Goal: Task Accomplishment & Management: Manage account settings

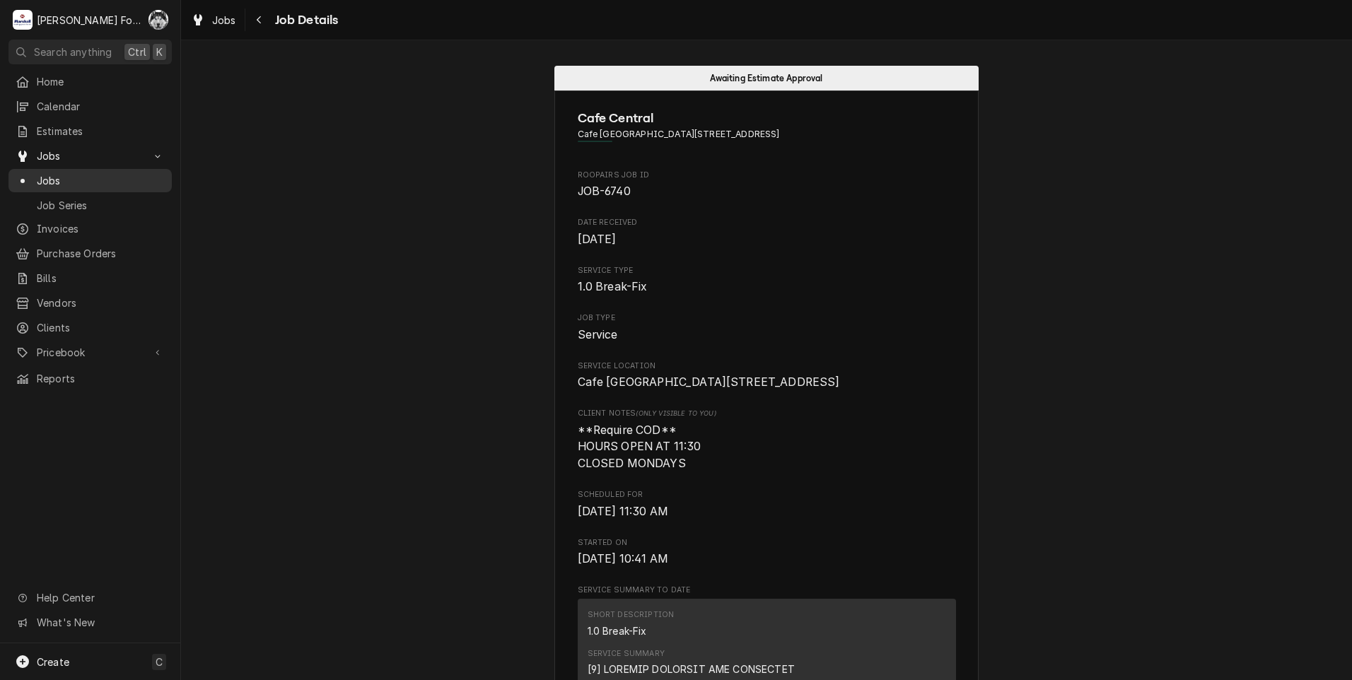
click at [40, 175] on span "Jobs" at bounding box center [101, 180] width 128 height 15
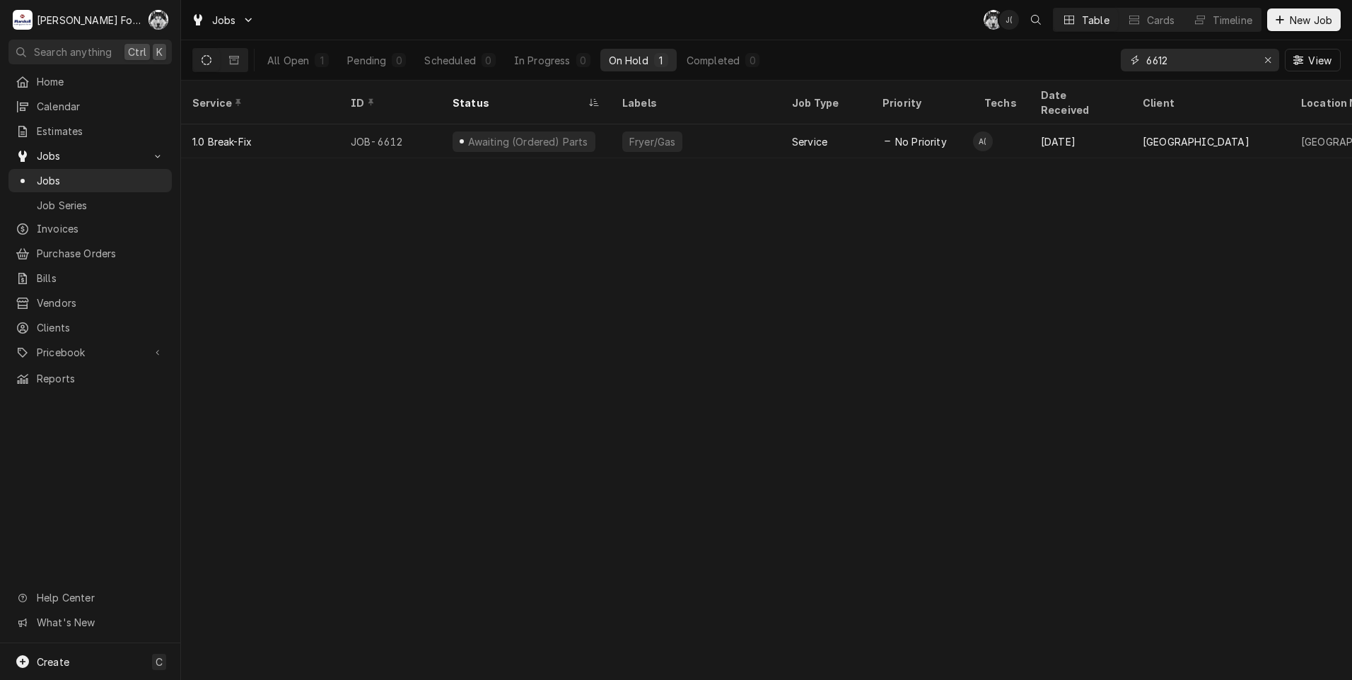
drag, startPoint x: 1180, startPoint y: 62, endPoint x: 1022, endPoint y: 78, distance: 159.2
click at [1030, 83] on div "Jobs C( J( Table Cards Timeline New Job All Open 1 Pending 0 Scheduled 0 In Pro…" at bounding box center [766, 340] width 1171 height 680
type input "6824"
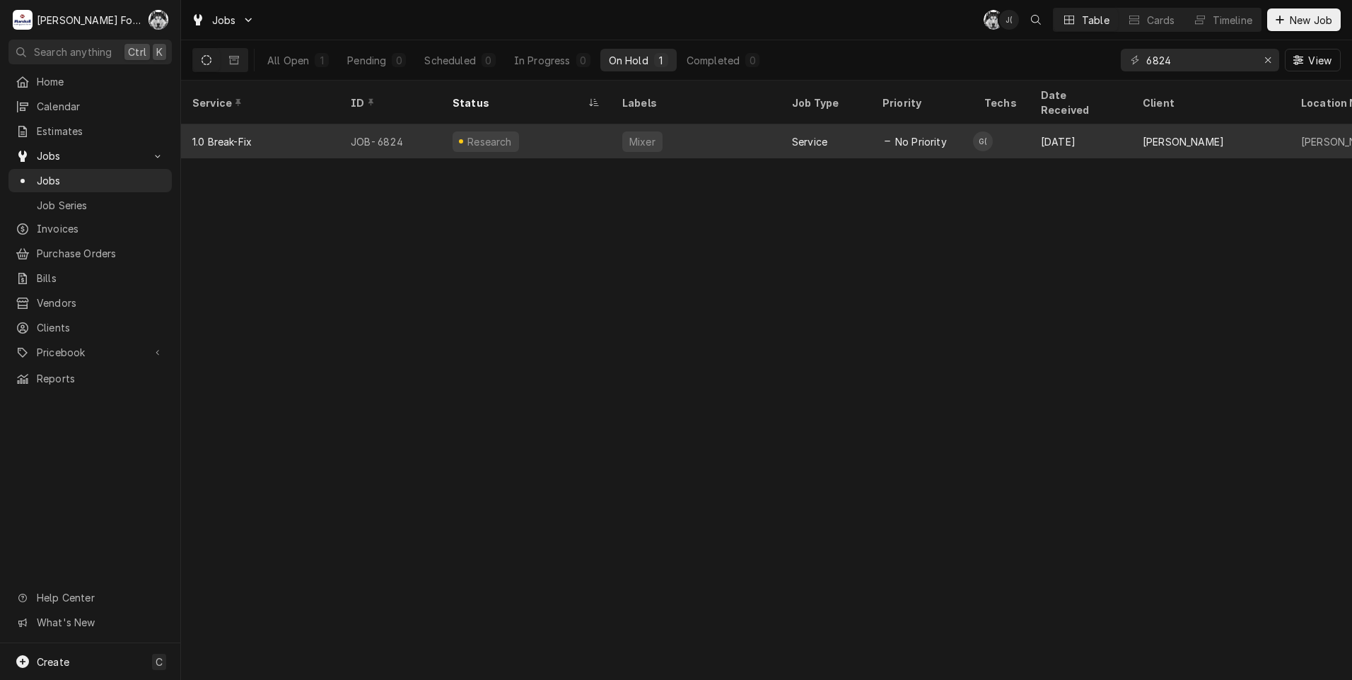
click at [732, 131] on div "Mixer" at bounding box center [696, 141] width 170 height 34
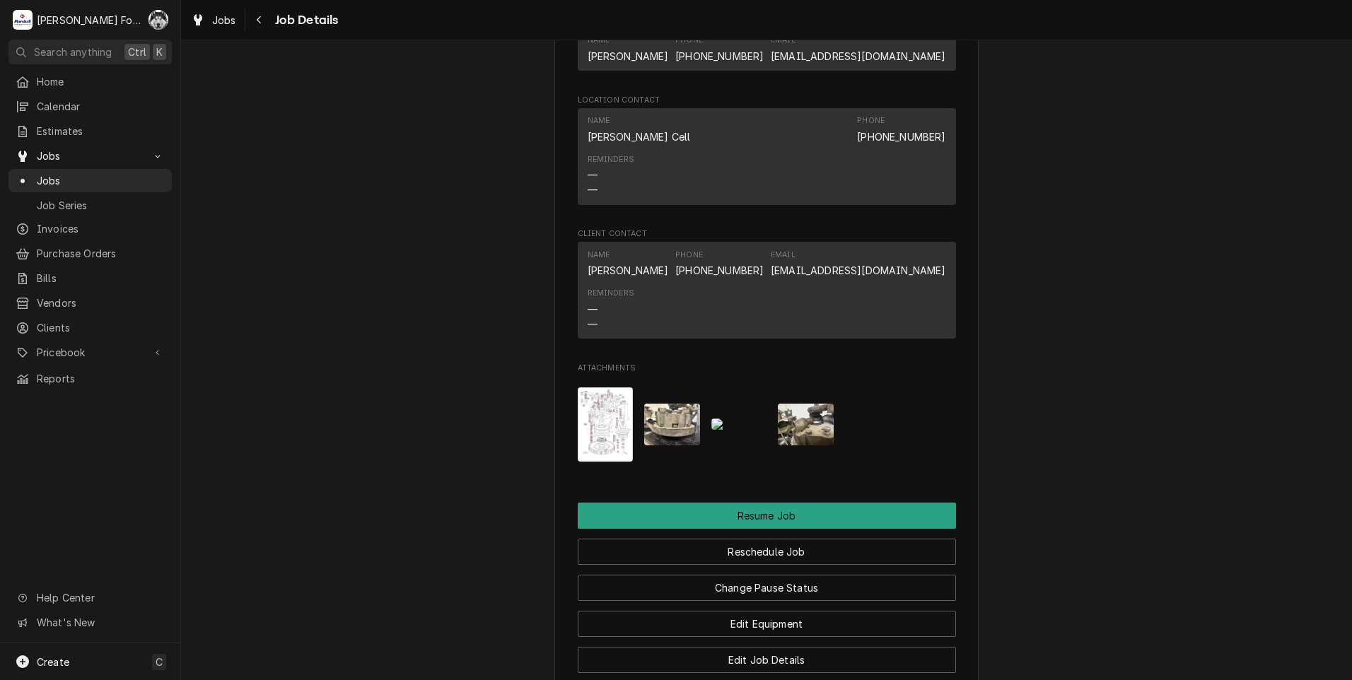
scroll to position [1856, 0]
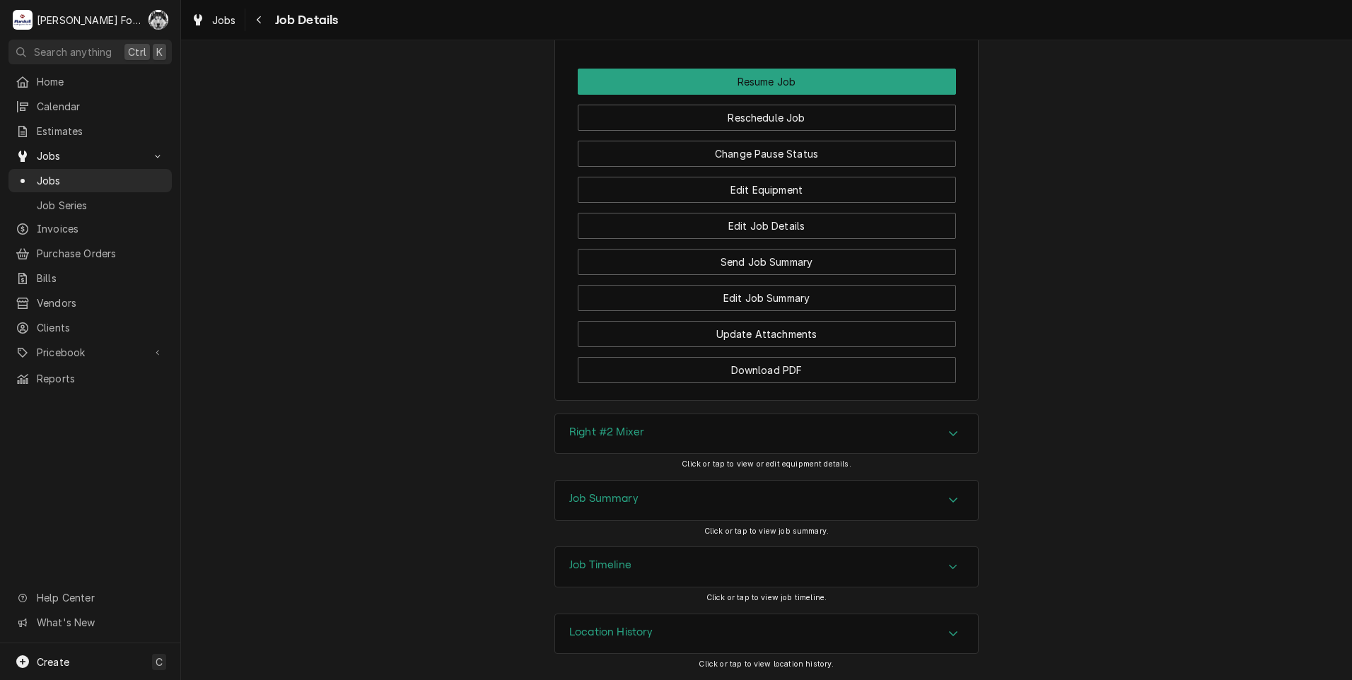
click at [626, 505] on div "Job Summary" at bounding box center [603, 500] width 69 height 17
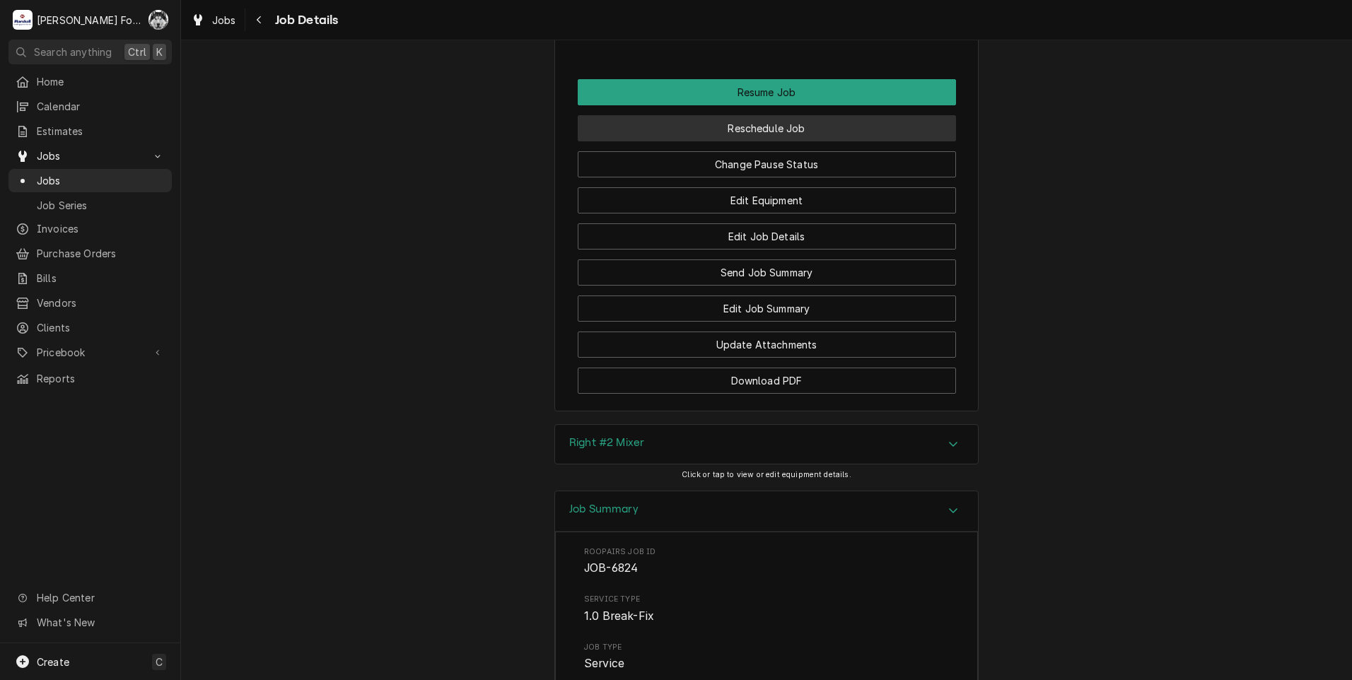
scroll to position [1811, 0]
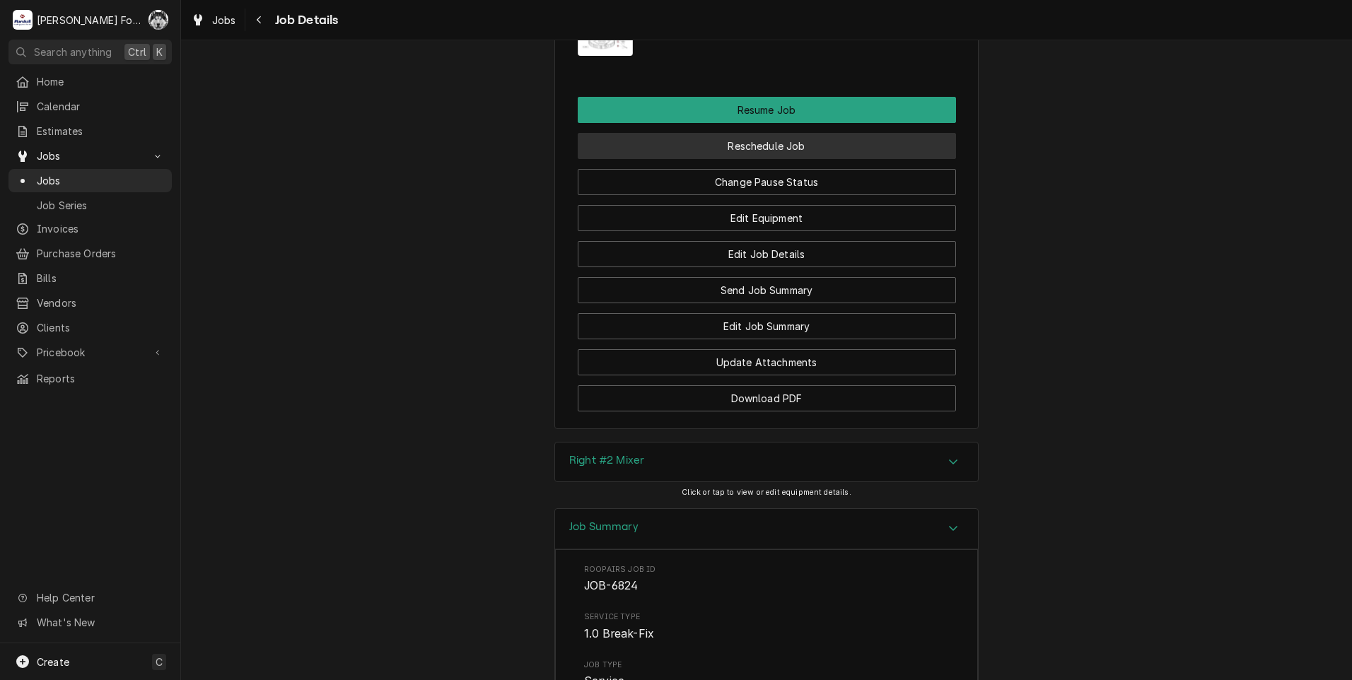
click at [744, 159] on button "Reschedule Job" at bounding box center [767, 146] width 378 height 26
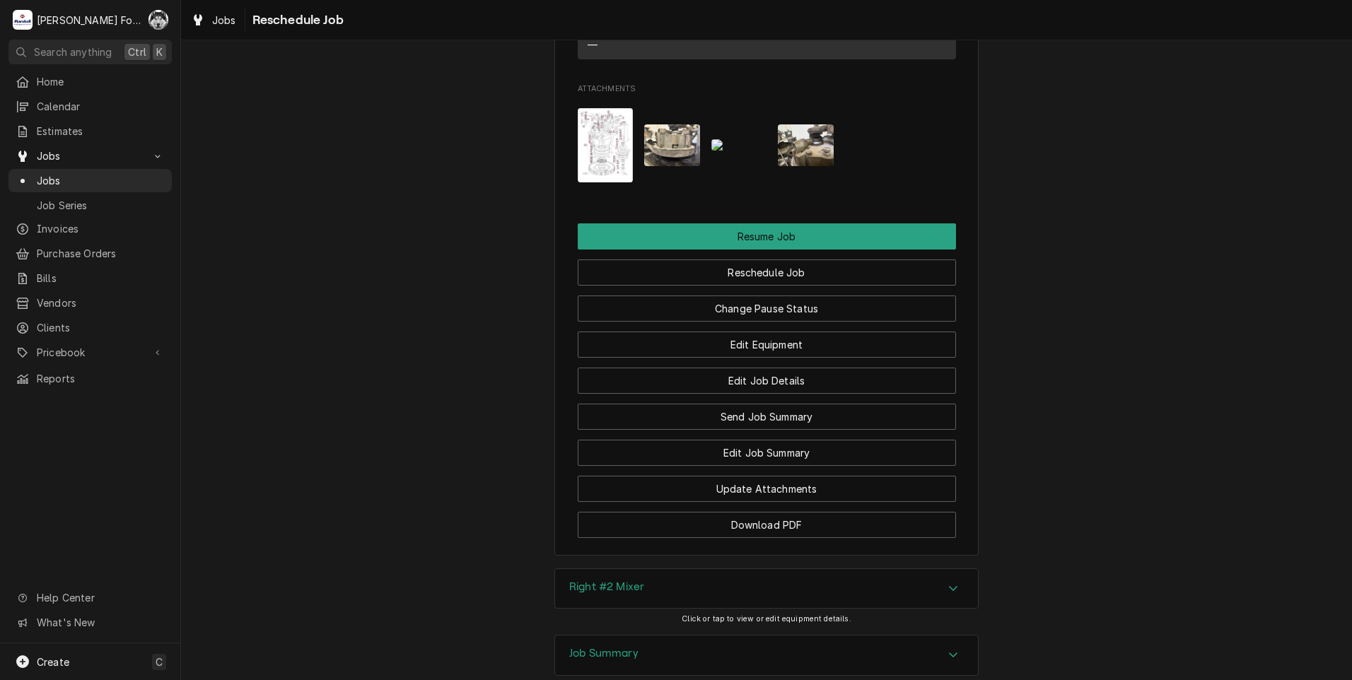
scroll to position [1697, 0]
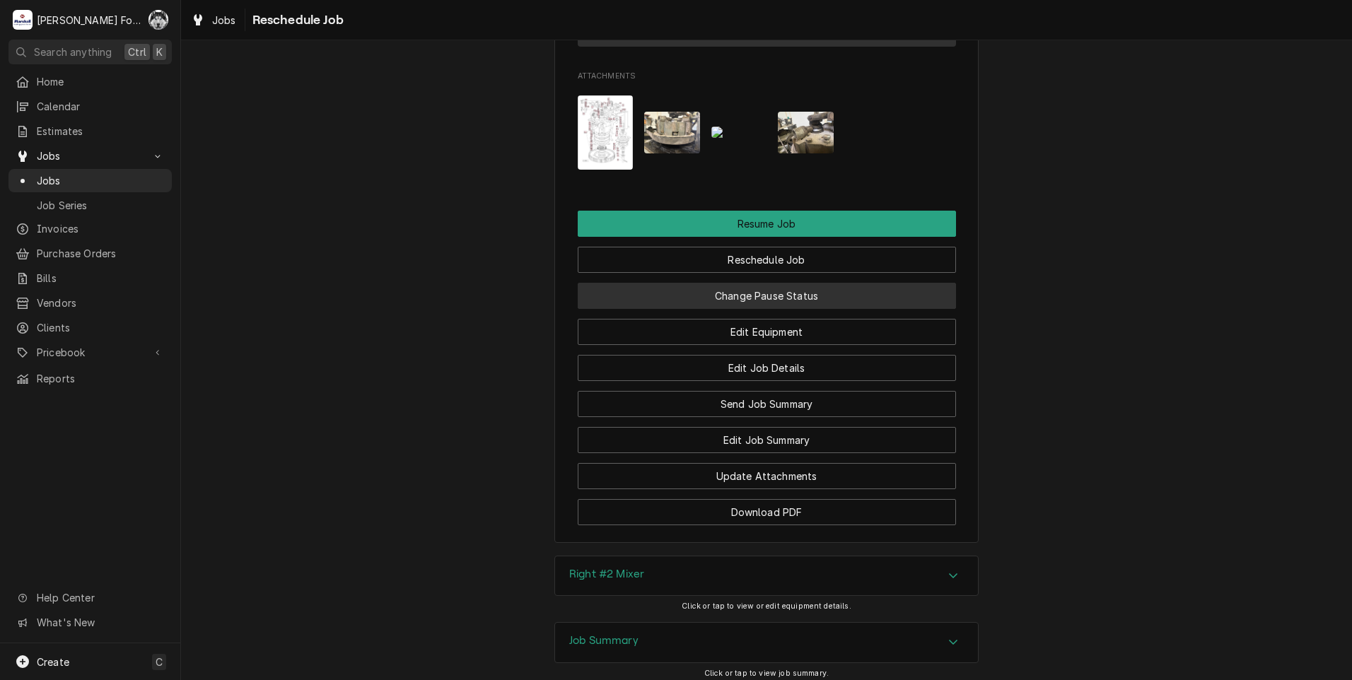
click at [724, 309] on button "Change Pause Status" at bounding box center [767, 296] width 378 height 26
type textarea "x"
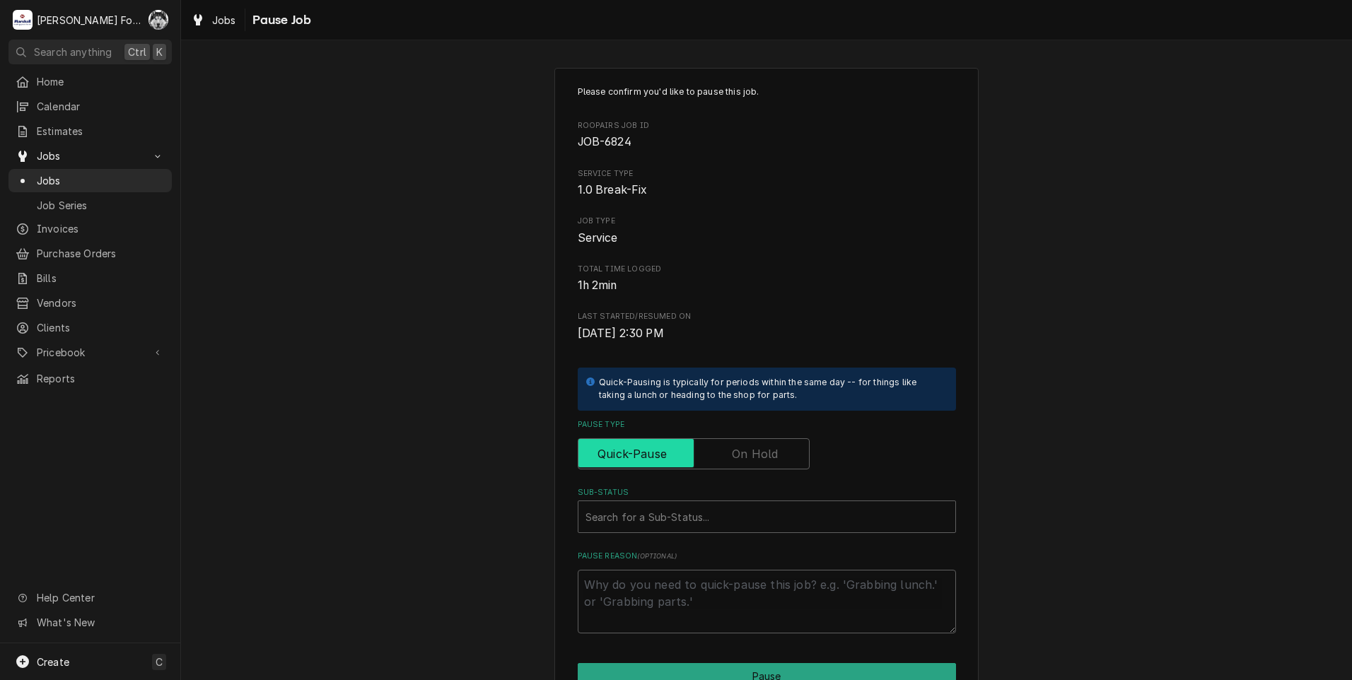
click at [739, 443] on input "Pause Type" at bounding box center [693, 453] width 219 height 31
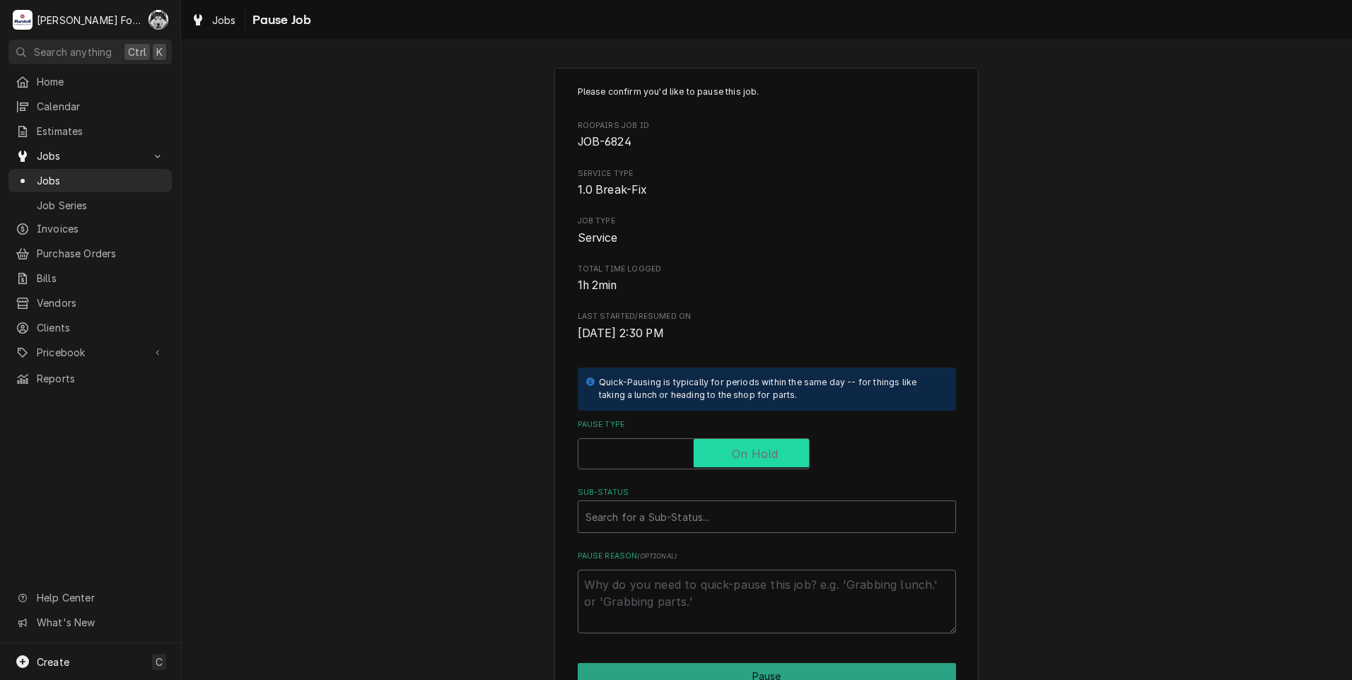
checkbox input "true"
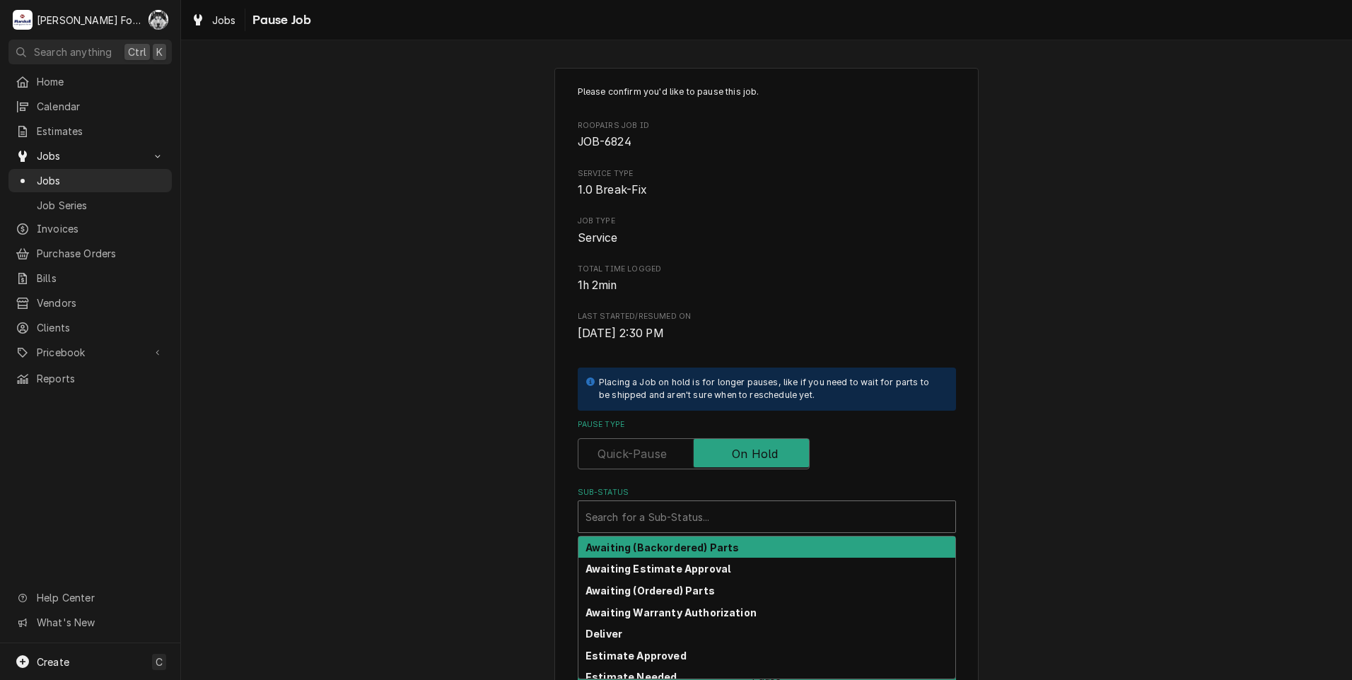
click at [716, 528] on div "Sub-Status" at bounding box center [766, 516] width 363 height 25
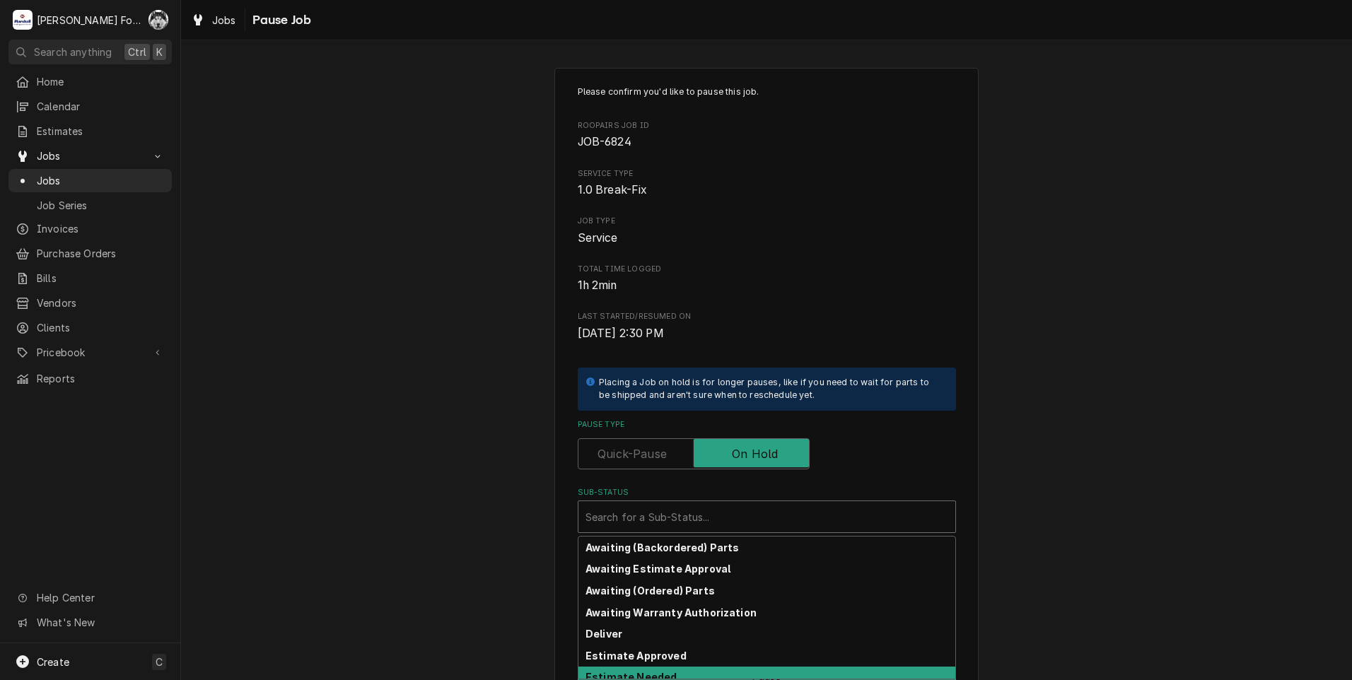
click at [670, 669] on div "Estimate Needed" at bounding box center [766, 678] width 377 height 22
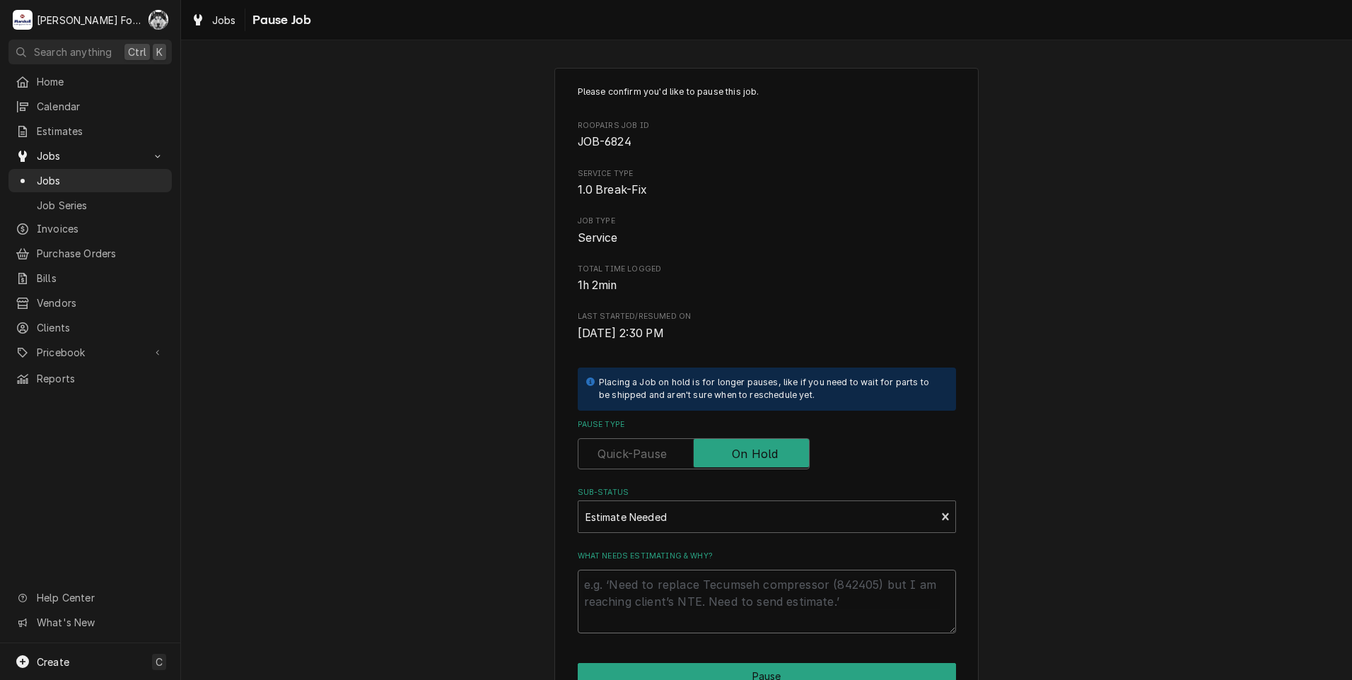
click at [672, 601] on textarea "What needs estimating & why?" at bounding box center [767, 602] width 378 height 64
type textarea "x"
type textarea "p"
type textarea "x"
type textarea "pa"
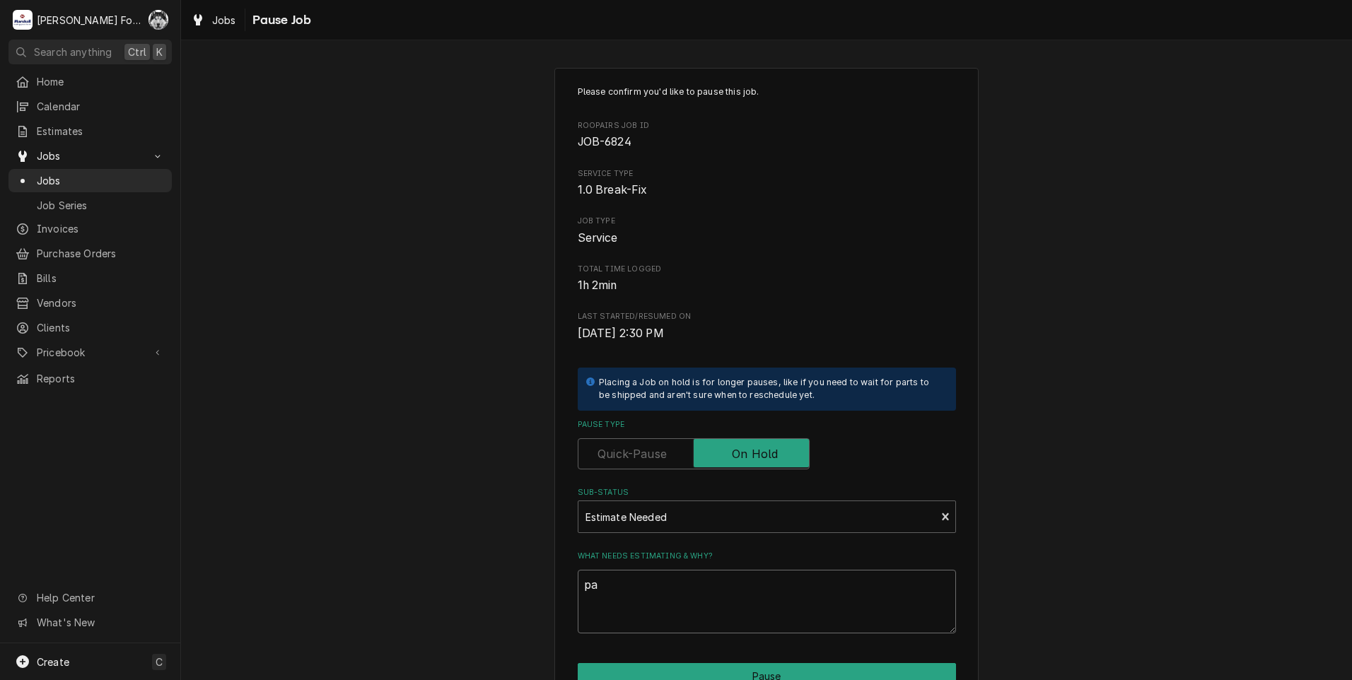
type textarea "x"
type textarea "par"
type textarea "x"
type textarea "part"
type textarea "x"
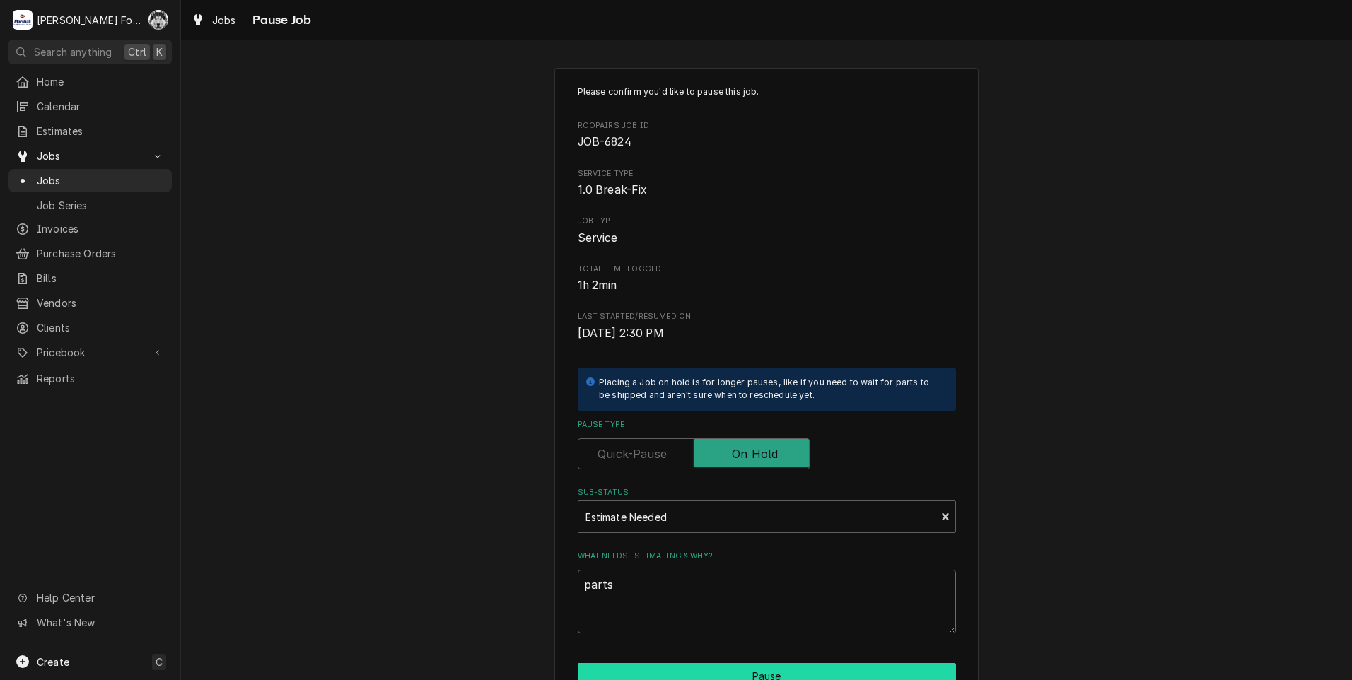
type textarea "parts"
click at [688, 669] on button "Pause" at bounding box center [767, 676] width 378 height 26
type textarea "x"
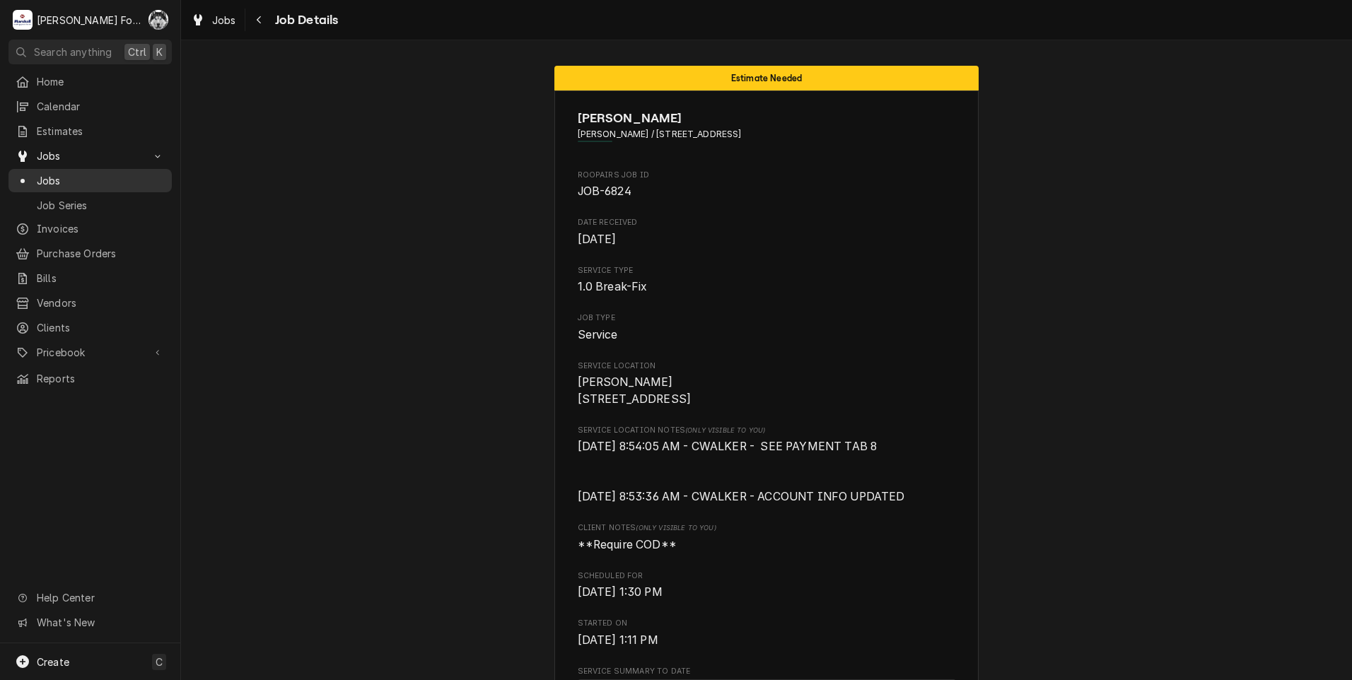
click at [38, 175] on span "Jobs" at bounding box center [101, 180] width 128 height 15
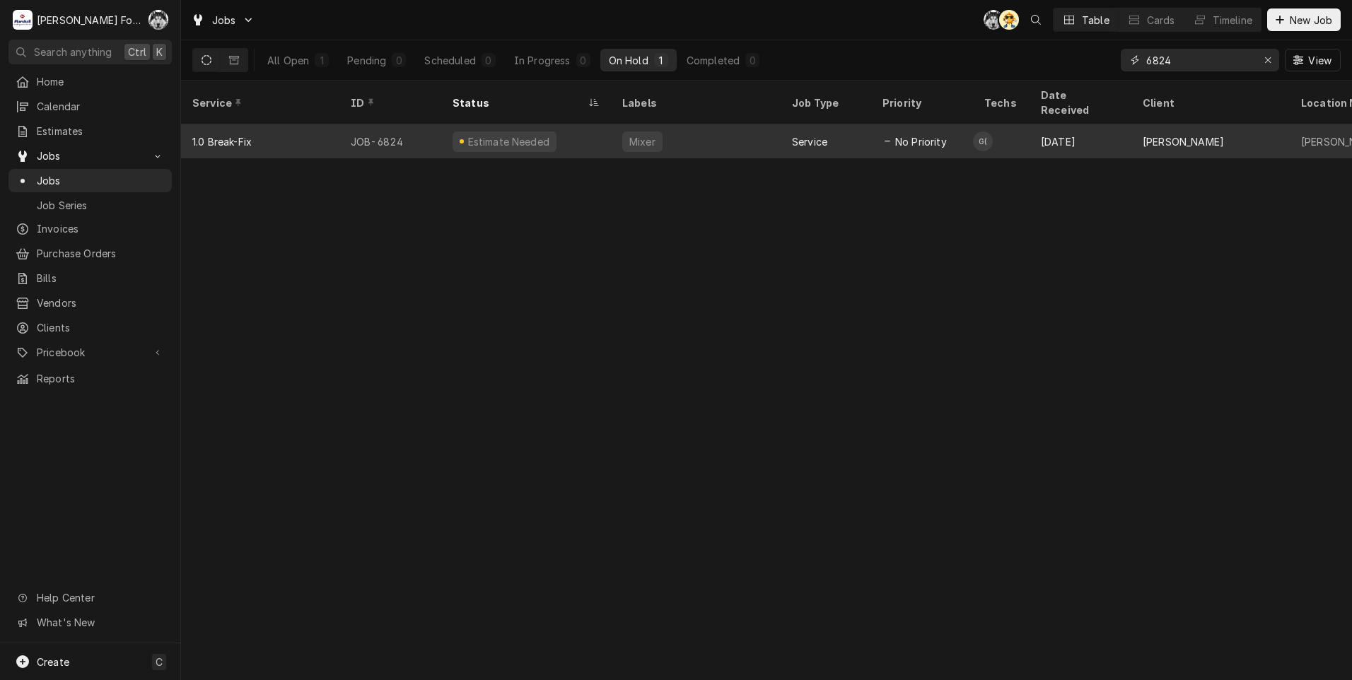
drag, startPoint x: 1165, startPoint y: 62, endPoint x: 820, endPoint y: 121, distance: 350.8
click at [837, 129] on div "Jobs C( AT Table Cards Timeline New Job All Open 1 Pending 0 Scheduled 0 In Pro…" at bounding box center [766, 340] width 1171 height 680
type input "6823"
click at [557, 125] on div "Research" at bounding box center [526, 141] width 170 height 34
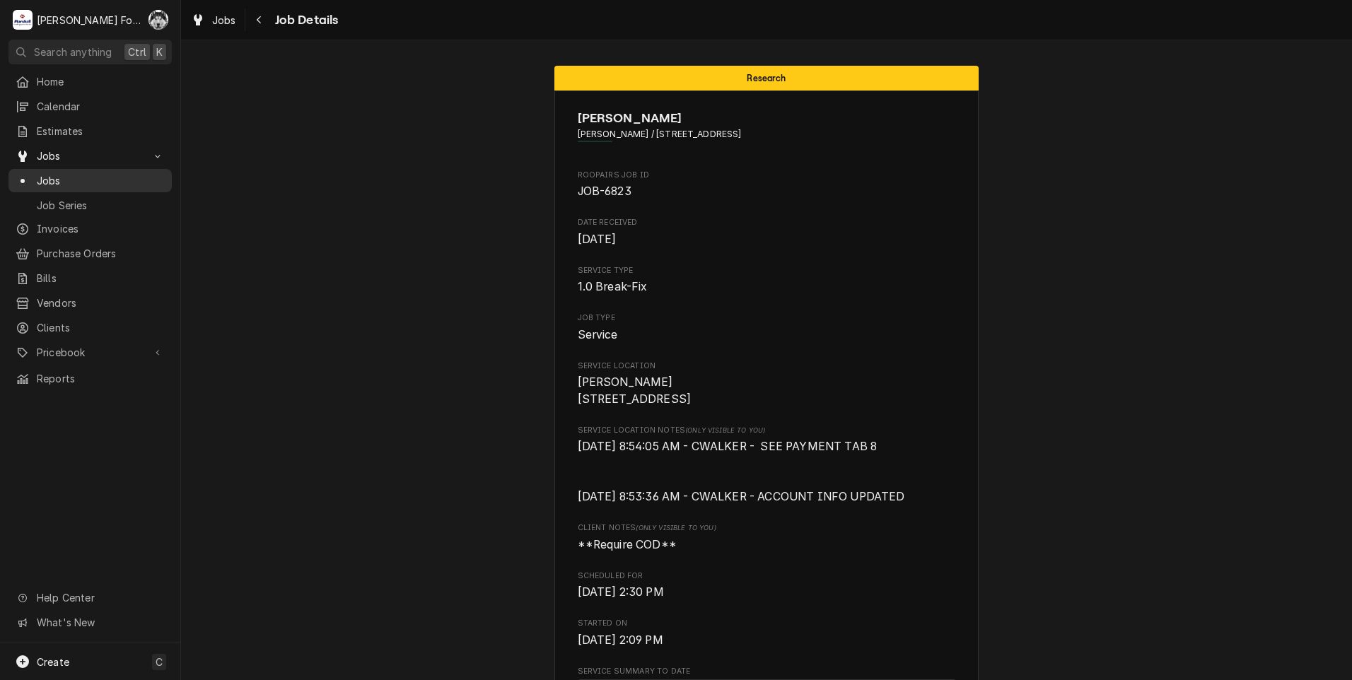
click at [49, 177] on span "Jobs" at bounding box center [101, 180] width 128 height 15
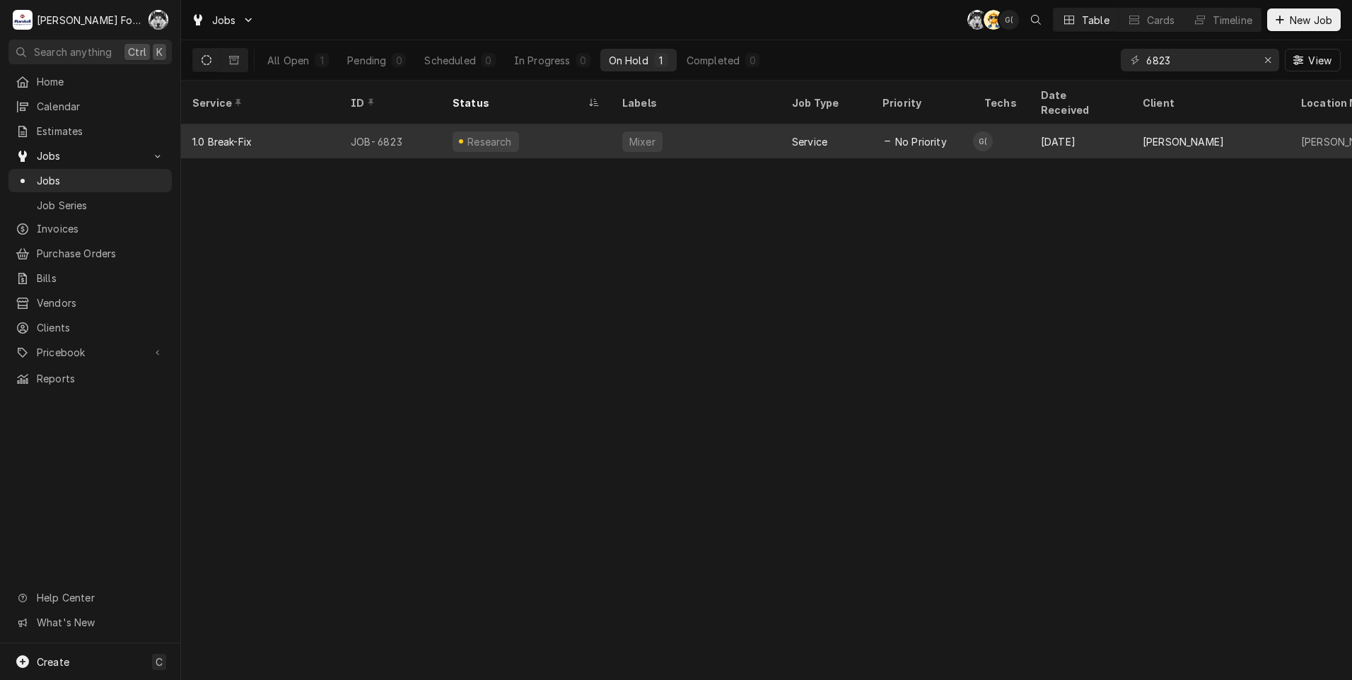
click at [884, 136] on div "Dynamic Content Wrapper" at bounding box center [887, 141] width 10 height 10
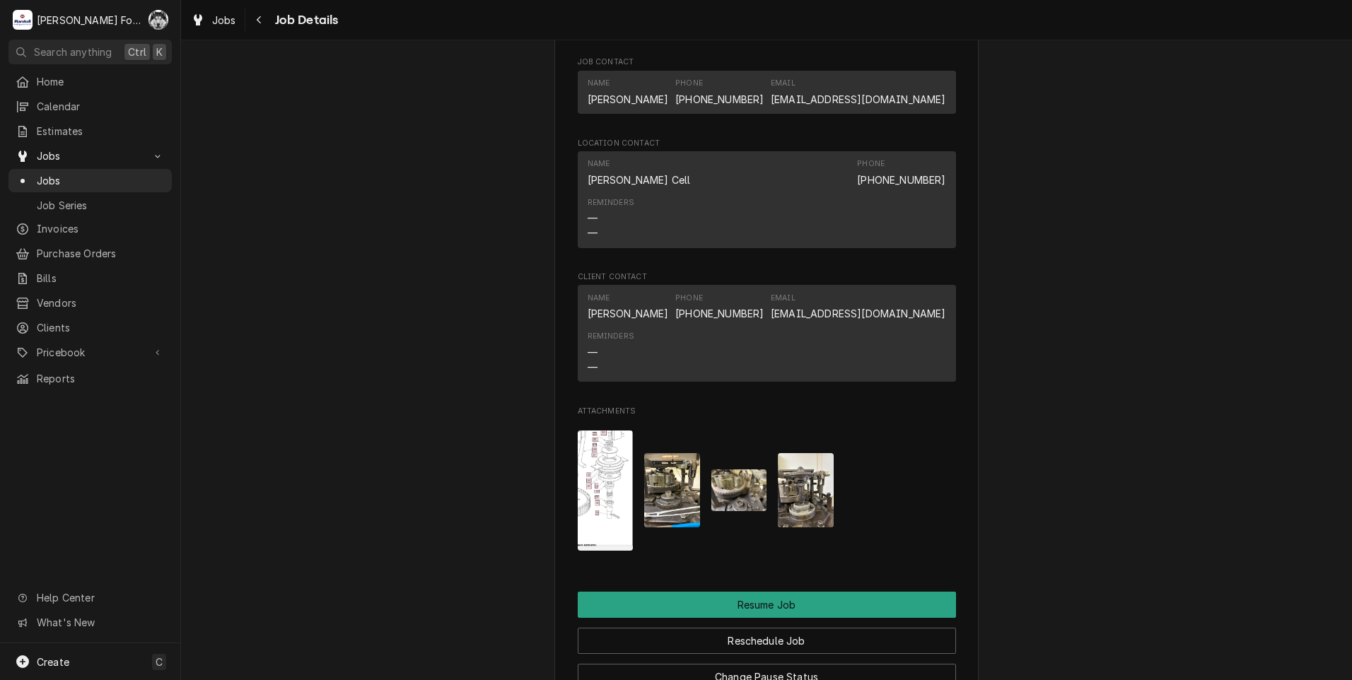
scroll to position [1902, 0]
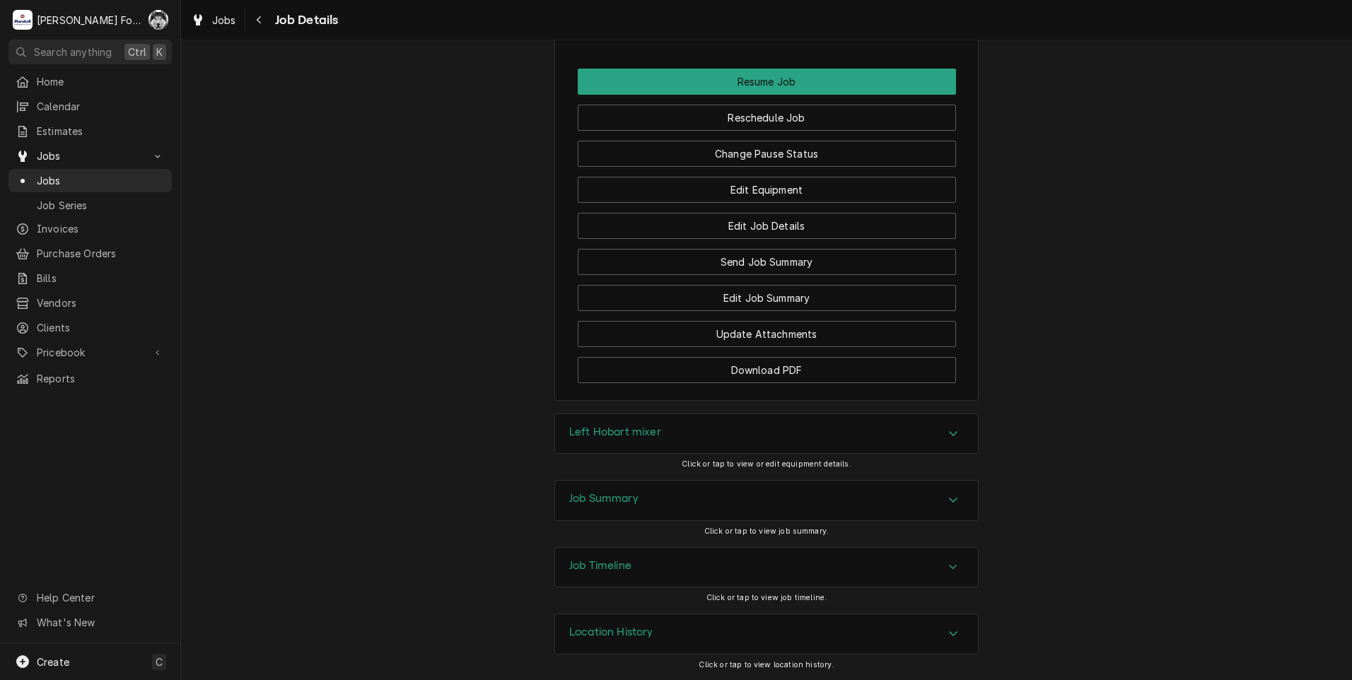
click at [606, 492] on h3 "Job Summary" at bounding box center [603, 498] width 69 height 13
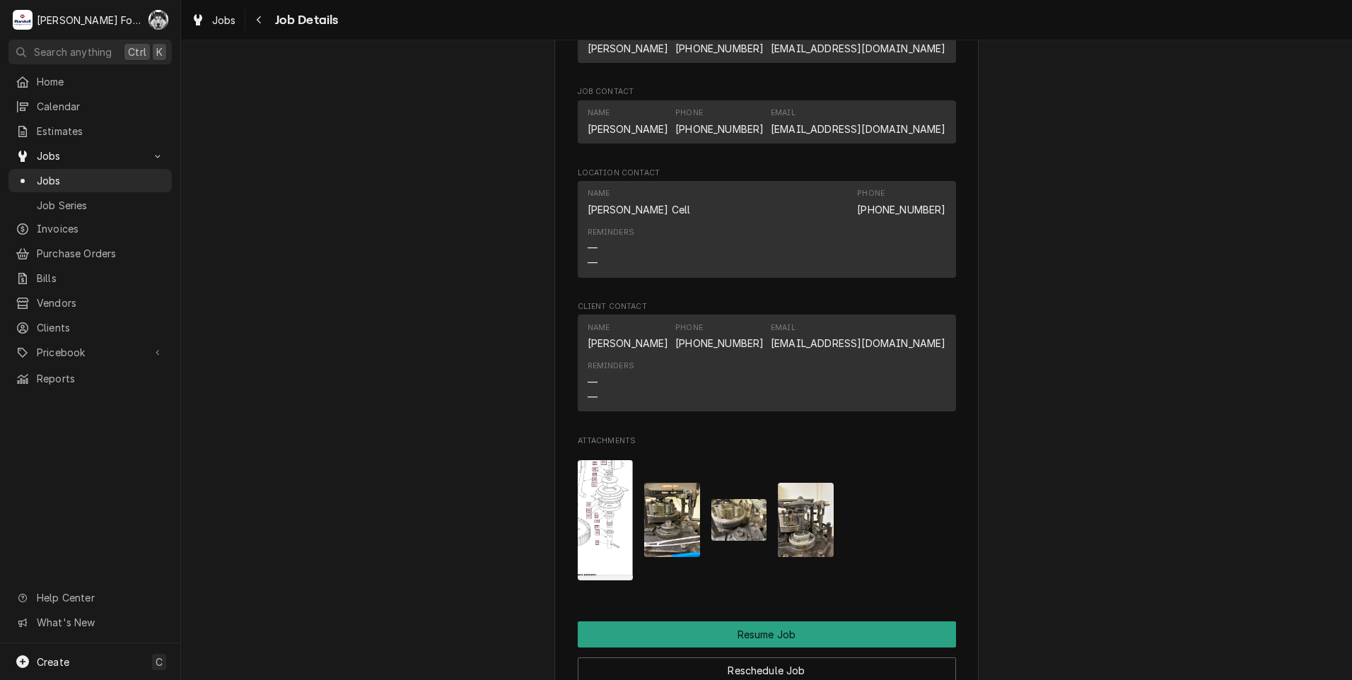
scroll to position [1667, 0]
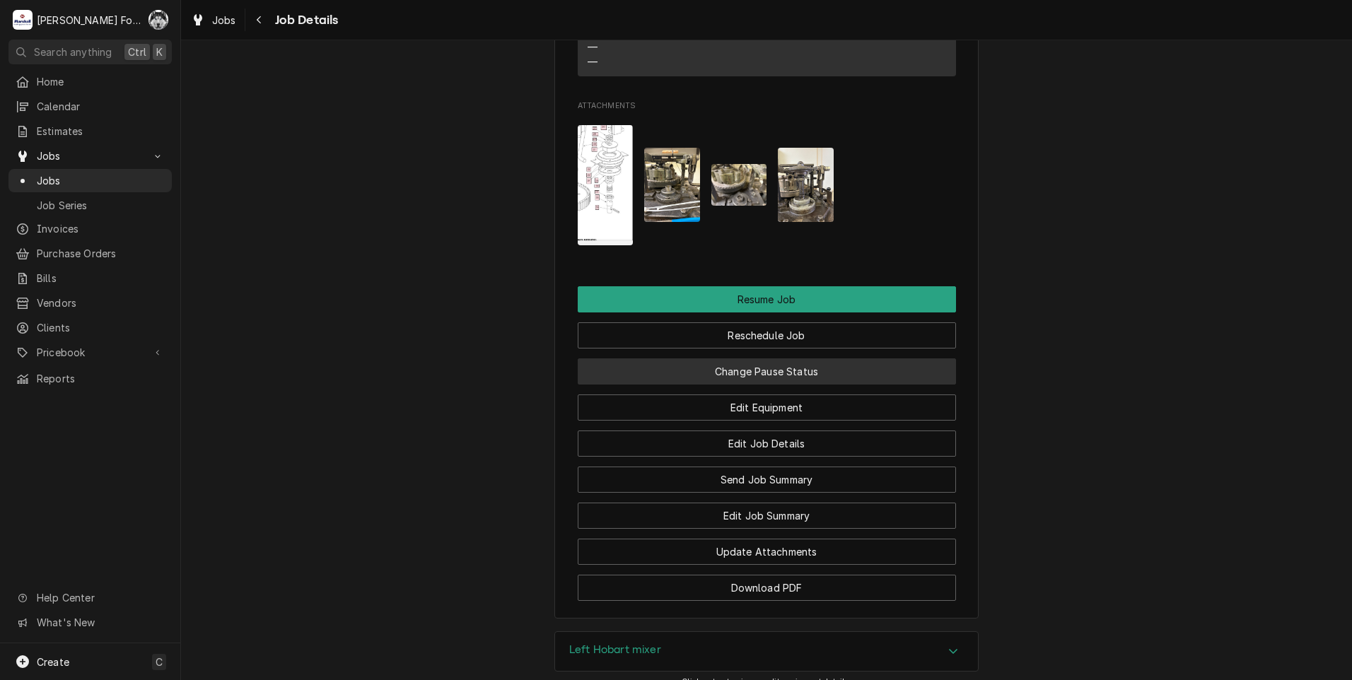
click at [742, 385] on button "Change Pause Status" at bounding box center [767, 372] width 378 height 26
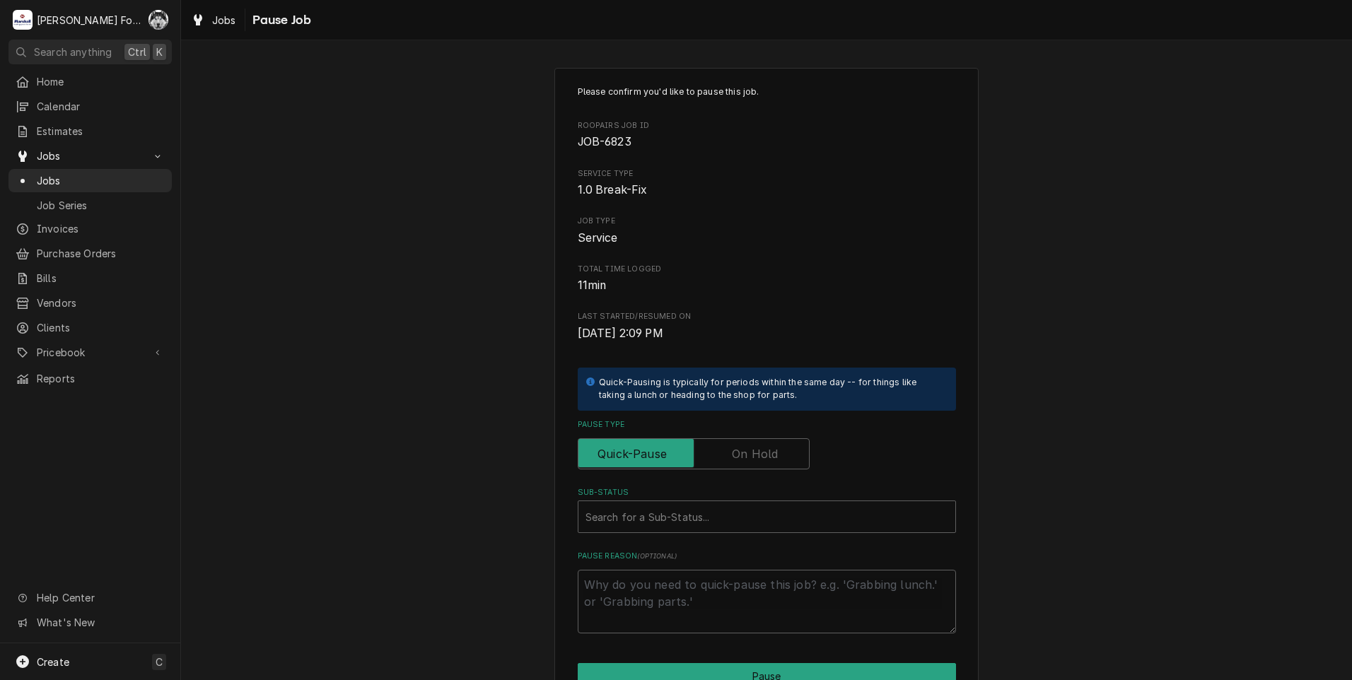
click at [739, 451] on label "Pause Type" at bounding box center [694, 453] width 232 height 31
click at [739, 451] on input "Pause Type" at bounding box center [693, 453] width 219 height 31
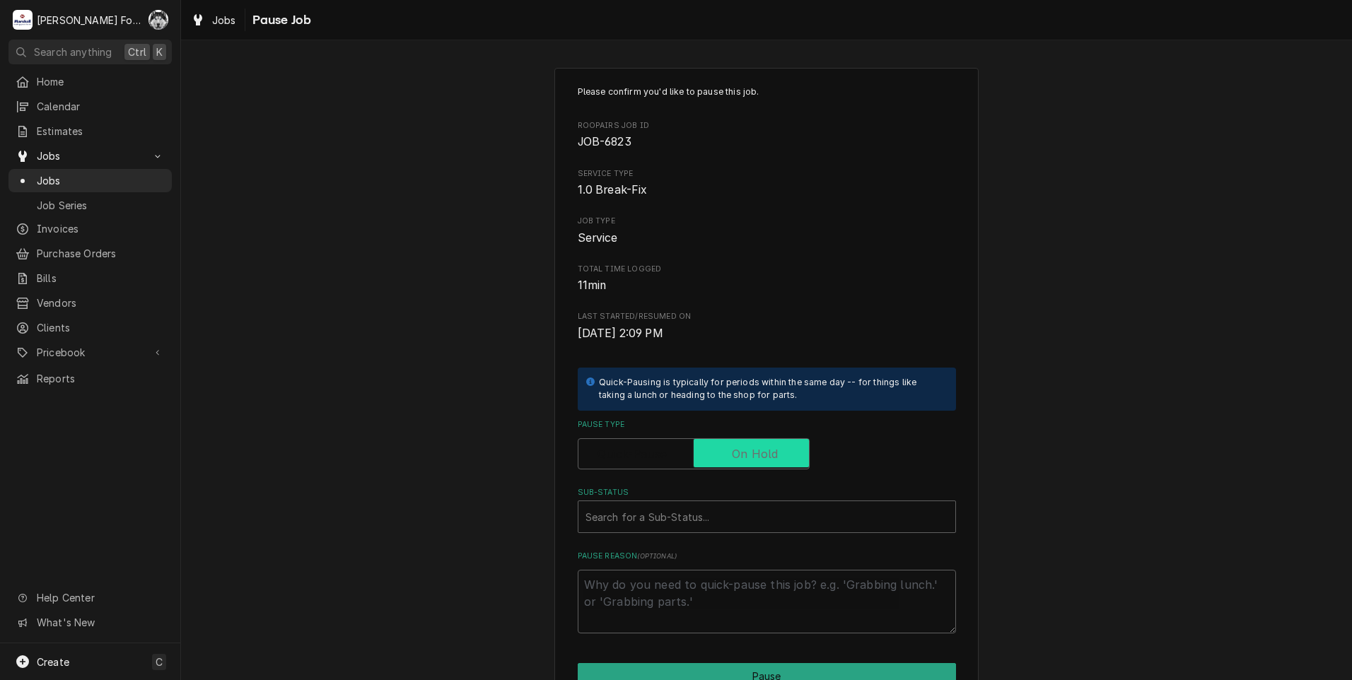
checkbox input "true"
drag, startPoint x: 708, startPoint y: 506, endPoint x: 704, endPoint y: 528, distance: 22.3
click at [708, 509] on div "Sub-Status" at bounding box center [766, 516] width 363 height 25
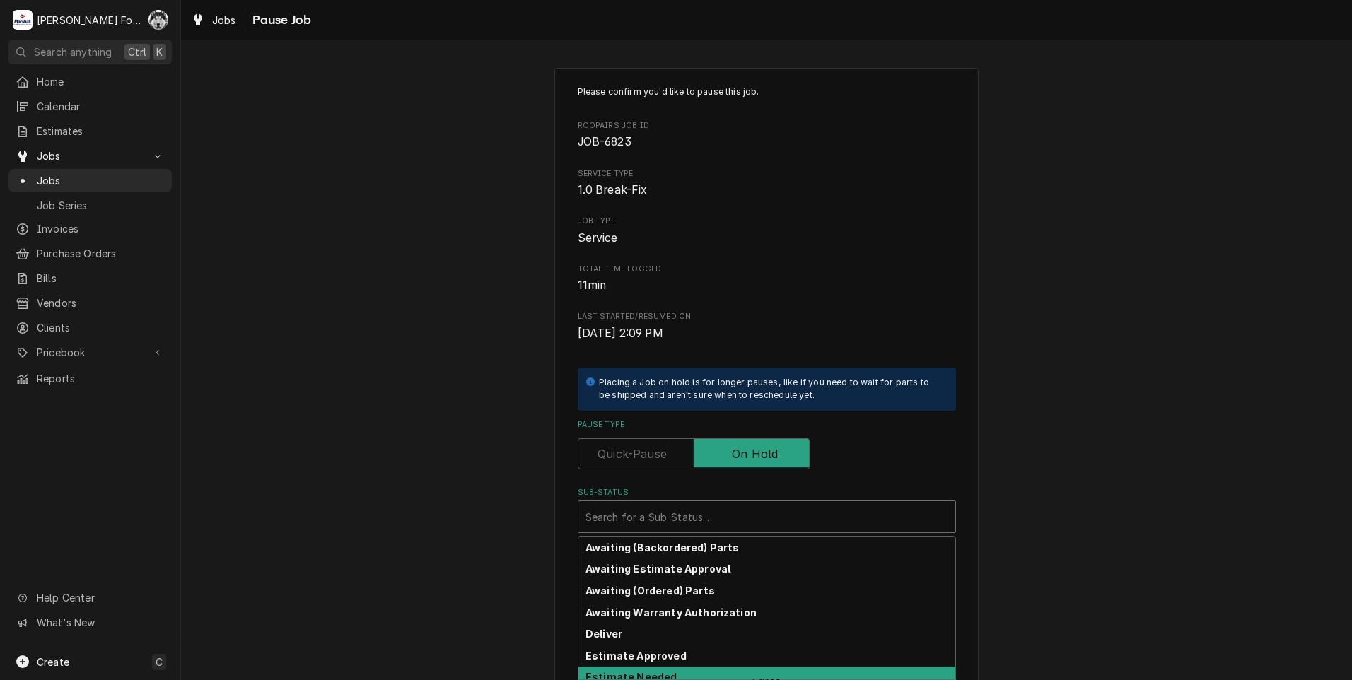
click at [633, 668] on div "Estimate Needed" at bounding box center [766, 678] width 377 height 22
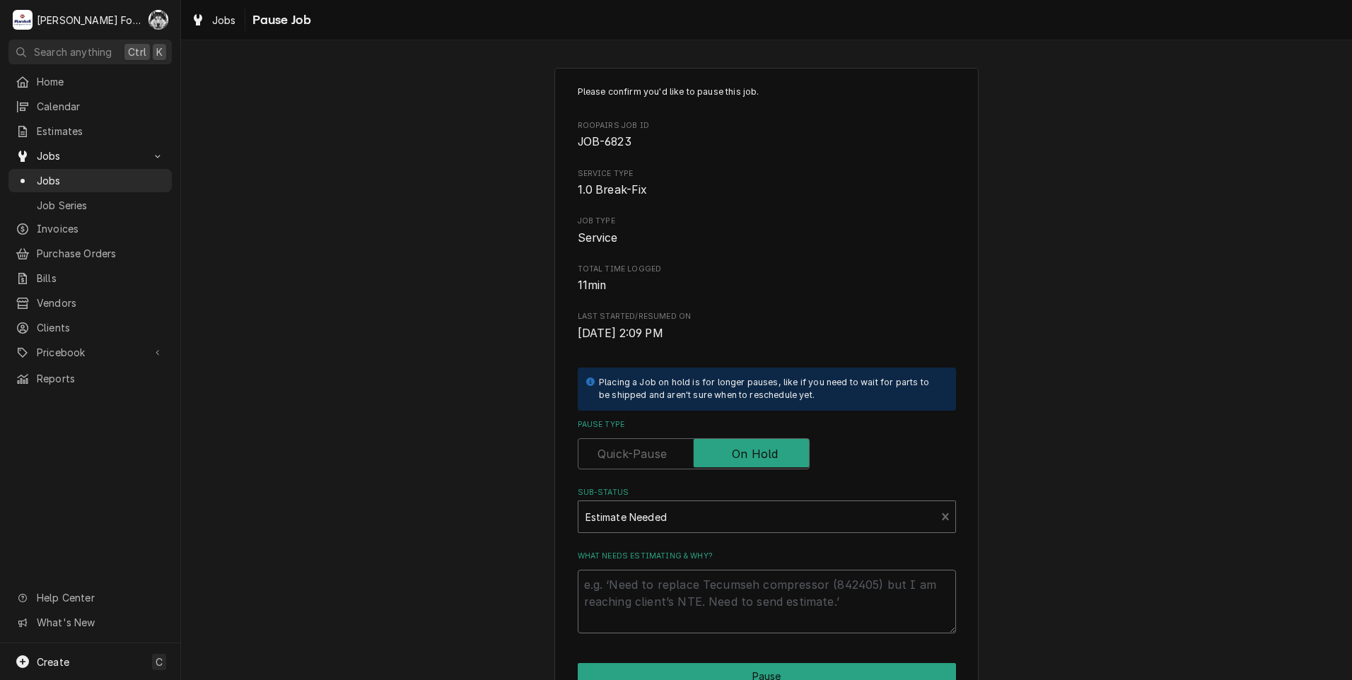
drag, startPoint x: 639, startPoint y: 600, endPoint x: 630, endPoint y: 593, distance: 12.0
click at [633, 594] on textarea "What needs estimating & why?" at bounding box center [767, 602] width 378 height 64
type textarea "x"
type textarea "8"
type textarea "x"
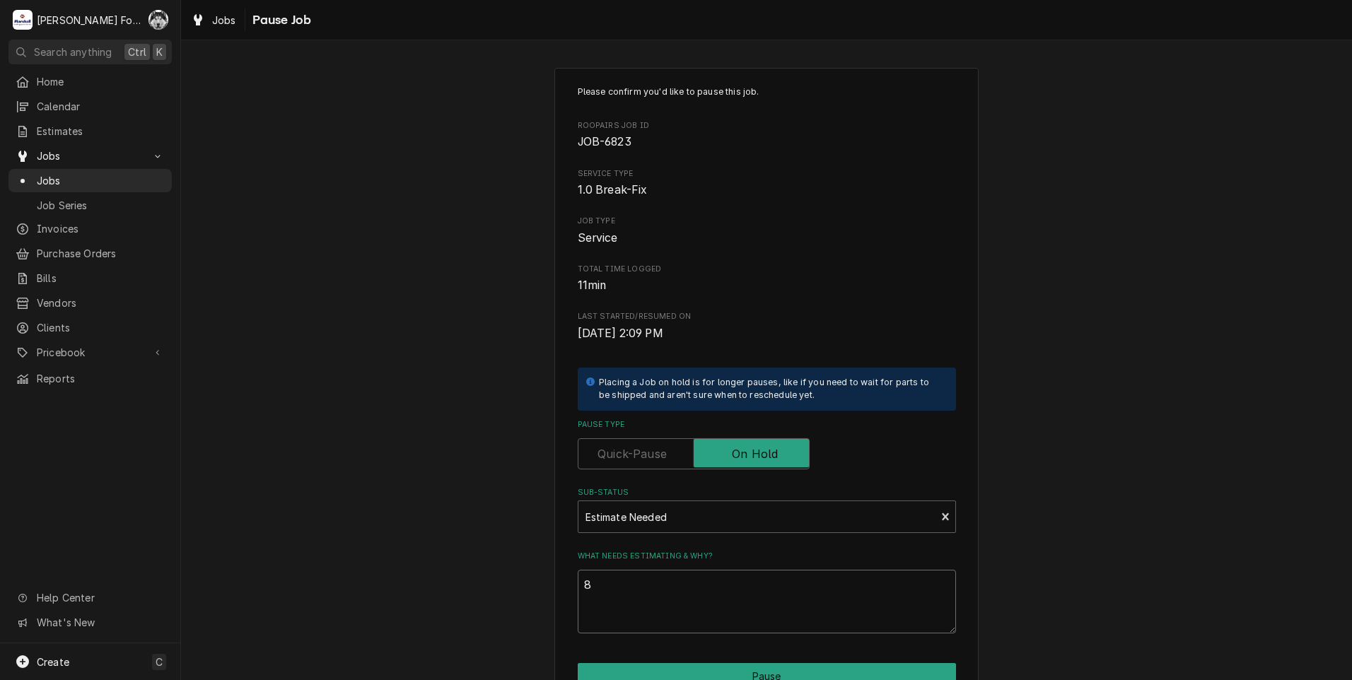
type textarea "8/"
type textarea "x"
type textarea "8/1"
type textarea "x"
type textarea "8/15"
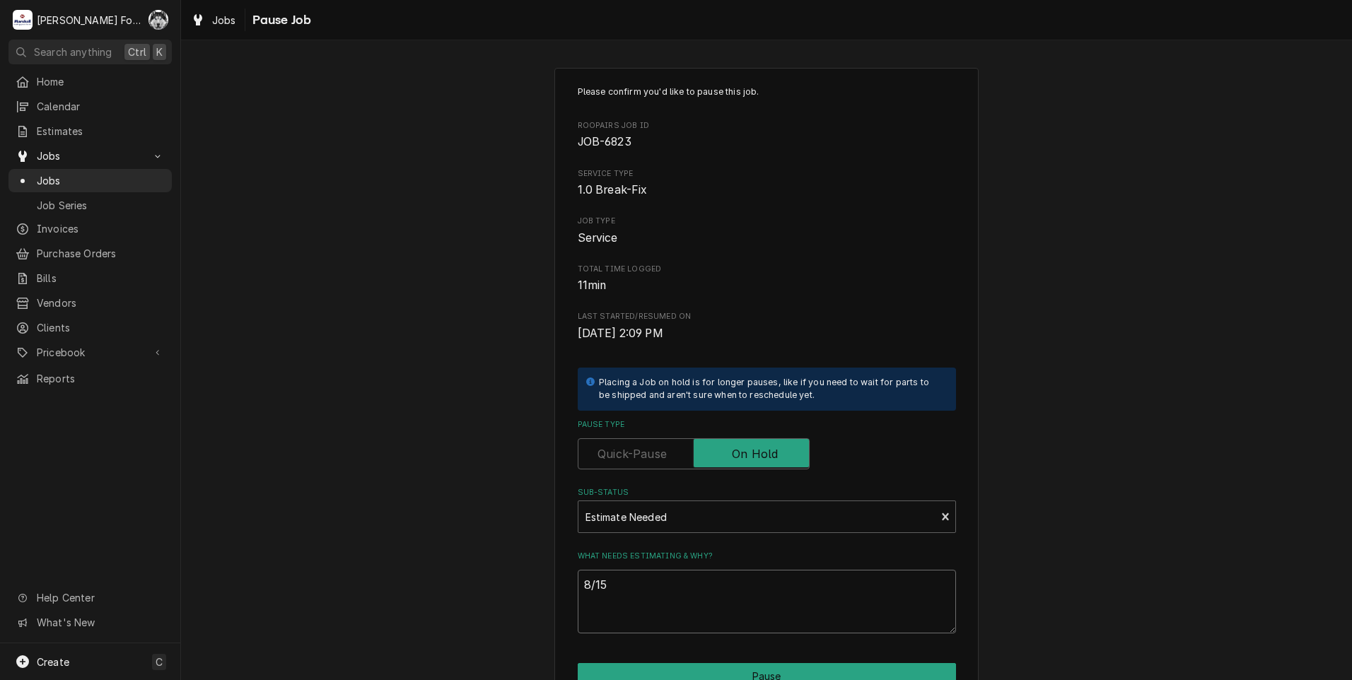
type textarea "x"
type textarea "8/15/"
type textarea "x"
type textarea "8/15/2"
type textarea "x"
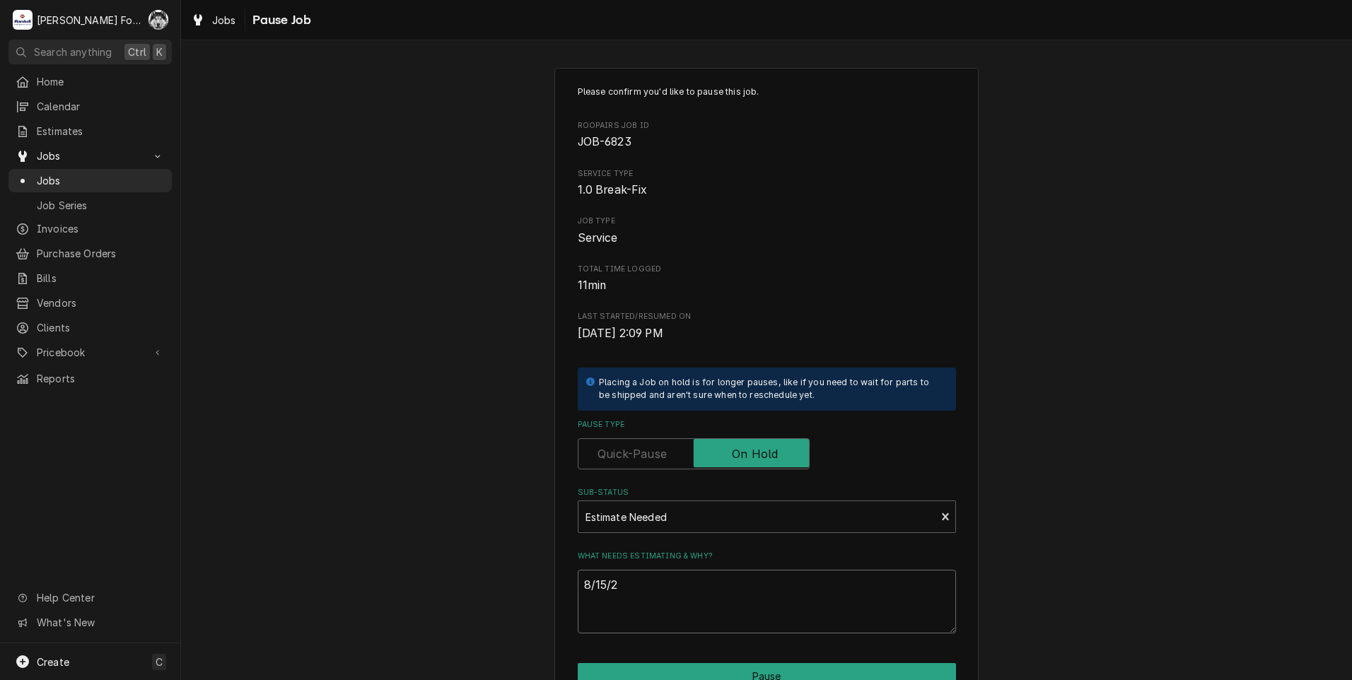
type textarea "8/15/20"
type textarea "x"
type textarea "8/15/202"
type textarea "x"
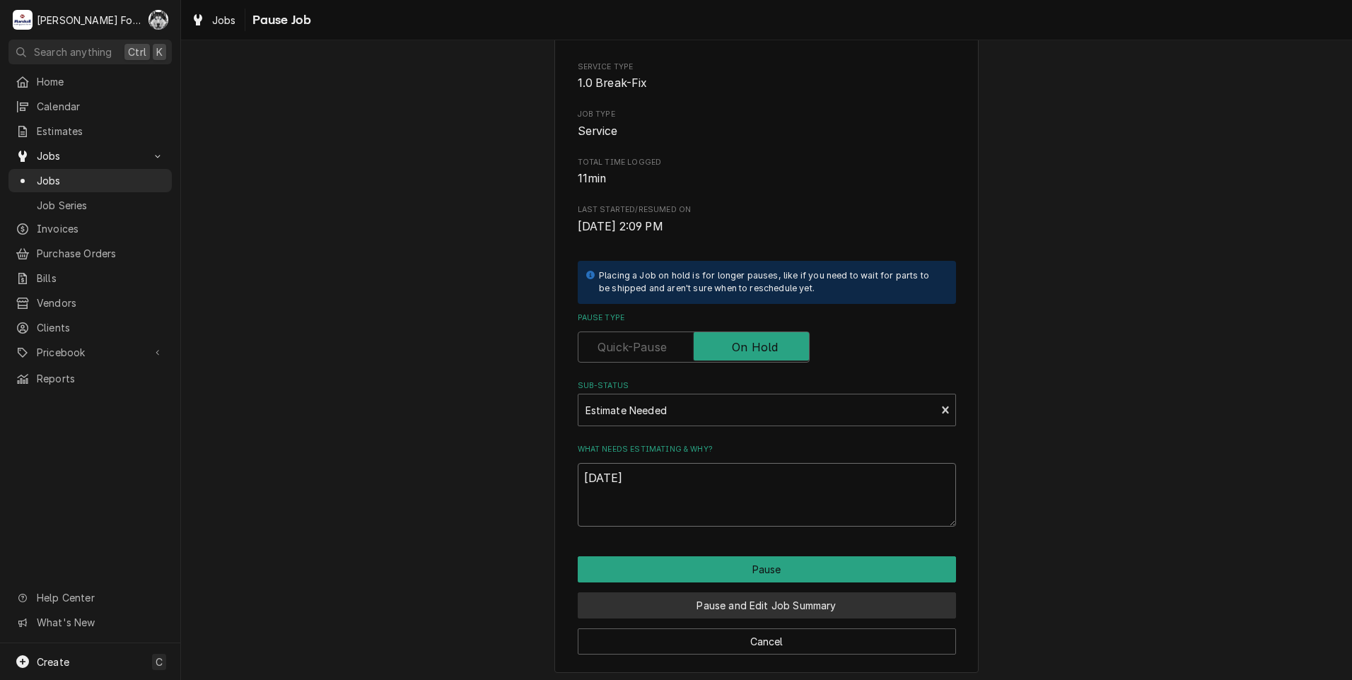
scroll to position [112, 0]
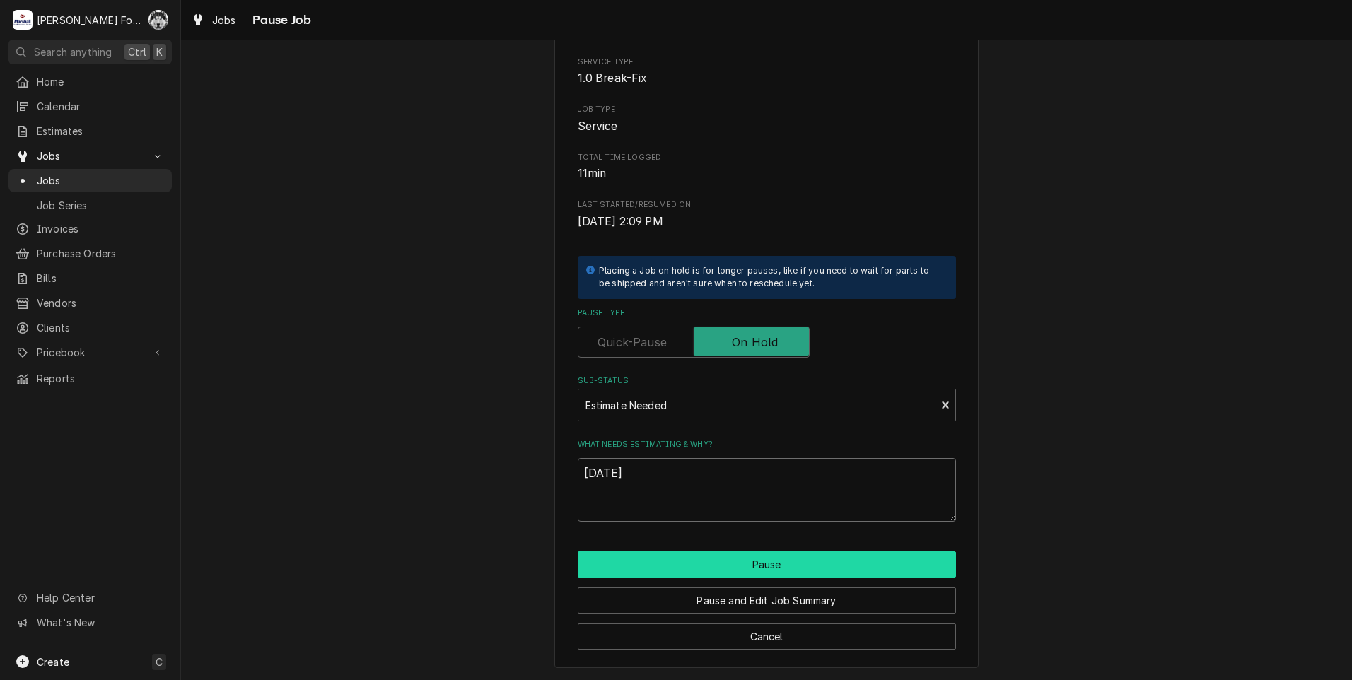
type textarea "8/15/2025"
click at [671, 564] on button "Pause" at bounding box center [767, 565] width 378 height 26
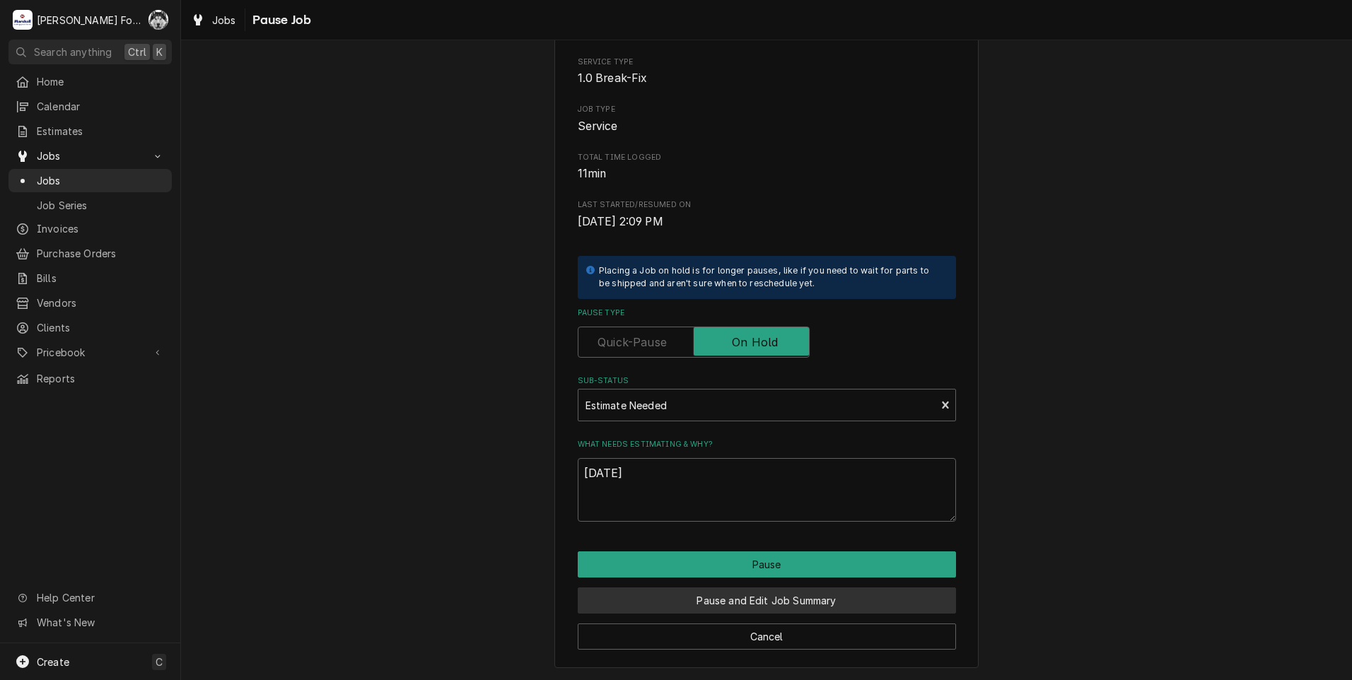
type textarea "x"
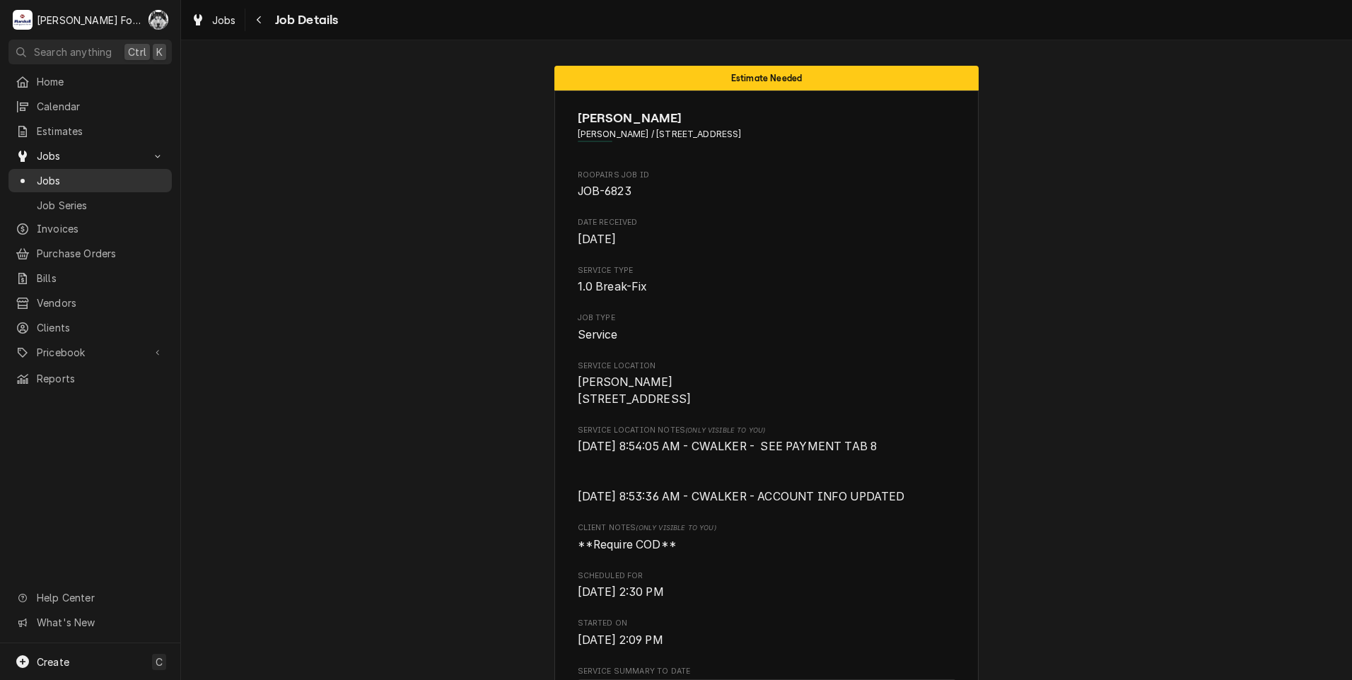
click at [41, 174] on span "Jobs" at bounding box center [101, 180] width 128 height 15
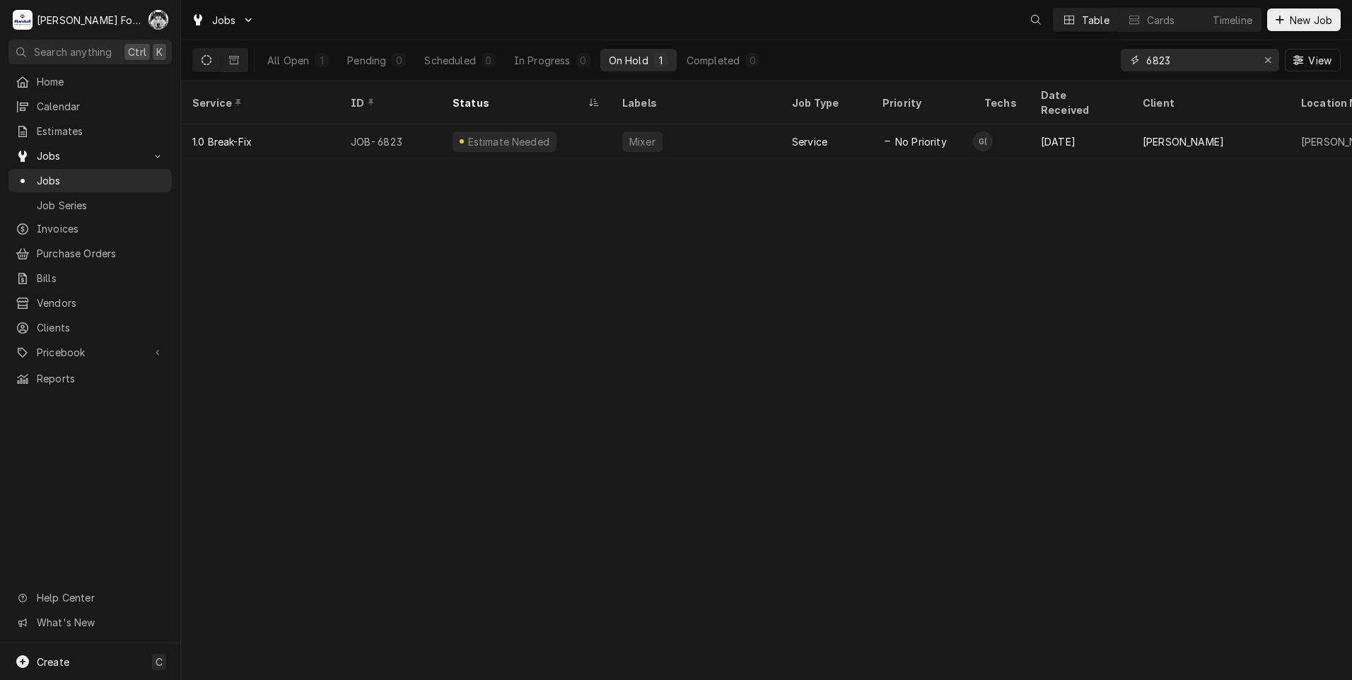
drag, startPoint x: 1200, startPoint y: 68, endPoint x: 1139, endPoint y: 73, distance: 61.0
click at [1141, 73] on div "6823 View" at bounding box center [1231, 60] width 220 height 40
type input "6822"
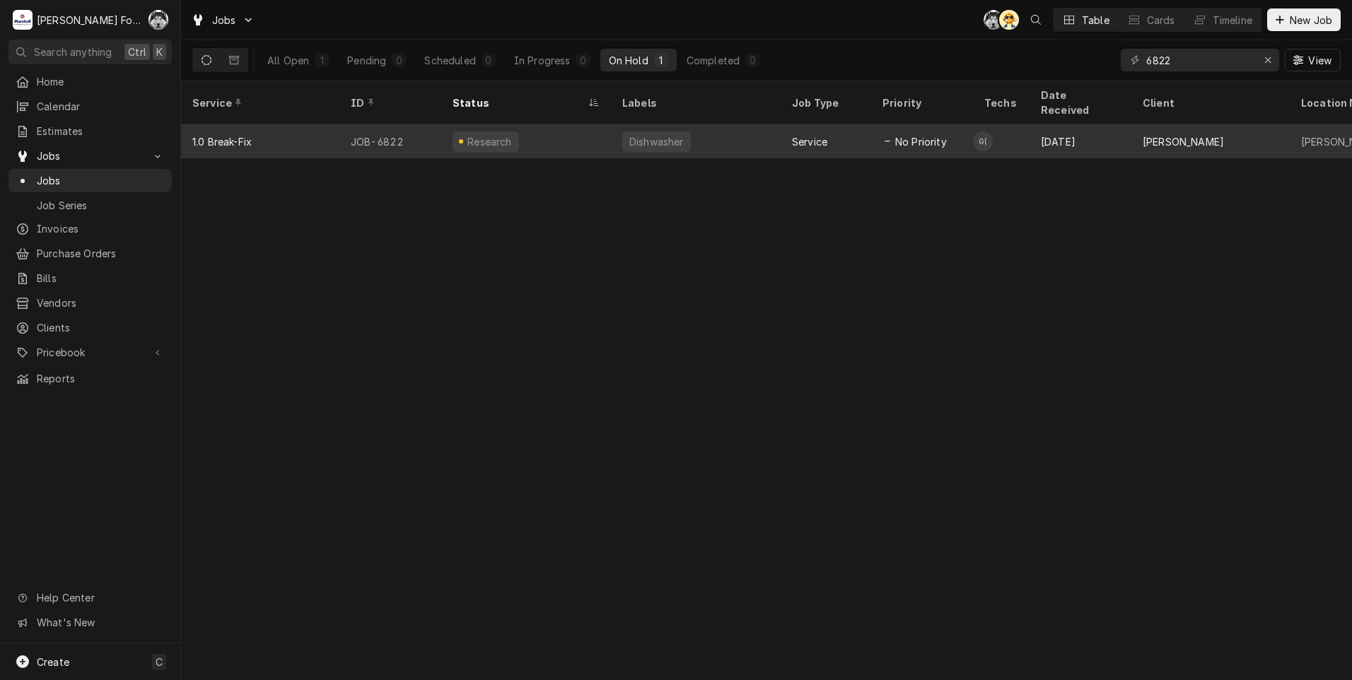
click at [663, 132] on div "Dishwasher" at bounding box center [656, 142] width 69 height 21
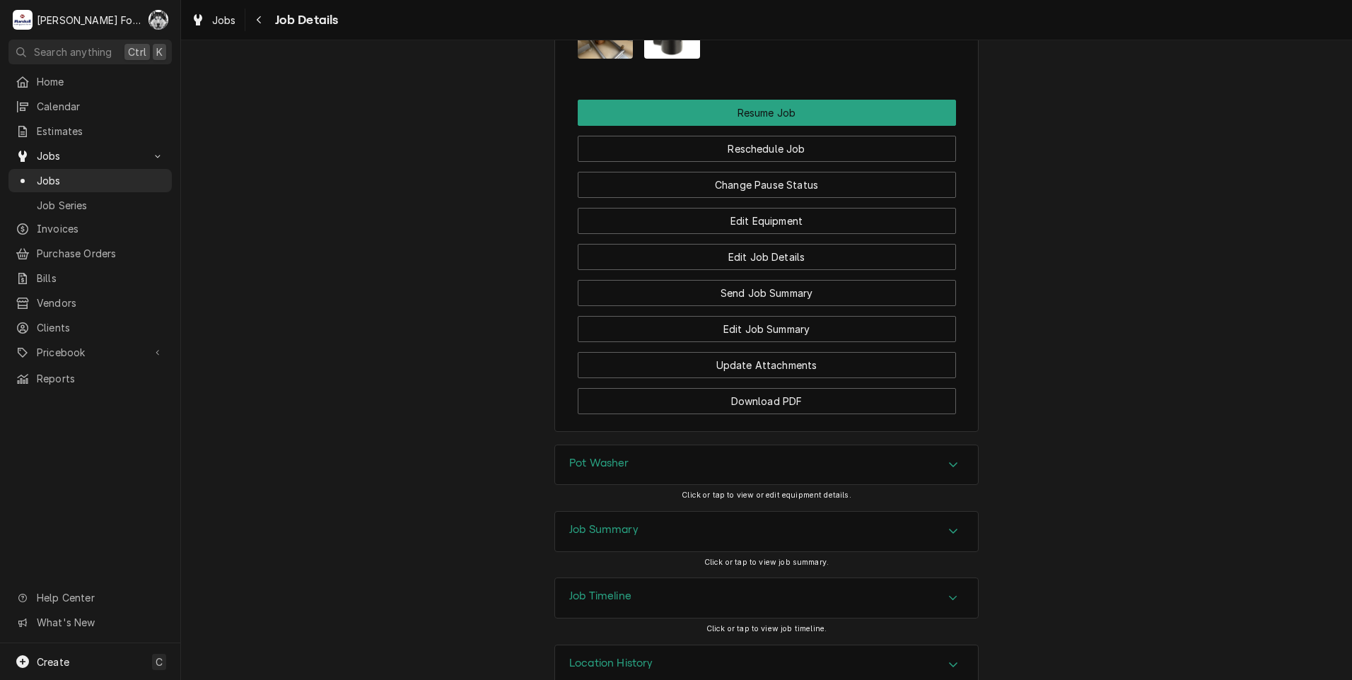
scroll to position [1807, 0]
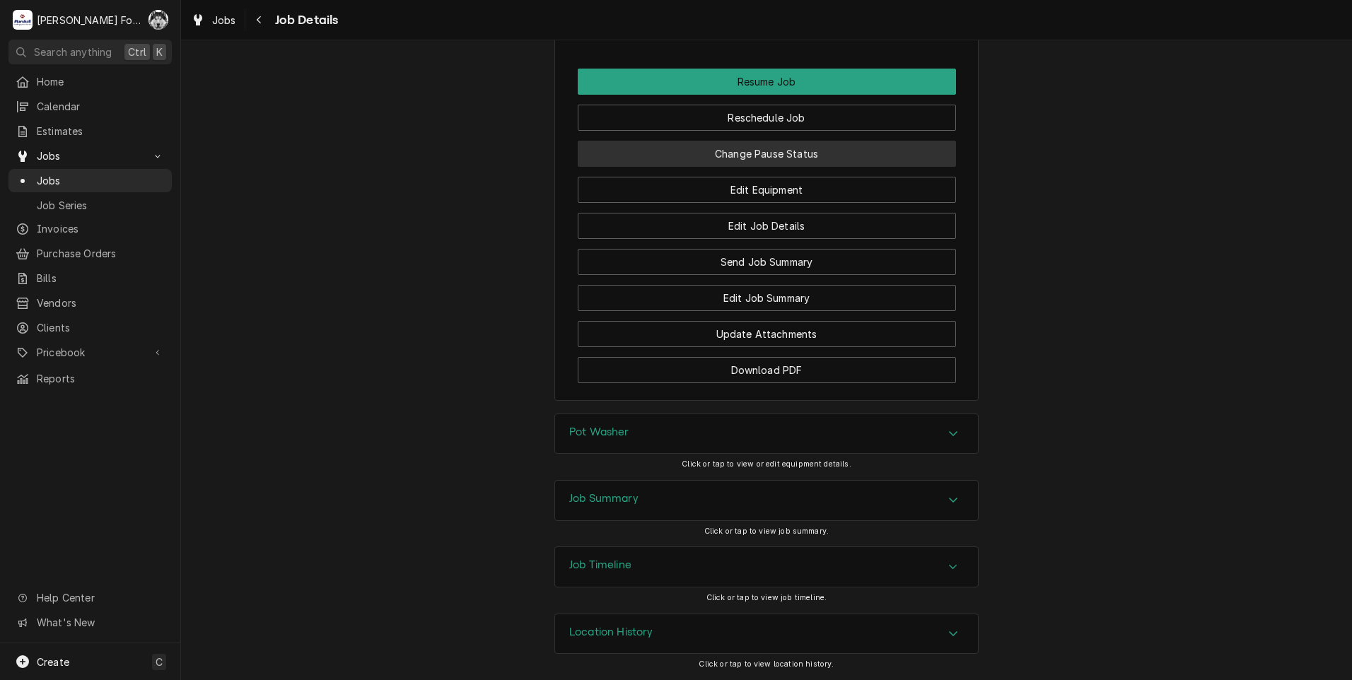
click at [749, 147] on button "Change Pause Status" at bounding box center [767, 154] width 378 height 26
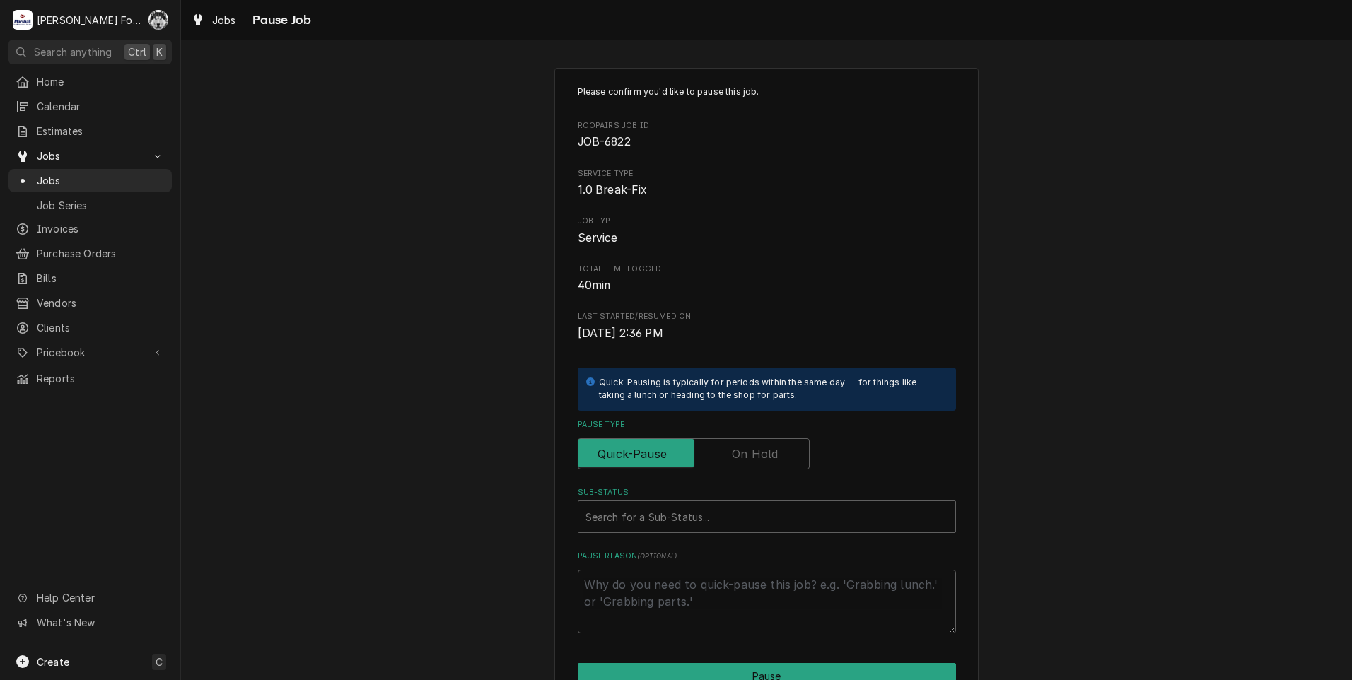
click at [742, 457] on label "Pause Type" at bounding box center [694, 453] width 232 height 31
click at [742, 457] on input "Pause Type" at bounding box center [693, 453] width 219 height 31
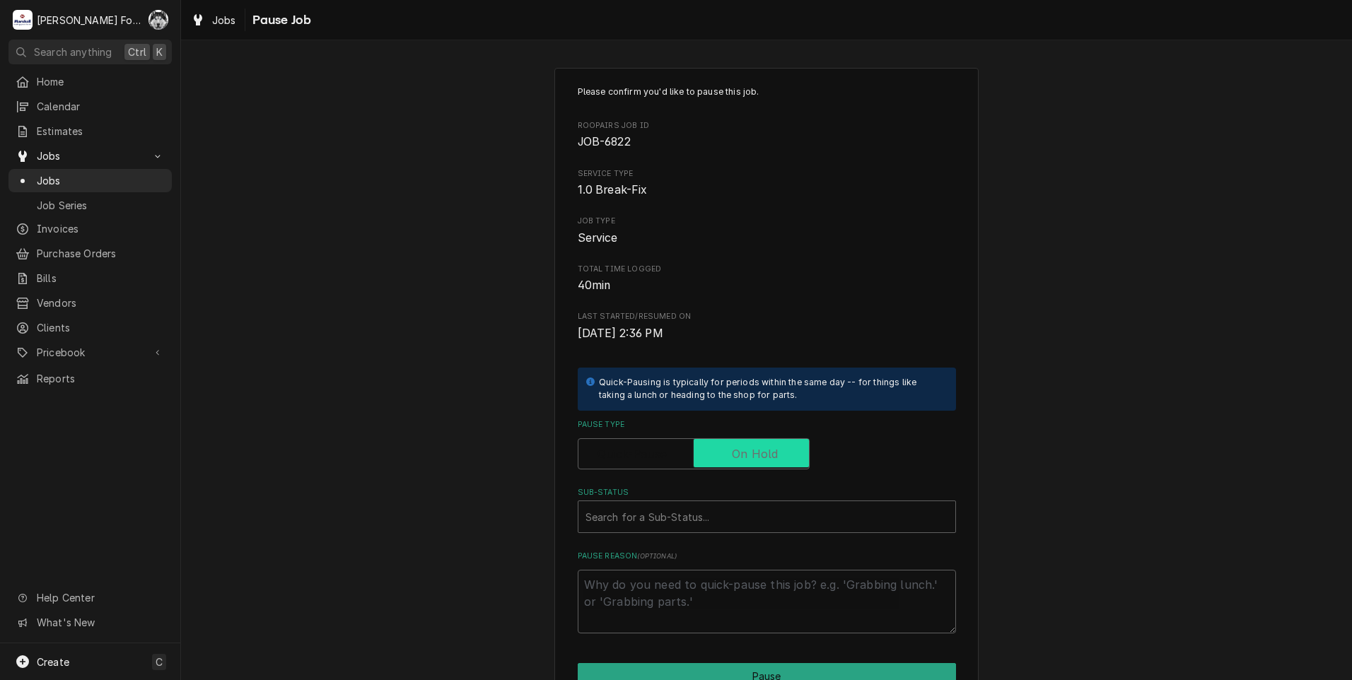
checkbox input "true"
click at [705, 507] on div "Sub-Status" at bounding box center [766, 516] width 363 height 25
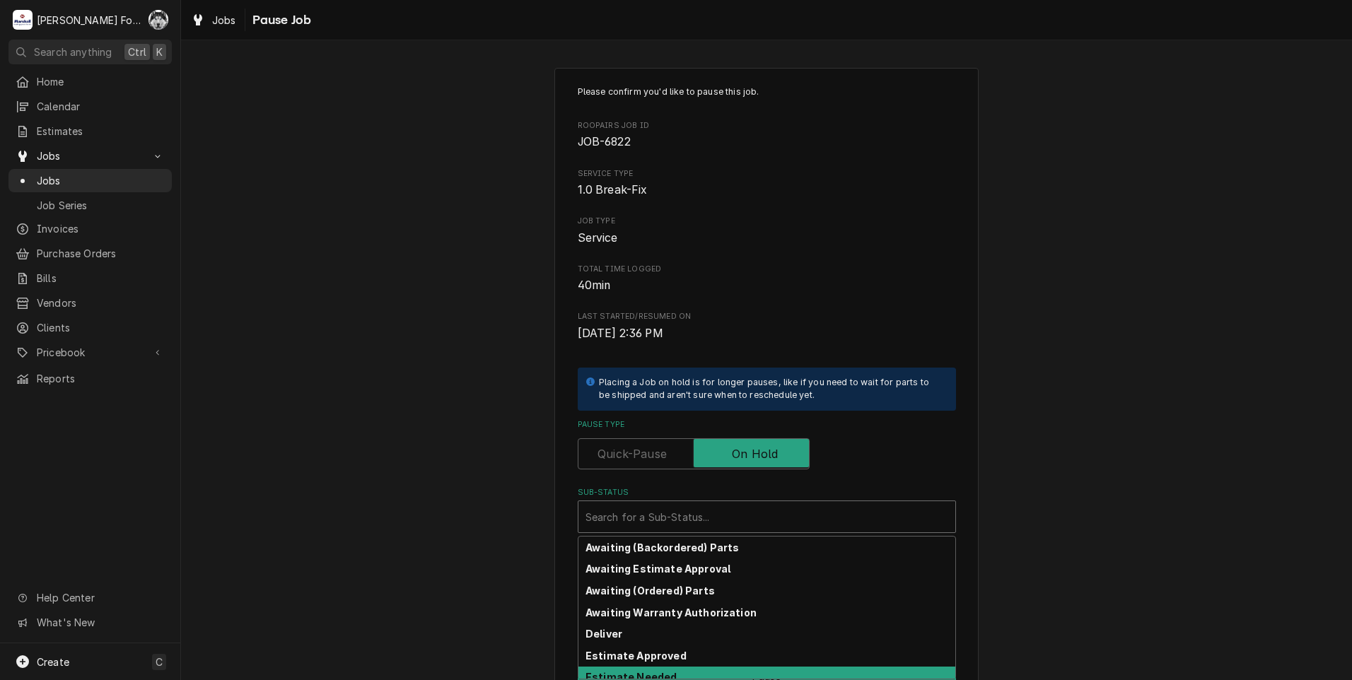
click at [624, 678] on strong "Estimate Needed" at bounding box center [630, 677] width 91 height 12
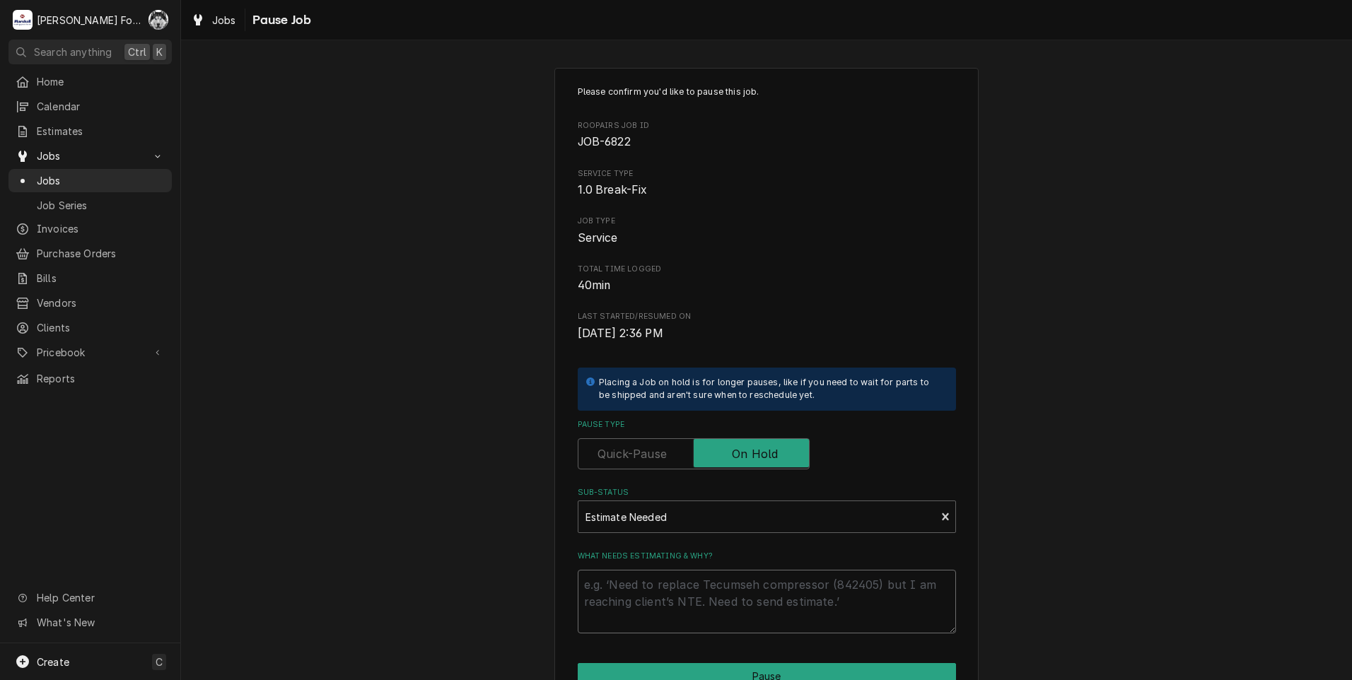
drag, startPoint x: 642, startPoint y: 596, endPoint x: 635, endPoint y: 593, distance: 7.6
click at [636, 594] on textarea "What needs estimating & why?" at bounding box center [767, 602] width 378 height 64
type textarea "x"
type textarea "P"
type textarea "x"
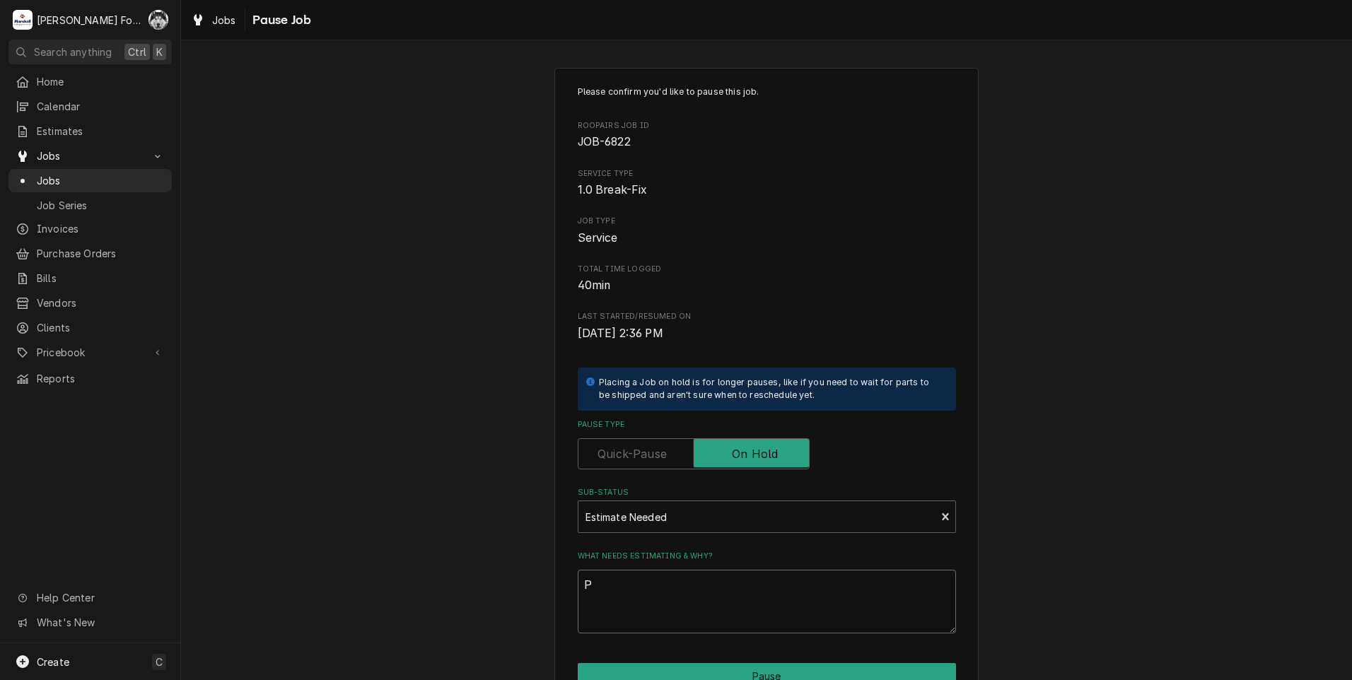
type textarea "PA"
type textarea "x"
type textarea "PAR"
type textarea "x"
type textarea "PART"
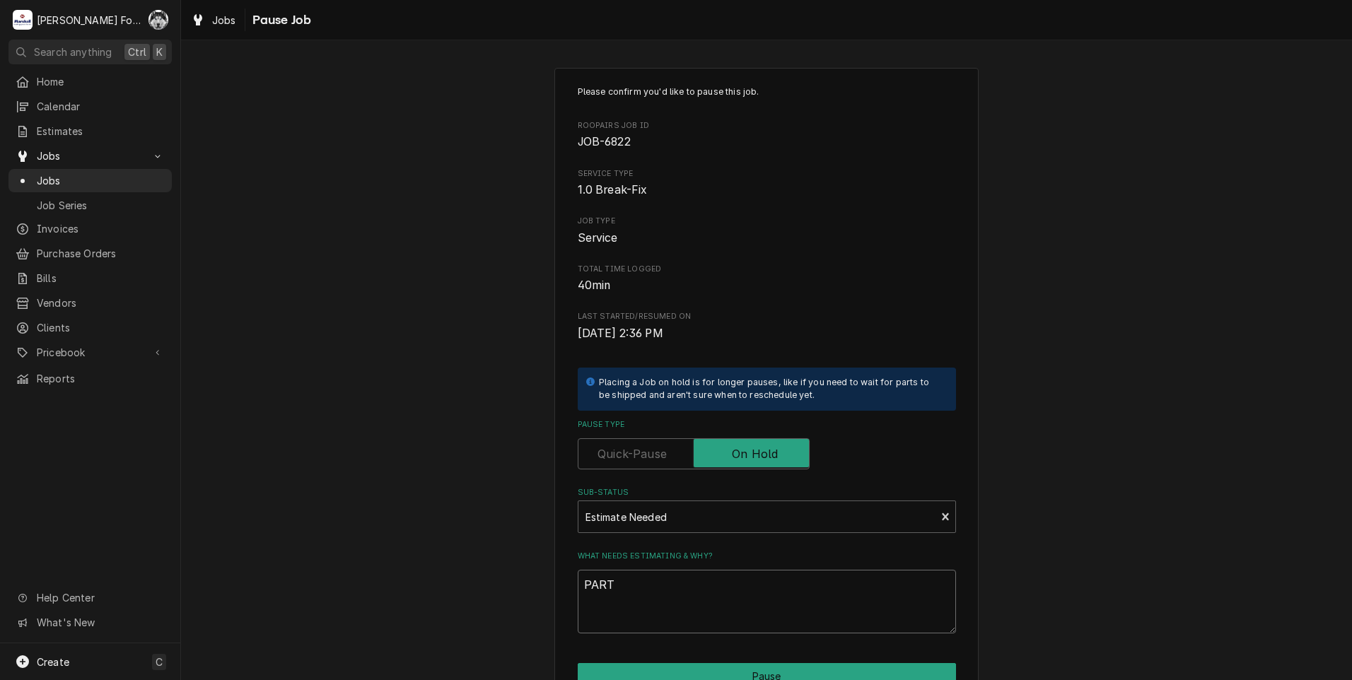
type textarea "x"
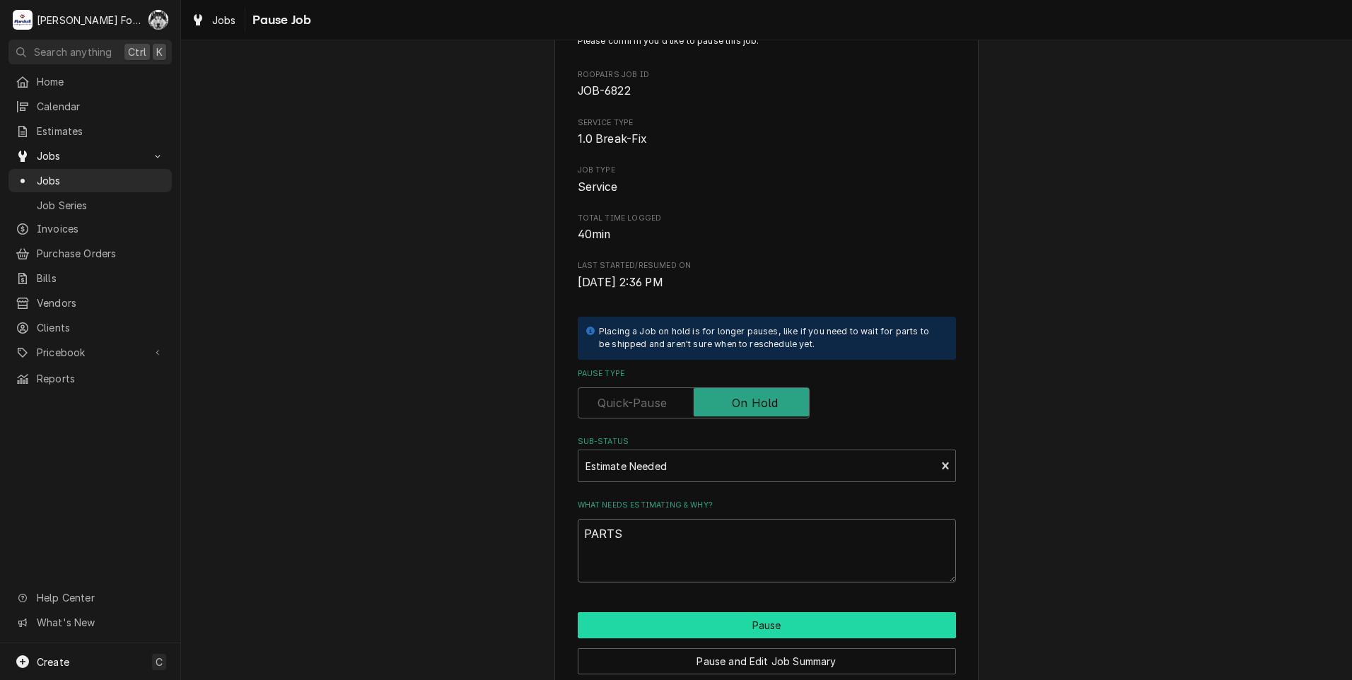
scroll to position [112, 0]
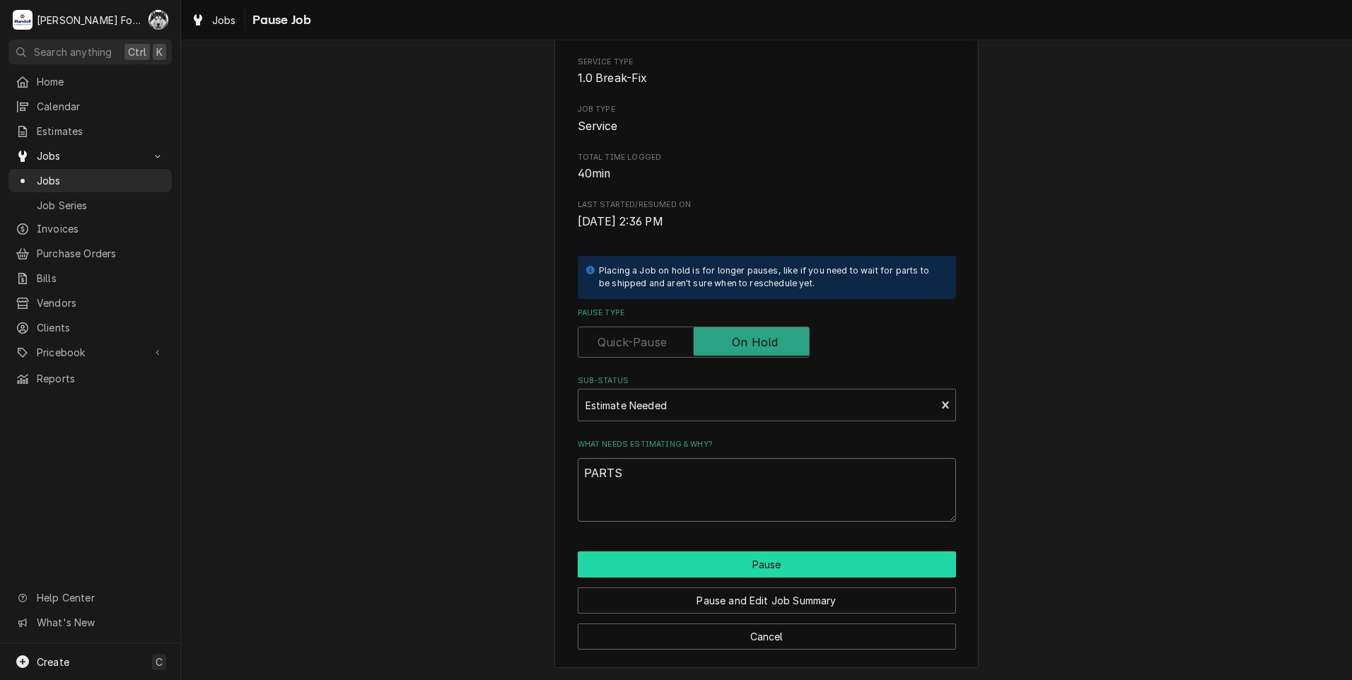
type textarea "PARTS"
click at [681, 563] on button "Pause" at bounding box center [767, 565] width 378 height 26
type textarea "x"
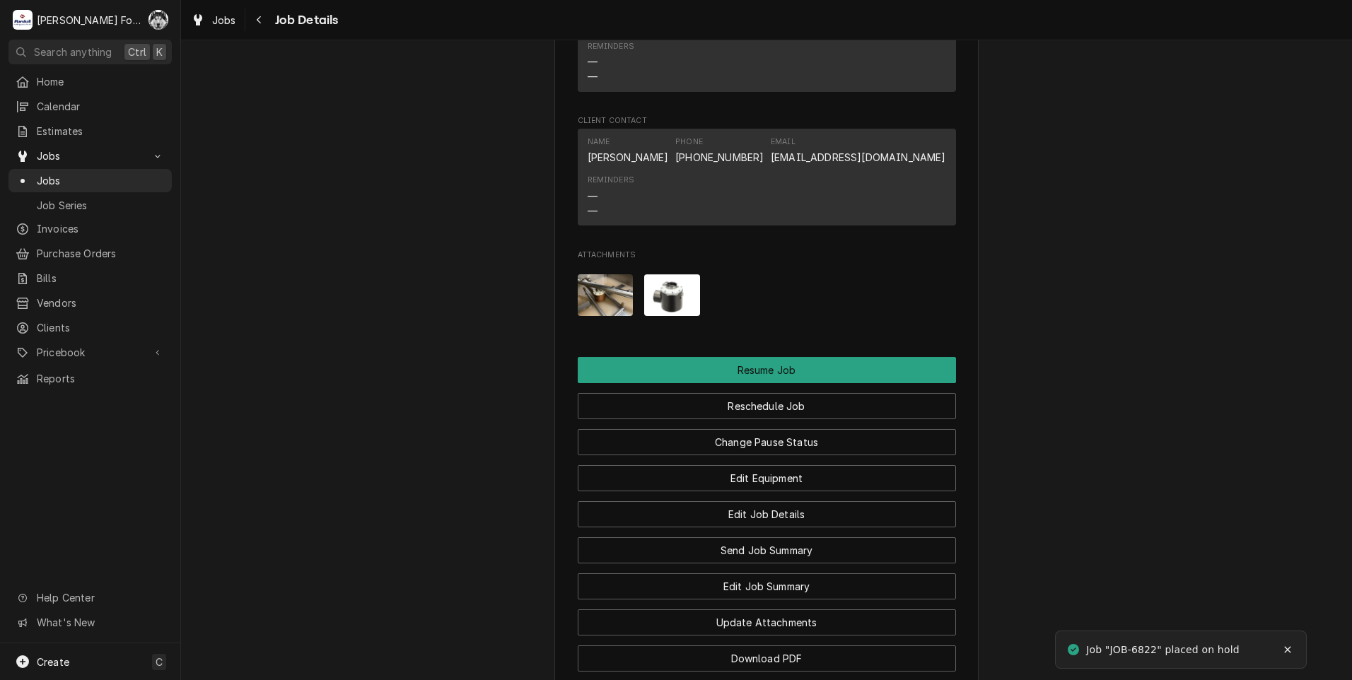
scroll to position [1807, 0]
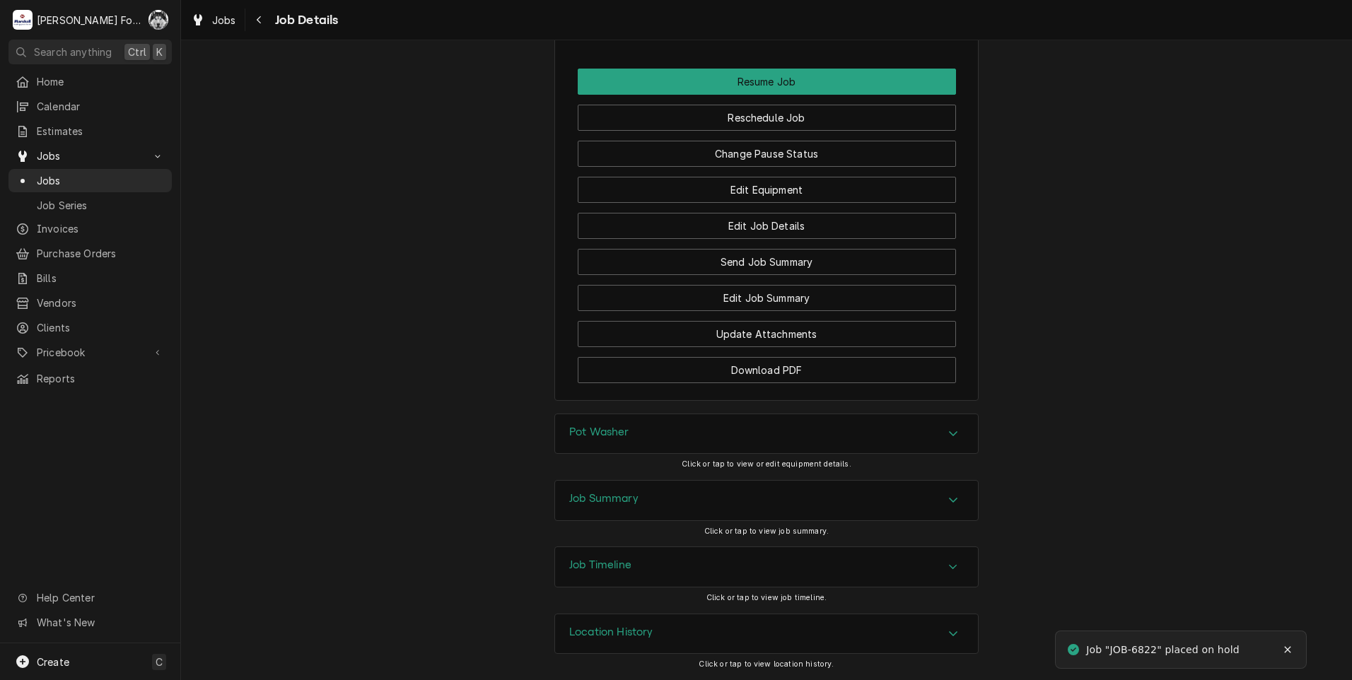
click at [697, 424] on div "Pot Washer" at bounding box center [766, 434] width 423 height 40
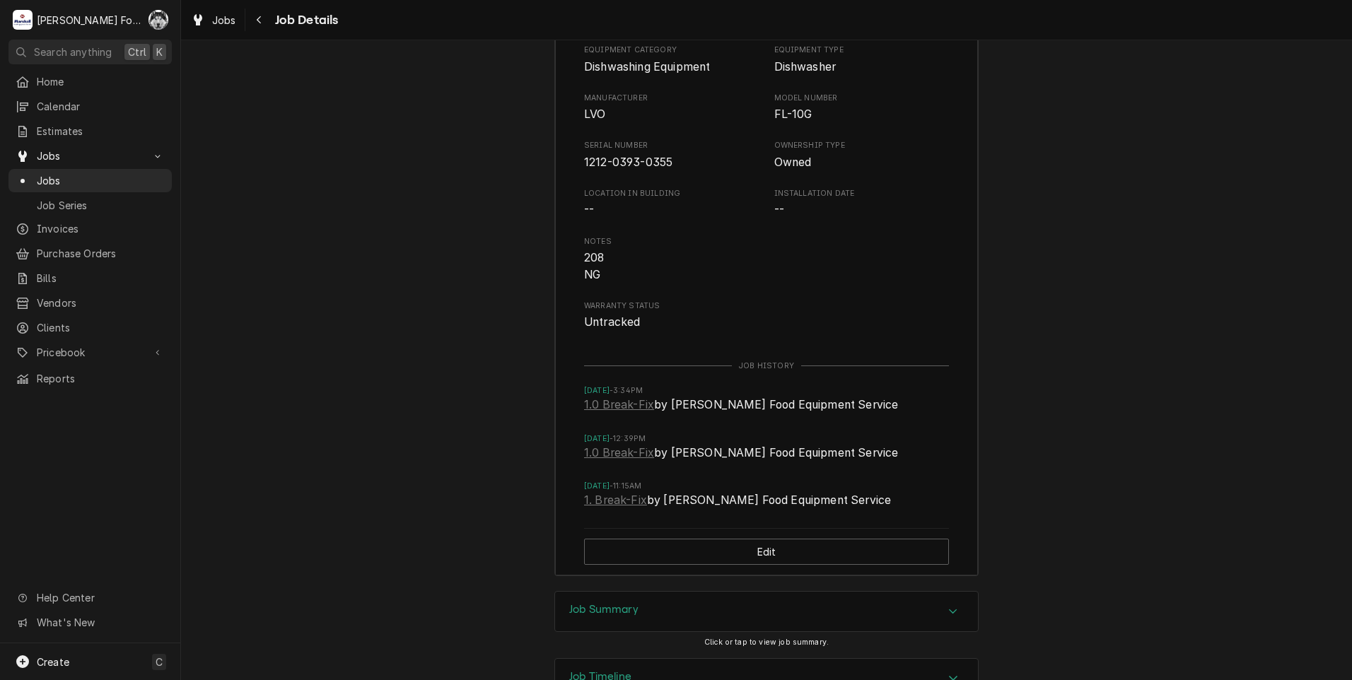
scroll to position [2343, 0]
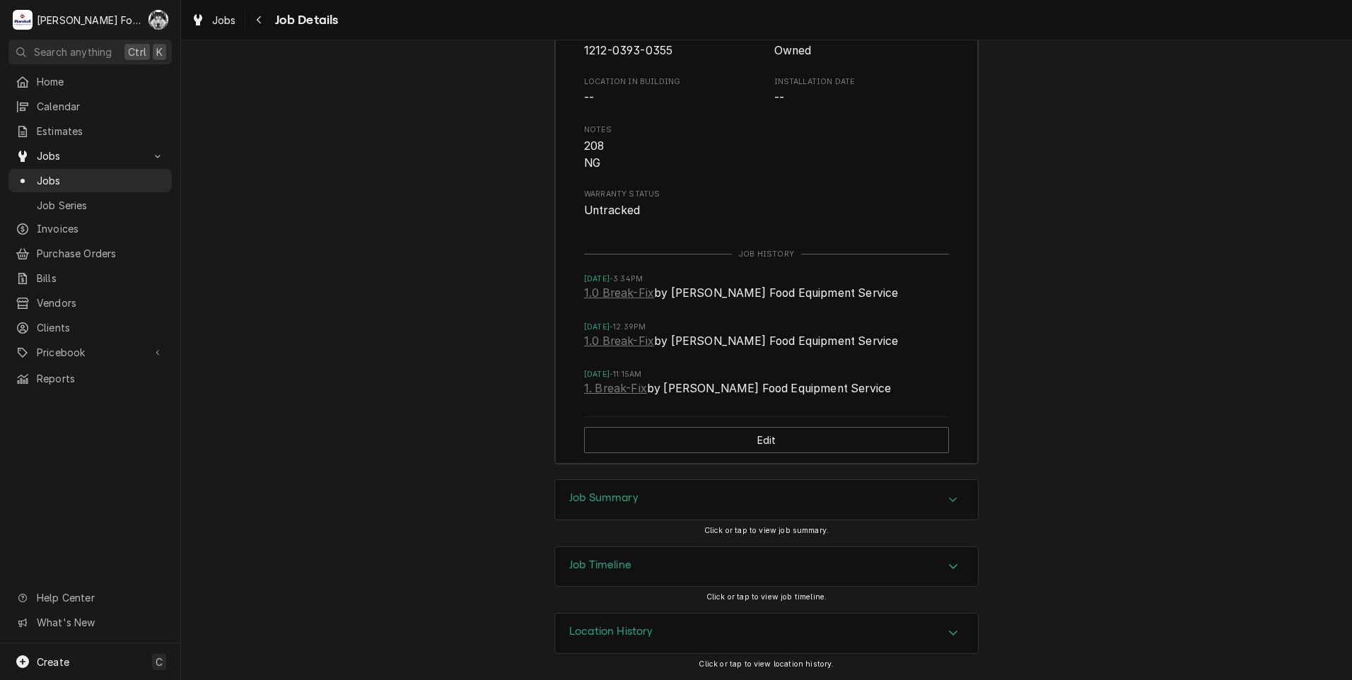
click at [669, 508] on div "Job Summary" at bounding box center [766, 500] width 423 height 40
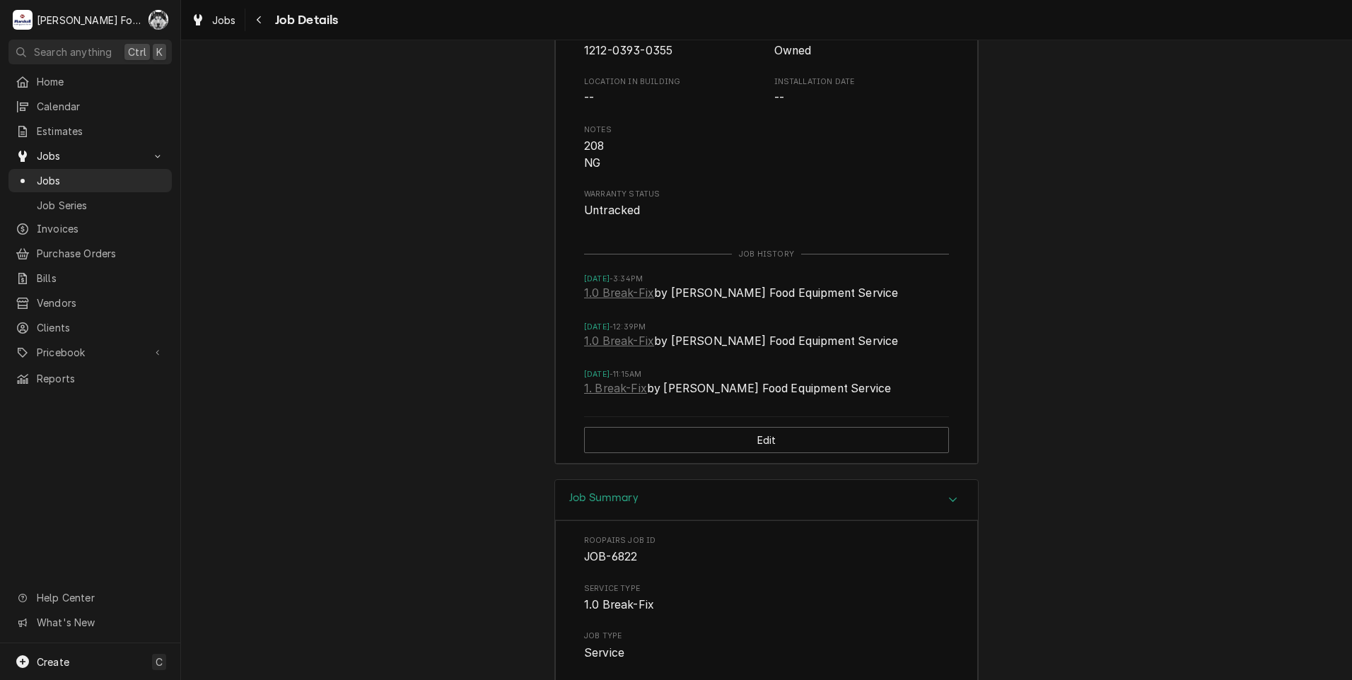
click at [670, 506] on div "Job Summary" at bounding box center [766, 500] width 423 height 40
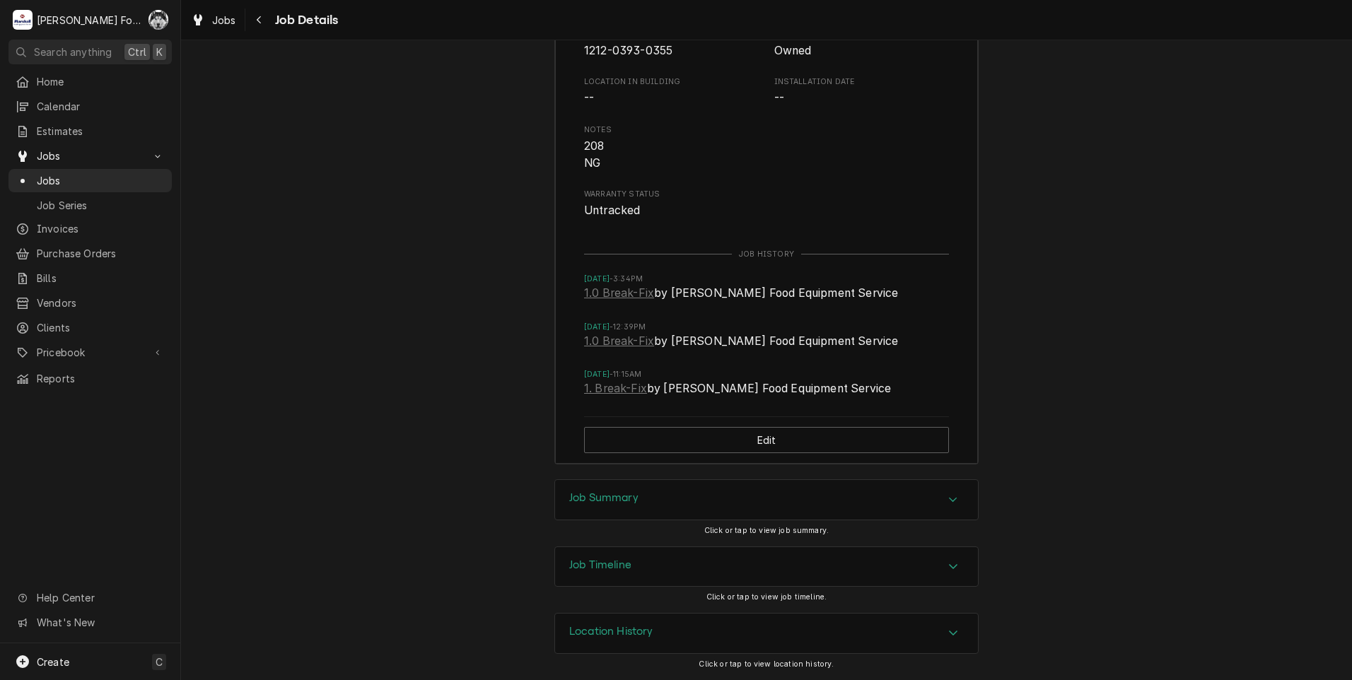
click at [668, 506] on div "Job Summary" at bounding box center [766, 500] width 423 height 40
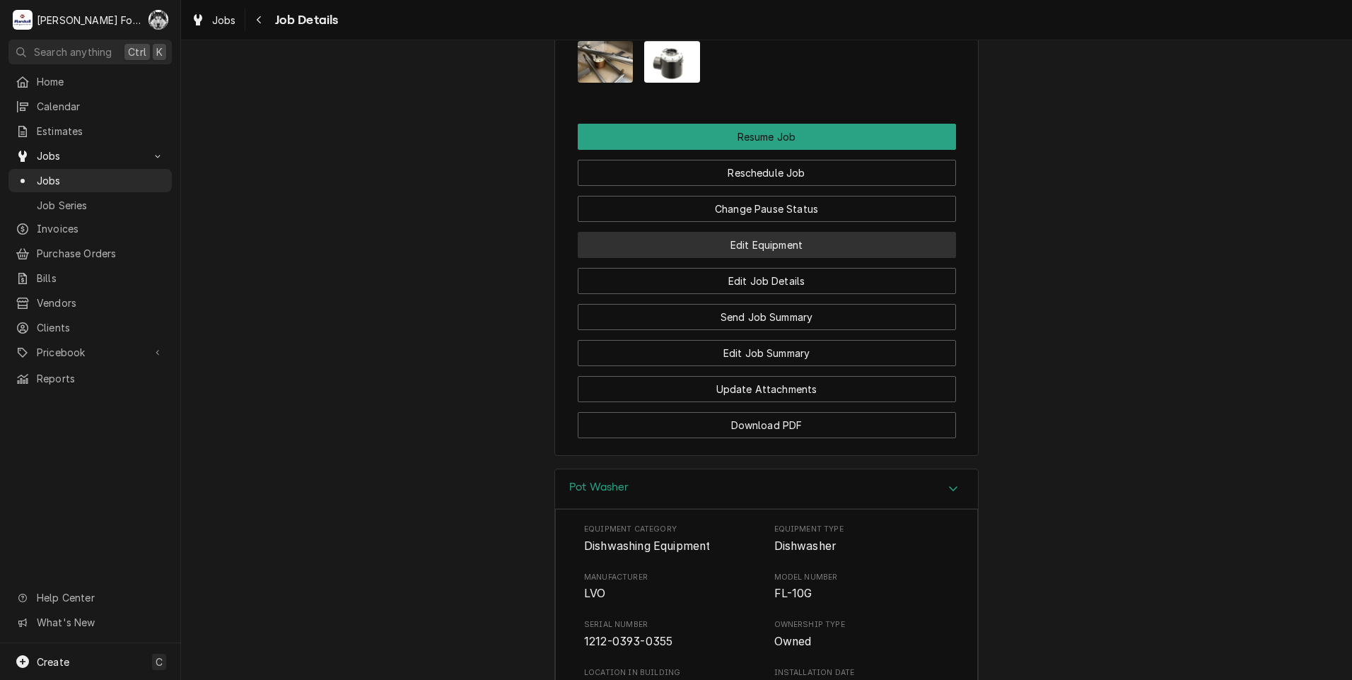
scroll to position [1734, 0]
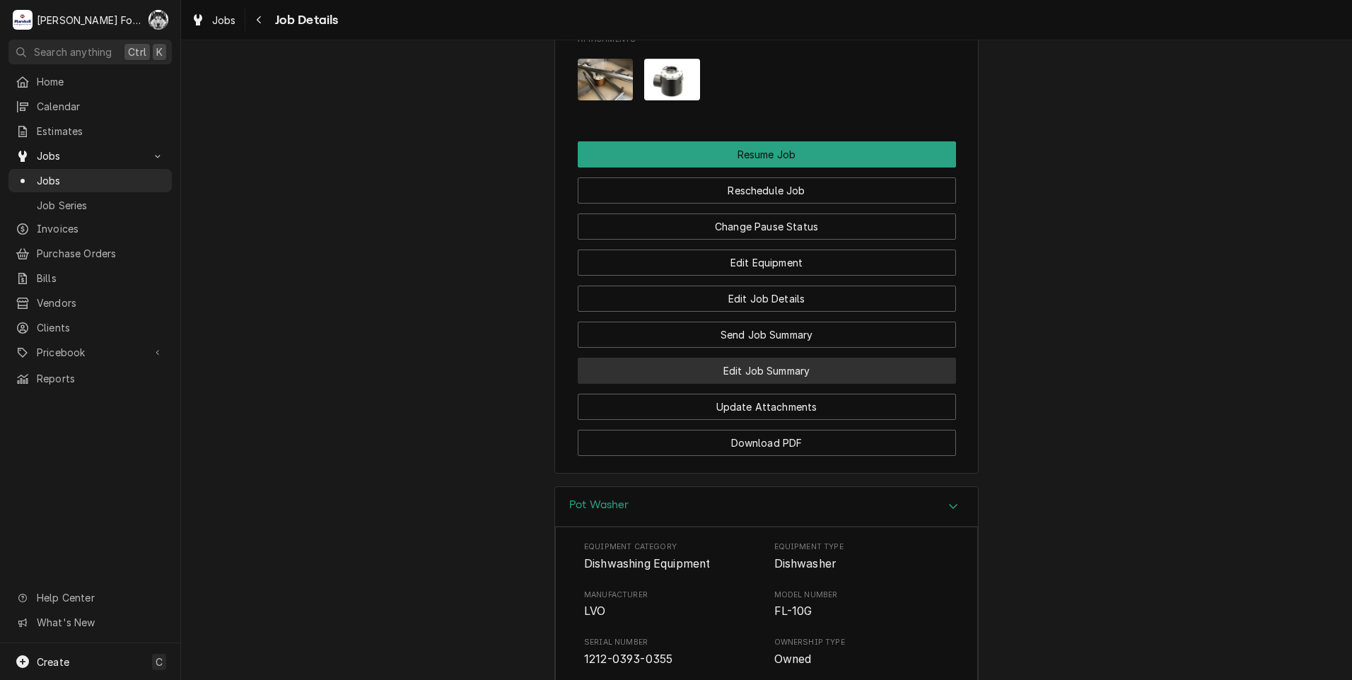
click at [757, 374] on button "Edit Job Summary" at bounding box center [767, 371] width 378 height 26
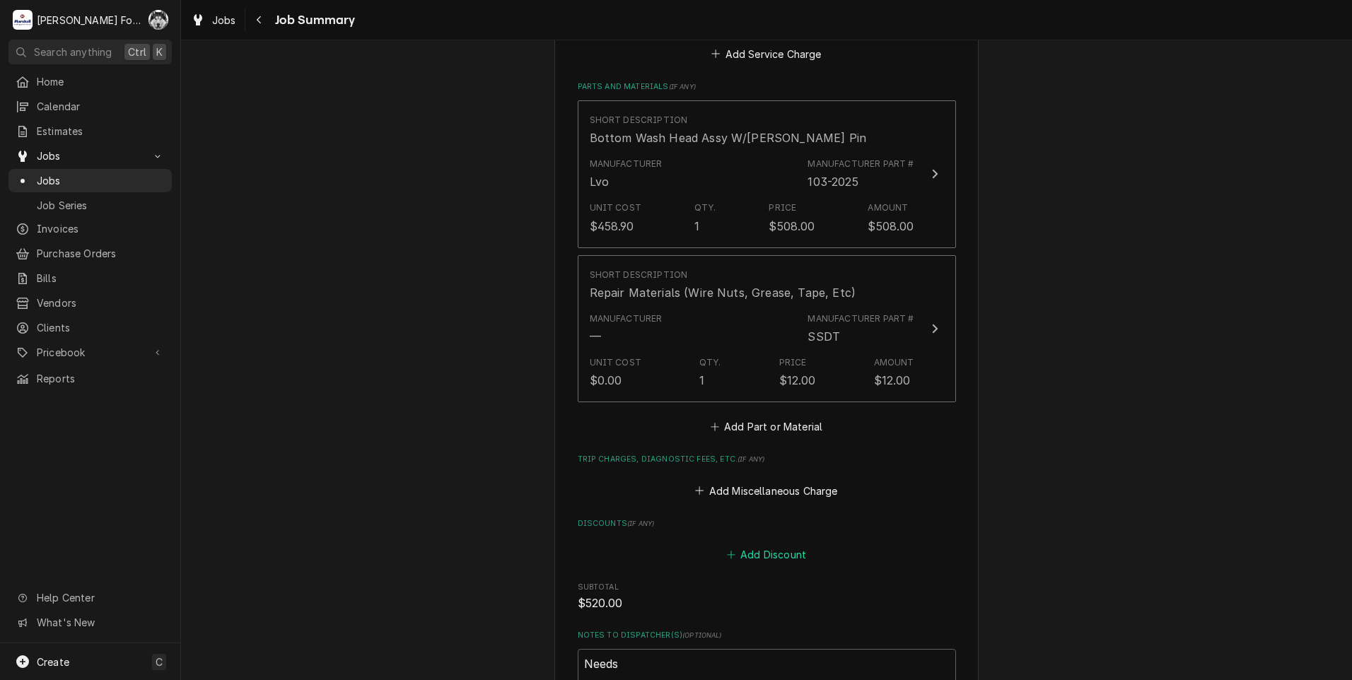
scroll to position [886, 0]
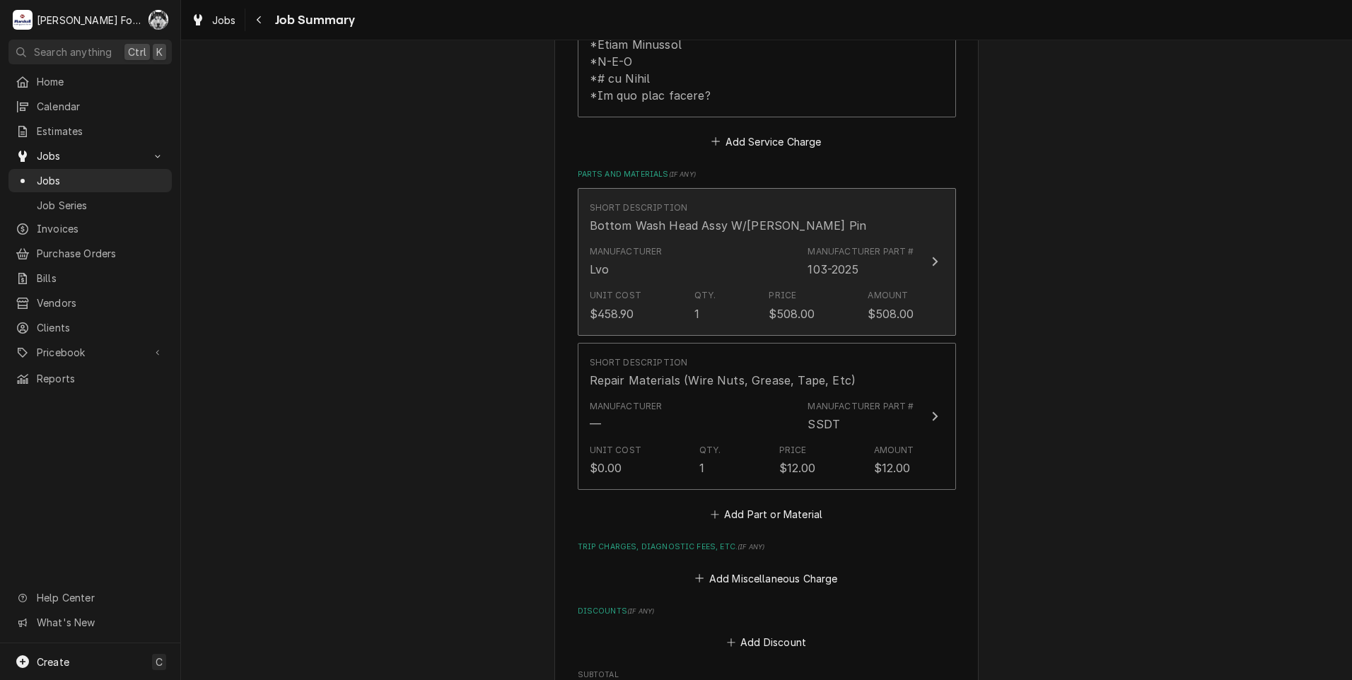
click at [761, 284] on div "Unit Cost $458.90 Qty. 1 Price $508.00 Amount $508.00" at bounding box center [752, 306] width 325 height 44
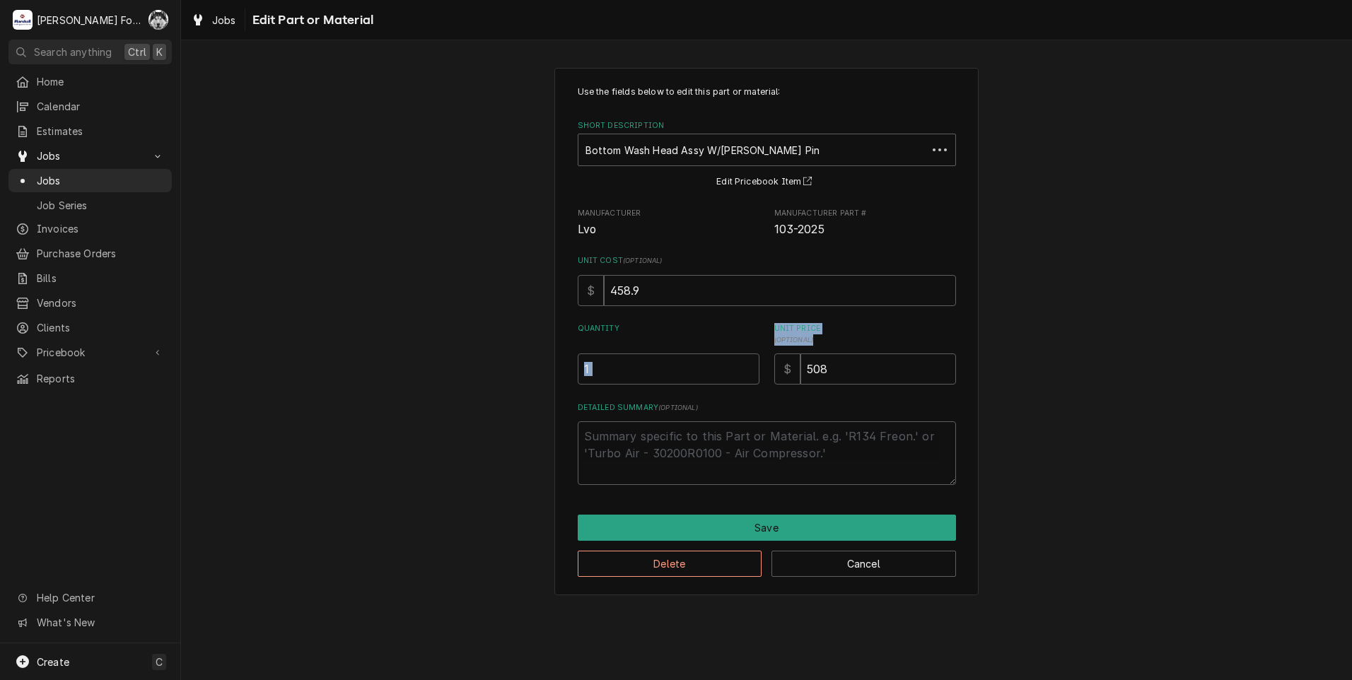
drag, startPoint x: 786, startPoint y: 359, endPoint x: 670, endPoint y: 385, distance: 119.6
click at [669, 385] on div "Quantity 1 Unit Price ( optional ) $ 508" at bounding box center [767, 354] width 378 height 62
drag, startPoint x: 853, startPoint y: 375, endPoint x: 683, endPoint y: 404, distance: 173.0
click at [682, 404] on div "Use the fields below to edit this part or material: Short Description Bottom Wa…" at bounding box center [767, 286] width 378 height 400
type textarea "x"
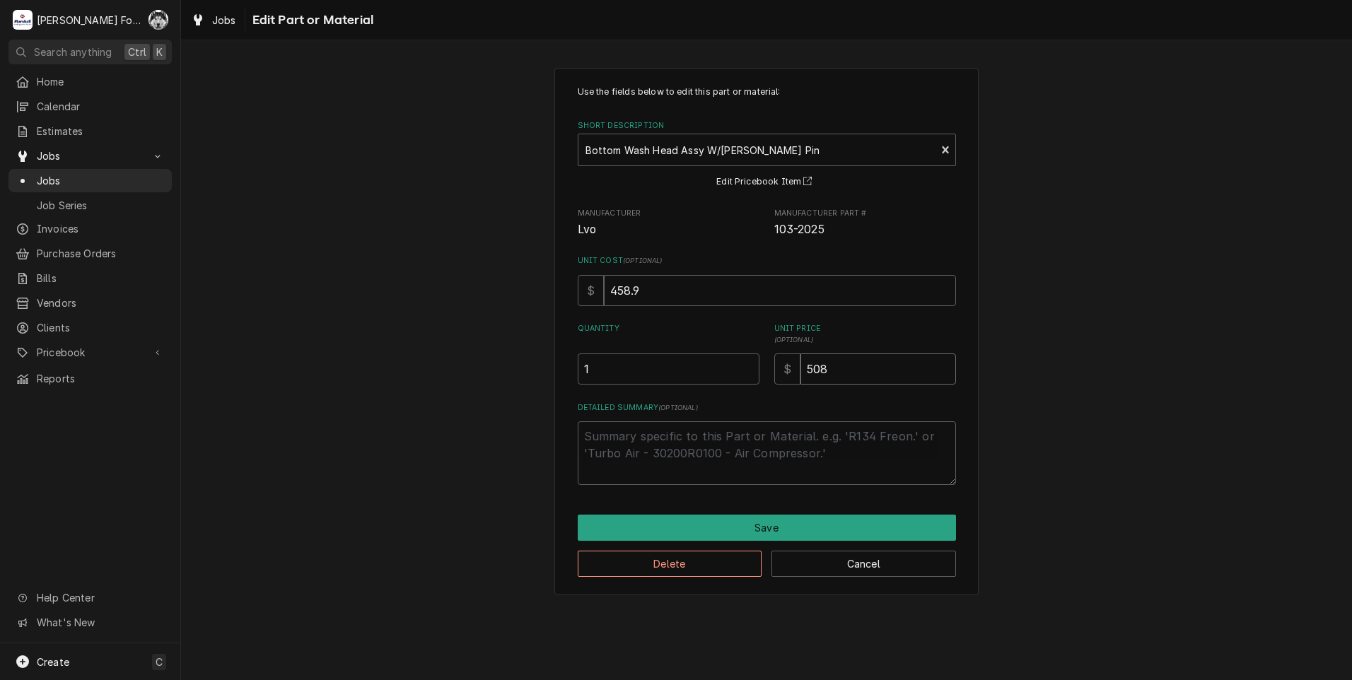
type input "5"
type textarea "x"
type input "59"
type textarea "x"
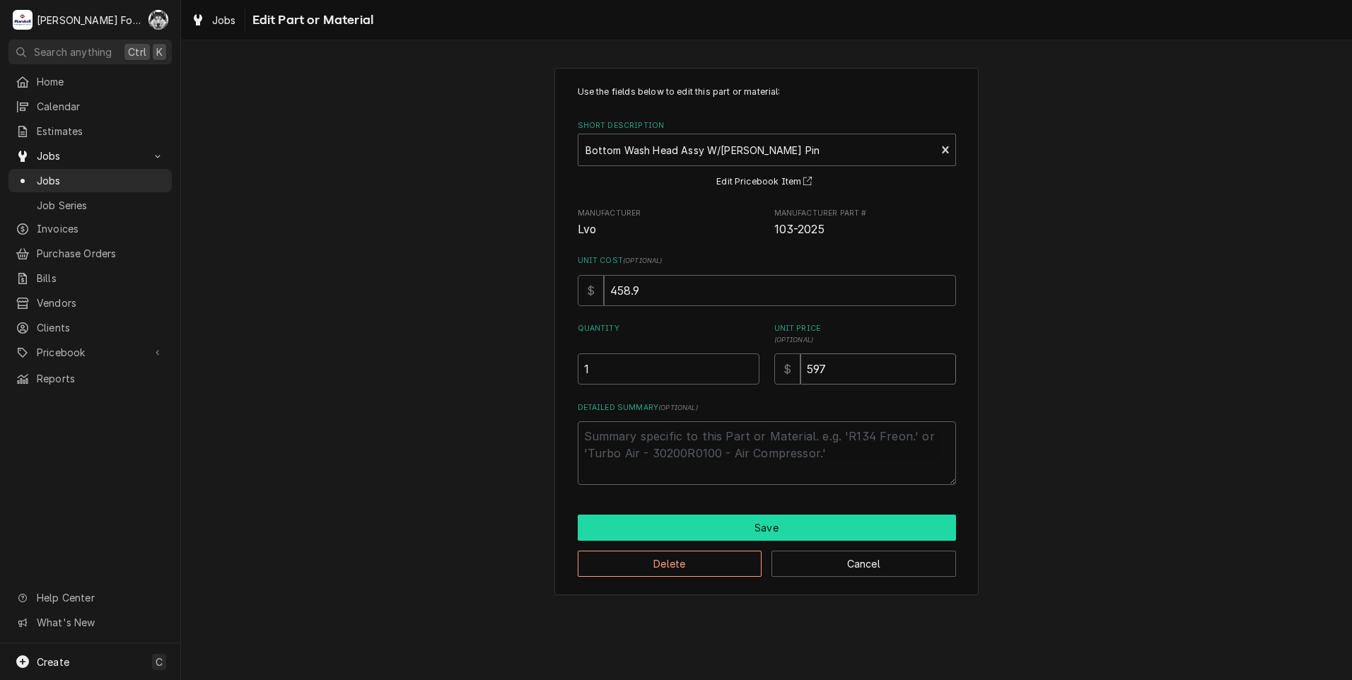
type input "597"
click at [788, 528] on button "Save" at bounding box center [767, 528] width 378 height 26
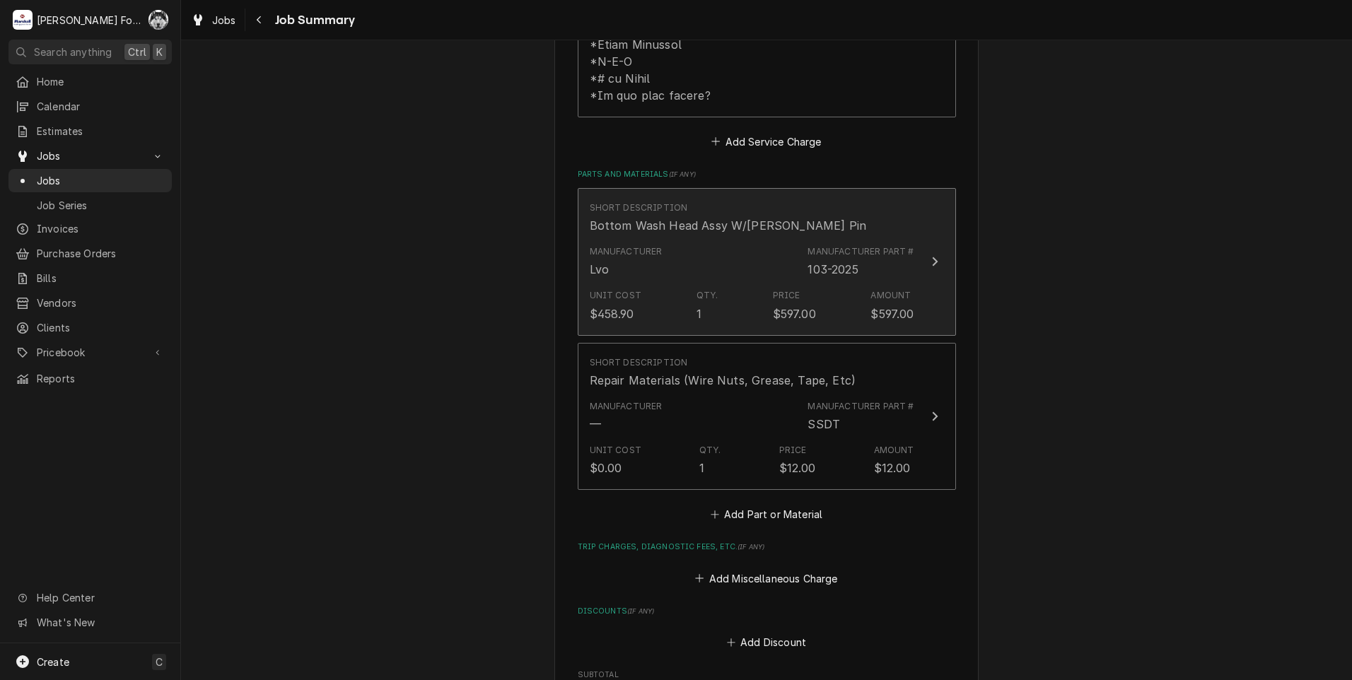
click at [863, 284] on div "Unit Cost $458.90 Qty. 1 Price $597.00 Amount $597.00" at bounding box center [752, 306] width 325 height 44
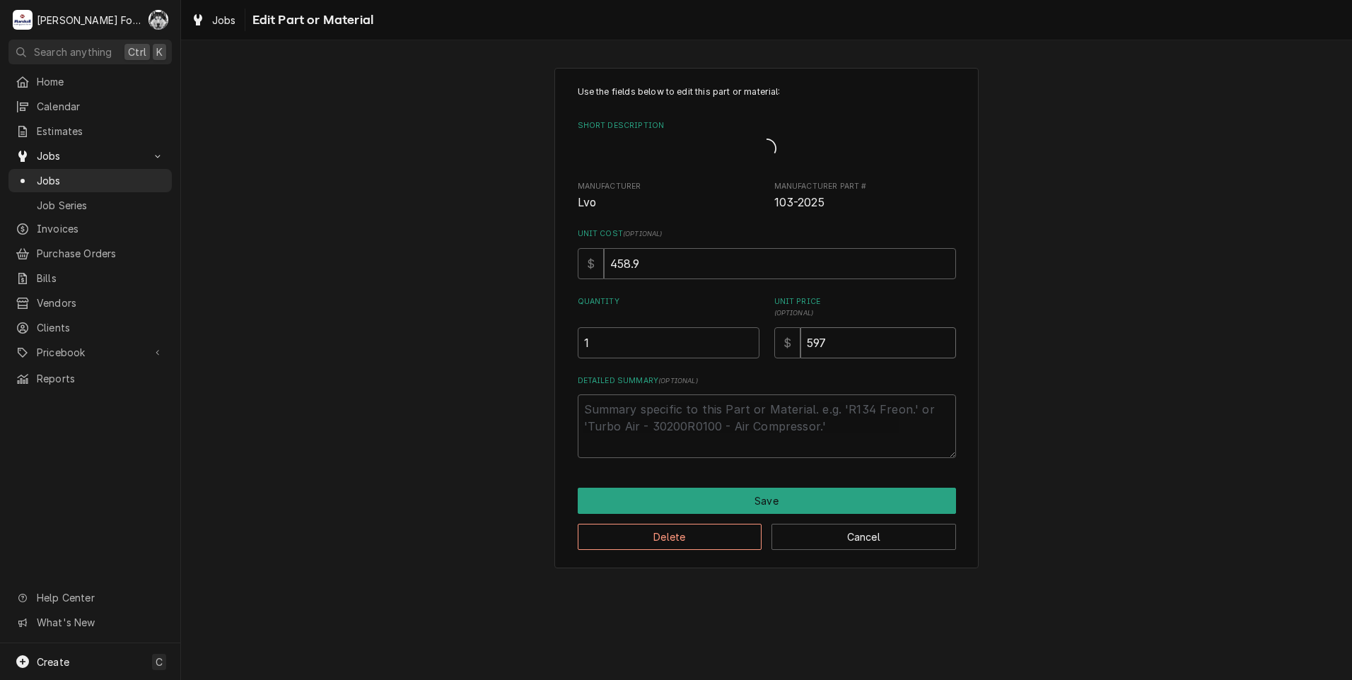
click at [851, 345] on input "597" at bounding box center [878, 342] width 156 height 31
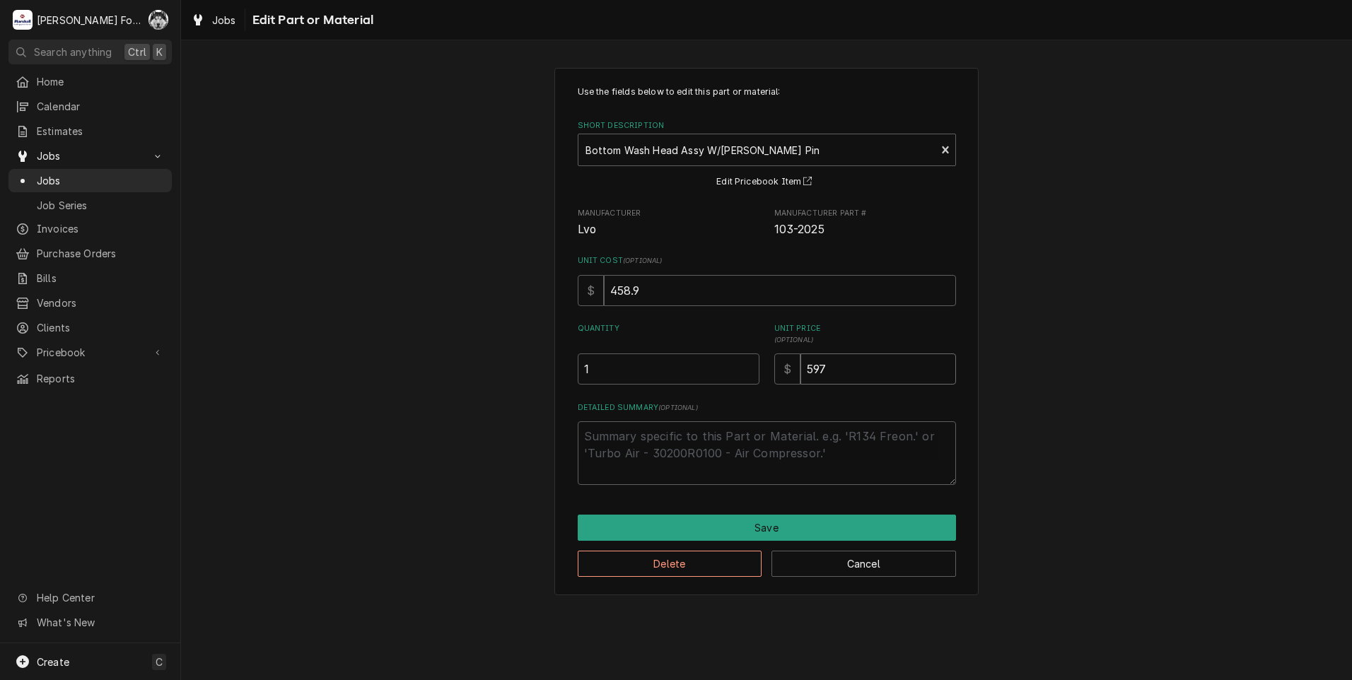
click at [846, 374] on input "597" at bounding box center [878, 369] width 156 height 31
type textarea "x"
type input "59"
type textarea "x"
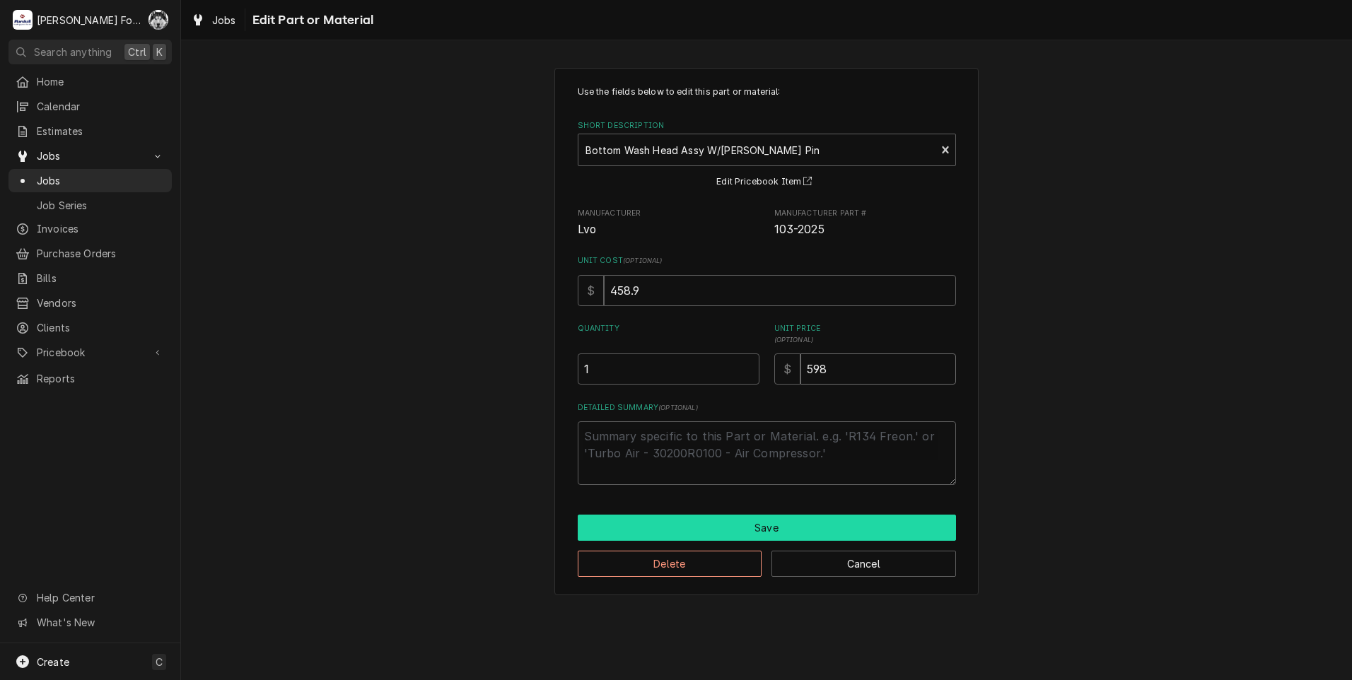
type input "598"
click at [738, 528] on button "Save" at bounding box center [767, 528] width 378 height 26
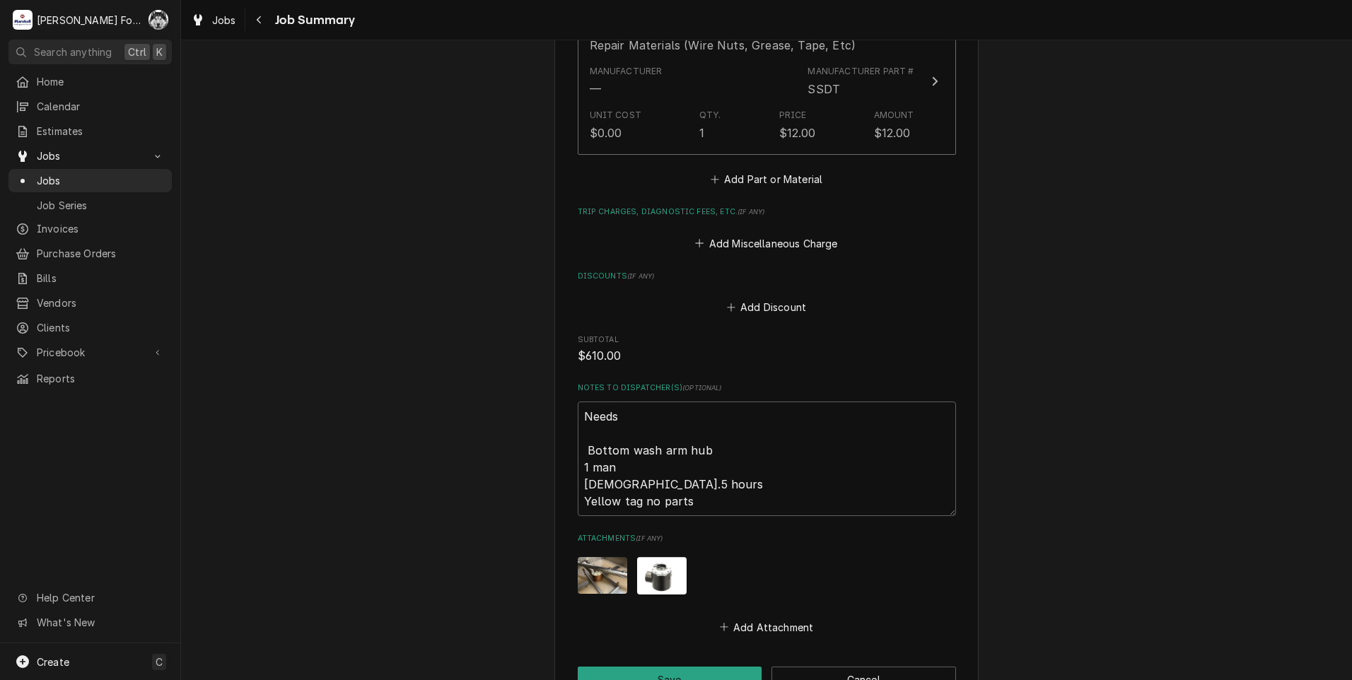
scroll to position [1381, 0]
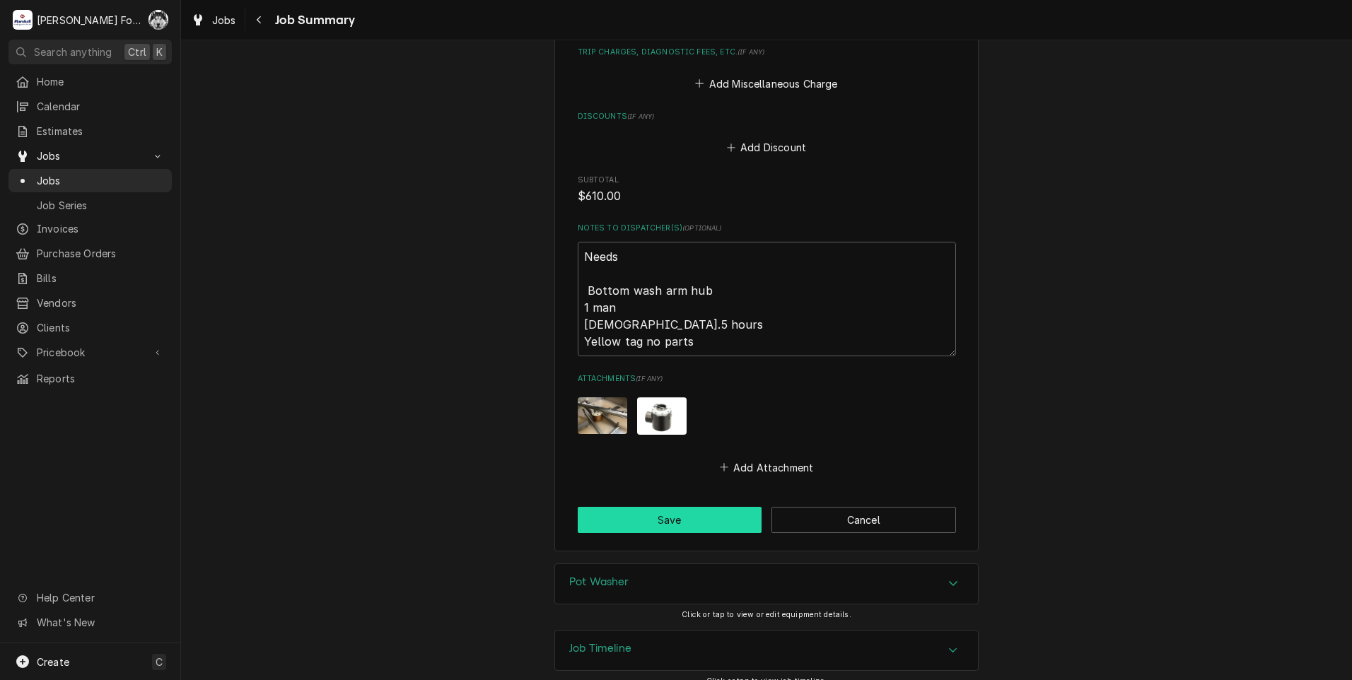
click at [679, 507] on button "Save" at bounding box center [670, 520] width 185 height 26
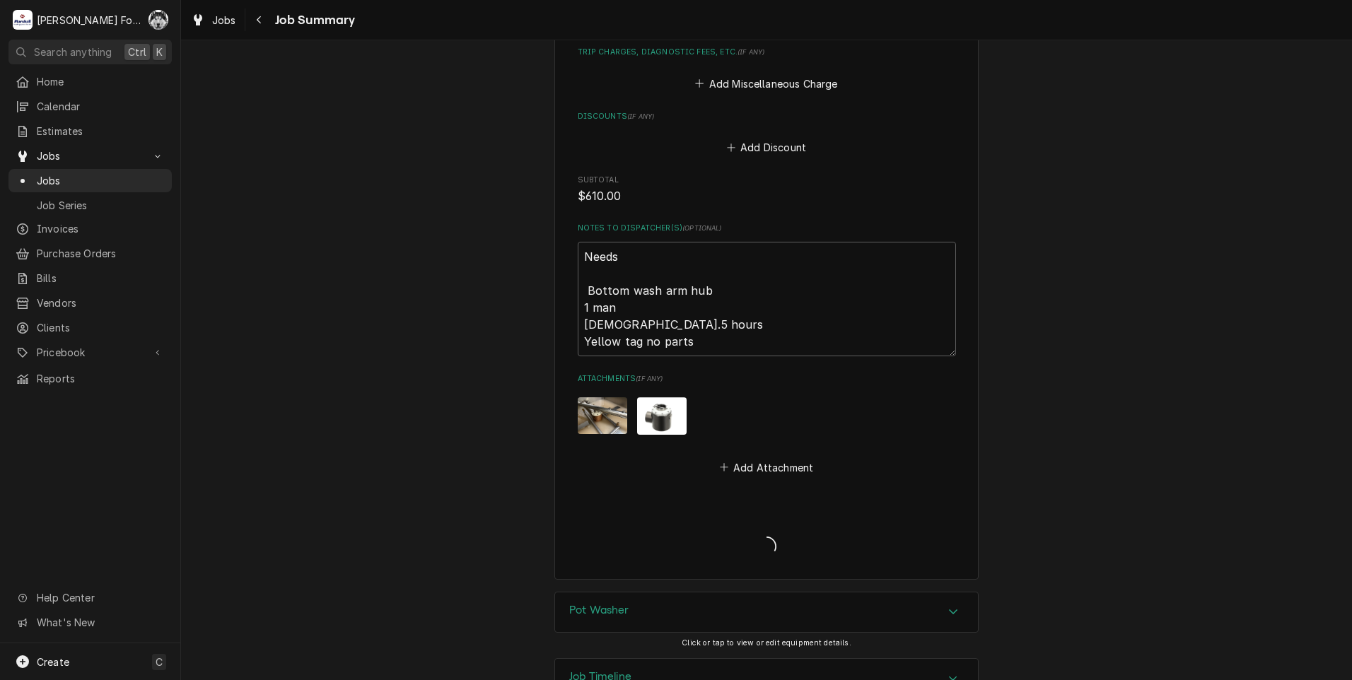
type textarea "x"
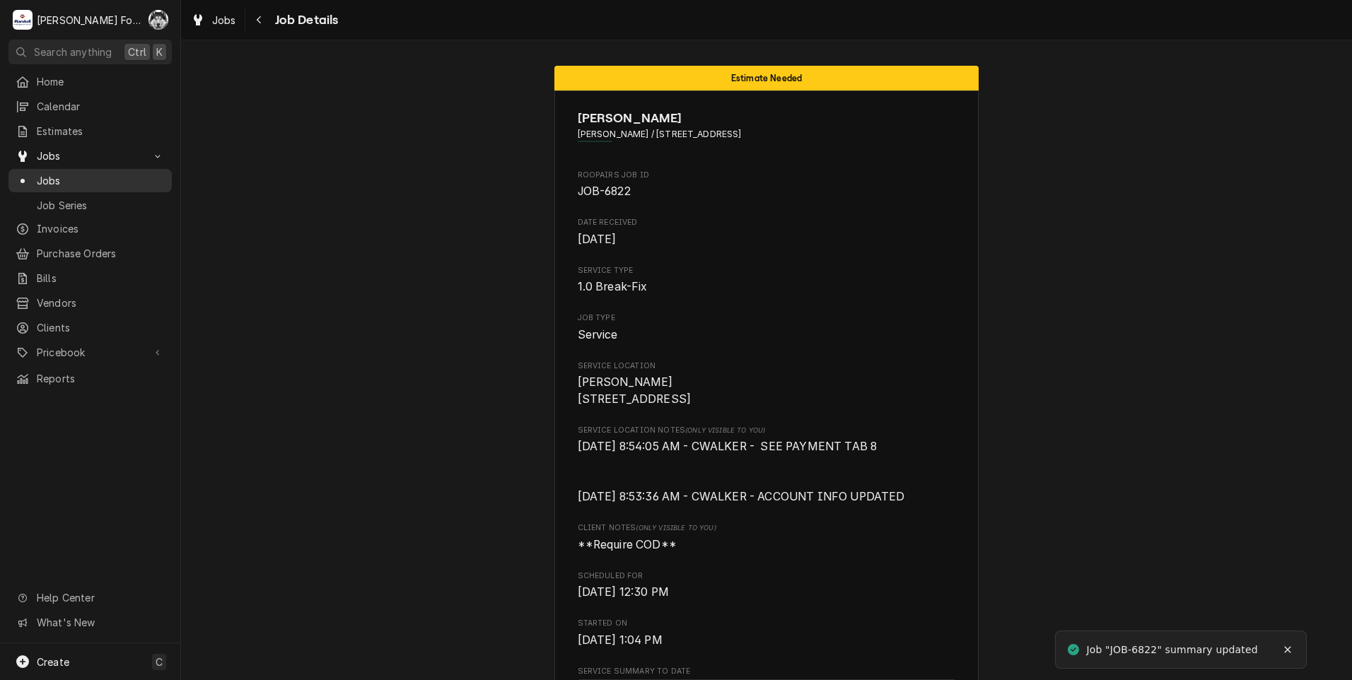
click at [47, 173] on span "Jobs" at bounding box center [101, 180] width 128 height 15
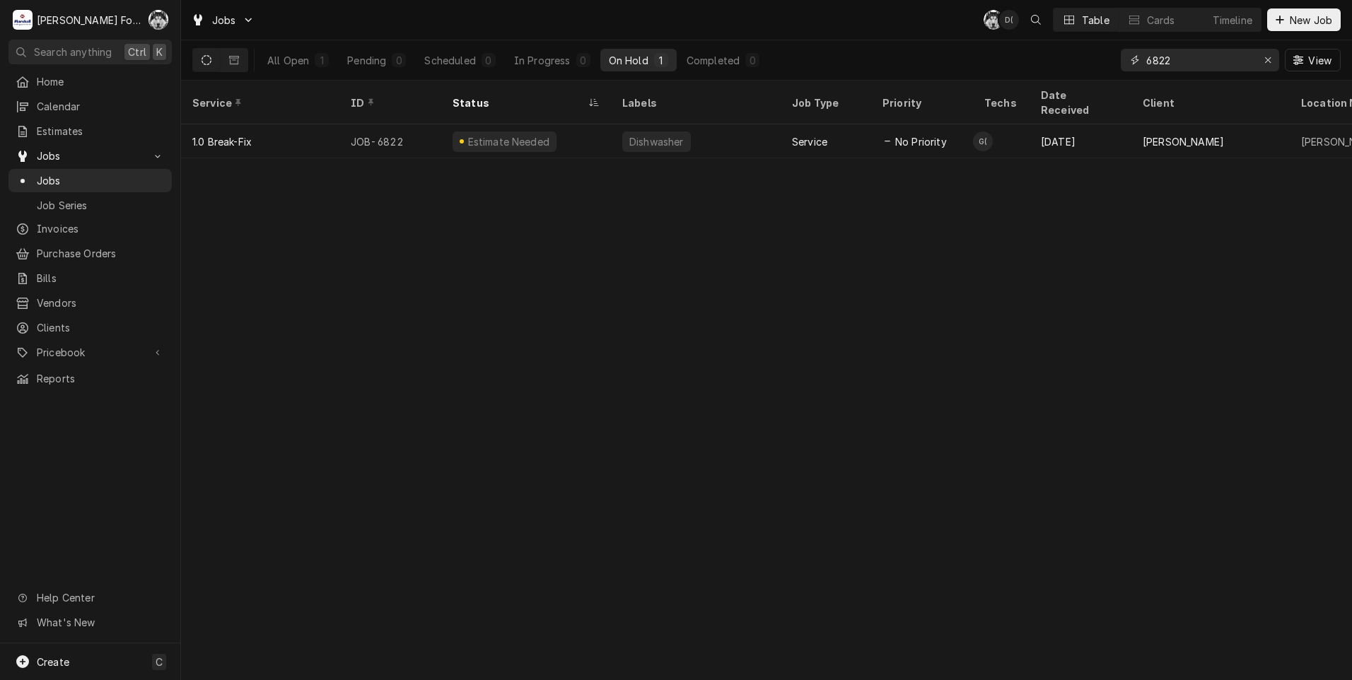
drag, startPoint x: 1211, startPoint y: 57, endPoint x: 1044, endPoint y: 78, distance: 167.4
click at [1046, 78] on div "All Open 1 Pending 0 Scheduled 0 In Progress 0 On Hold 1 Completed 0 6822 View" at bounding box center [766, 60] width 1148 height 40
type input "6835"
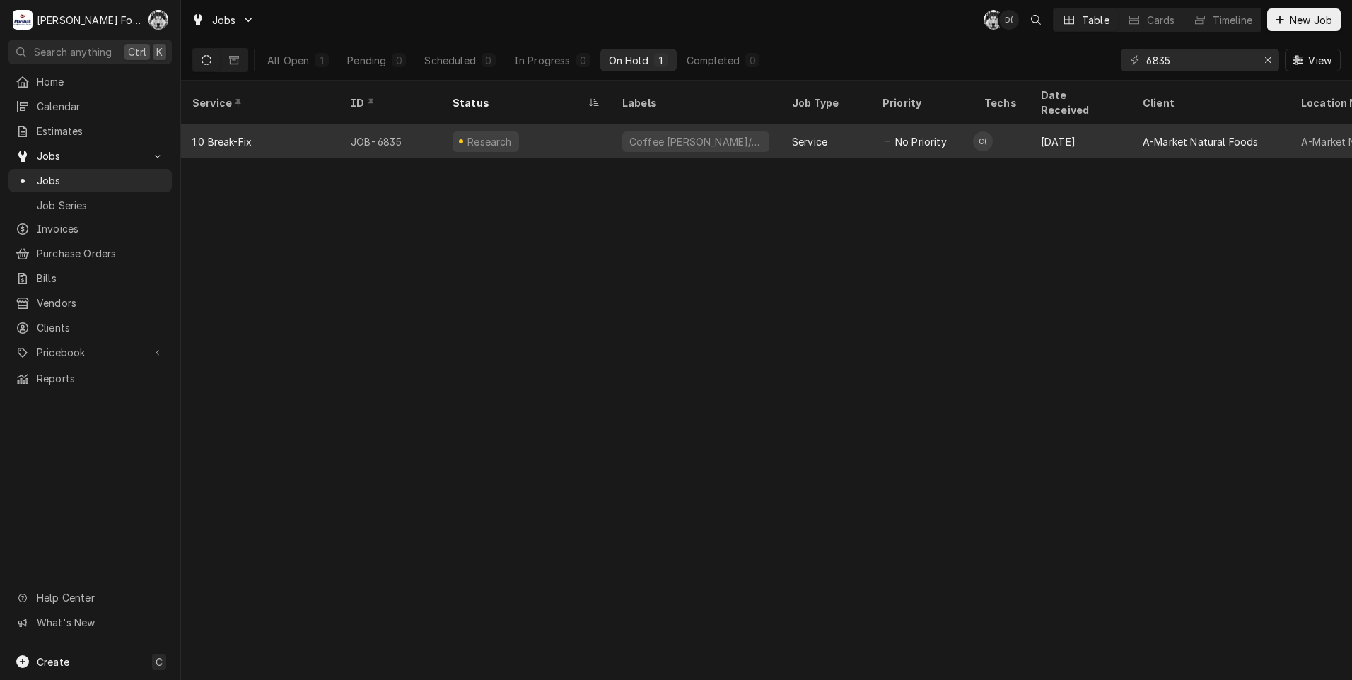
click at [764, 124] on div "Coffee [PERSON_NAME]/Hot" at bounding box center [696, 141] width 170 height 34
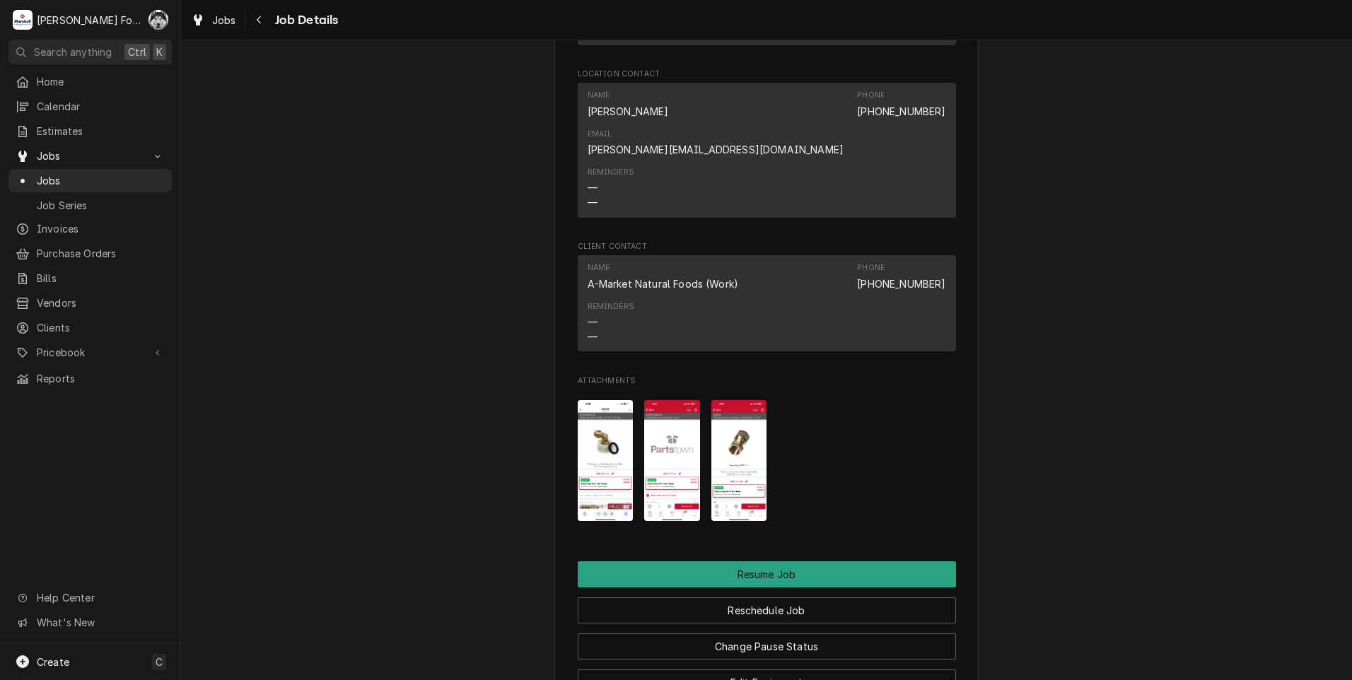
scroll to position [1792, 0]
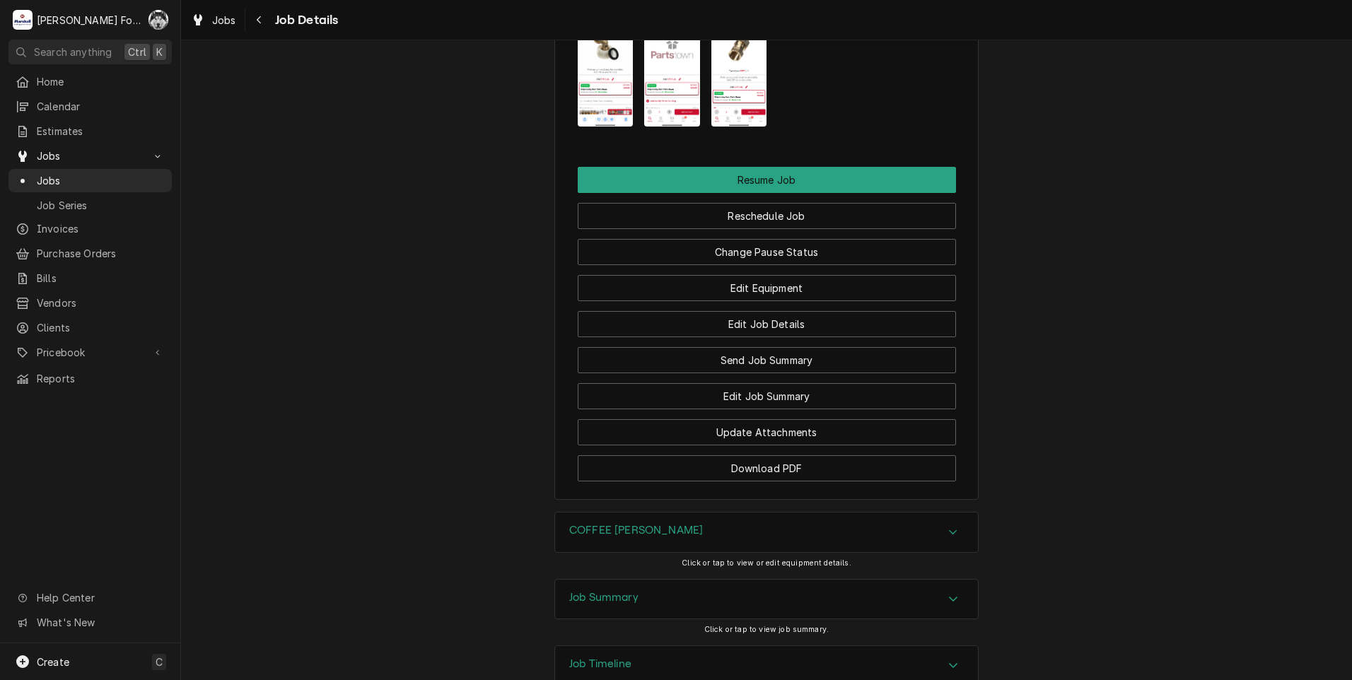
click at [669, 580] on div "Job Summary" at bounding box center [766, 600] width 423 height 40
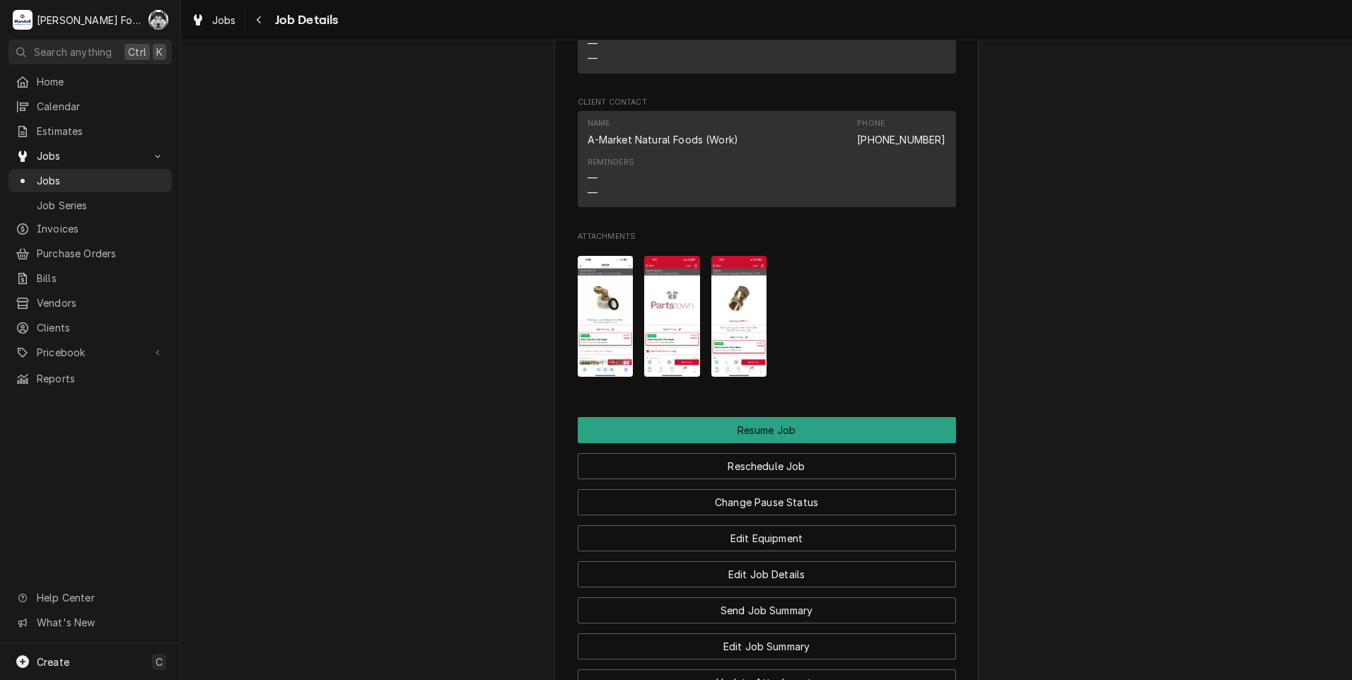
scroll to position [1768, 0]
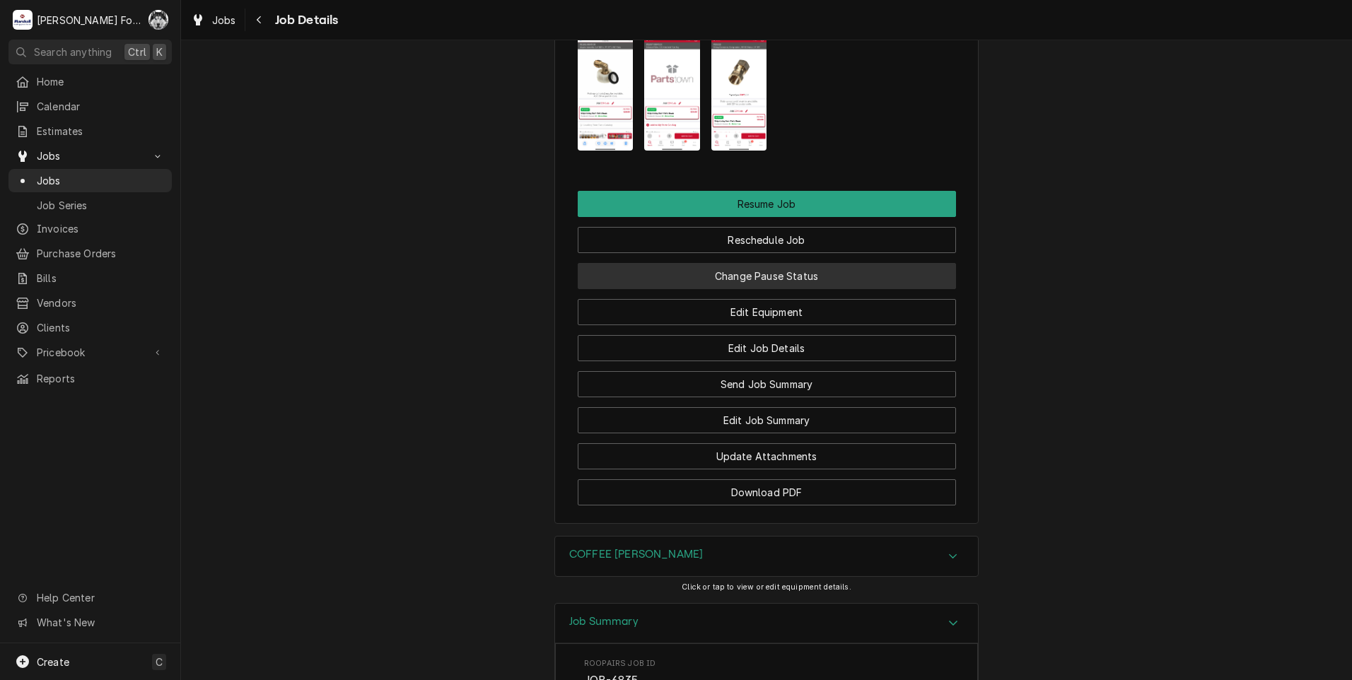
click at [731, 263] on button "Change Pause Status" at bounding box center [767, 276] width 378 height 26
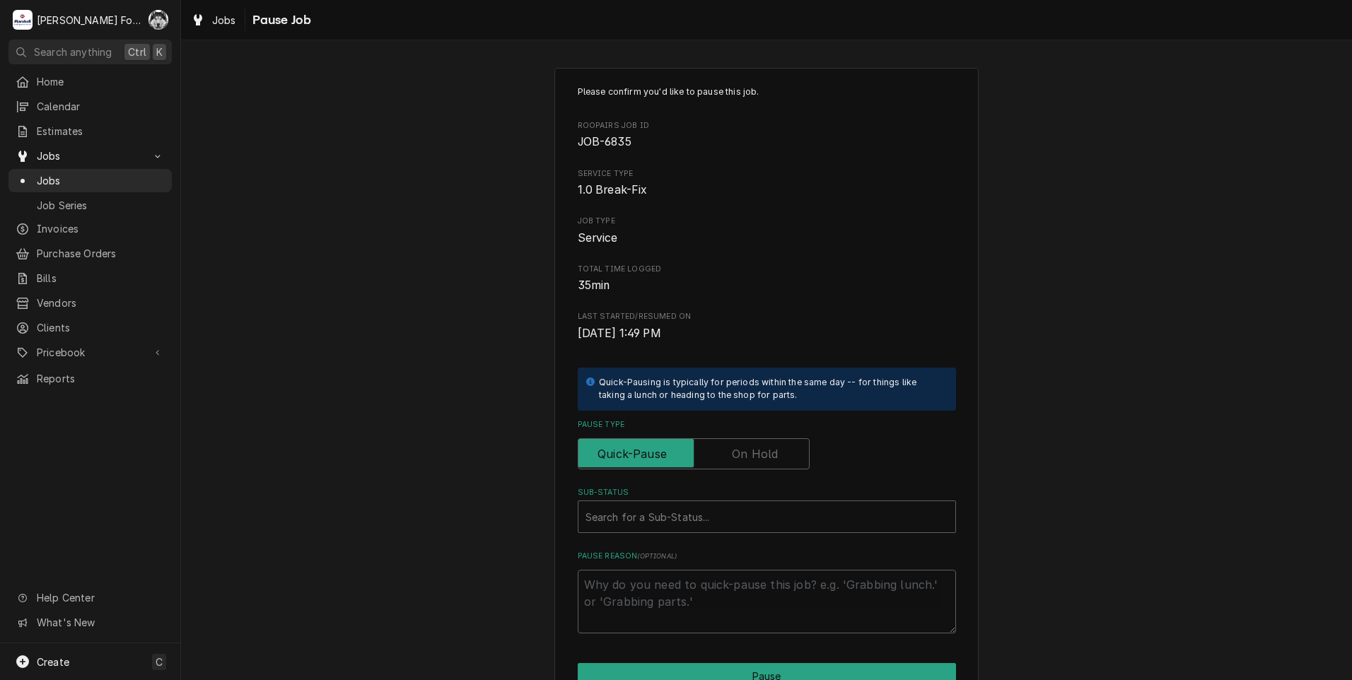
drag, startPoint x: 762, startPoint y: 458, endPoint x: 752, endPoint y: 472, distance: 17.3
click at [762, 458] on label "Pause Type" at bounding box center [694, 453] width 232 height 31
click at [762, 458] on input "Pause Type" at bounding box center [693, 453] width 219 height 31
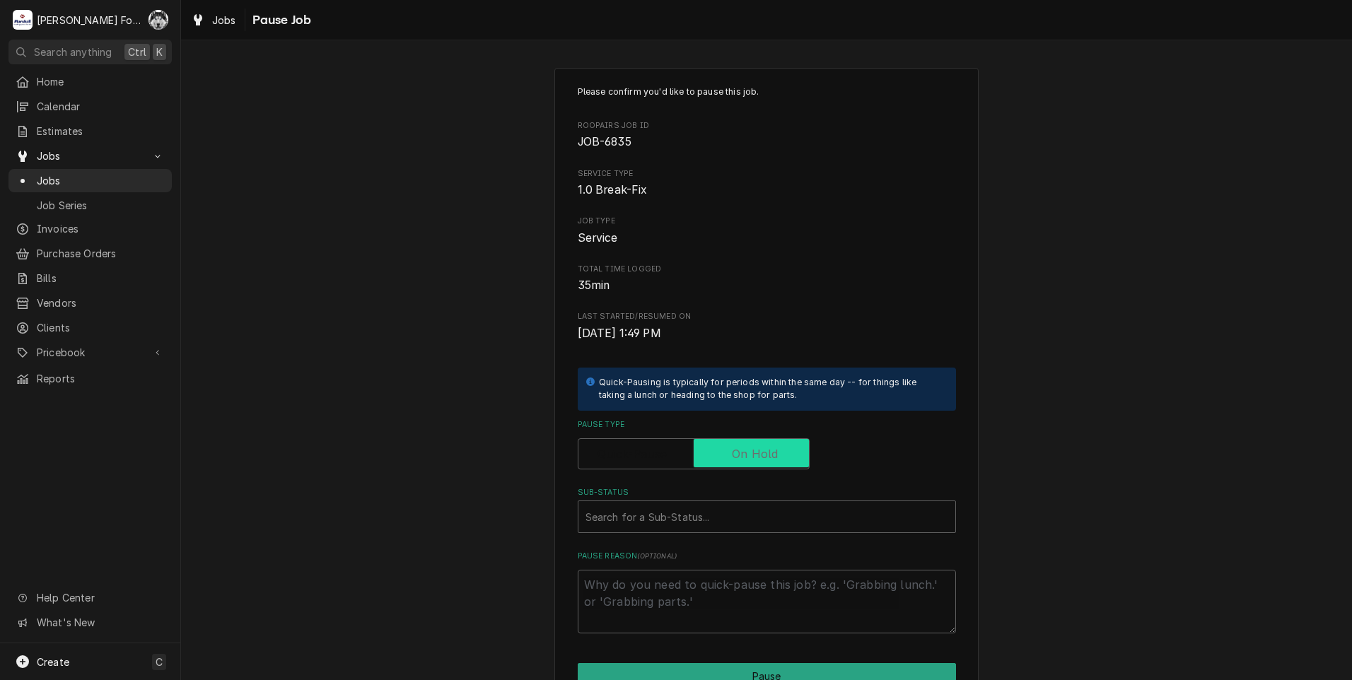
checkbox input "true"
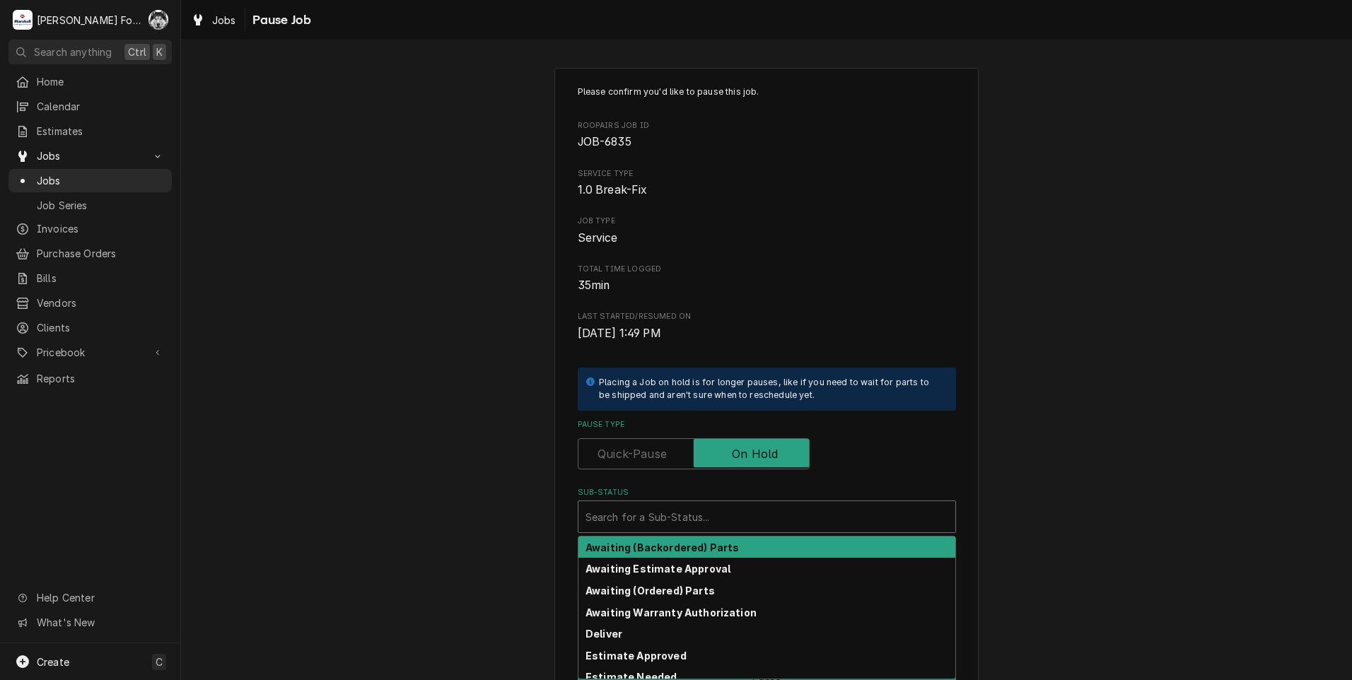
click at [706, 513] on div "Sub-Status" at bounding box center [766, 516] width 363 height 25
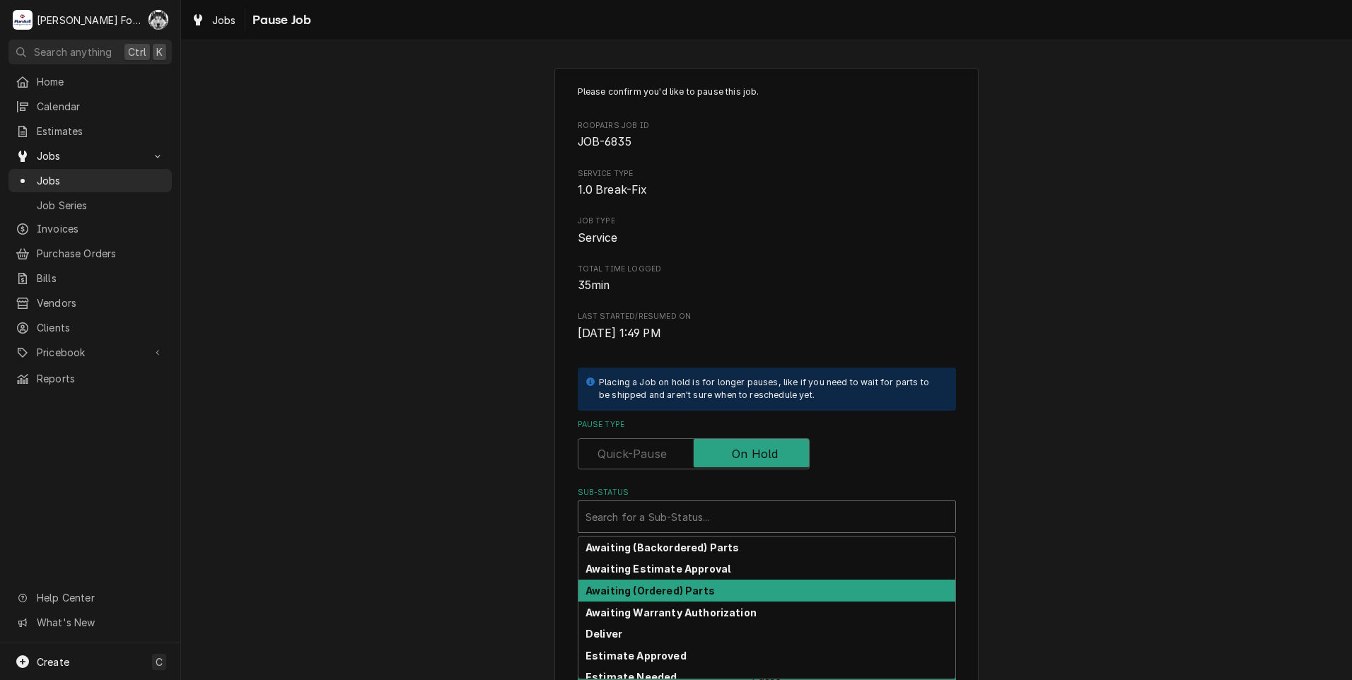
click at [643, 597] on div "Awaiting (Ordered) Parts" at bounding box center [766, 591] width 377 height 22
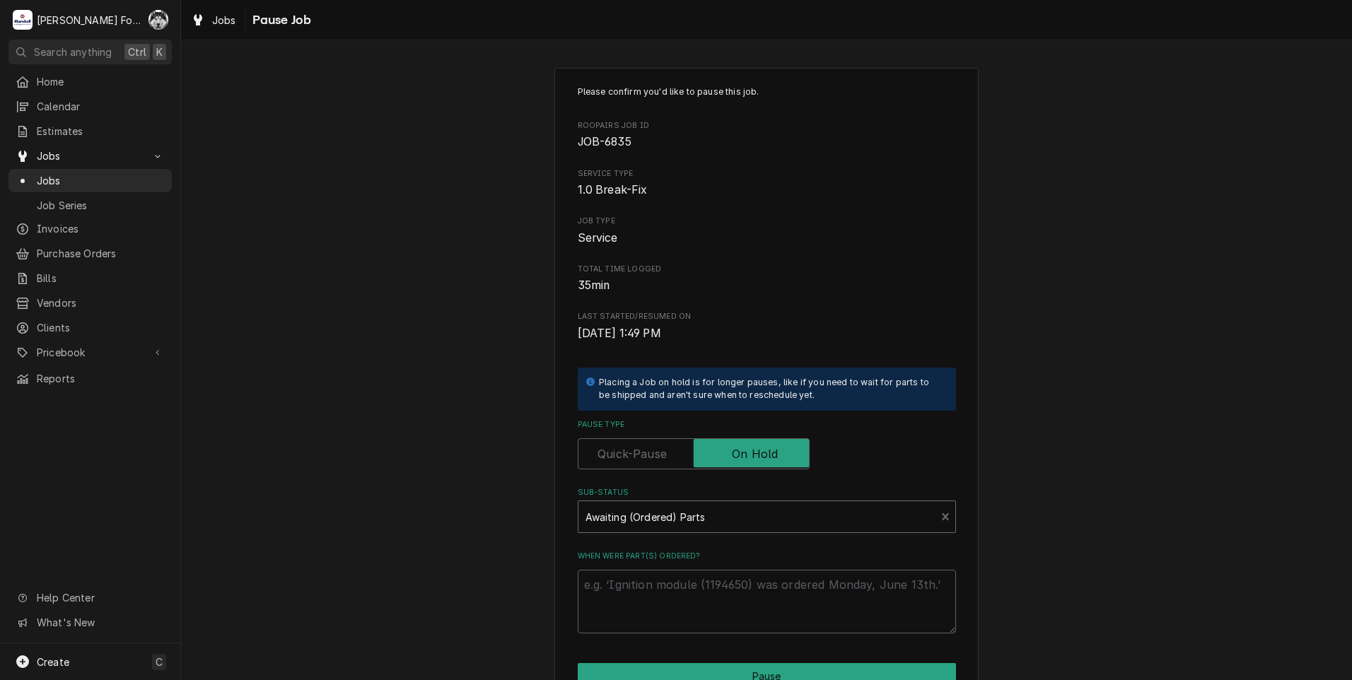
click at [672, 518] on div "Sub-Status" at bounding box center [757, 516] width 344 height 25
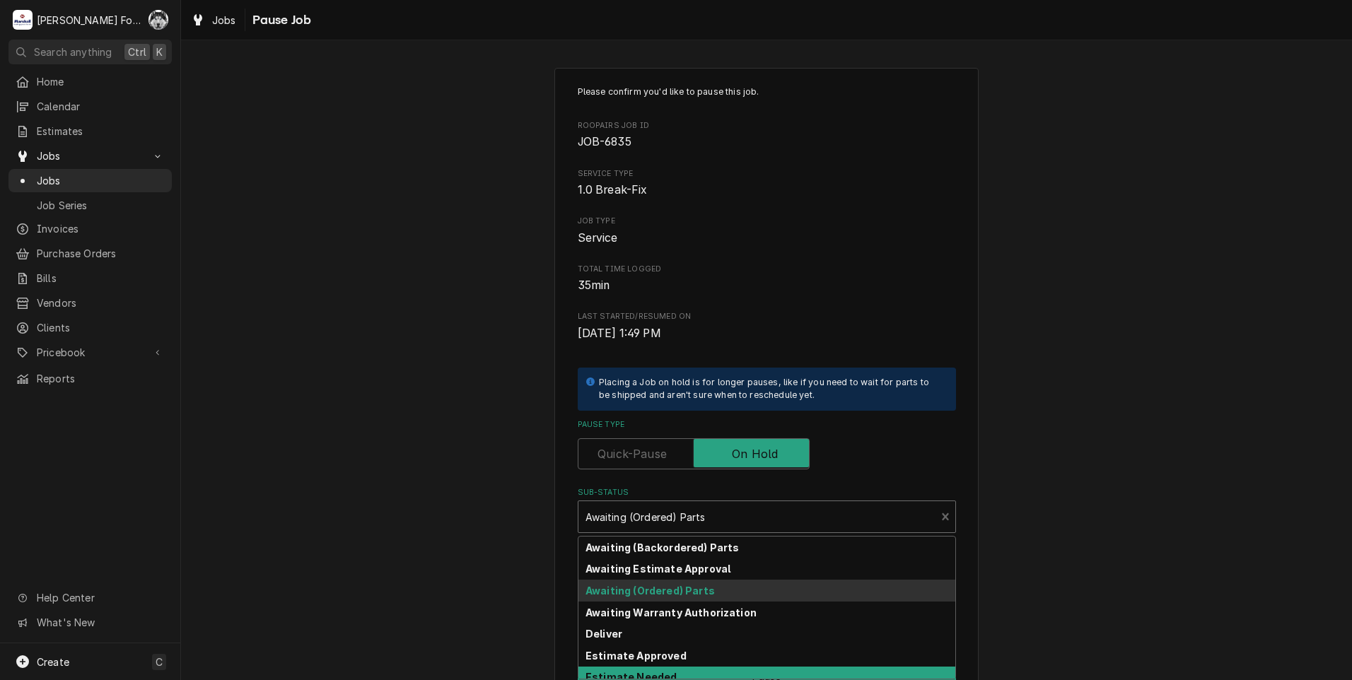
click at [641, 673] on strong "Estimate Needed" at bounding box center [630, 677] width 91 height 12
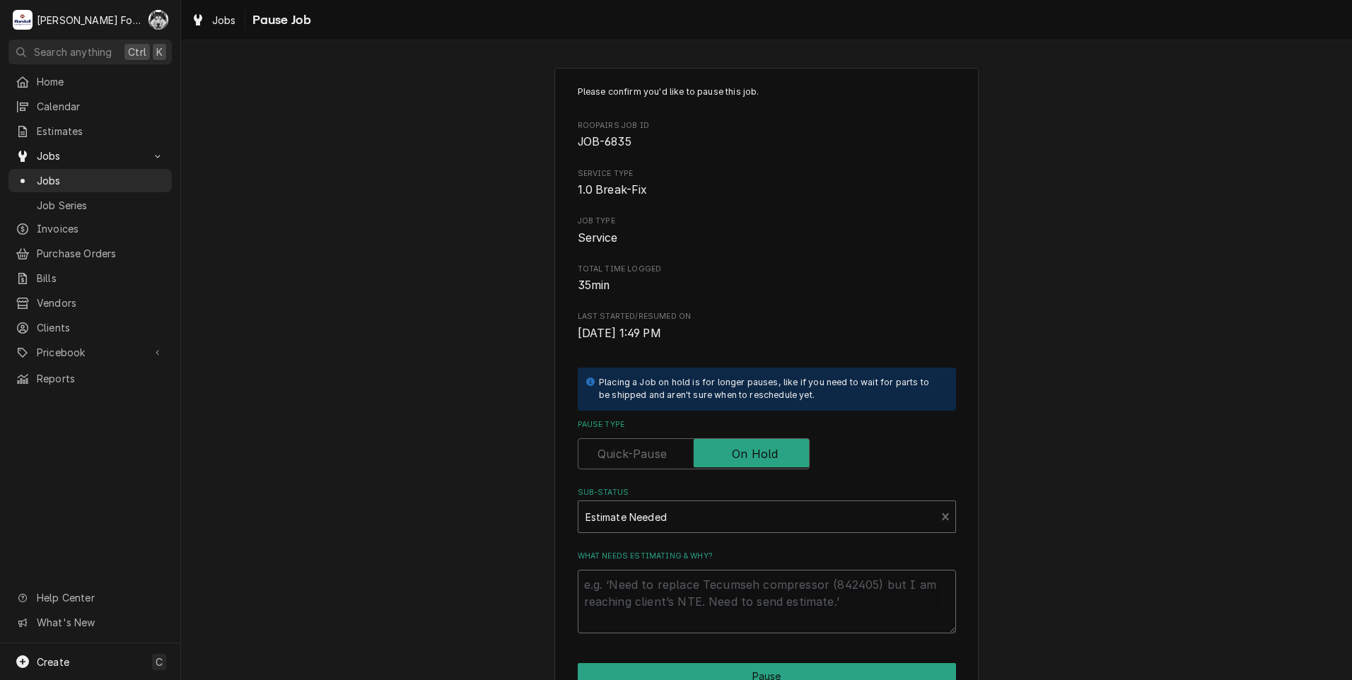
click at [630, 605] on textarea "What needs estimating & why?" at bounding box center [767, 602] width 378 height 64
type textarea "x"
type textarea "P"
type textarea "x"
type textarea "PA"
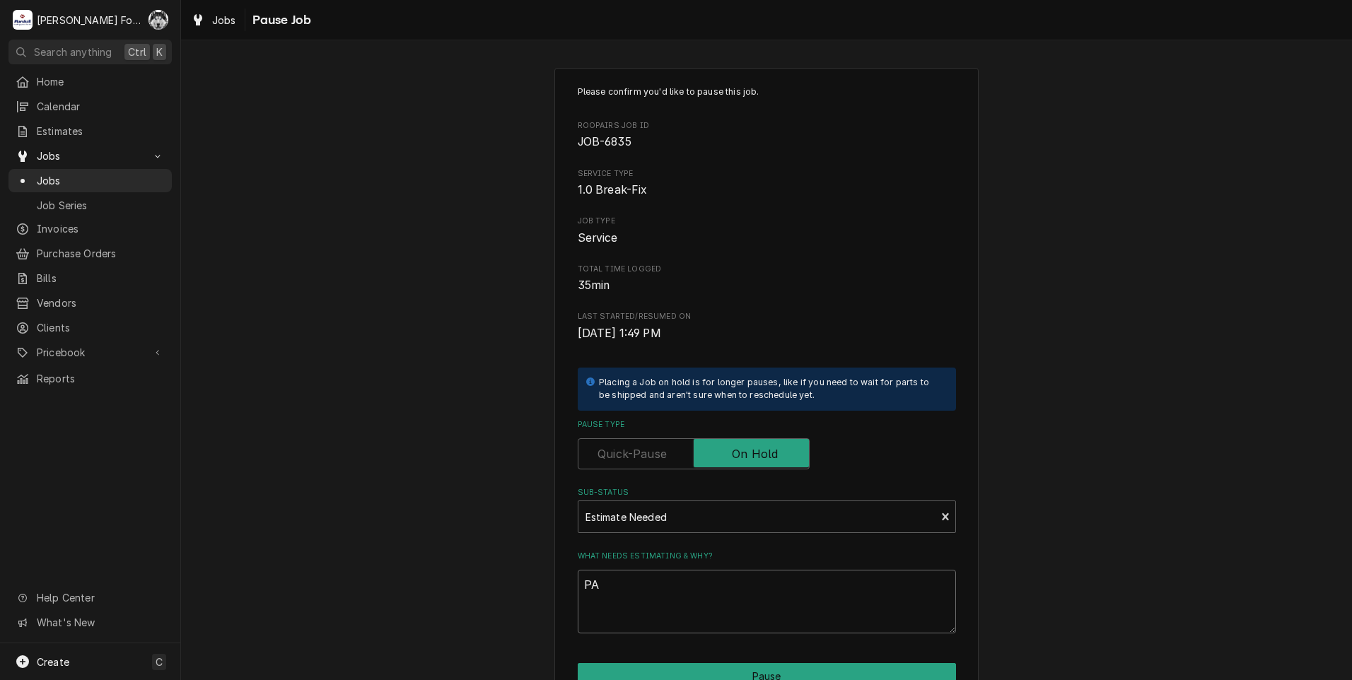
type textarea "x"
type textarea "PAR"
type textarea "x"
type textarea "PART"
type textarea "x"
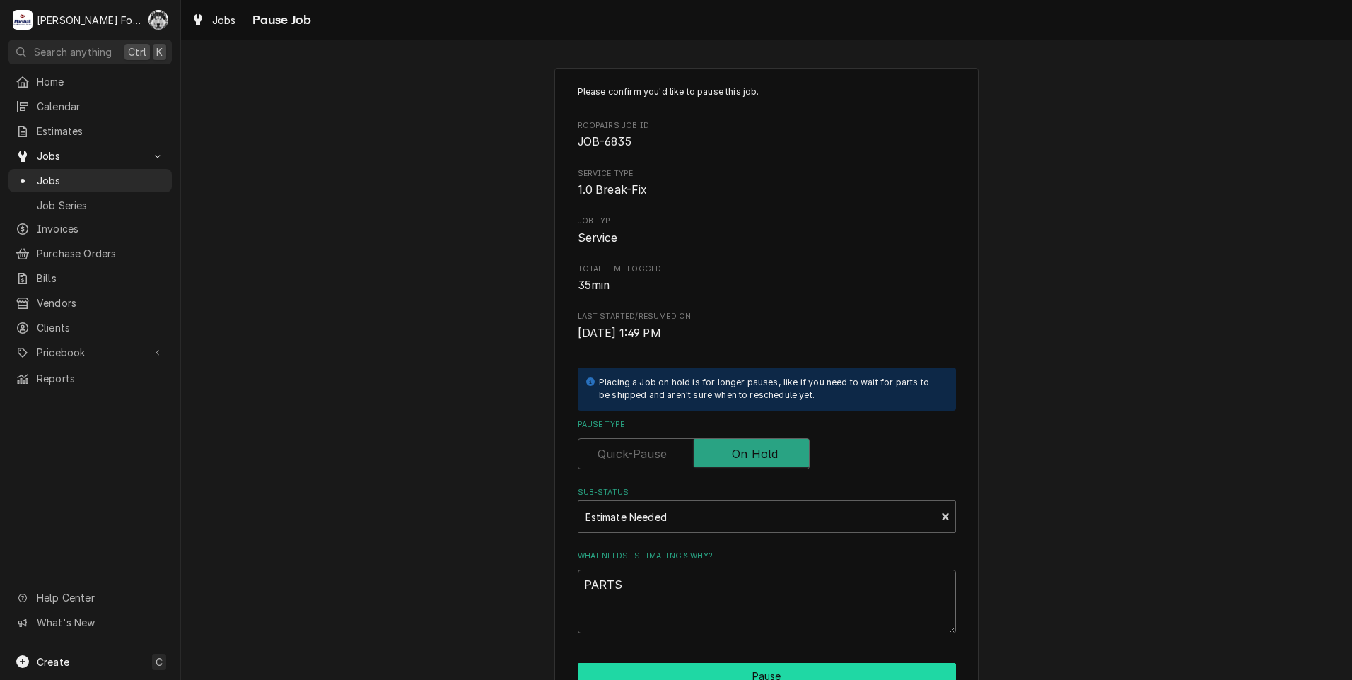
type textarea "PARTS"
click at [683, 665] on button "Pause" at bounding box center [767, 676] width 378 height 26
type textarea "x"
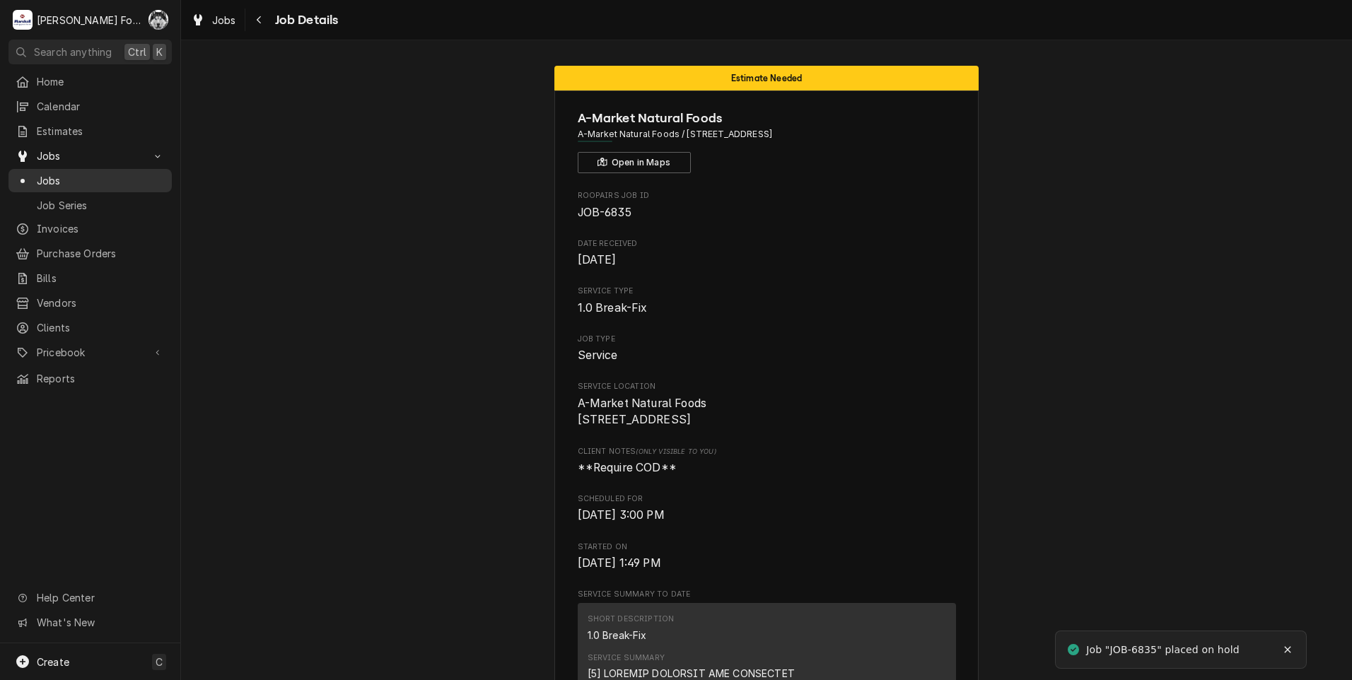
click at [43, 177] on span "Jobs" at bounding box center [101, 180] width 128 height 15
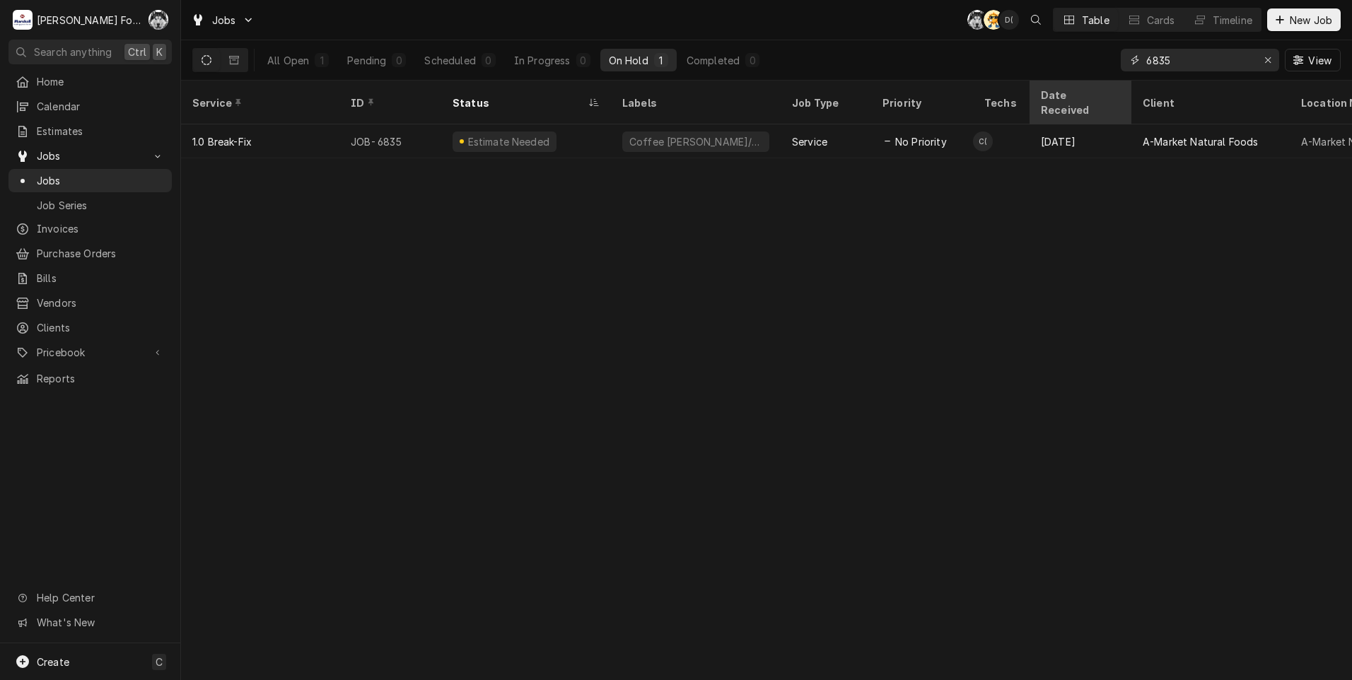
drag, startPoint x: 1173, startPoint y: 65, endPoint x: 1032, endPoint y: 93, distance: 143.4
click at [1032, 93] on div "Jobs C( AT D( Table Cards Timeline New Job All Open 1 Pending 0 Scheduled 0 In …" at bounding box center [766, 340] width 1171 height 680
type input "6859"
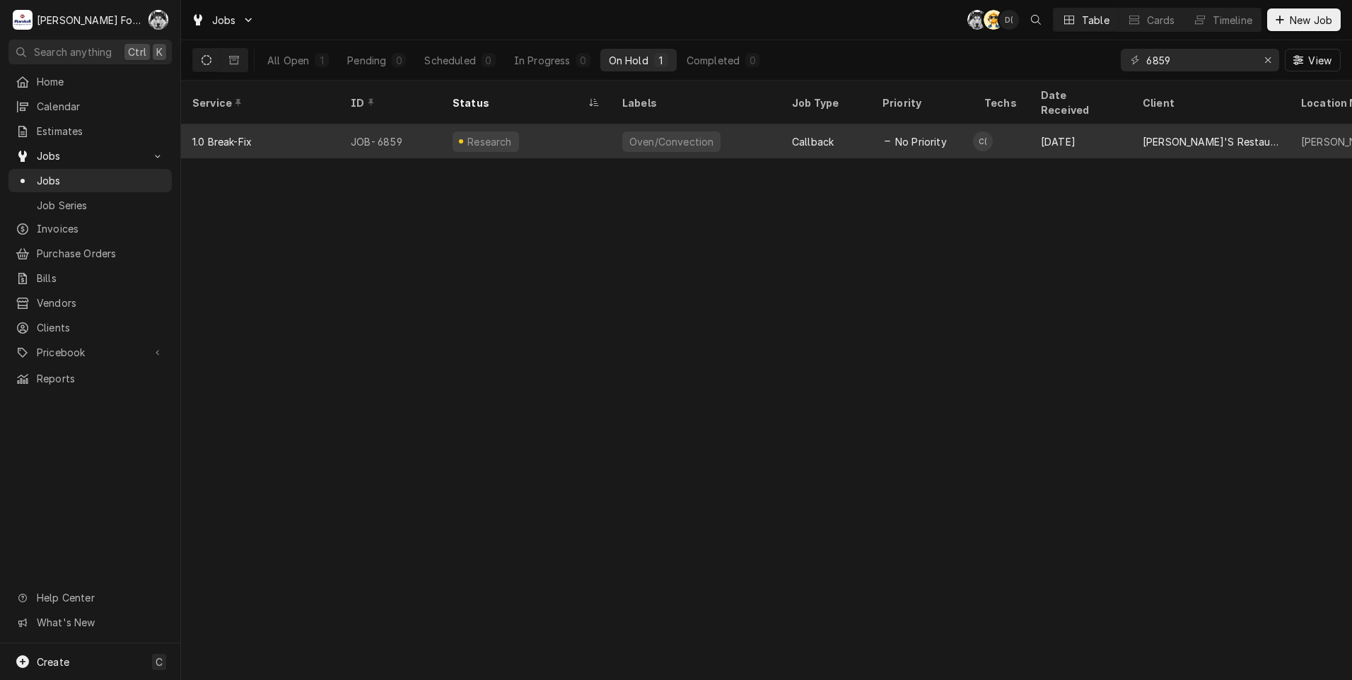
click at [641, 134] on div "Oven/Convection" at bounding box center [671, 141] width 87 height 15
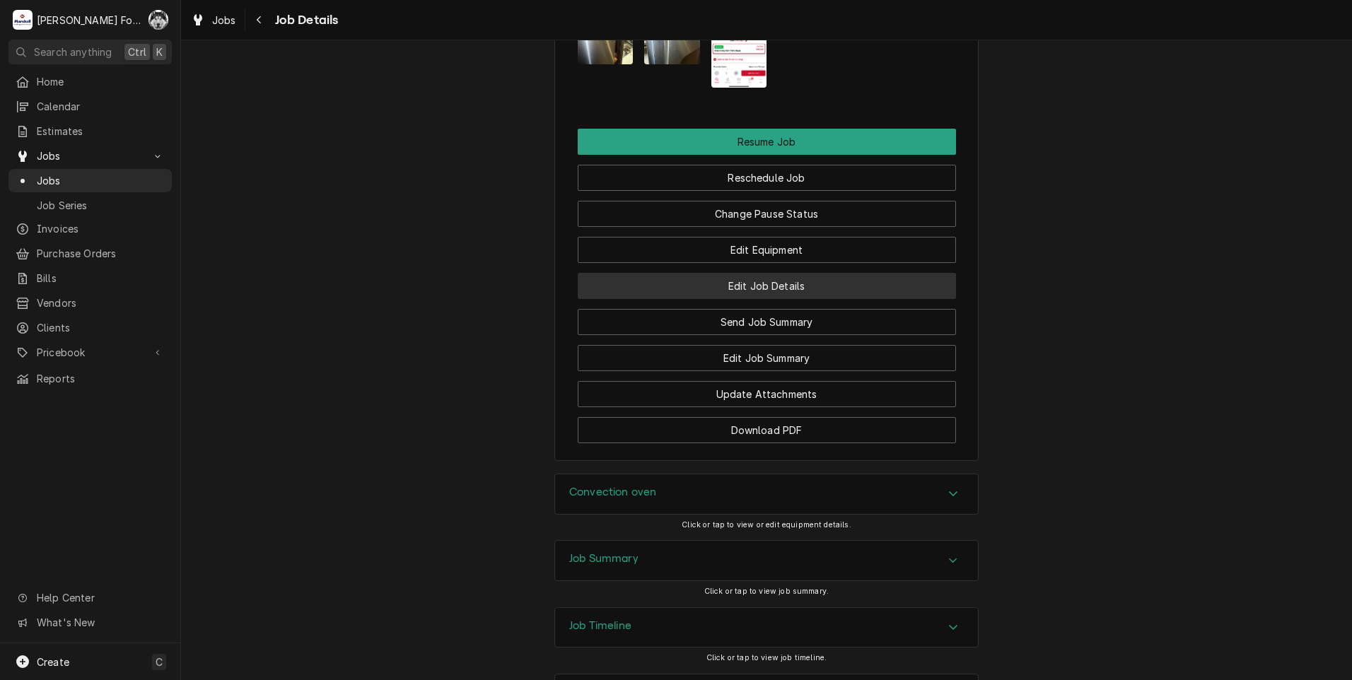
scroll to position [1997, 0]
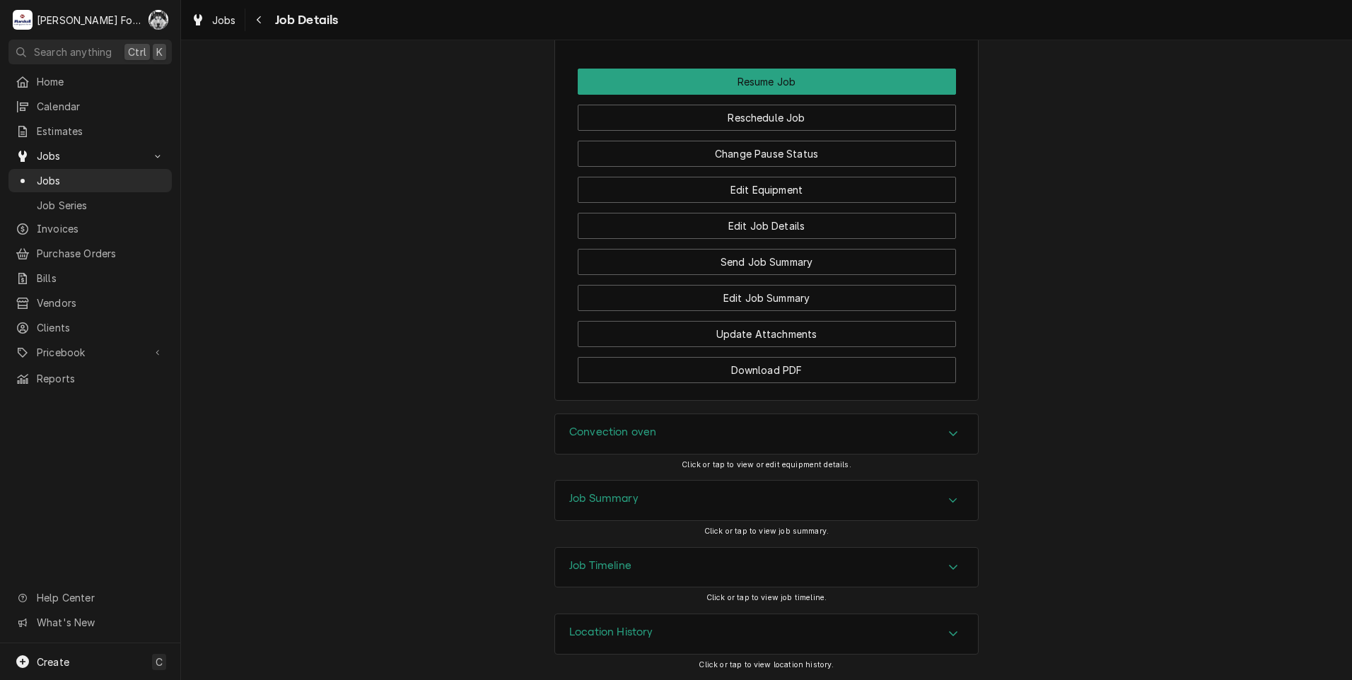
click at [658, 425] on div "Convection oven" at bounding box center [766, 434] width 423 height 40
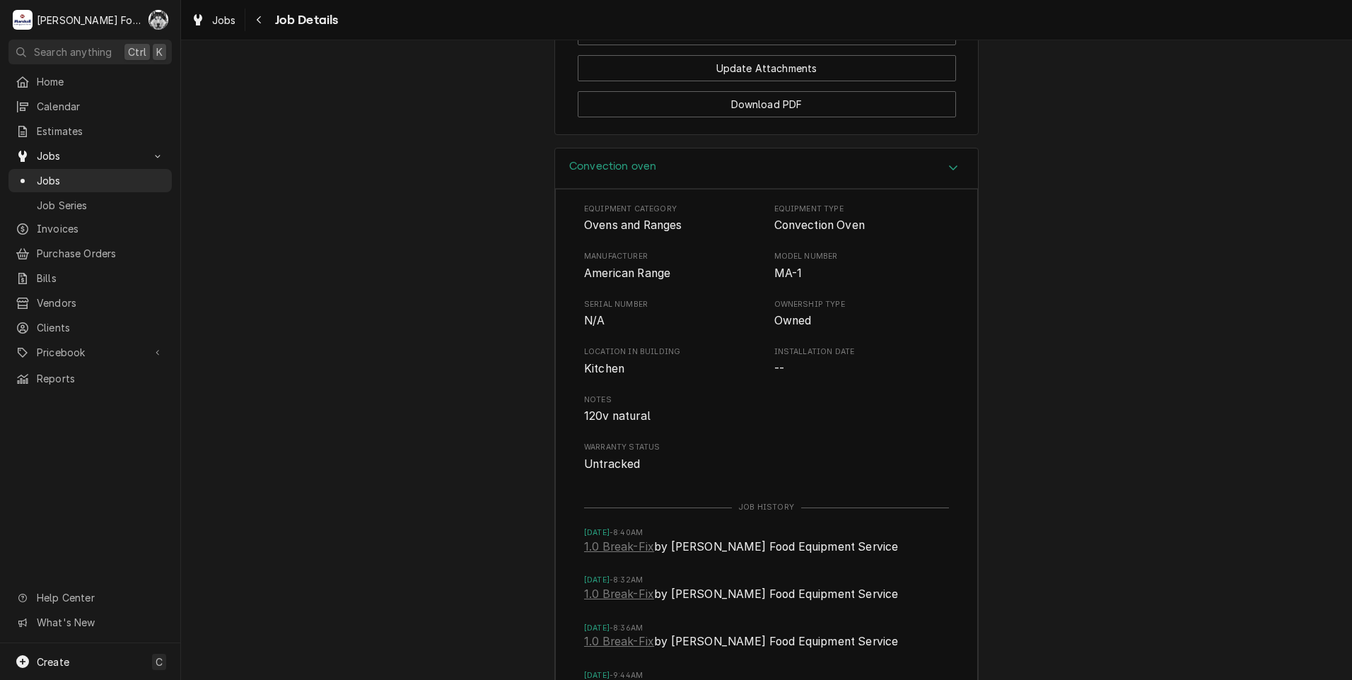
scroll to position [2563, 0]
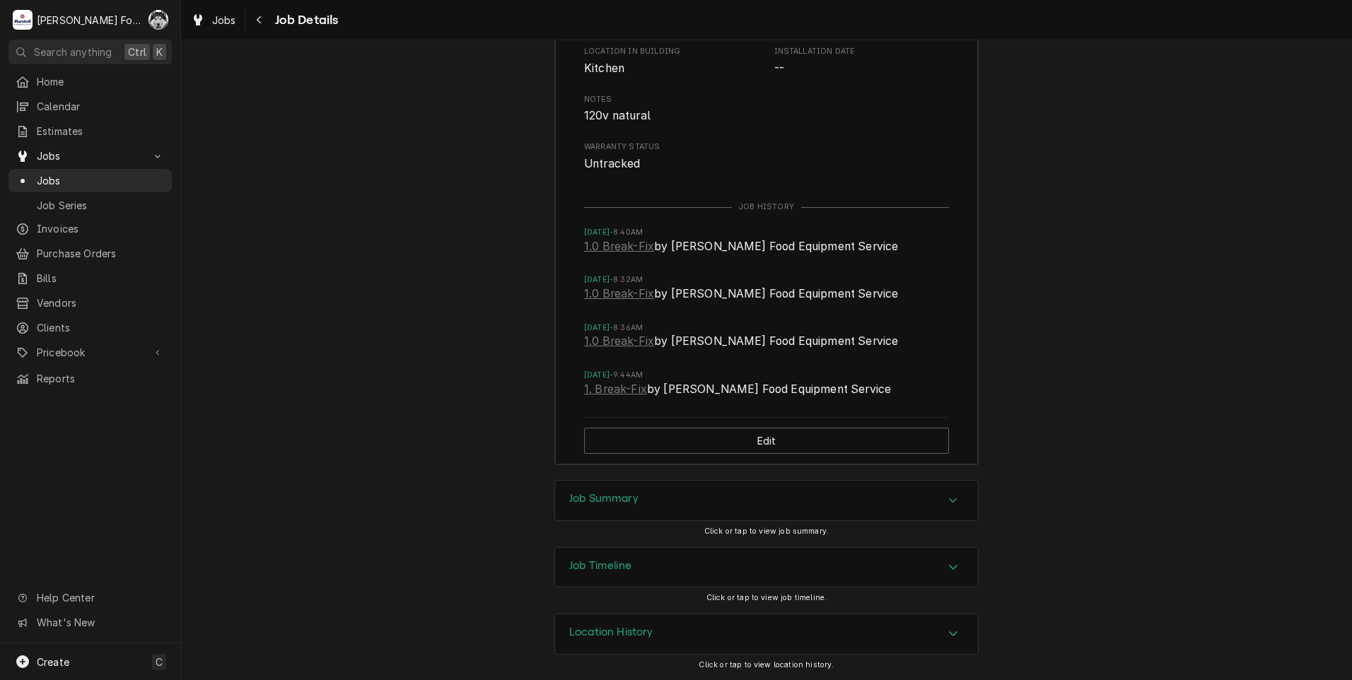
click at [636, 519] on div "Job Summary" at bounding box center [766, 501] width 423 height 40
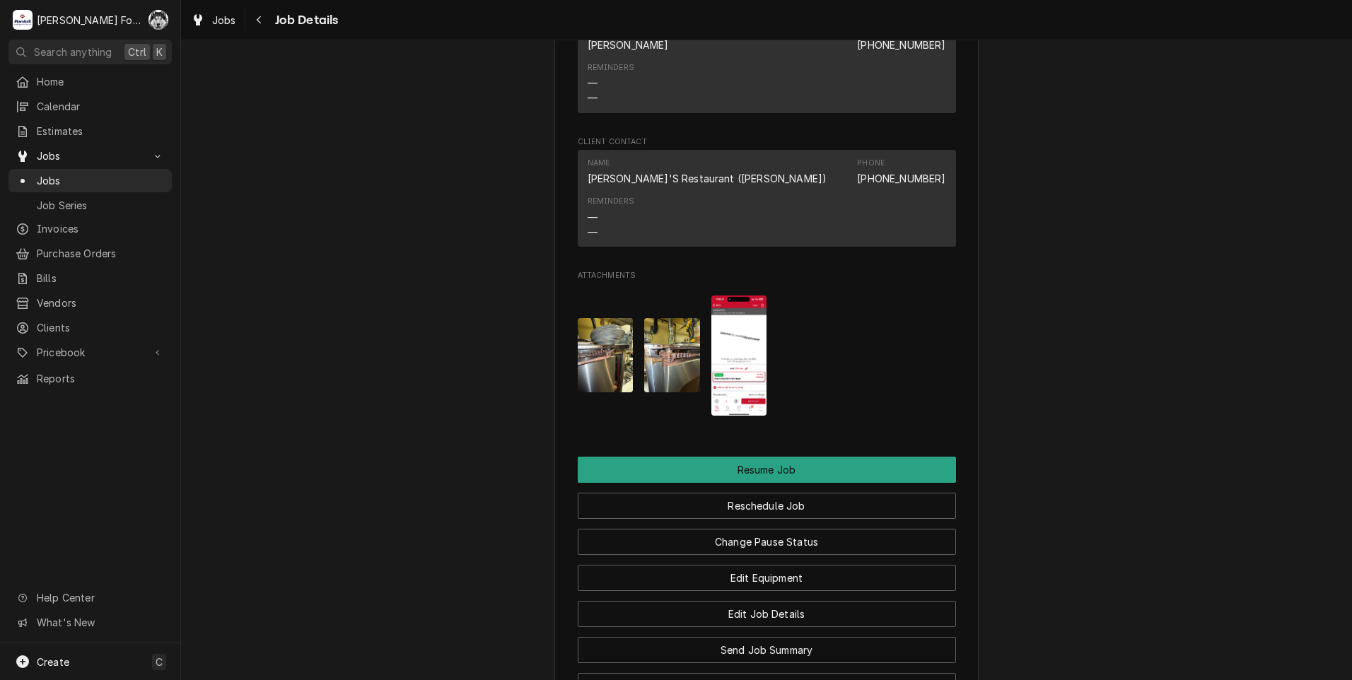
scroll to position [1616, 0]
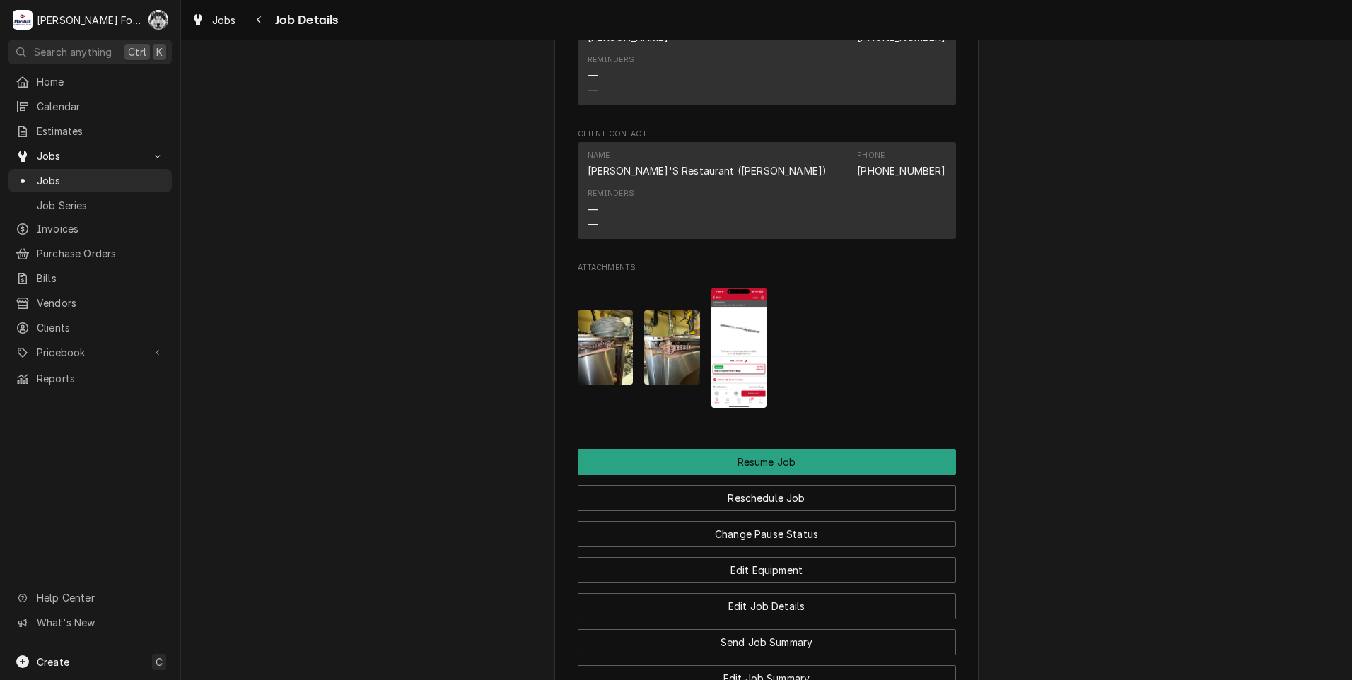
click at [670, 364] on img "Attachments" at bounding box center [672, 347] width 56 height 74
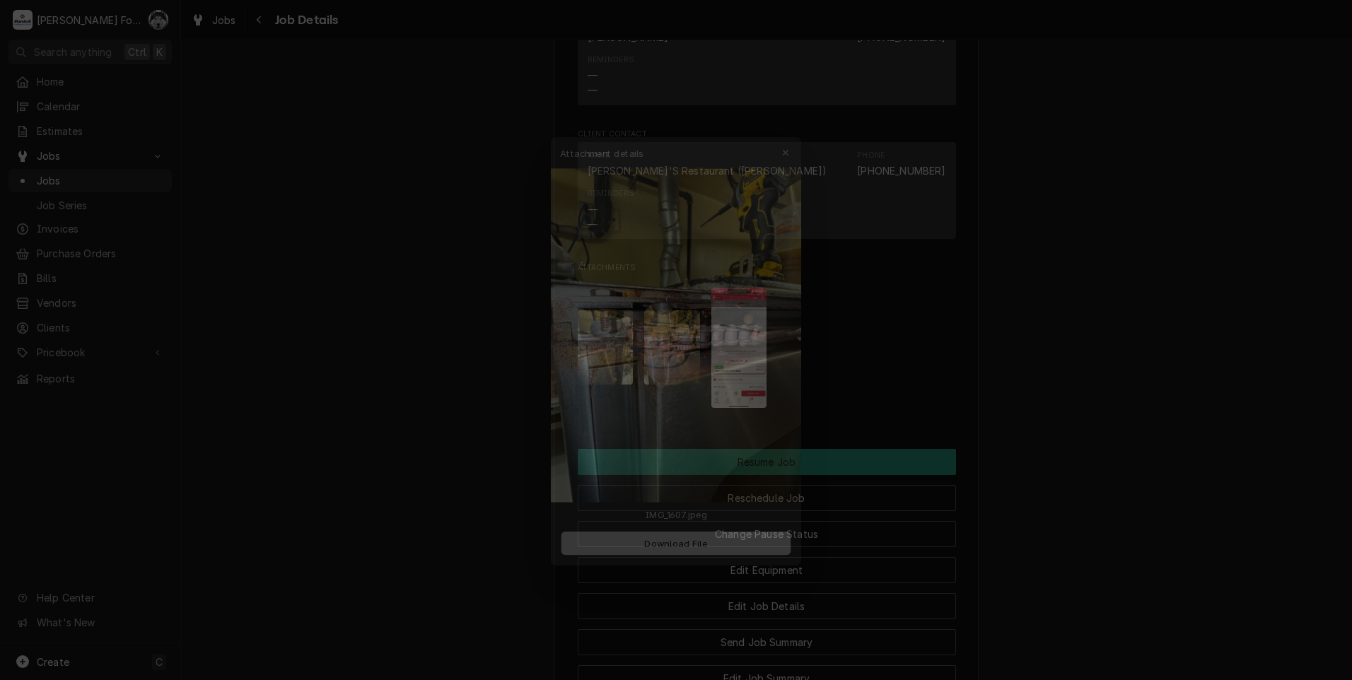
drag, startPoint x: 1147, startPoint y: 322, endPoint x: 1131, endPoint y: 317, distance: 16.1
click at [1143, 320] on div at bounding box center [676, 340] width 1352 height 680
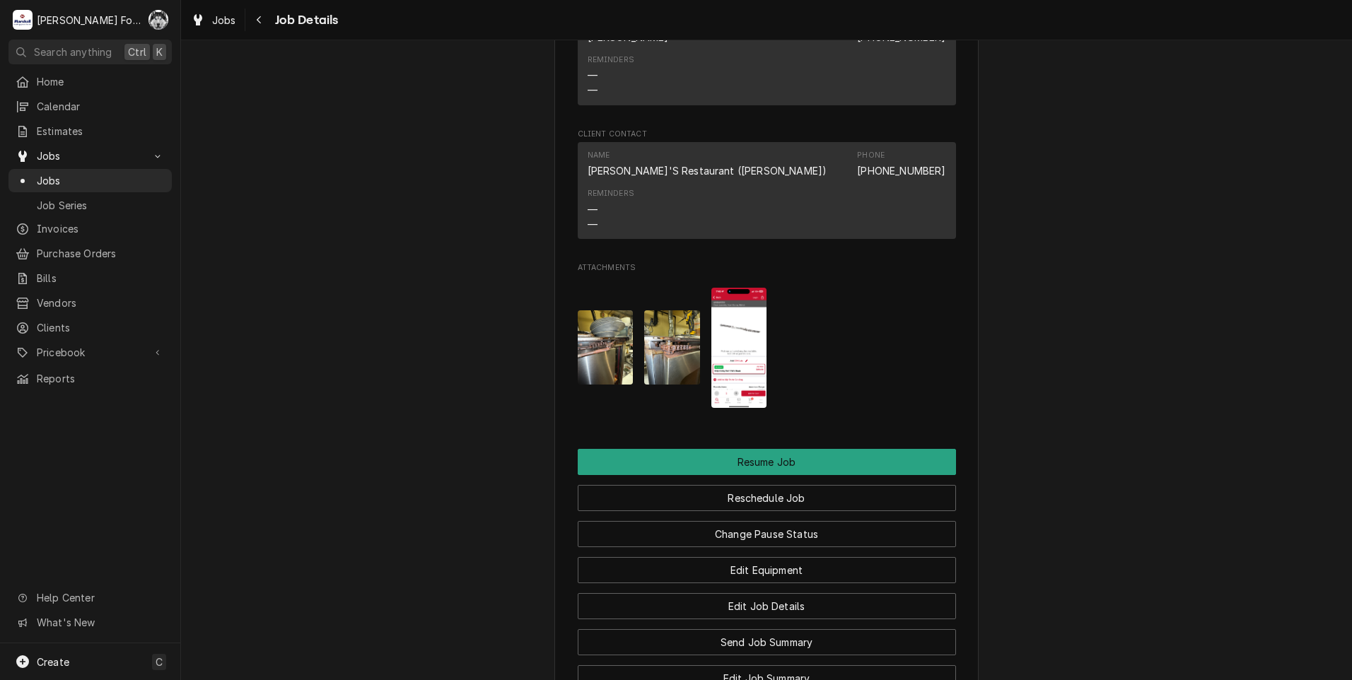
click at [731, 346] on img "Attachments" at bounding box center [739, 348] width 56 height 121
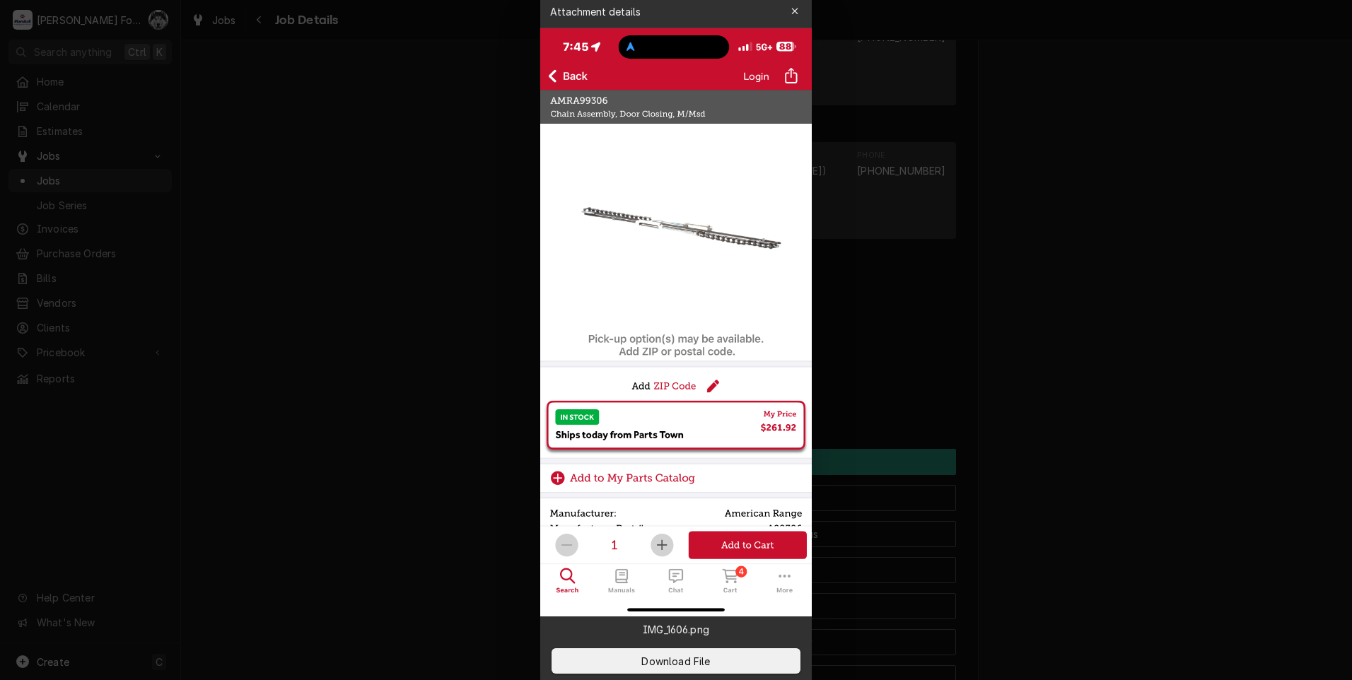
click at [466, 263] on div at bounding box center [676, 340] width 1352 height 680
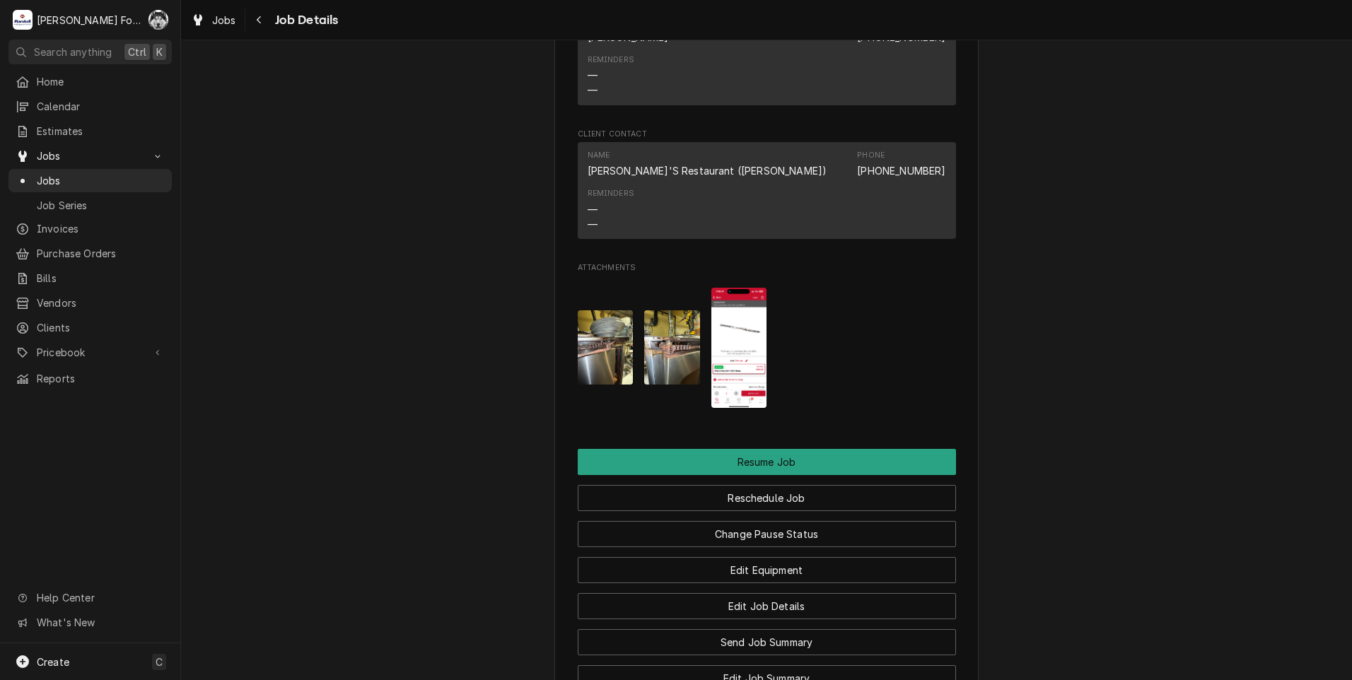
click at [621, 329] on img "Attachments" at bounding box center [606, 347] width 56 height 74
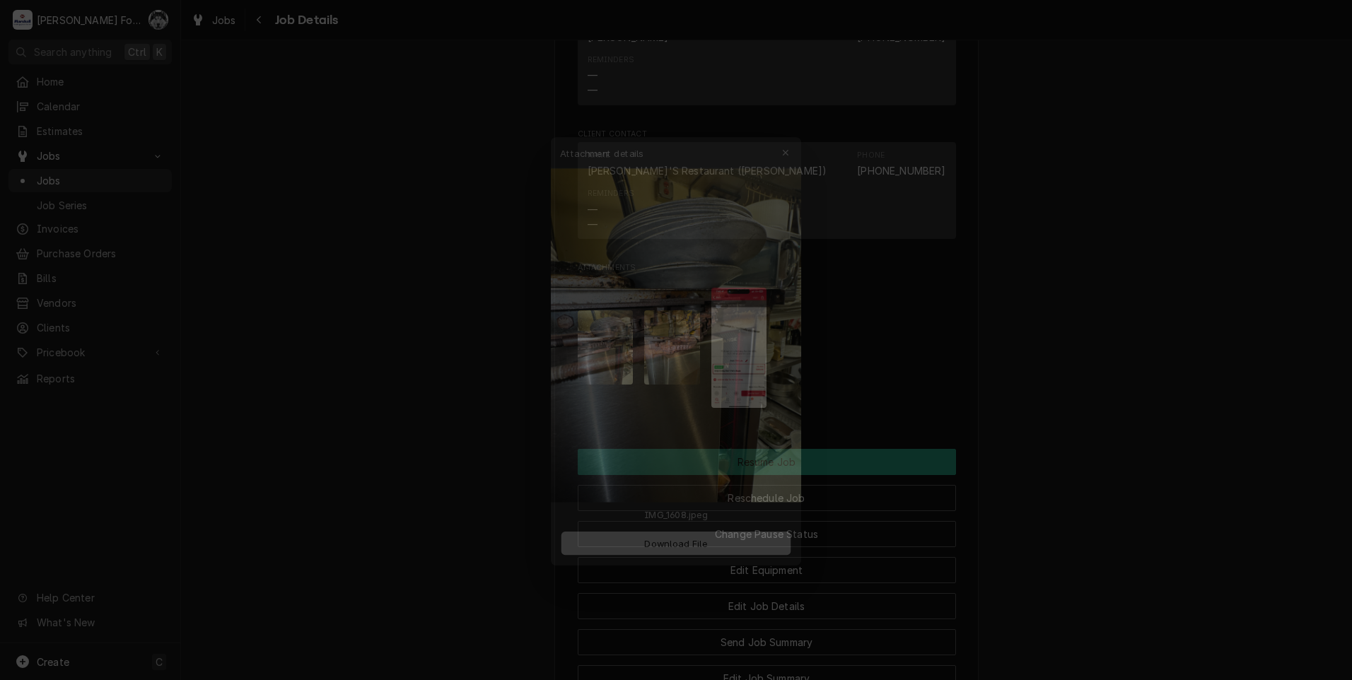
click at [1150, 380] on div at bounding box center [676, 340] width 1352 height 680
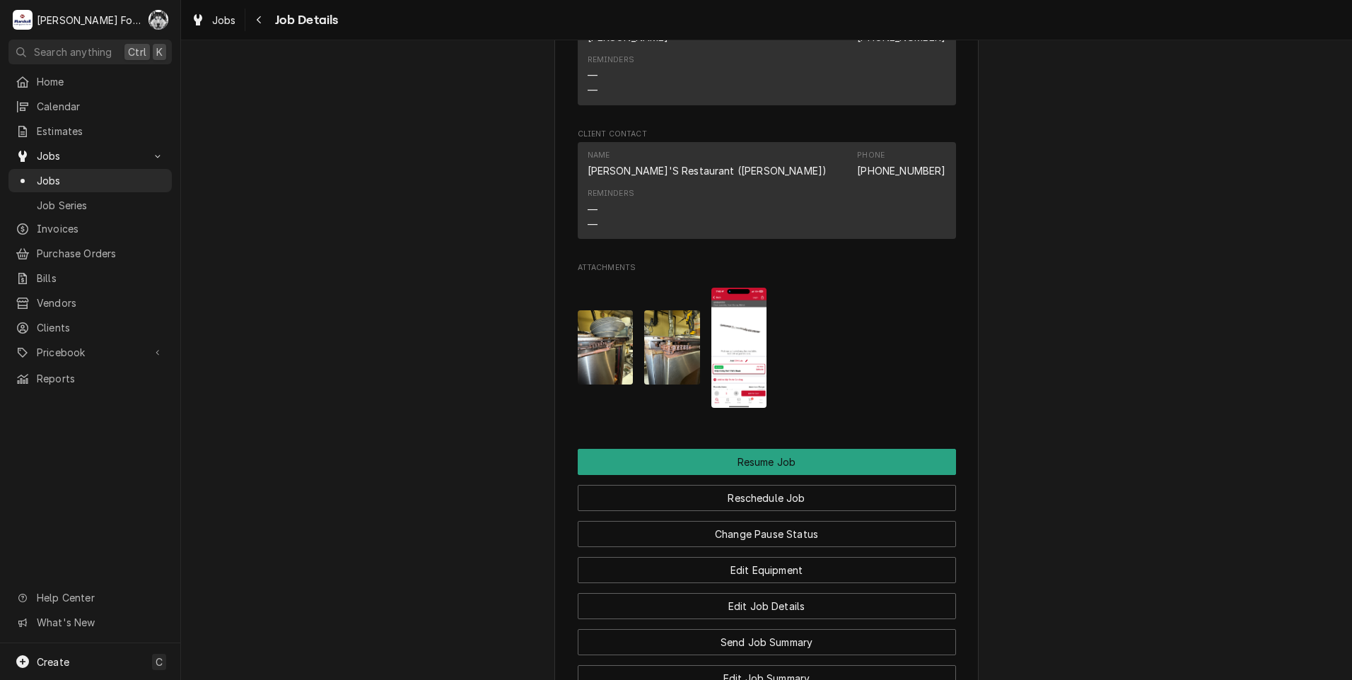
click at [656, 349] on img "Attachments" at bounding box center [672, 347] width 56 height 74
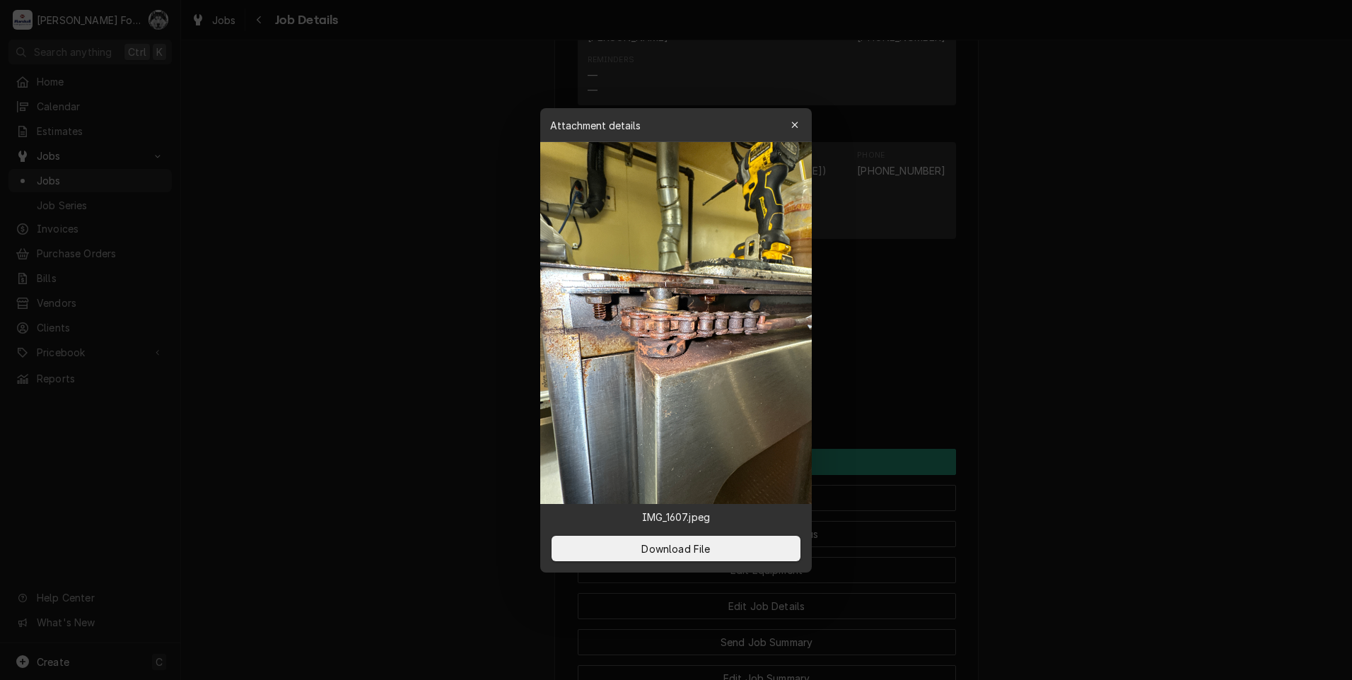
click at [349, 356] on div at bounding box center [676, 340] width 1352 height 680
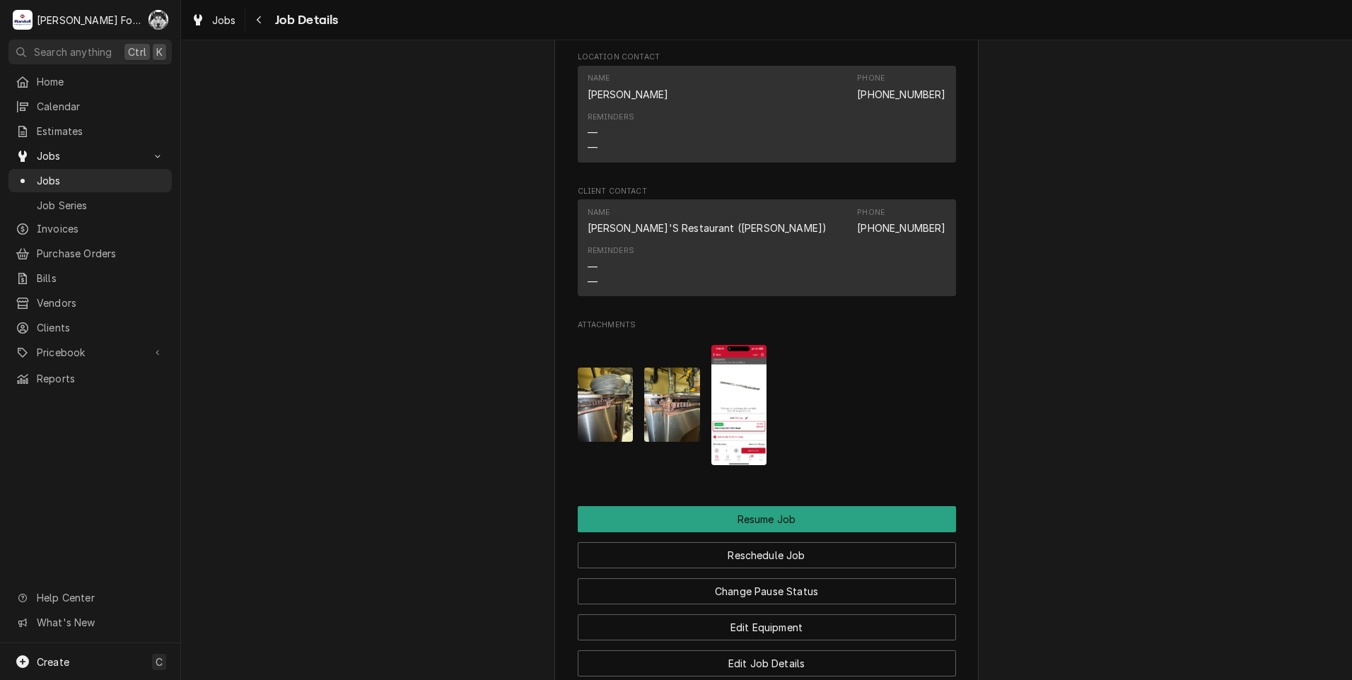
scroll to position [1475, 0]
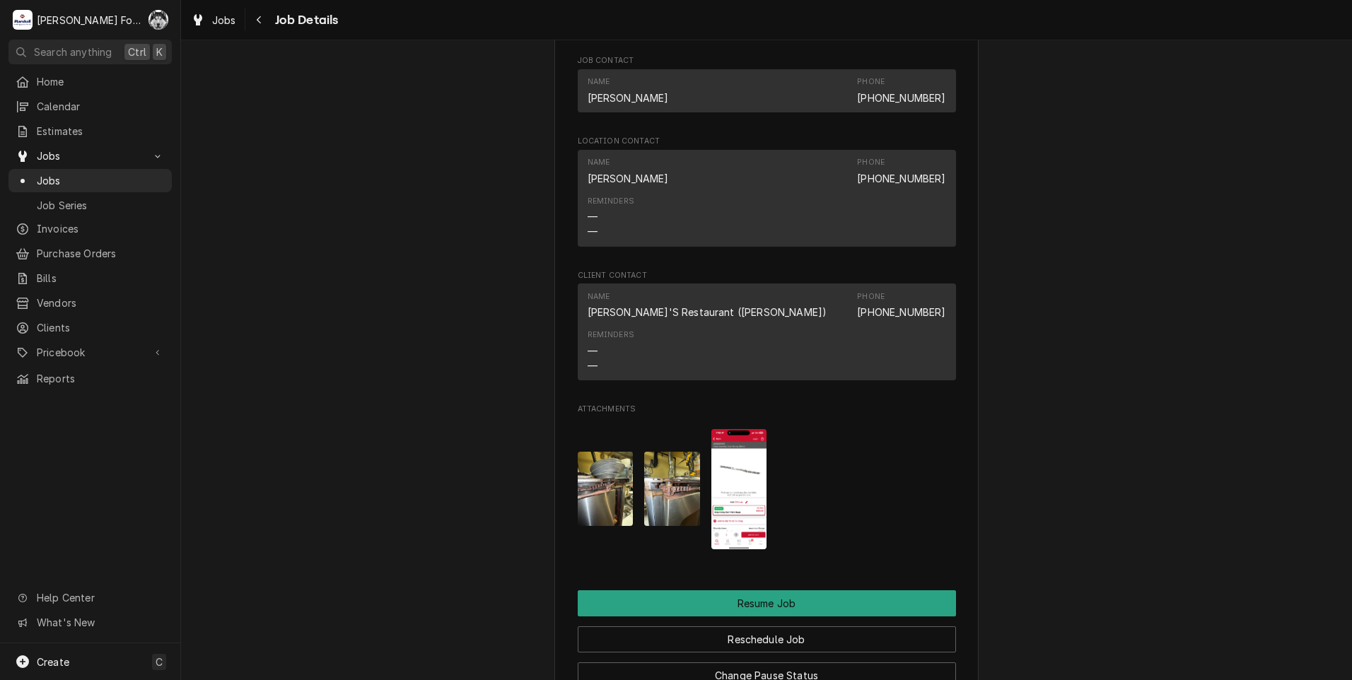
click at [611, 494] on img "Attachments" at bounding box center [606, 489] width 56 height 74
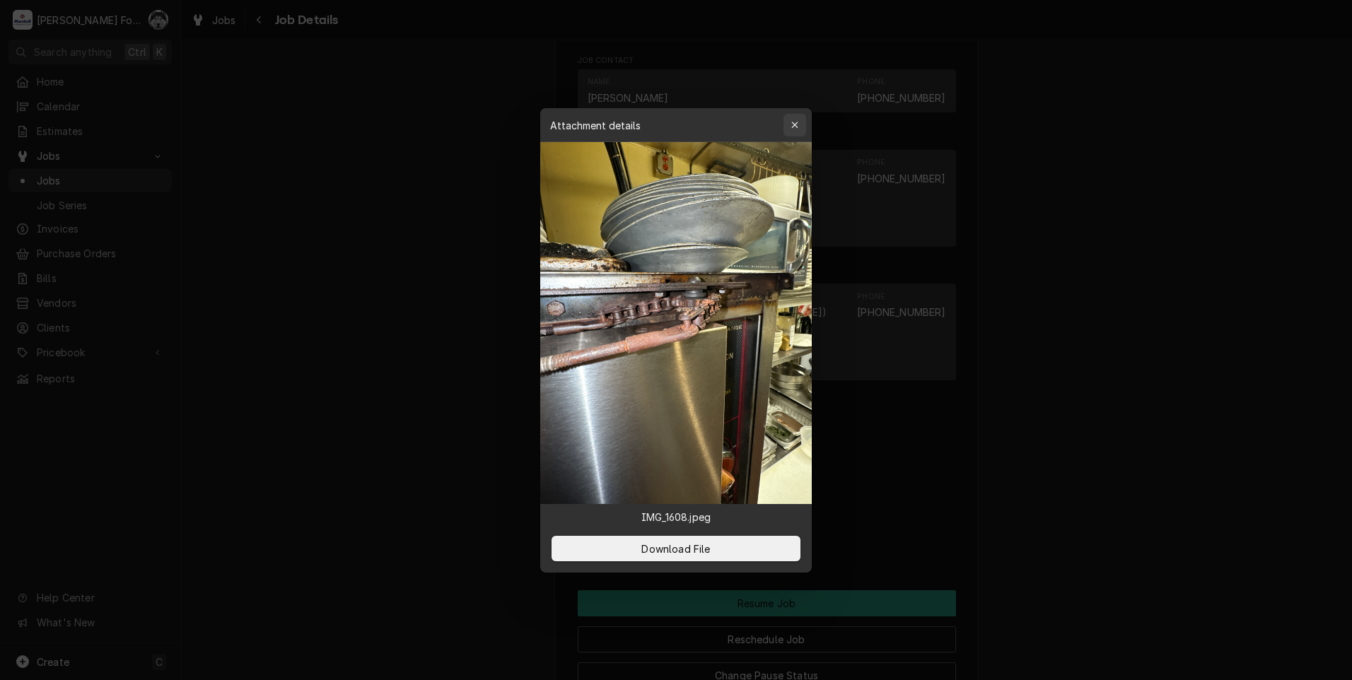
click at [799, 122] on div "button" at bounding box center [795, 125] width 14 height 14
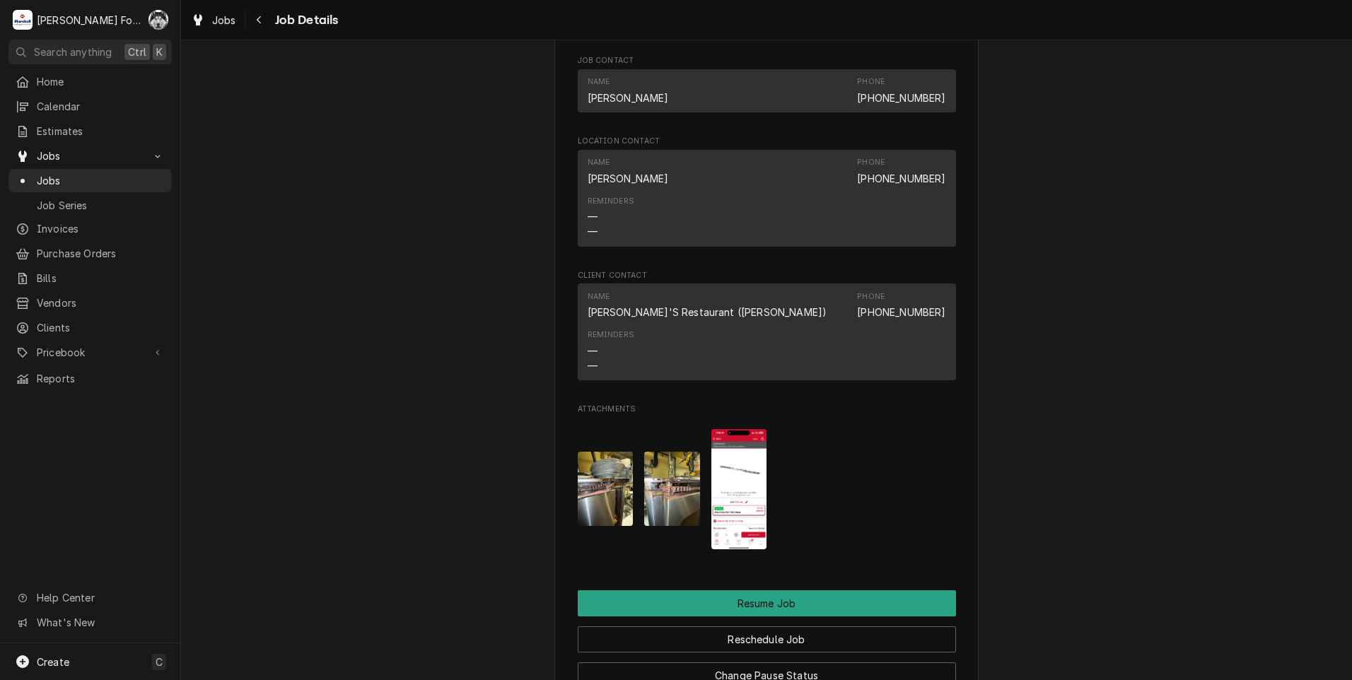
click at [631, 487] on div "Attachments" at bounding box center [767, 489] width 378 height 143
click at [679, 482] on img "Attachments" at bounding box center [672, 489] width 56 height 74
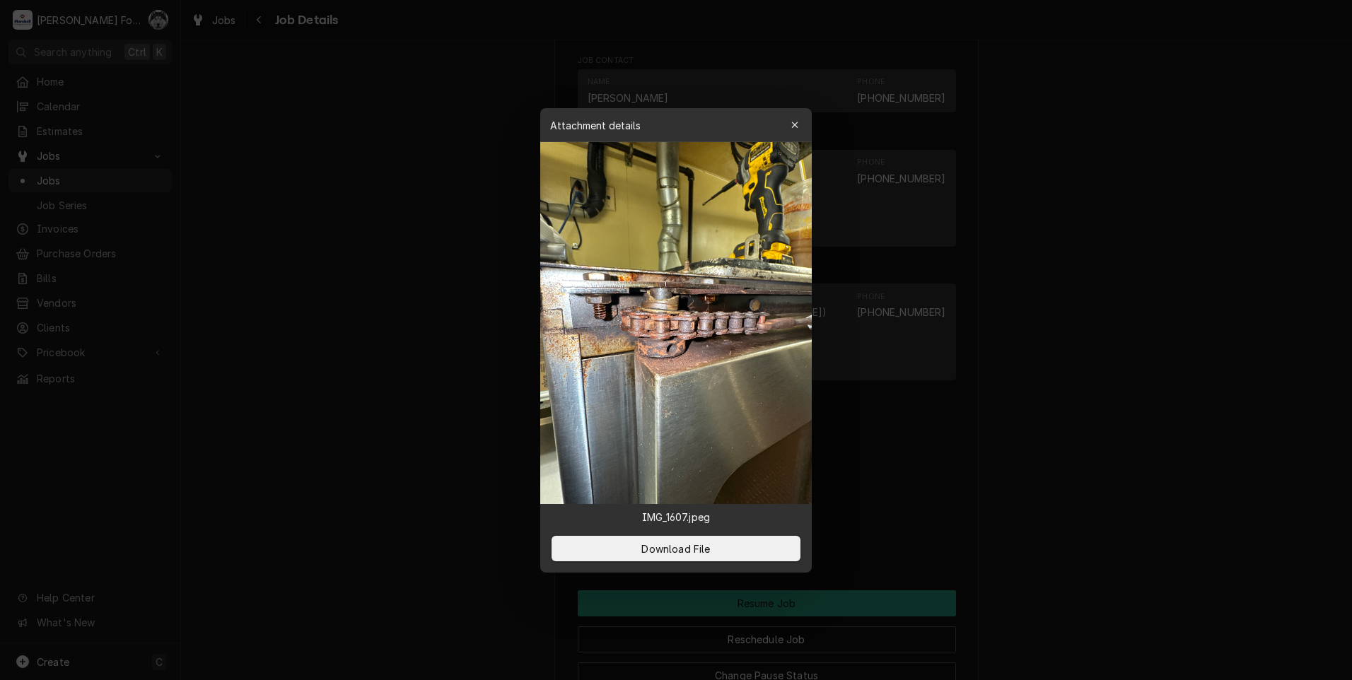
drag, startPoint x: 793, startPoint y: 123, endPoint x: 554, endPoint y: 190, distance: 248.3
click at [553, 186] on div "Attachment details Close IMG_1607.jpeg Download File" at bounding box center [676, 340] width 272 height 465
drag, startPoint x: 794, startPoint y: 124, endPoint x: 769, endPoint y: 153, distance: 37.6
click at [789, 131] on div "button" at bounding box center [795, 125] width 14 height 14
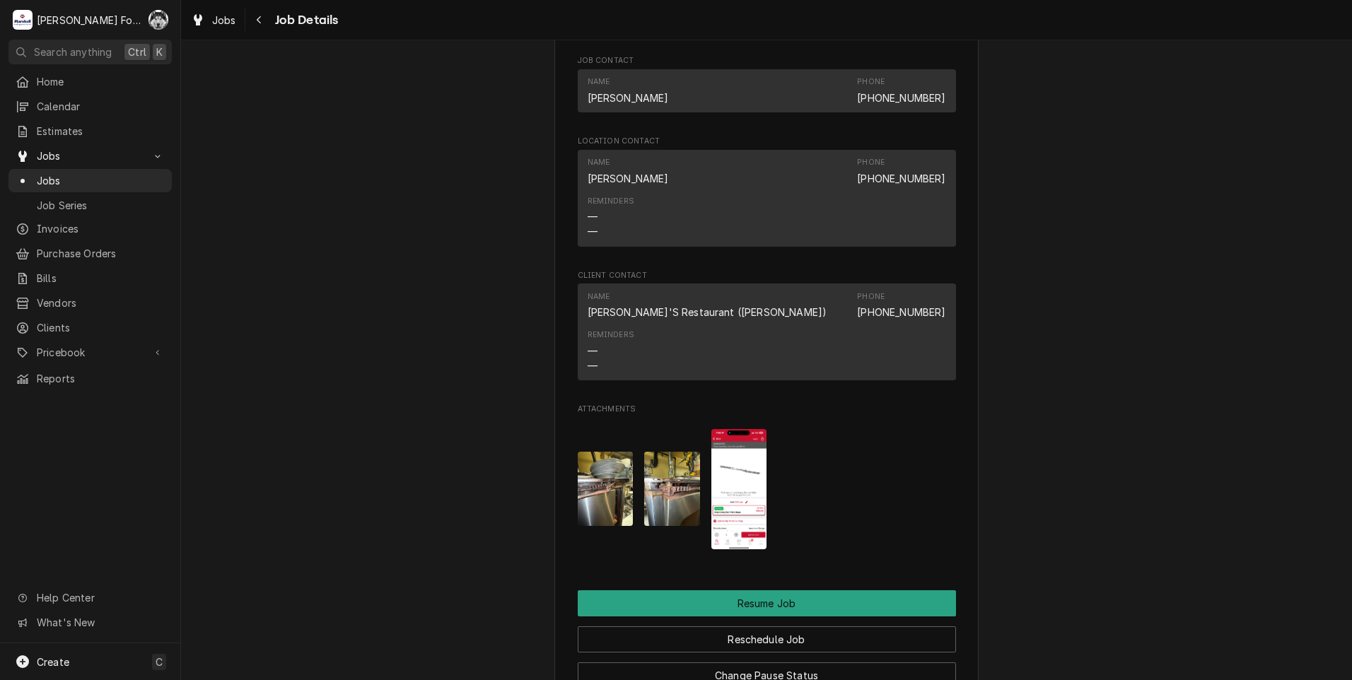
click at [662, 484] on img "Attachments" at bounding box center [672, 489] width 56 height 74
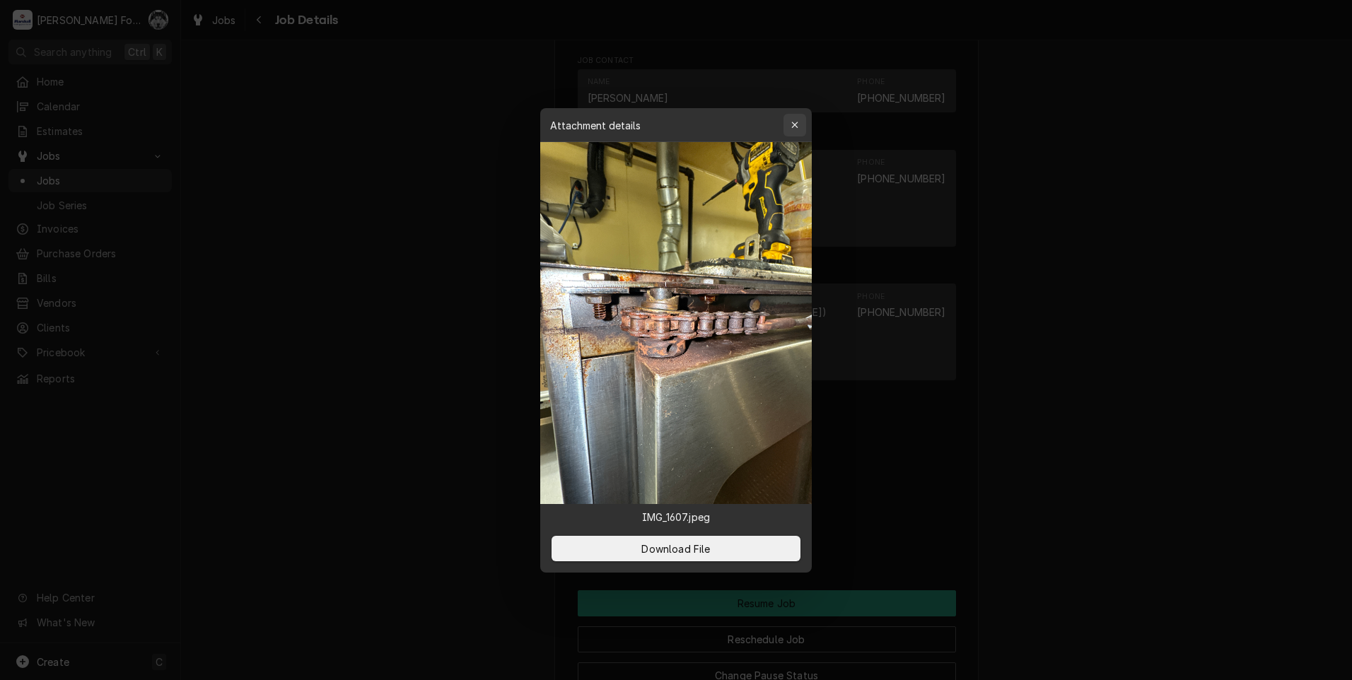
click at [787, 127] on button "button" at bounding box center [794, 125] width 23 height 23
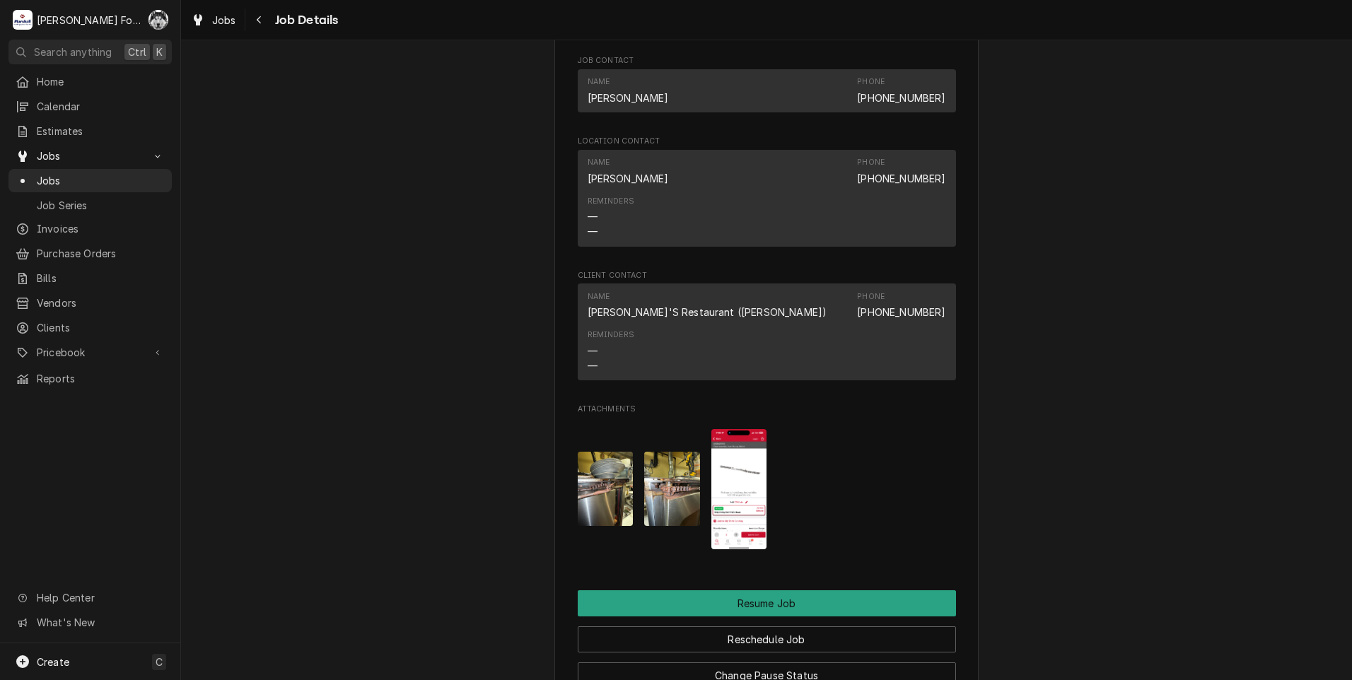
click at [591, 482] on img "Attachments" at bounding box center [606, 489] width 56 height 74
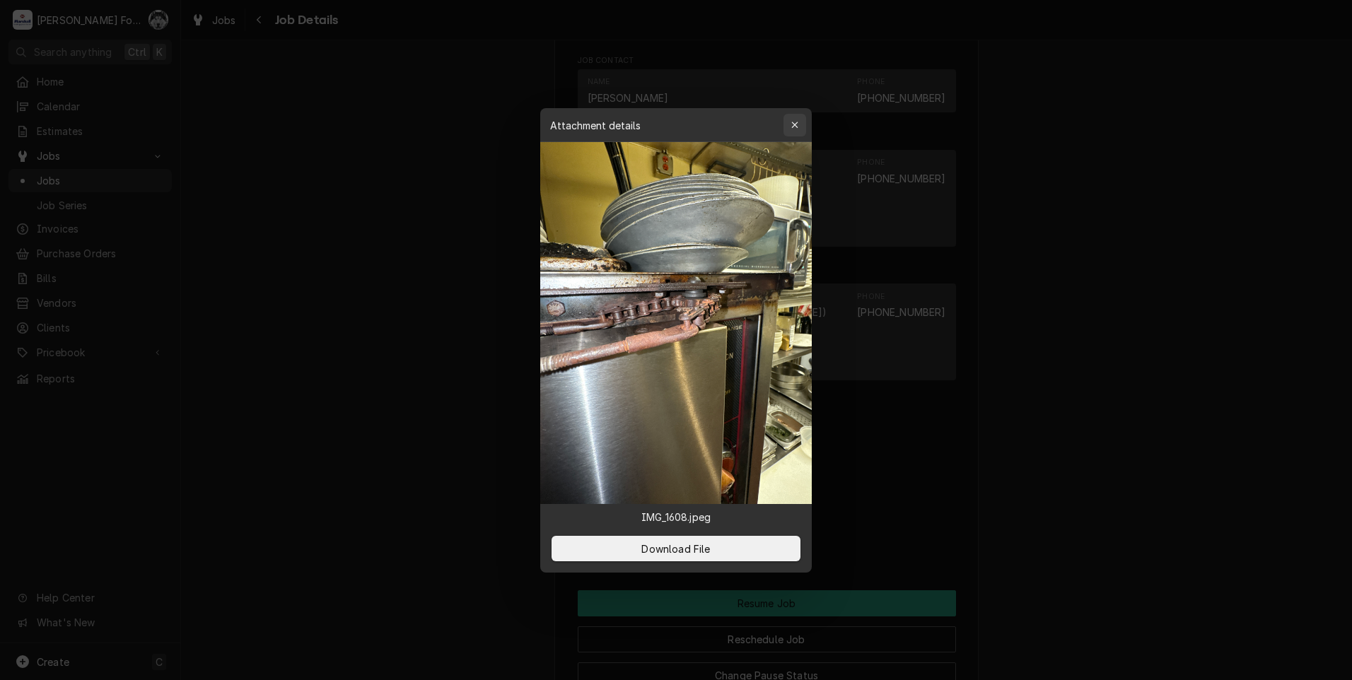
click at [800, 120] on div "button" at bounding box center [795, 125] width 14 height 14
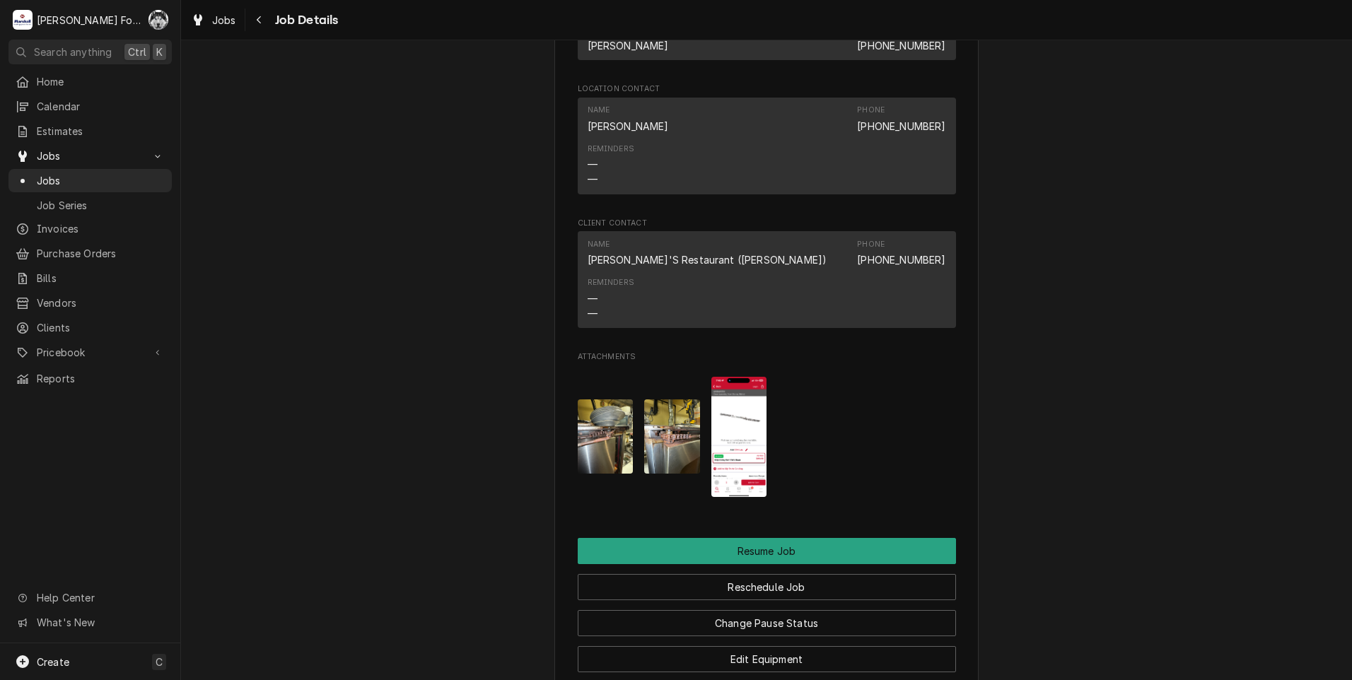
scroll to position [1829, 0]
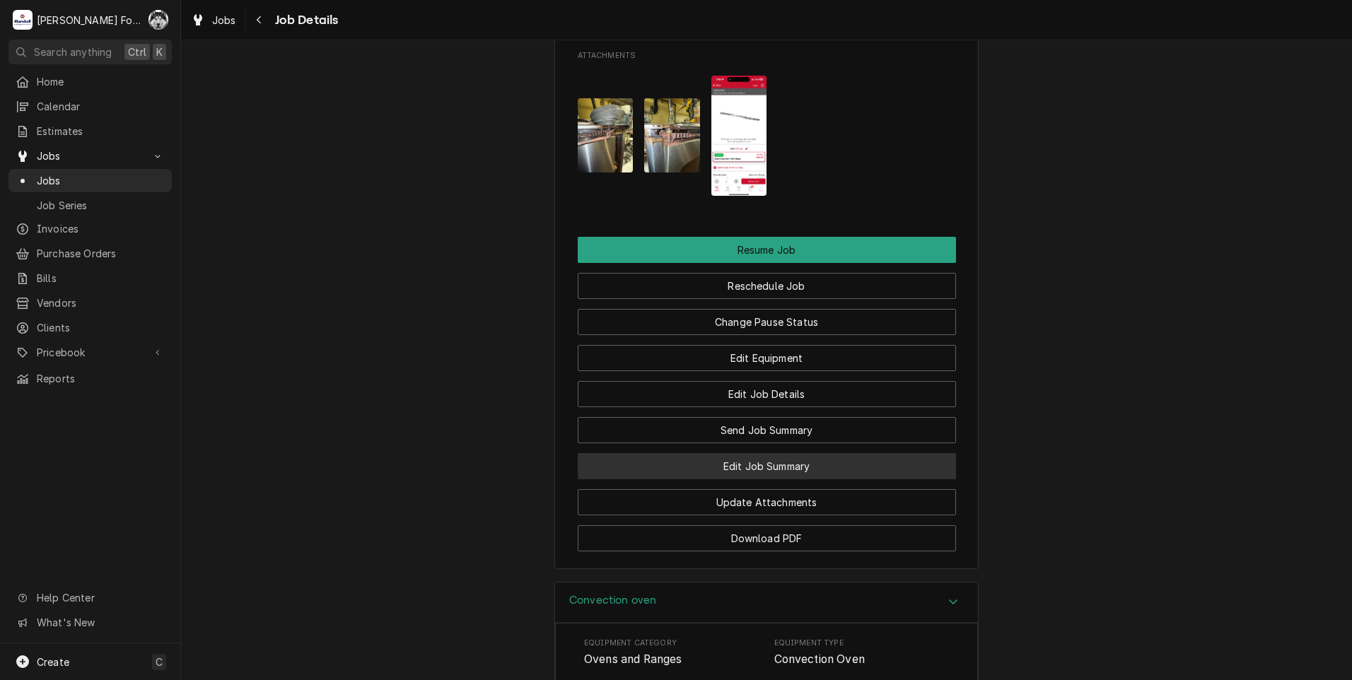
click at [746, 469] on button "Edit Job Summary" at bounding box center [767, 466] width 378 height 26
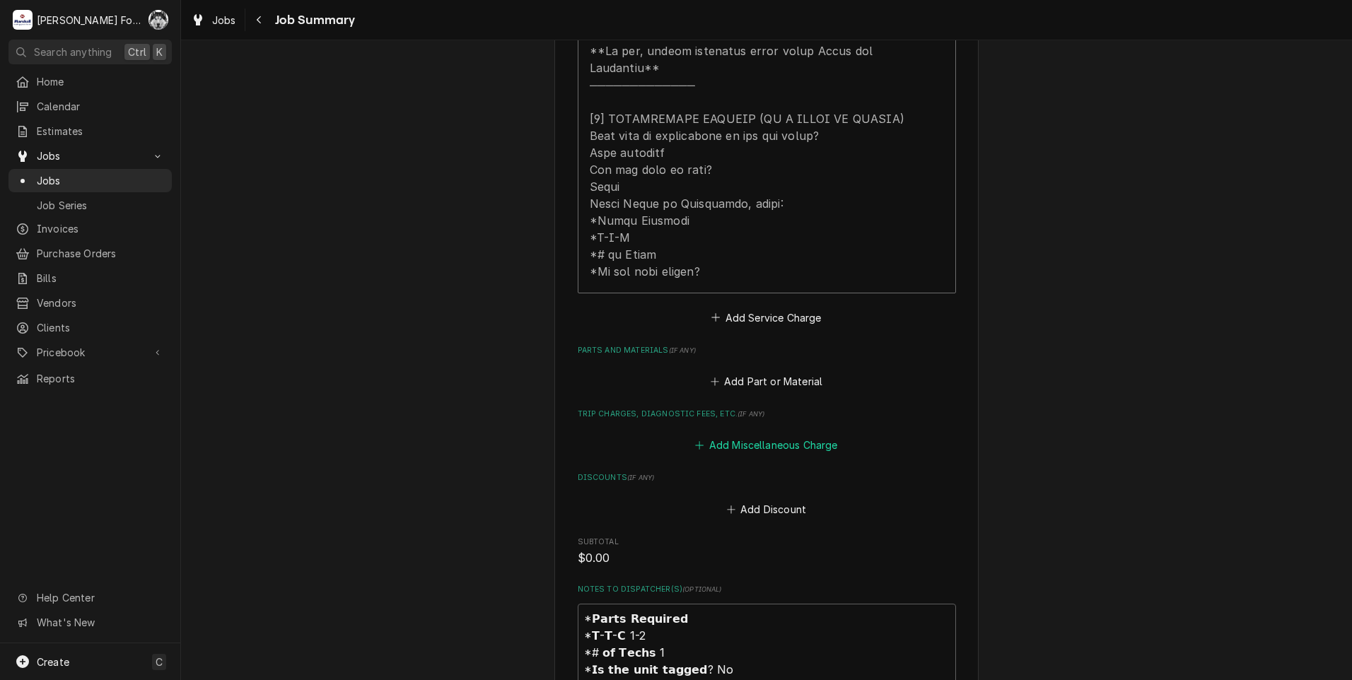
scroll to position [707, 0]
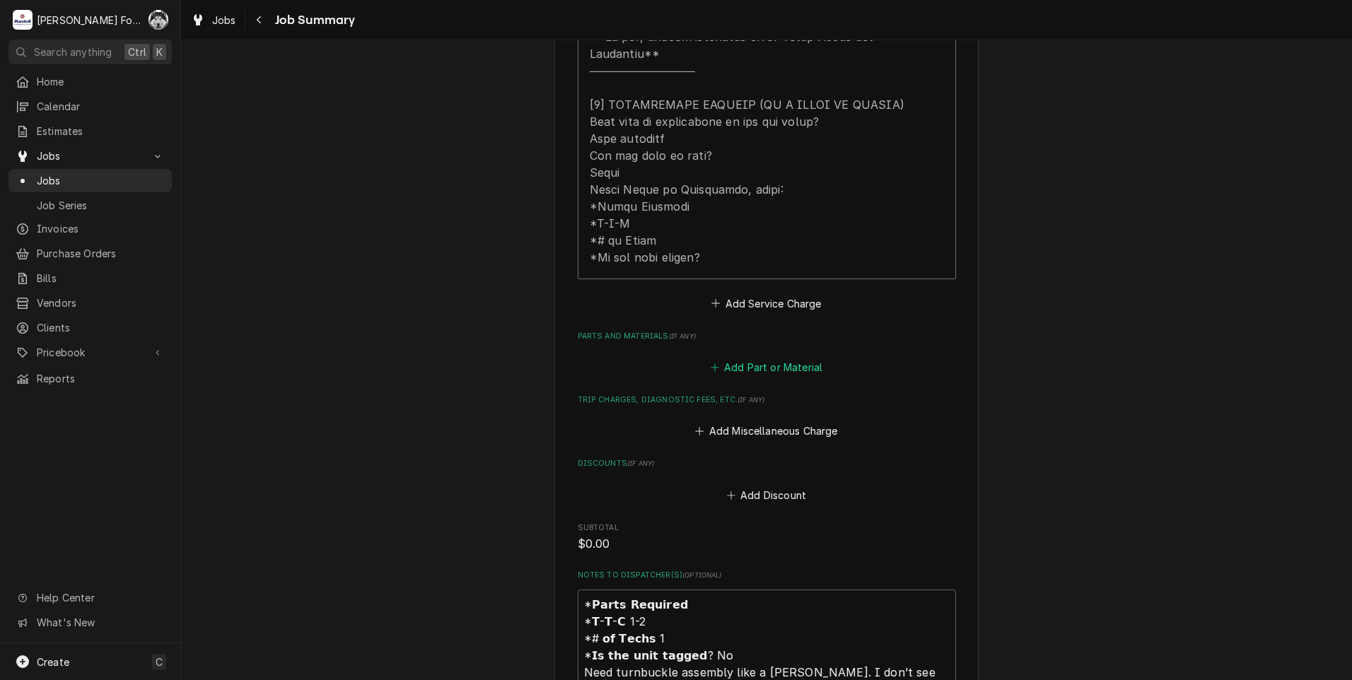
click at [758, 358] on button "Add Part or Material" at bounding box center [766, 368] width 117 height 20
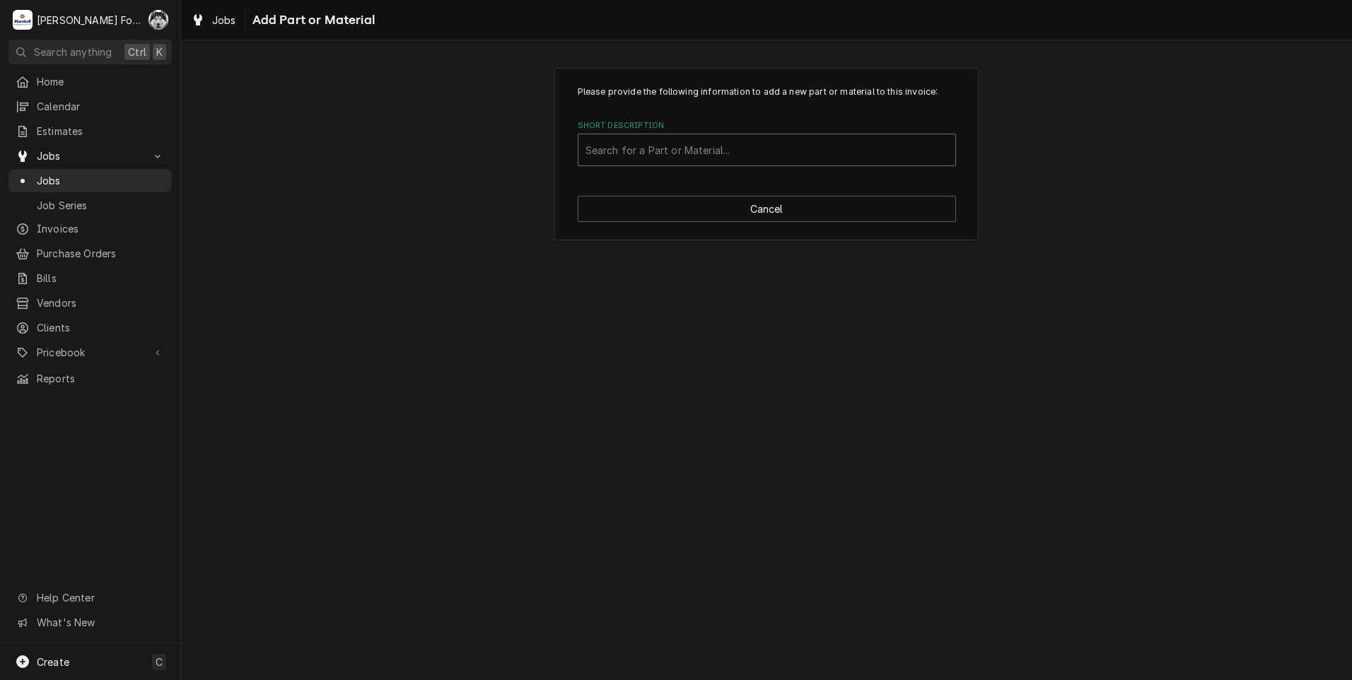
click at [740, 143] on div "Short Description" at bounding box center [766, 149] width 363 height 25
type input "A99306"
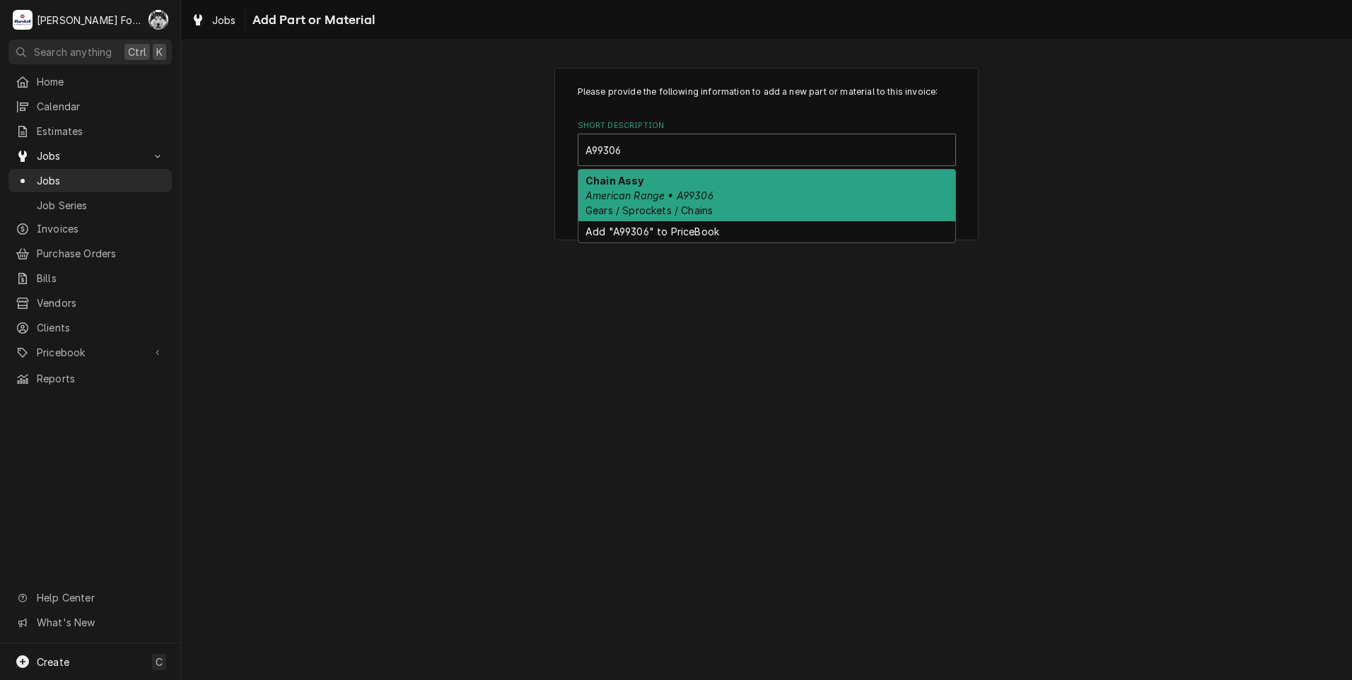
click at [674, 209] on span "Gears / Sprockets / Chains" at bounding box center [648, 210] width 127 height 12
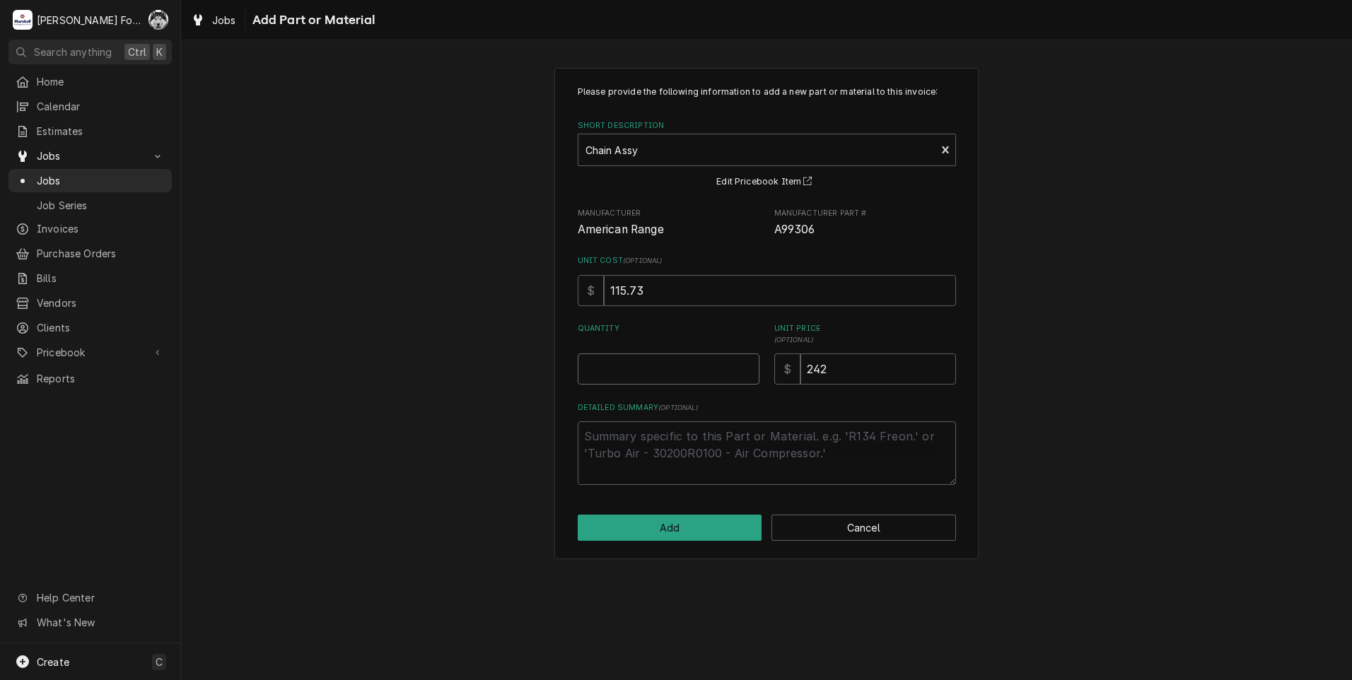
type textarea "x"
type input "0.5"
type textarea "x"
type input "1"
click at [747, 363] on input "1" at bounding box center [669, 369] width 182 height 31
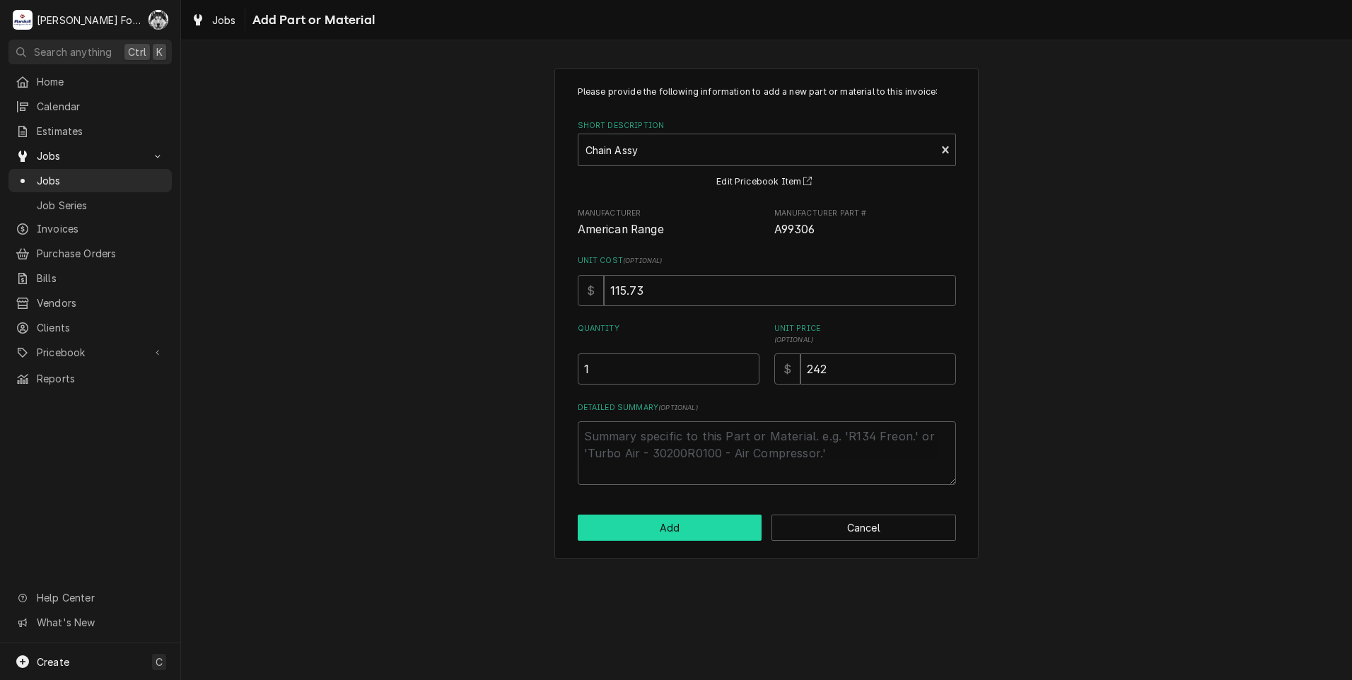
click at [668, 528] on button "Add" at bounding box center [670, 528] width 185 height 26
type textarea "x"
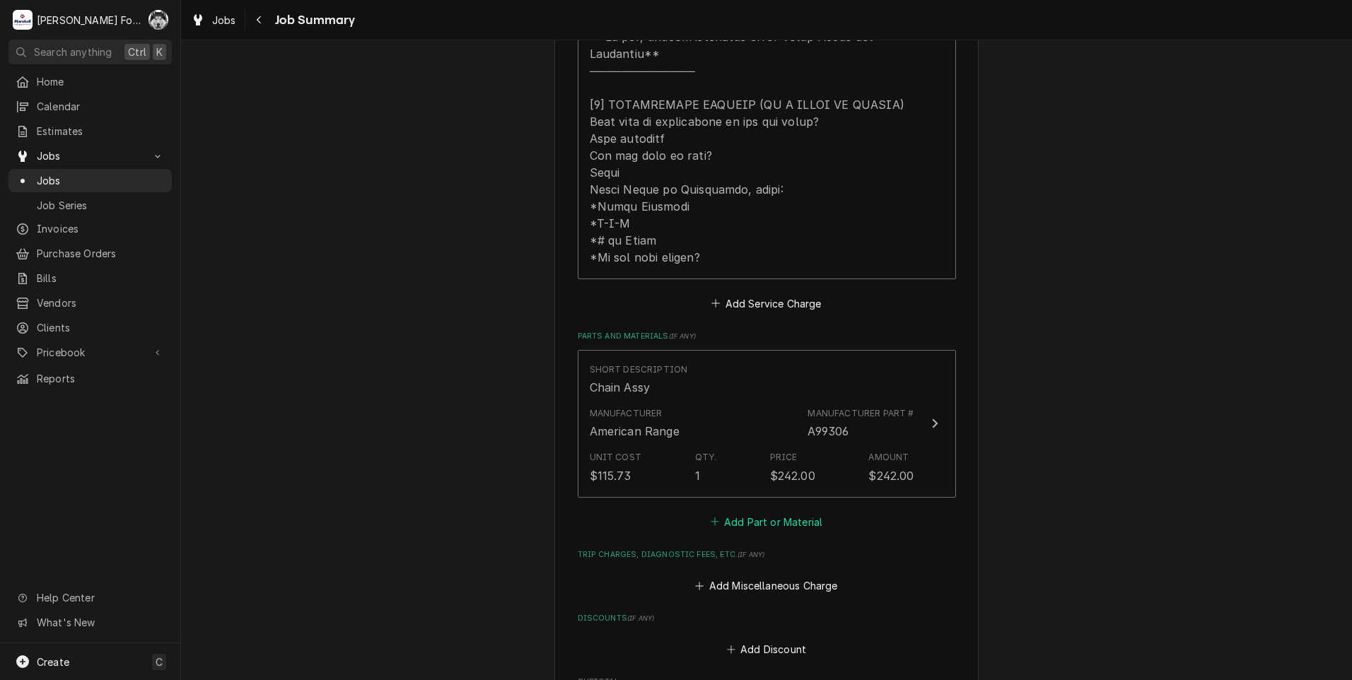
click at [762, 512] on button "Add Part or Material" at bounding box center [766, 522] width 117 height 20
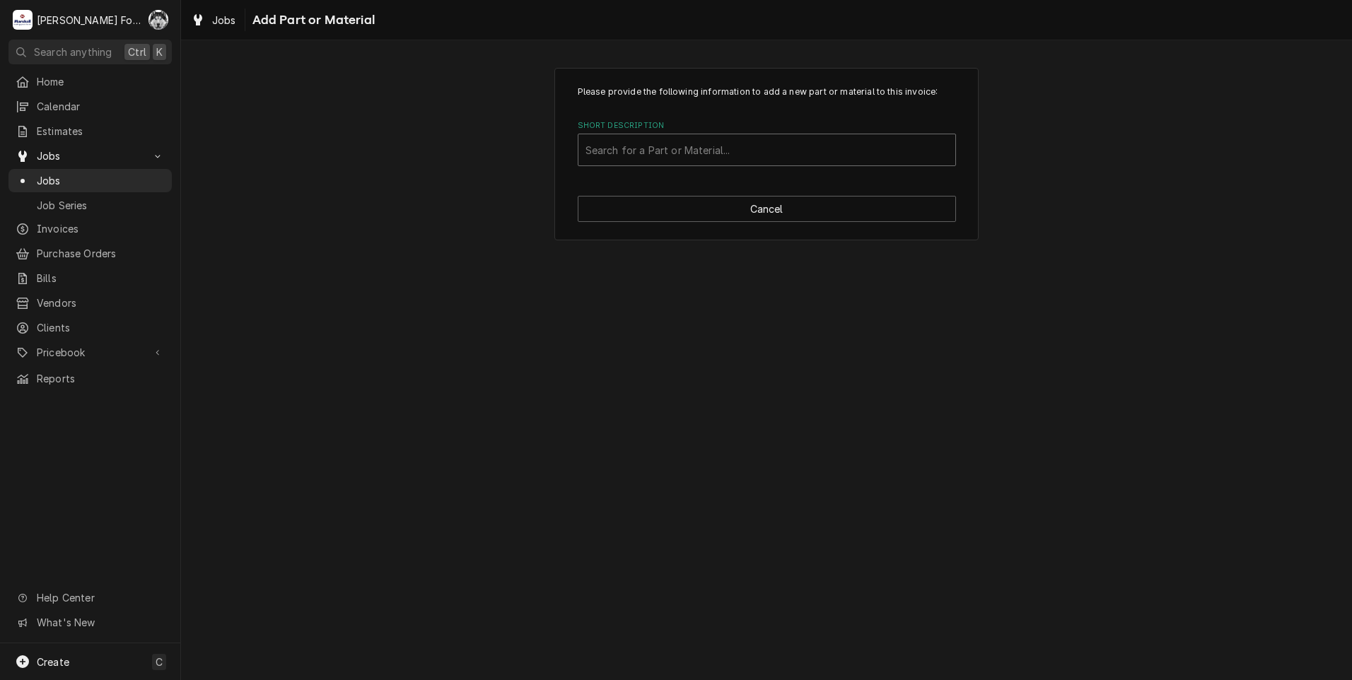
click at [711, 144] on div "Short Description" at bounding box center [766, 149] width 363 height 25
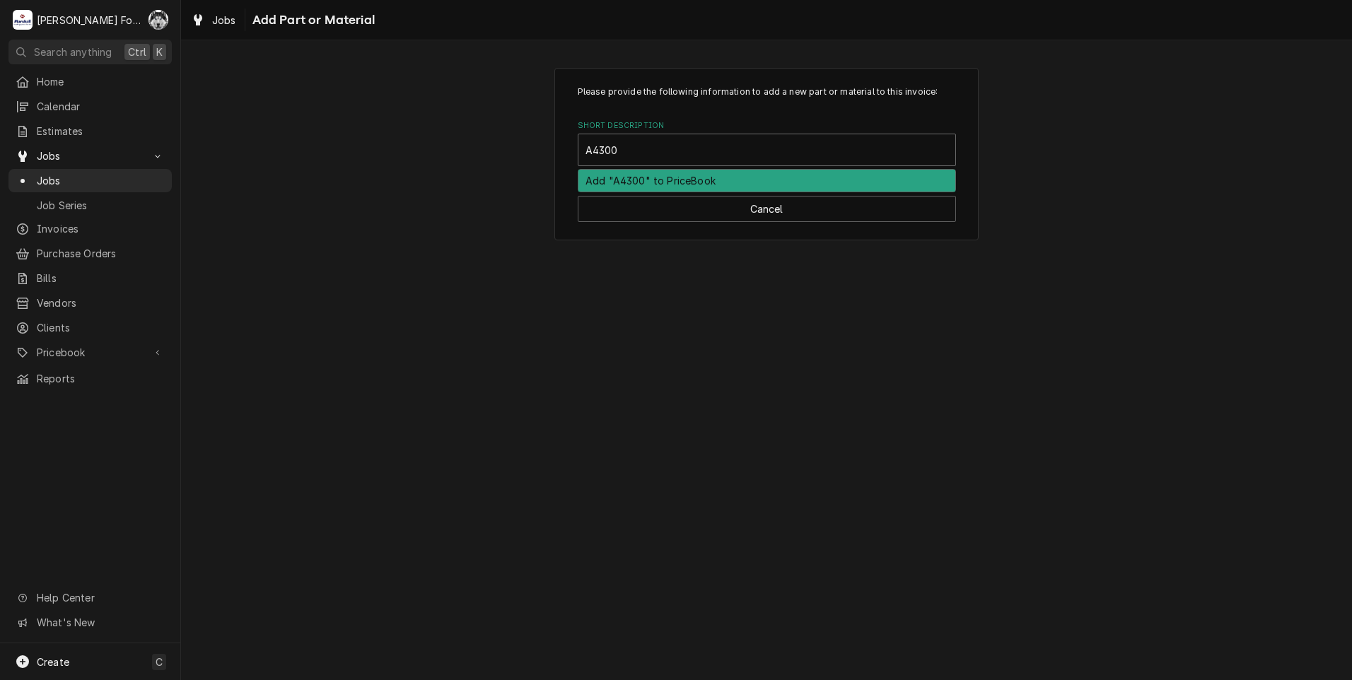
type input "A43000"
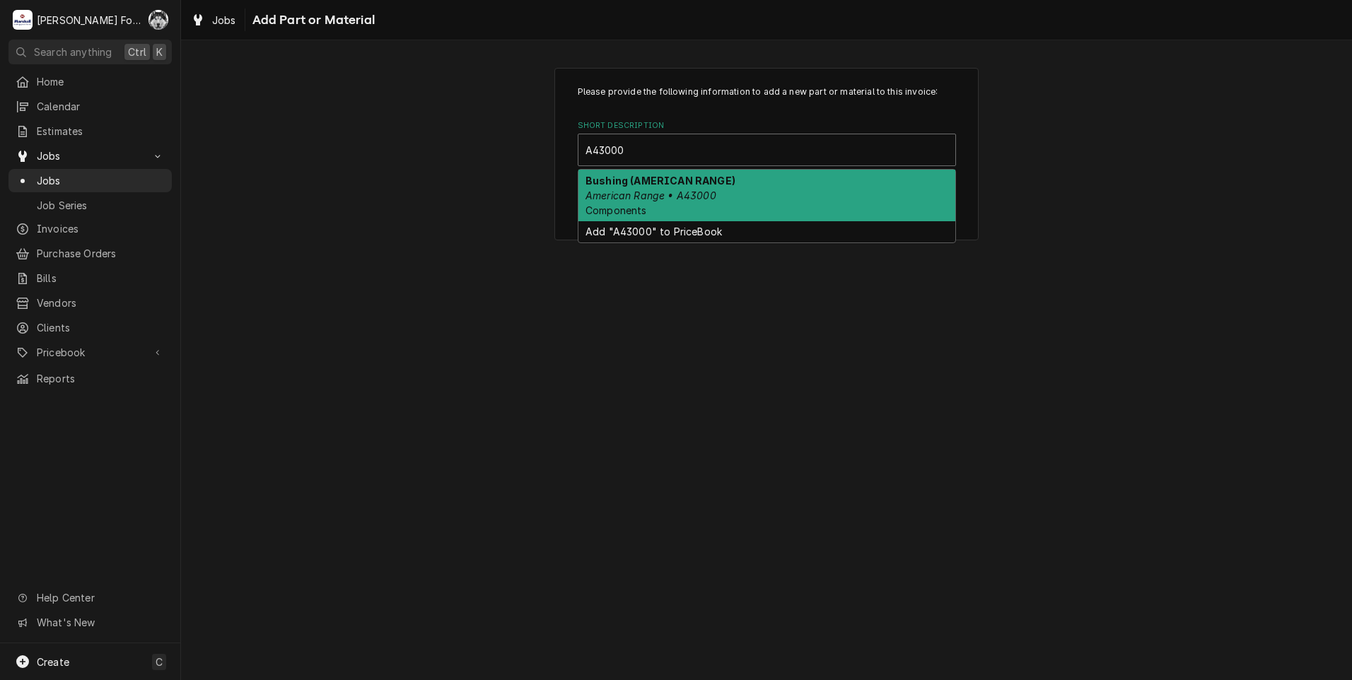
drag, startPoint x: 689, startPoint y: 191, endPoint x: 692, endPoint y: 200, distance: 9.6
click at [689, 192] on em "American Range • A43000" at bounding box center [650, 196] width 131 height 12
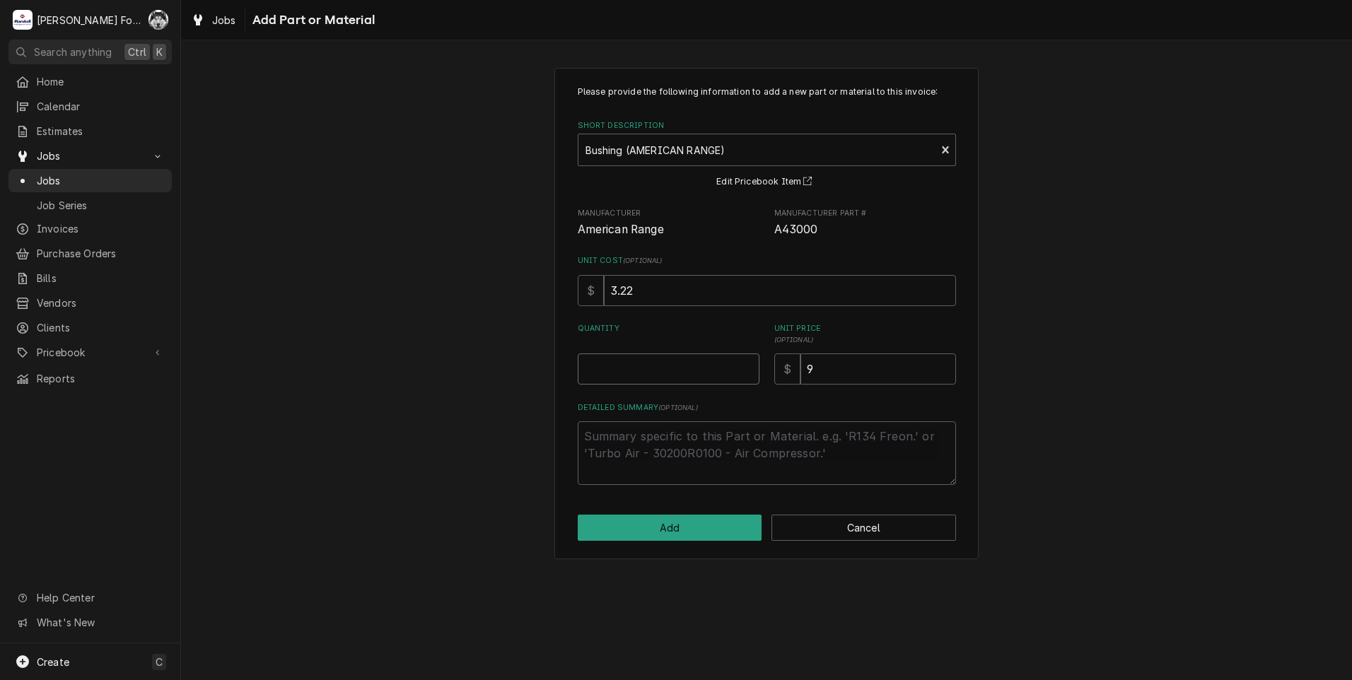
click at [713, 373] on input "Quantity" at bounding box center [669, 369] width 182 height 31
type textarea "x"
type input "2"
type textarea "x"
type input "1"
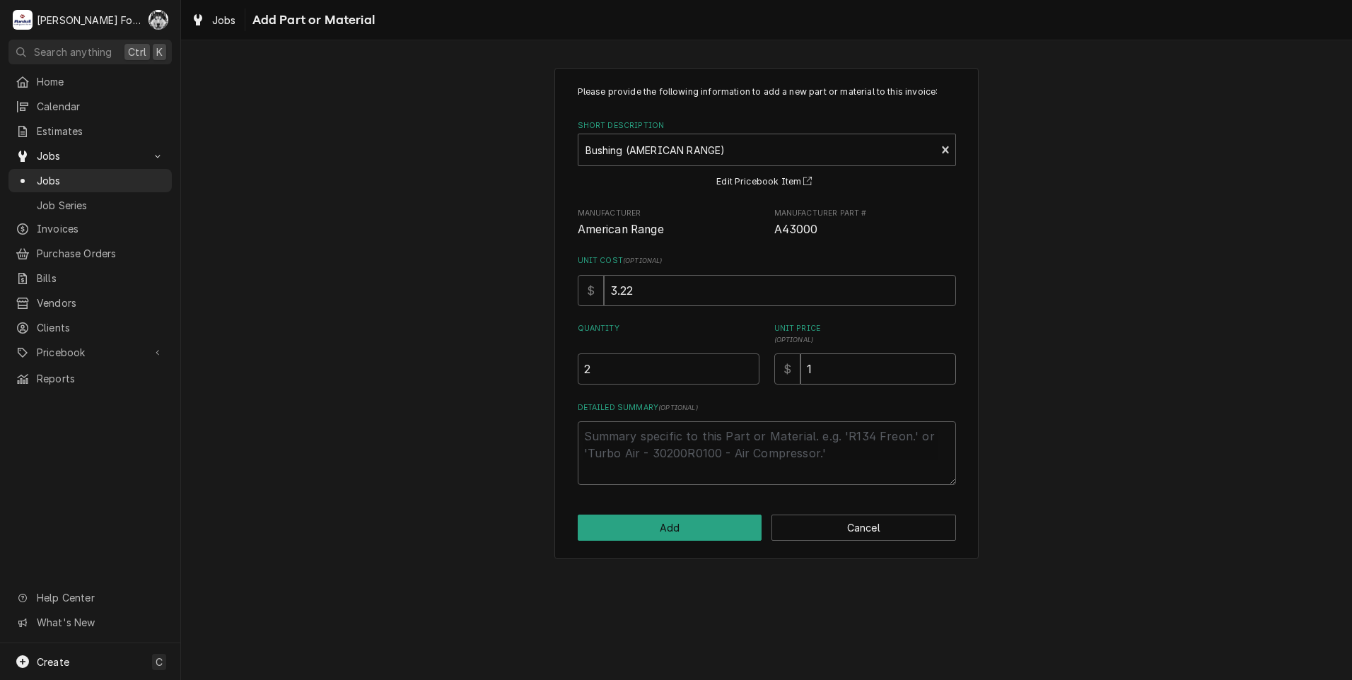
type textarea "x"
type input "10"
click at [680, 532] on button "Add" at bounding box center [670, 528] width 185 height 26
type textarea "x"
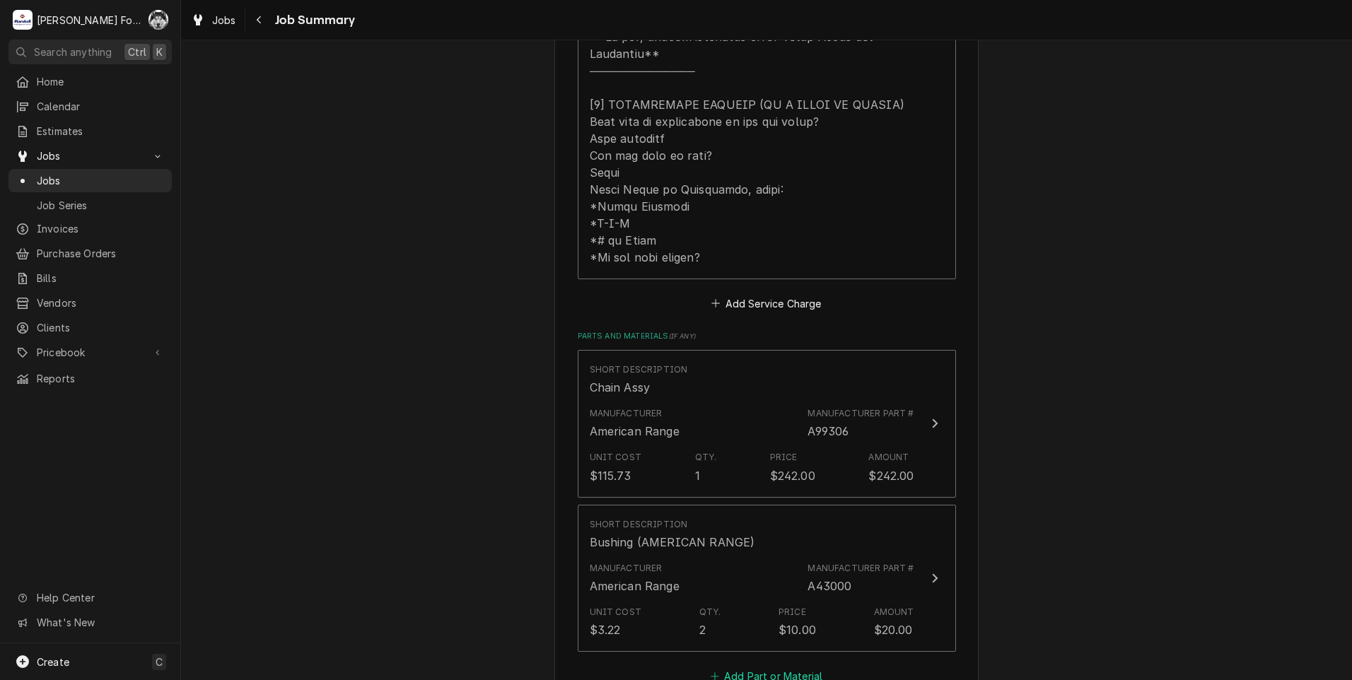
click at [745, 667] on button "Add Part or Material" at bounding box center [766, 677] width 117 height 20
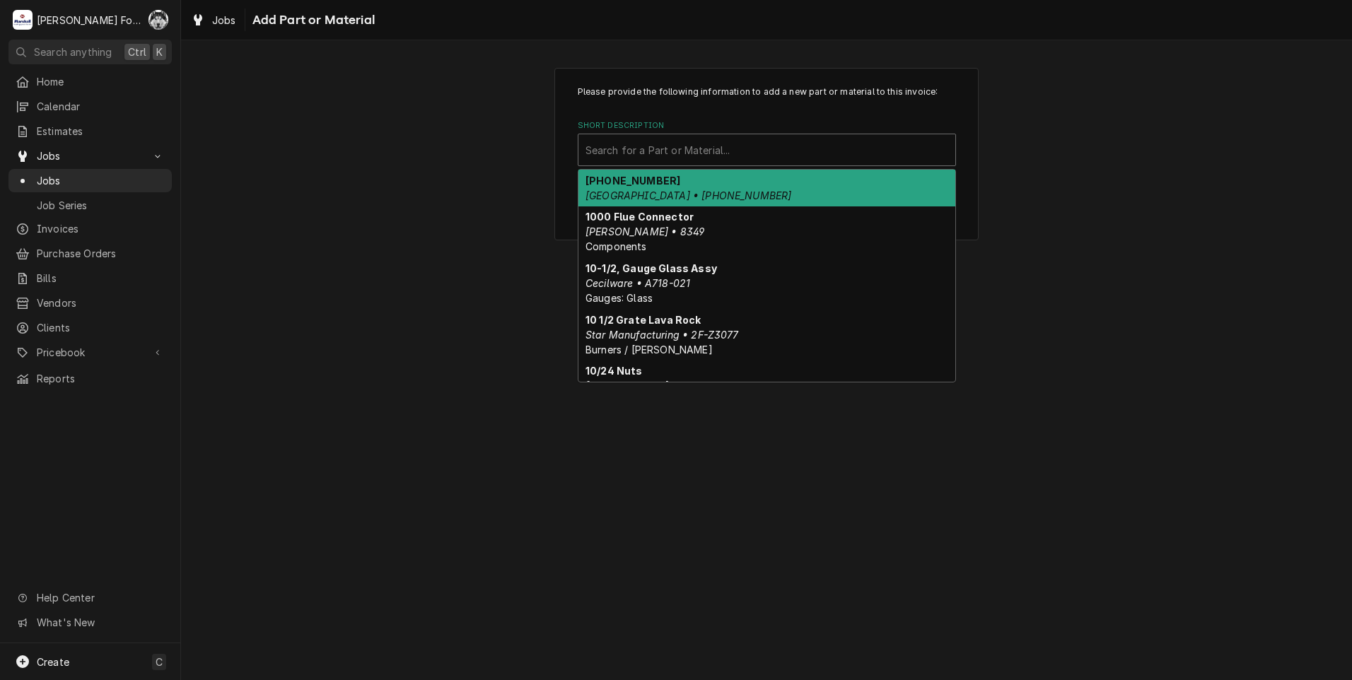
click at [692, 151] on div "Short Description" at bounding box center [766, 149] width 363 height 25
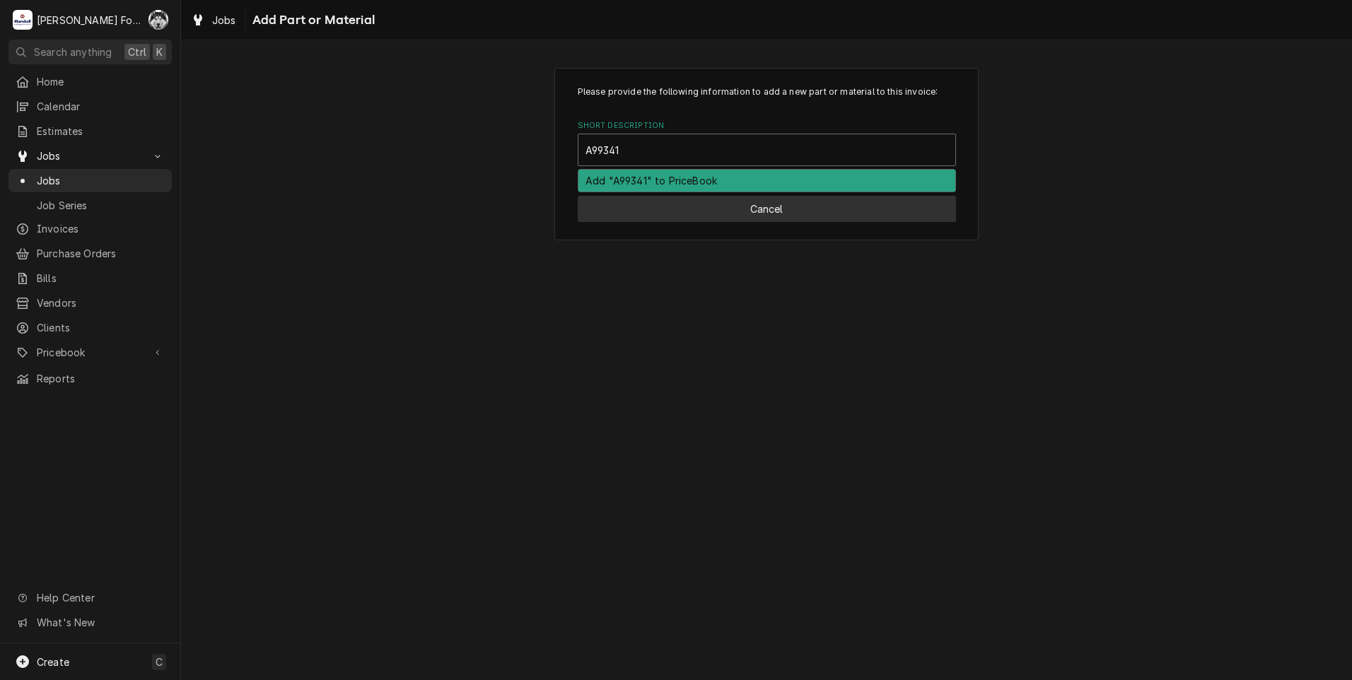
type input "A99341"
click at [731, 214] on button "Cancel" at bounding box center [767, 209] width 378 height 26
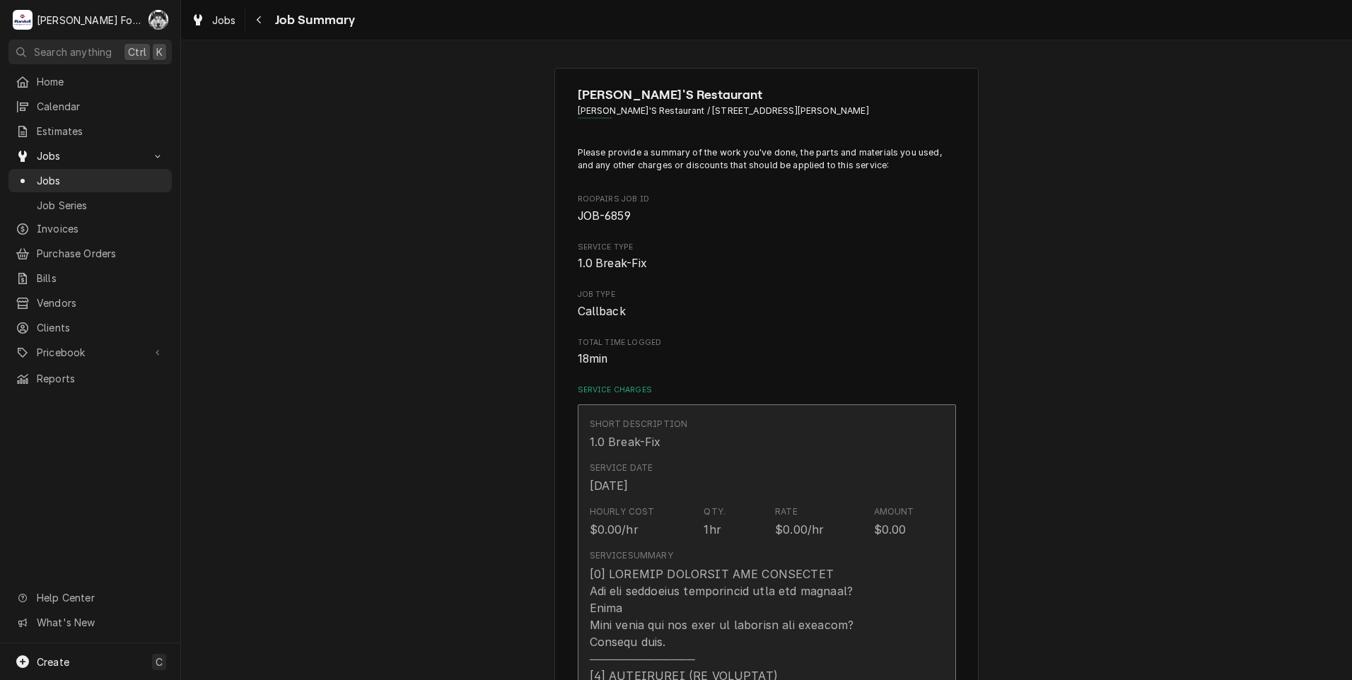
scroll to position [707, 0]
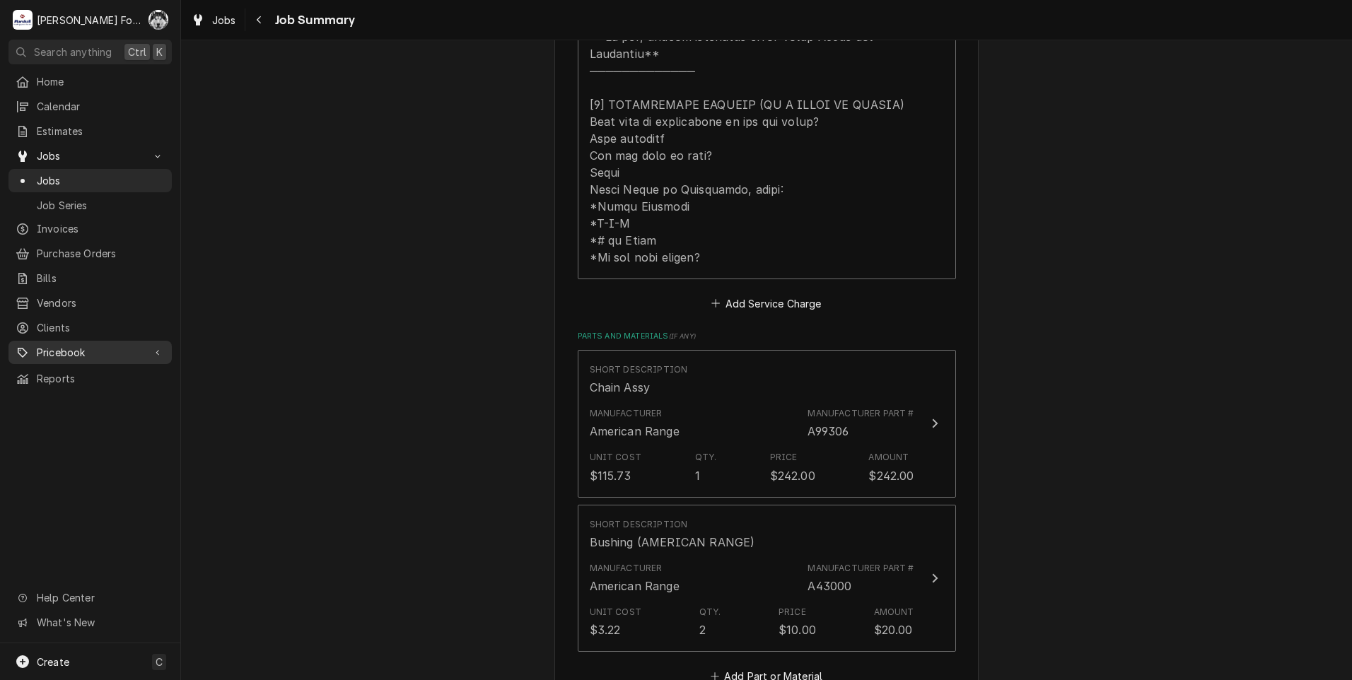
click at [91, 345] on span "Pricebook" at bounding box center [90, 352] width 107 height 15
click at [90, 345] on span "Pricebook" at bounding box center [90, 352] width 107 height 15
click at [93, 344] on div "Pricebook" at bounding box center [90, 353] width 158 height 18
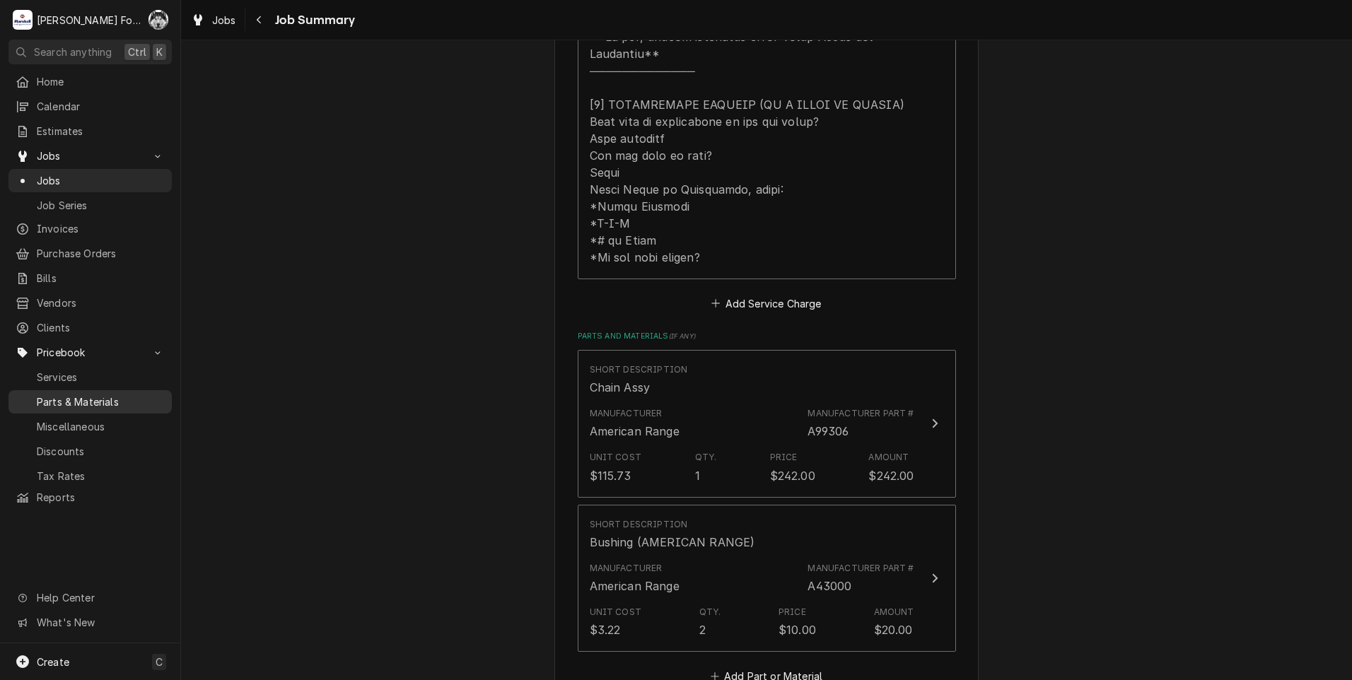
click at [65, 395] on span "Parts & Materials" at bounding box center [101, 402] width 128 height 15
type textarea "x"
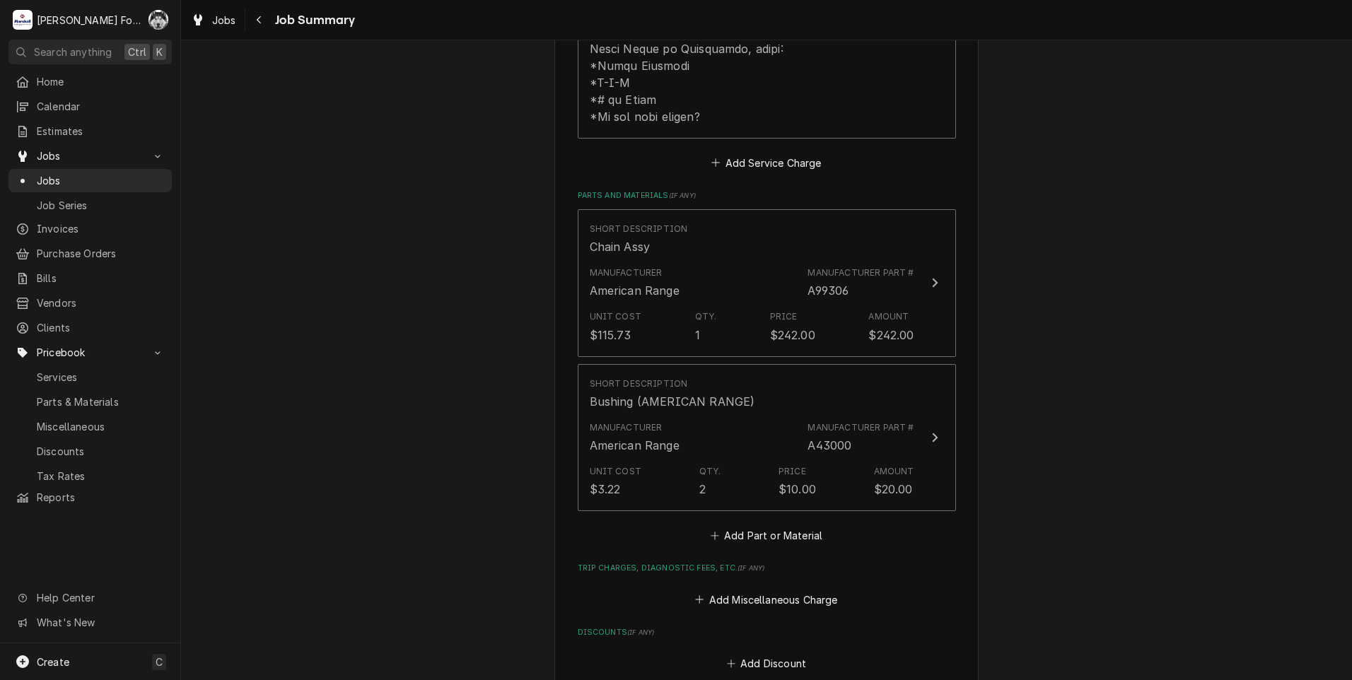
scroll to position [849, 0]
click at [762, 525] on button "Add Part or Material" at bounding box center [766, 535] width 117 height 20
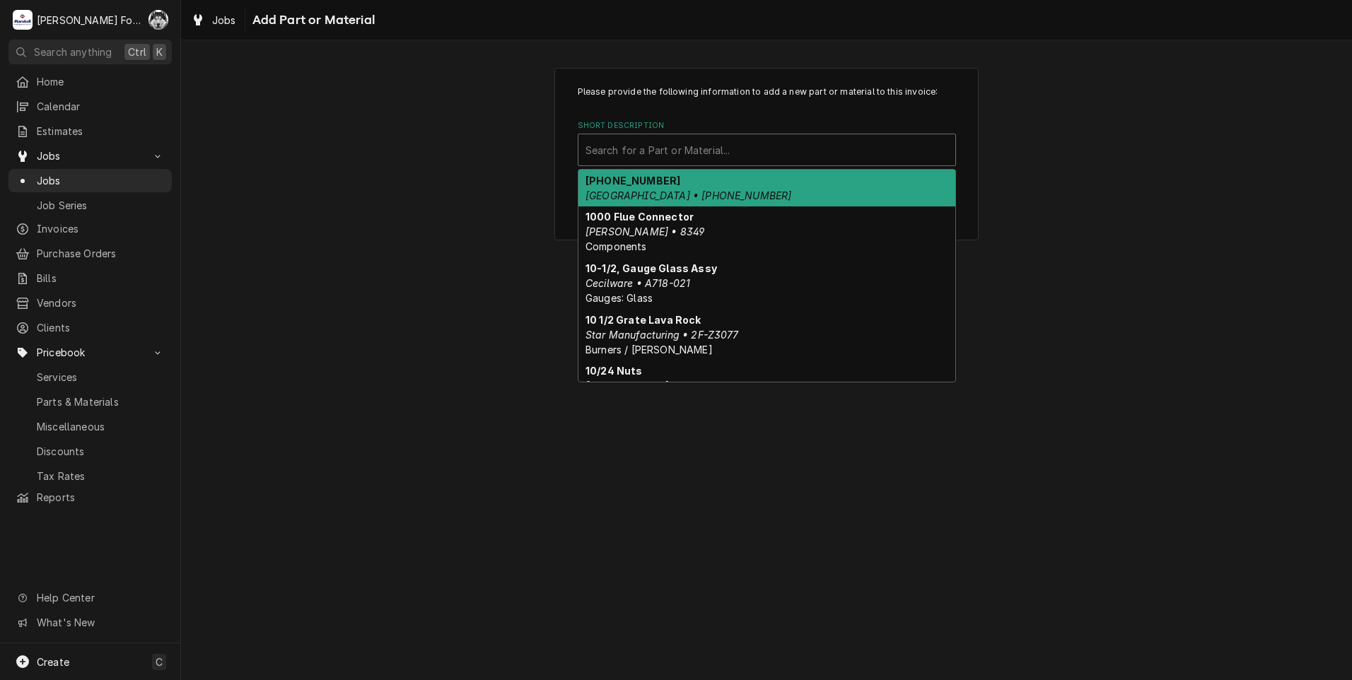
click at [705, 155] on div "Short Description" at bounding box center [766, 149] width 363 height 25
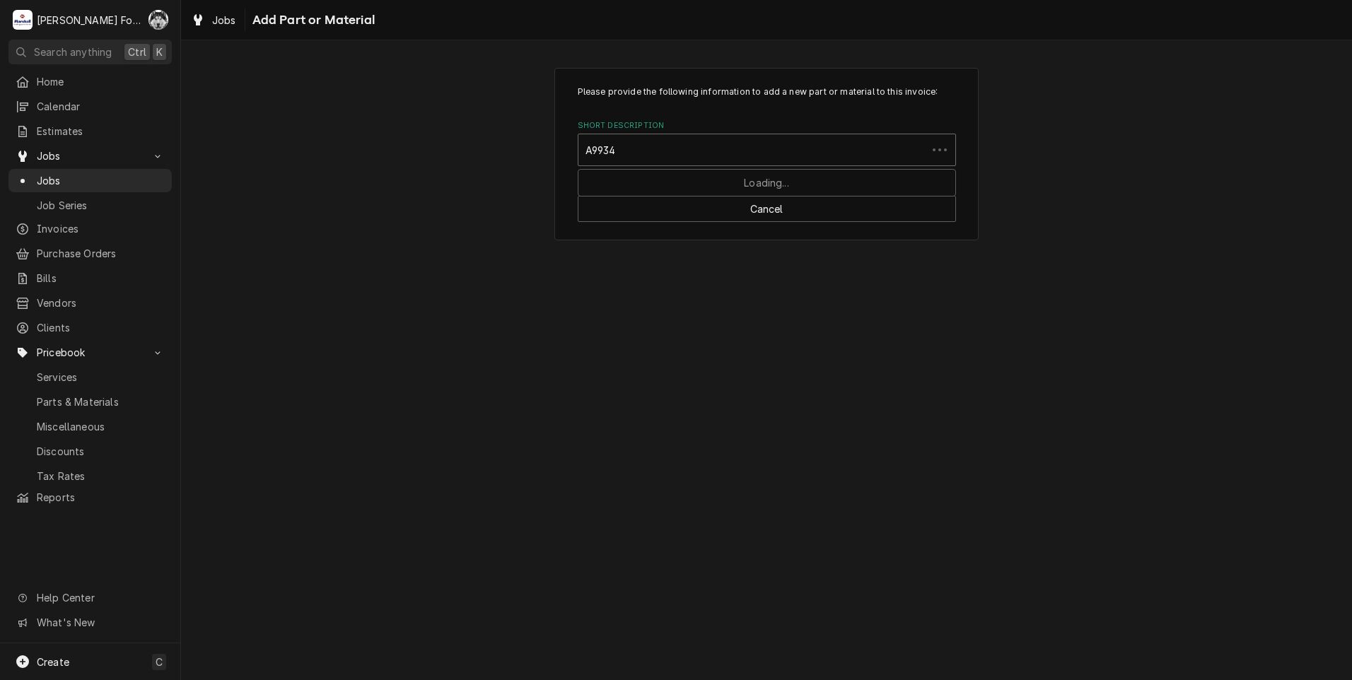
type input "A99341"
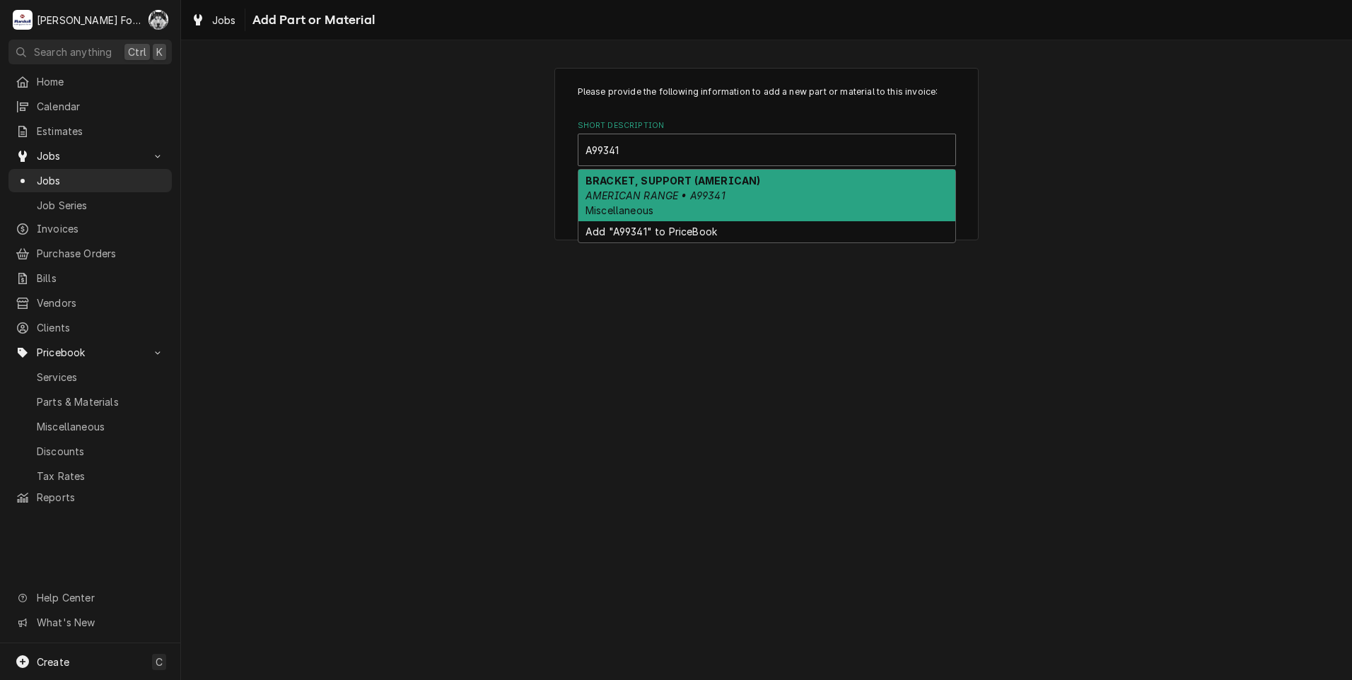
click at [646, 194] on em "AMERICAN RANGE • A99341" at bounding box center [655, 196] width 140 height 12
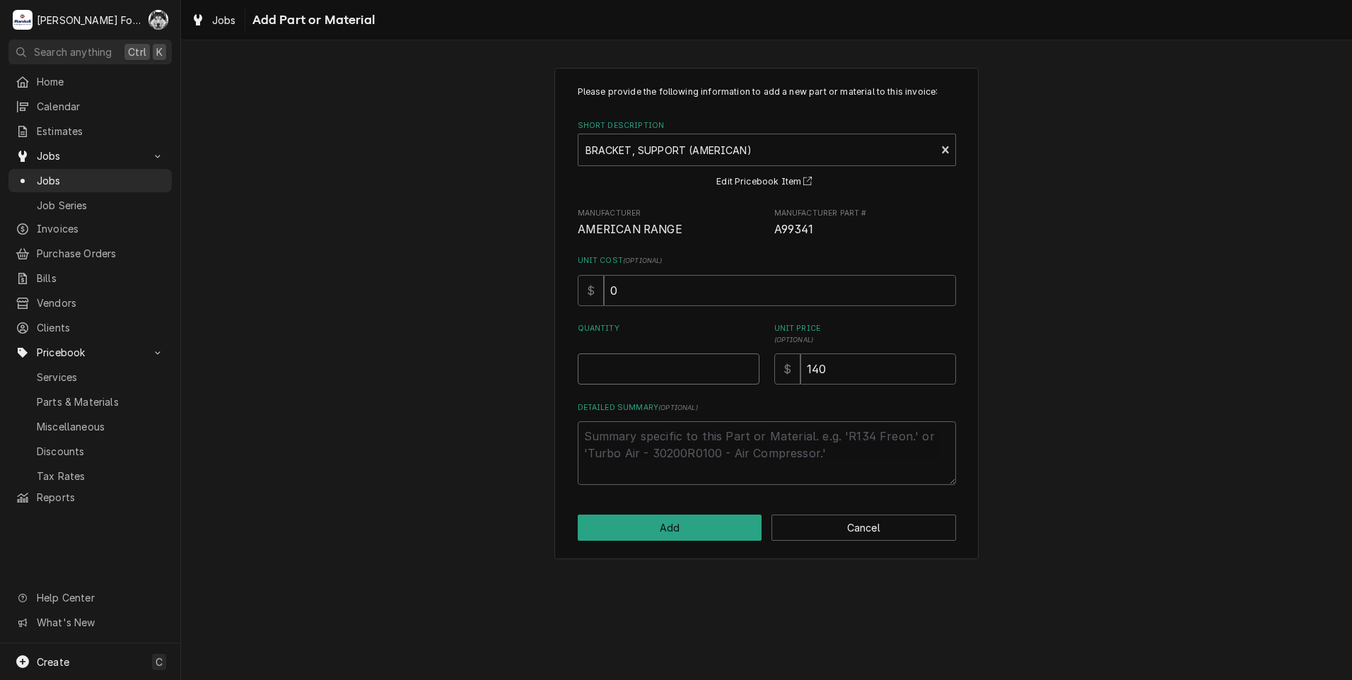
type textarea "x"
type input "0.5"
click at [748, 365] on input "0.5" at bounding box center [669, 369] width 182 height 31
type textarea "x"
type input "1"
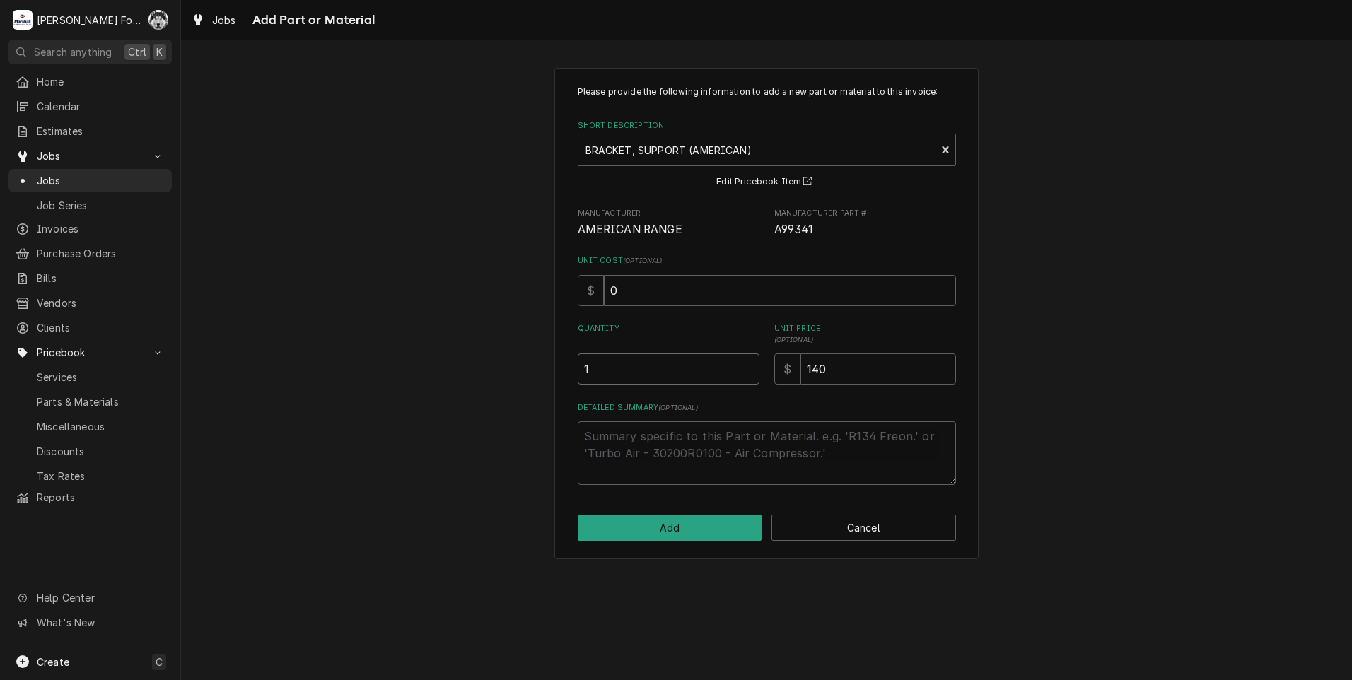
click at [748, 365] on input "1" at bounding box center [669, 369] width 182 height 31
click at [660, 532] on button "Add" at bounding box center [670, 528] width 185 height 26
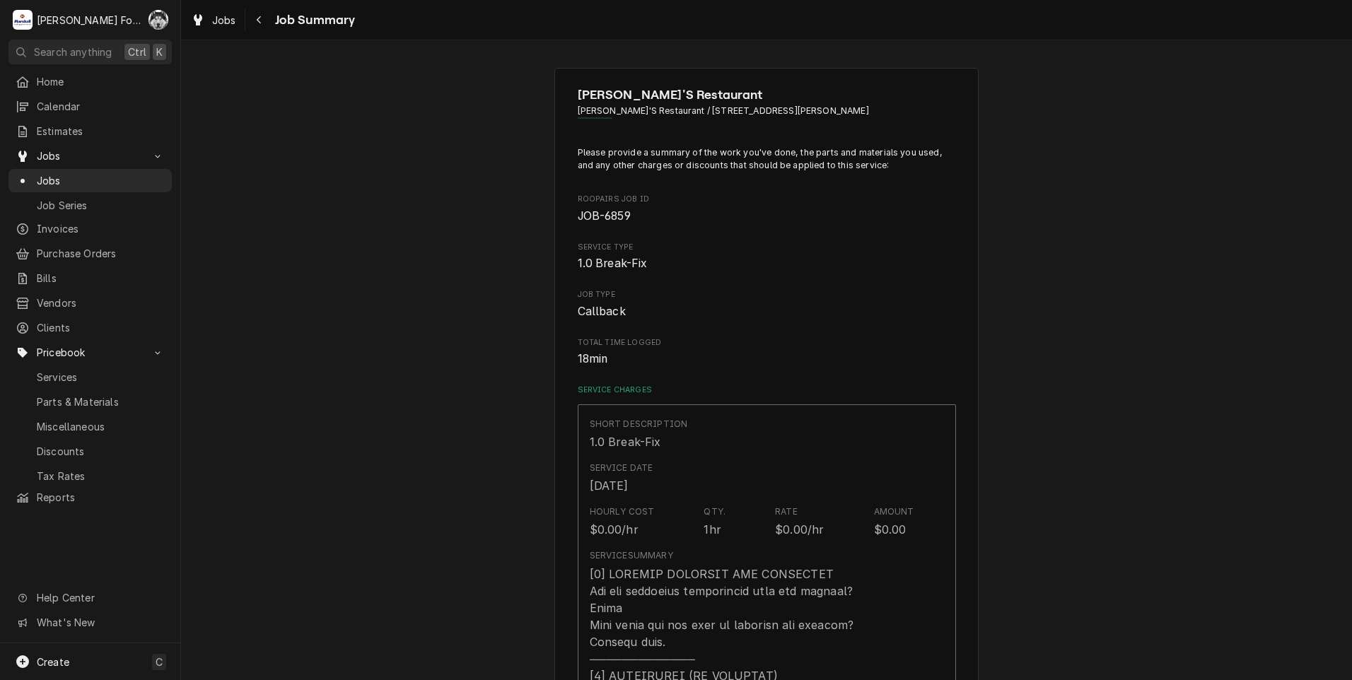
type textarea "x"
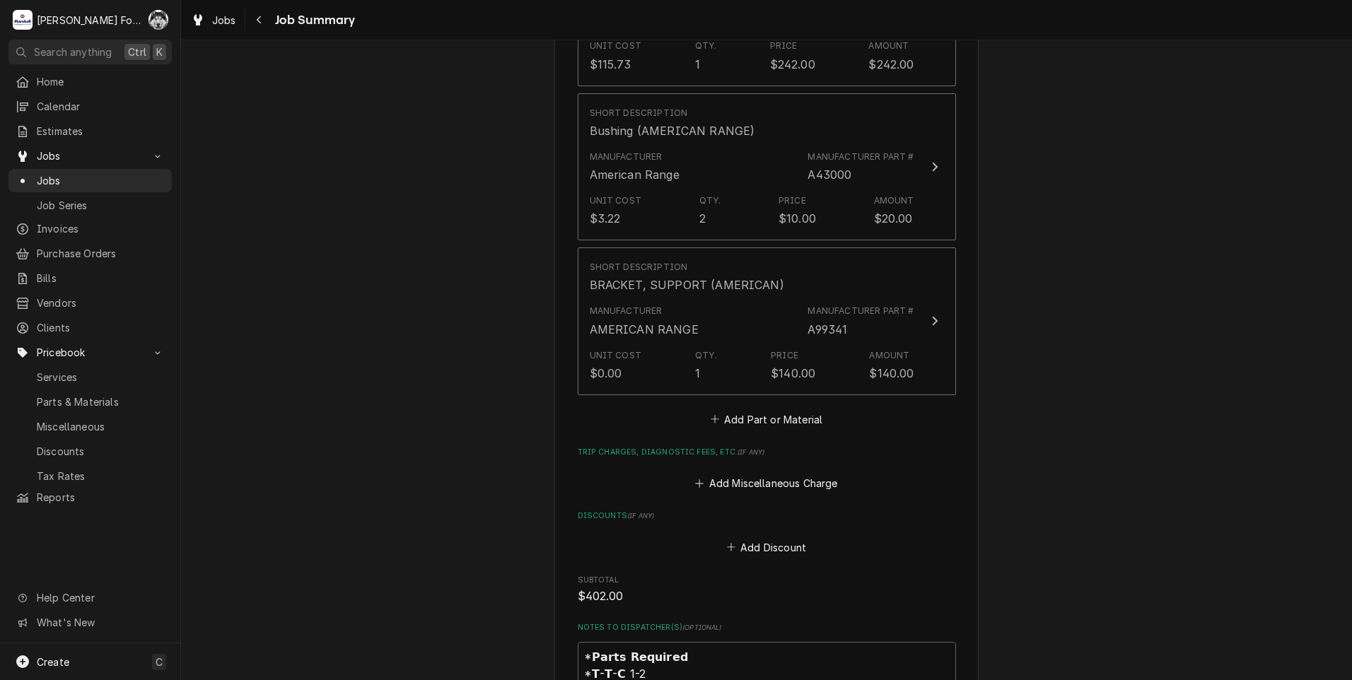
scroll to position [1131, 0]
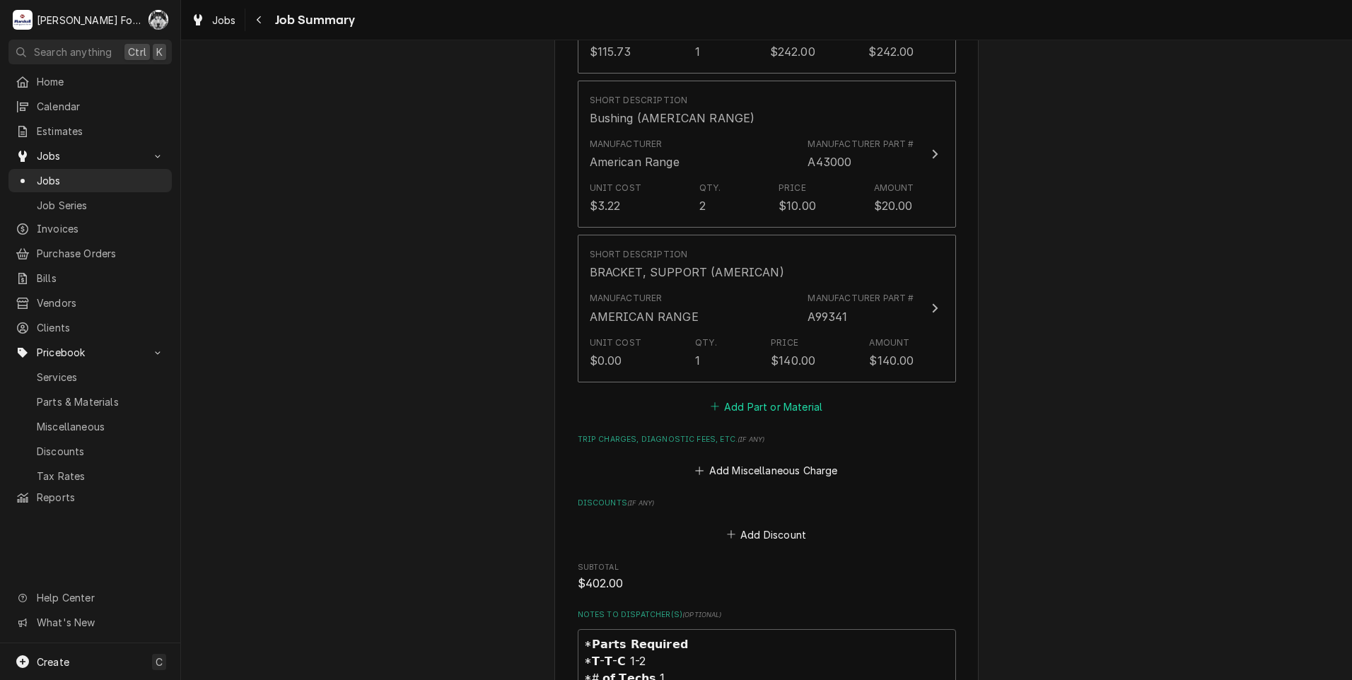
click at [776, 397] on button "Add Part or Material" at bounding box center [766, 407] width 117 height 20
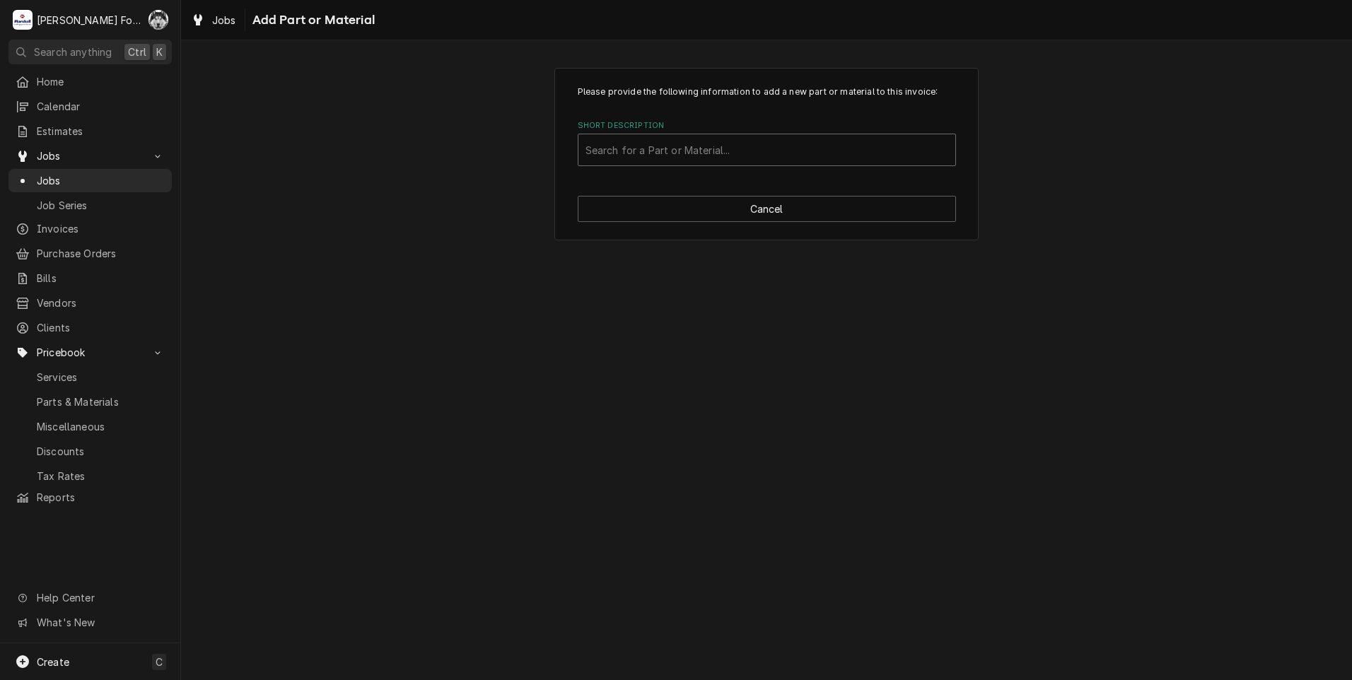
click at [735, 159] on div "Short Description" at bounding box center [766, 149] width 363 height 25
type input "SSDT"
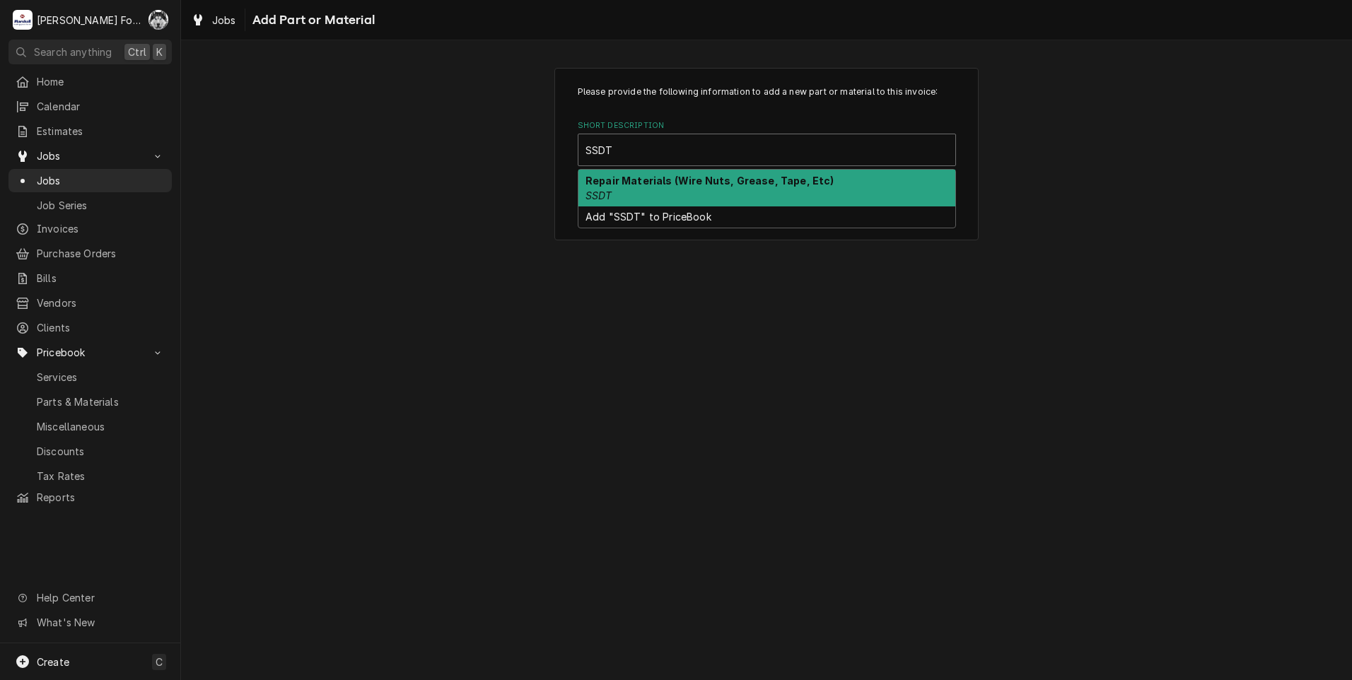
click at [739, 185] on strong "Repair Materials (Wire Nuts, Grease, Tape, Etc)" at bounding box center [709, 181] width 249 height 12
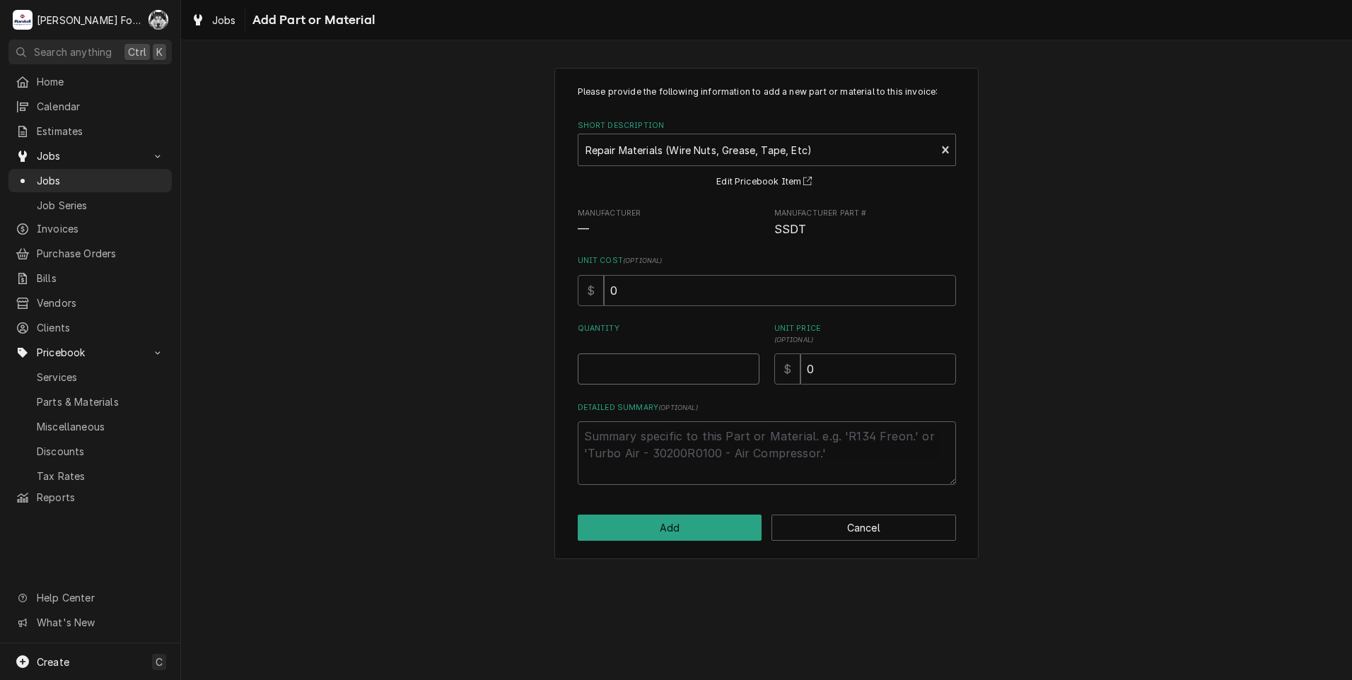
type textarea "x"
type input "0.5"
click at [747, 368] on input "0.5" at bounding box center [669, 369] width 182 height 31
type textarea "x"
type input "1"
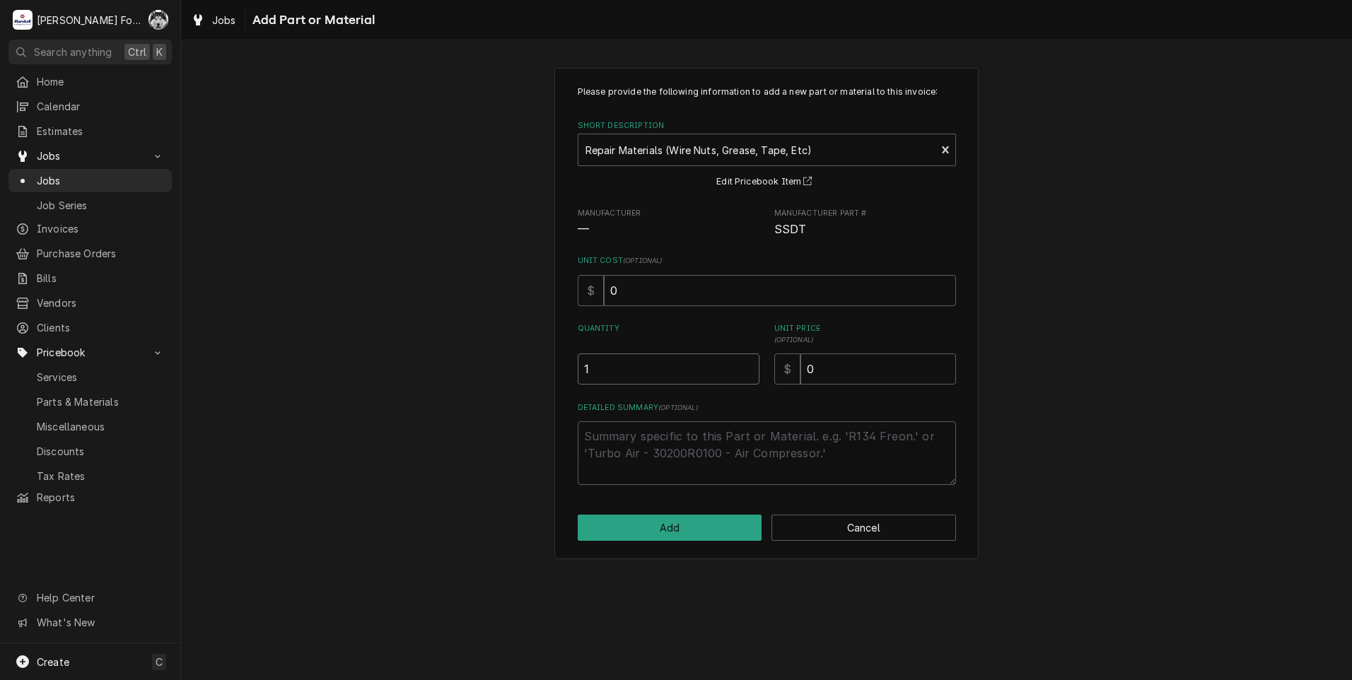
click at [747, 368] on input "1" at bounding box center [669, 369] width 182 height 31
drag, startPoint x: 853, startPoint y: 366, endPoint x: 750, endPoint y: 389, distance: 105.7
click at [762, 391] on div "Please provide the following information to add a new part or material to this …" at bounding box center [767, 286] width 378 height 400
type textarea "x"
type input "1"
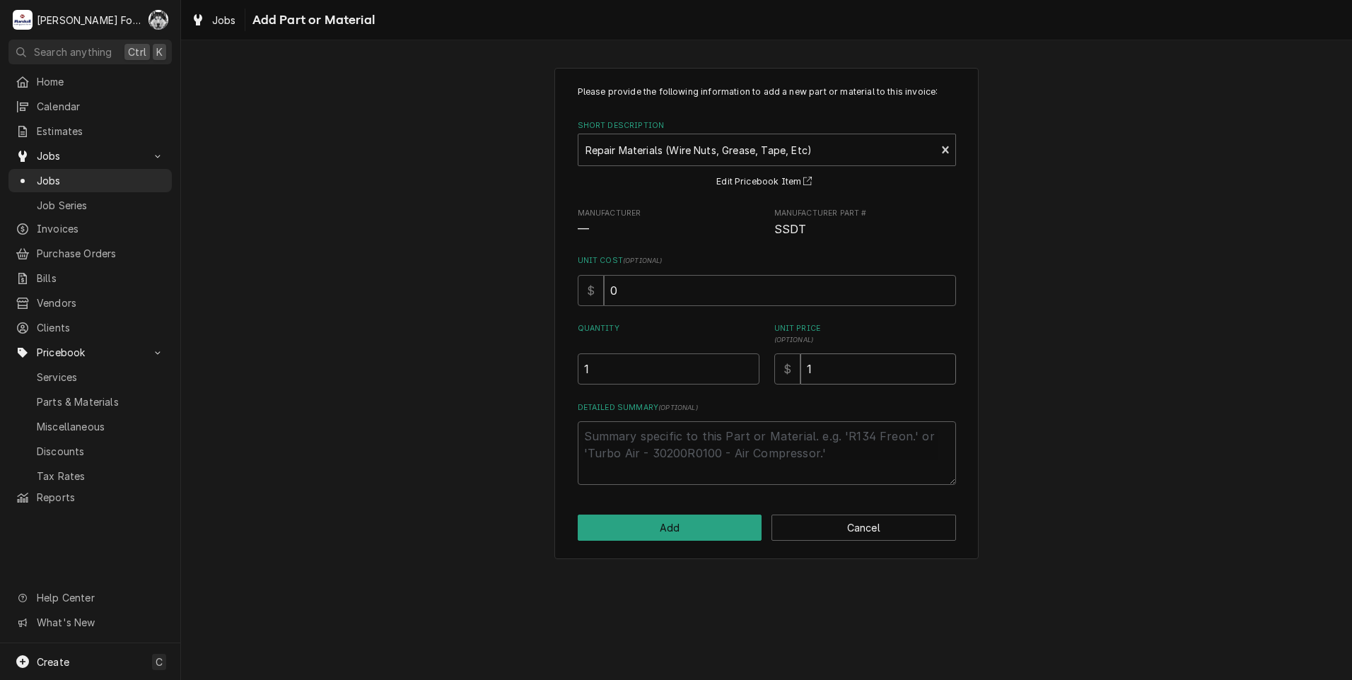
type textarea "x"
type input "10"
click at [679, 531] on button "Add" at bounding box center [670, 528] width 185 height 26
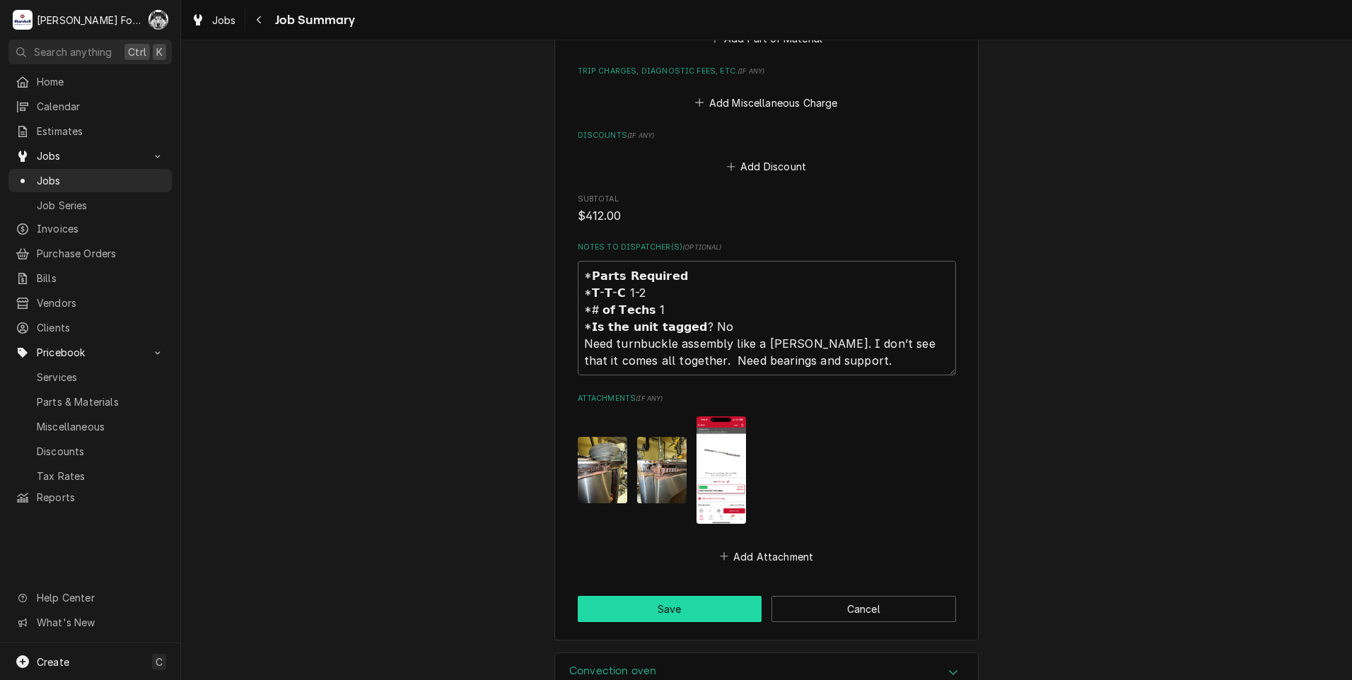
scroll to position [1743, 0]
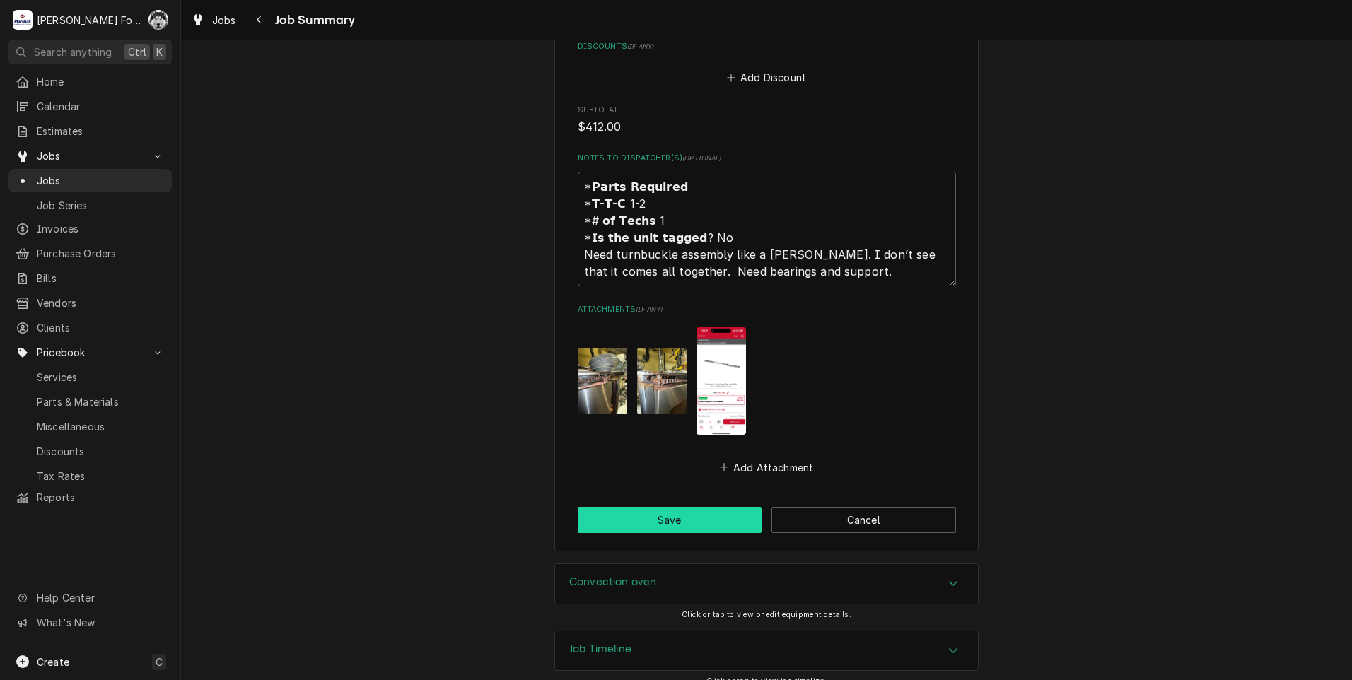
click at [647, 507] on button "Save" at bounding box center [670, 520] width 185 height 26
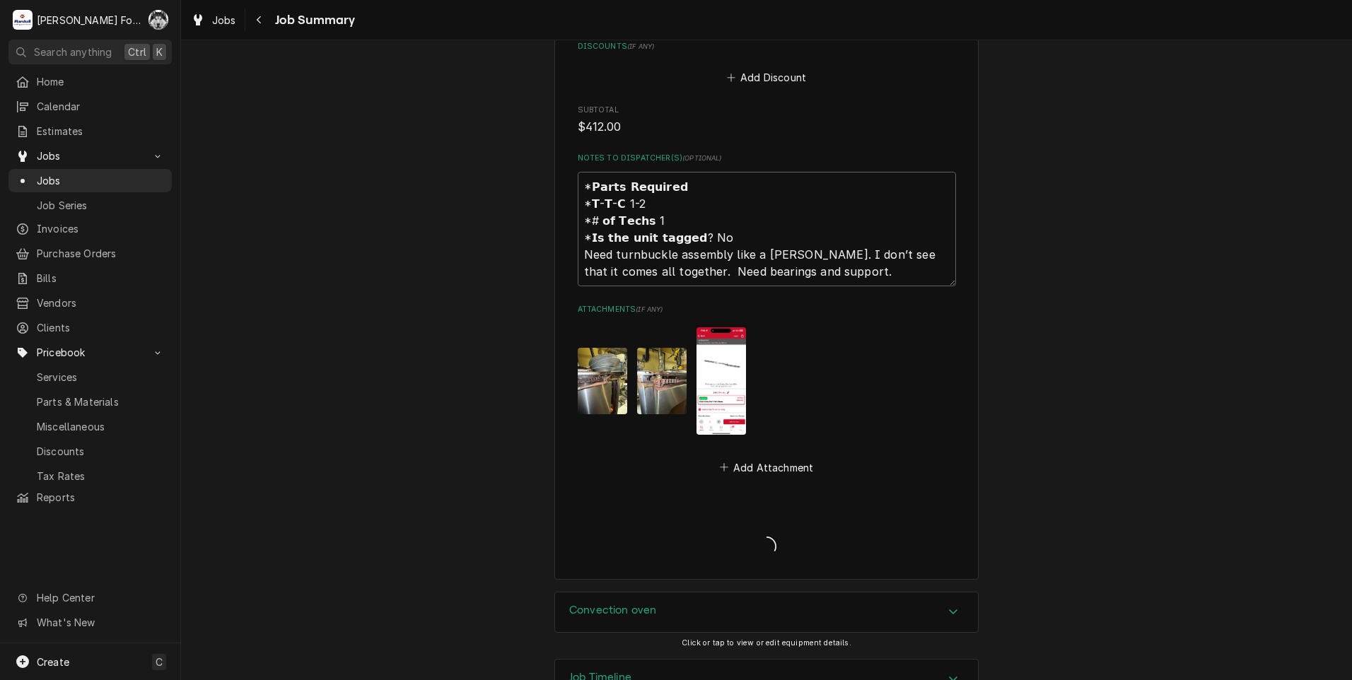
type textarea "x"
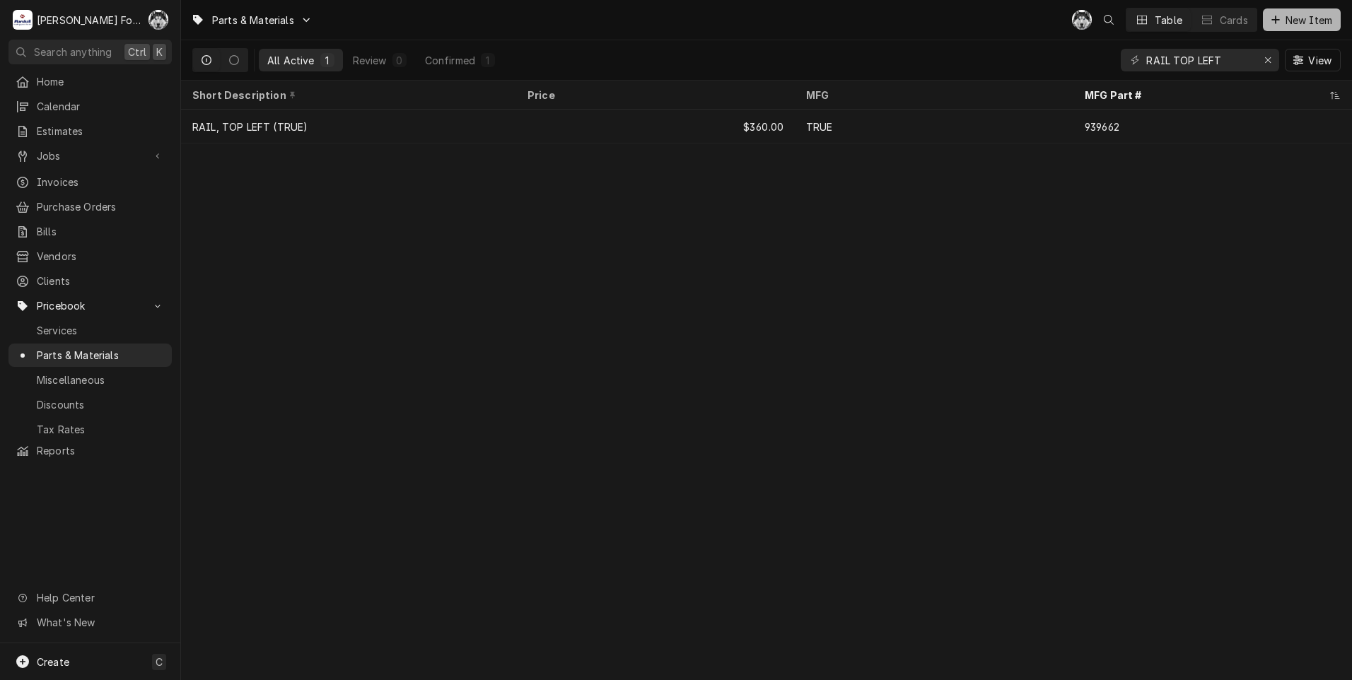
click at [1312, 13] on button "New Item" at bounding box center [1302, 19] width 78 height 23
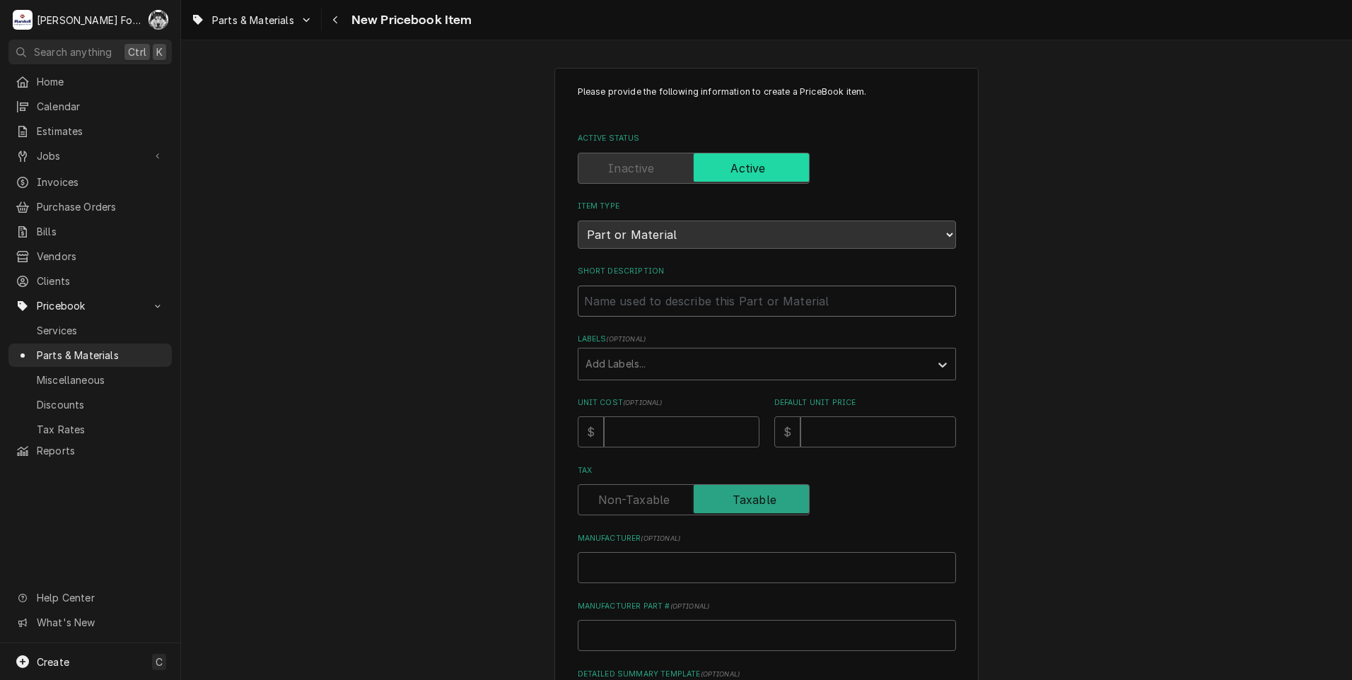
click at [658, 310] on input "Short Description" at bounding box center [767, 301] width 378 height 31
type textarea "x"
type input "B"
type textarea "x"
type input "BR"
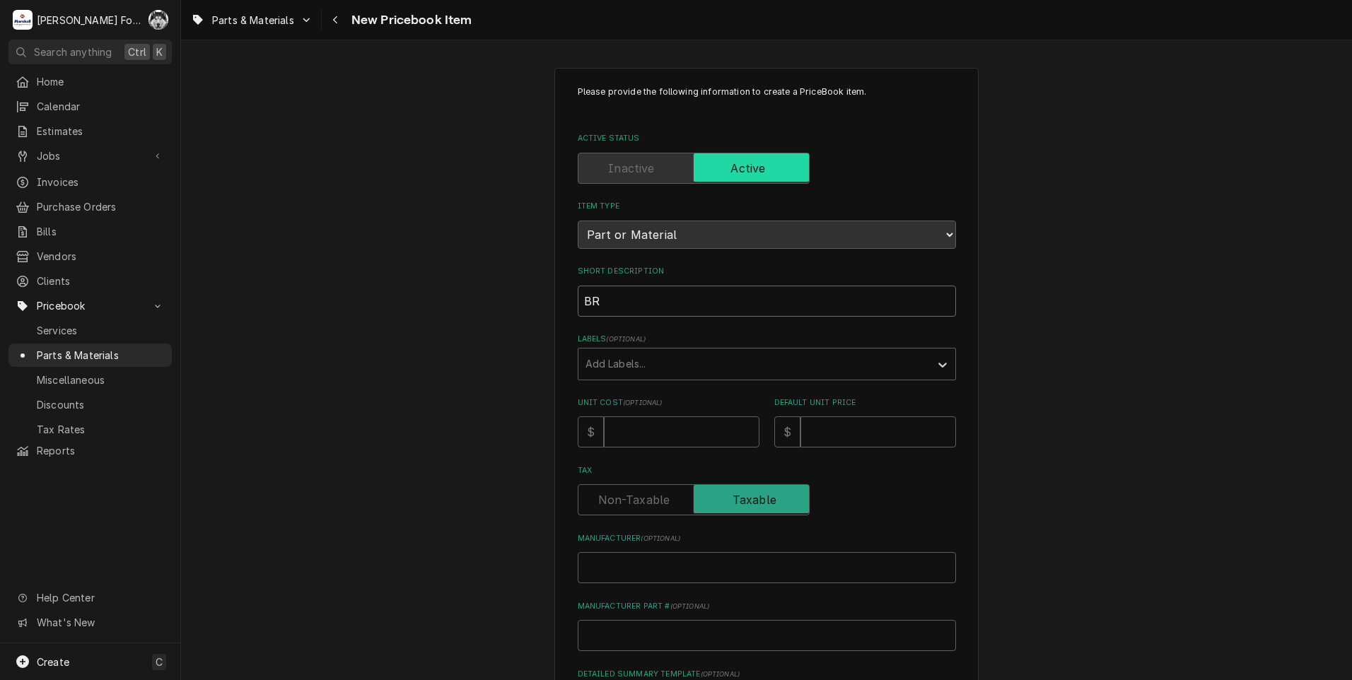
type textarea "x"
type input "BRA"
type textarea "x"
type input "BRAC"
type textarea "x"
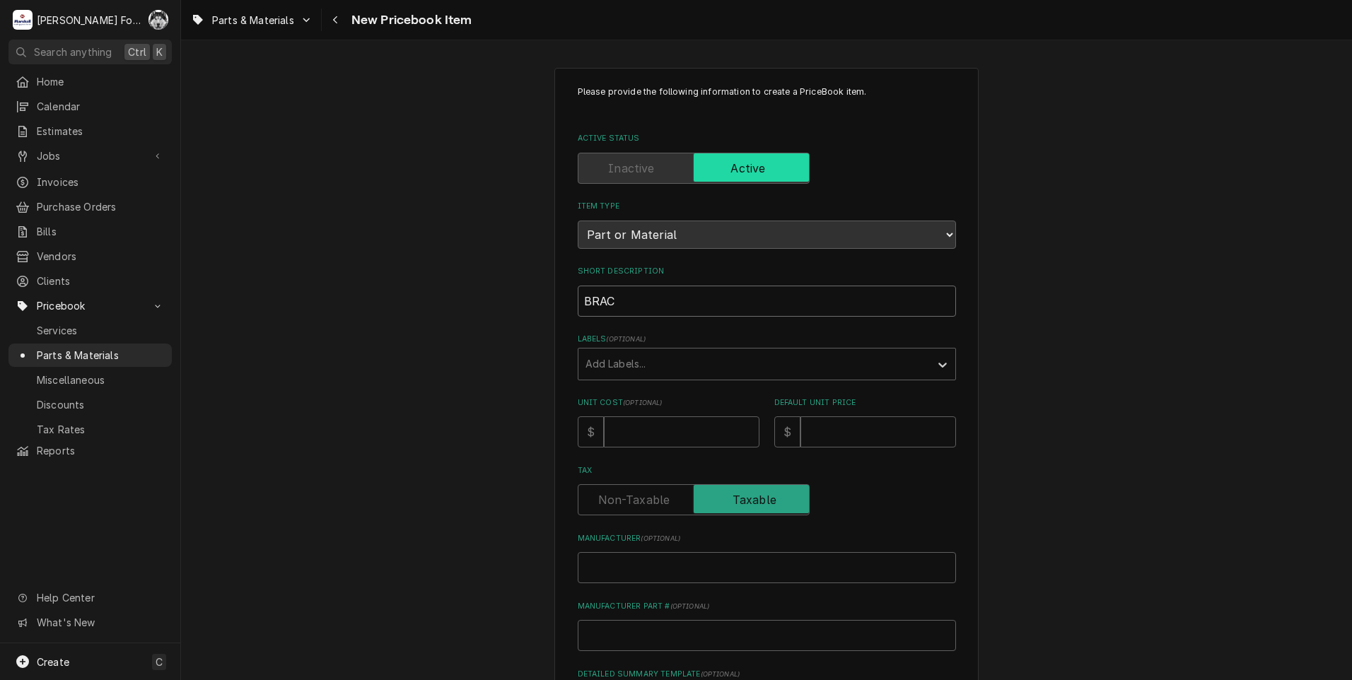
type input "[PERSON_NAME]"
type textarea "x"
type input "BRACKE"
type textarea "x"
type input "BRACKET"
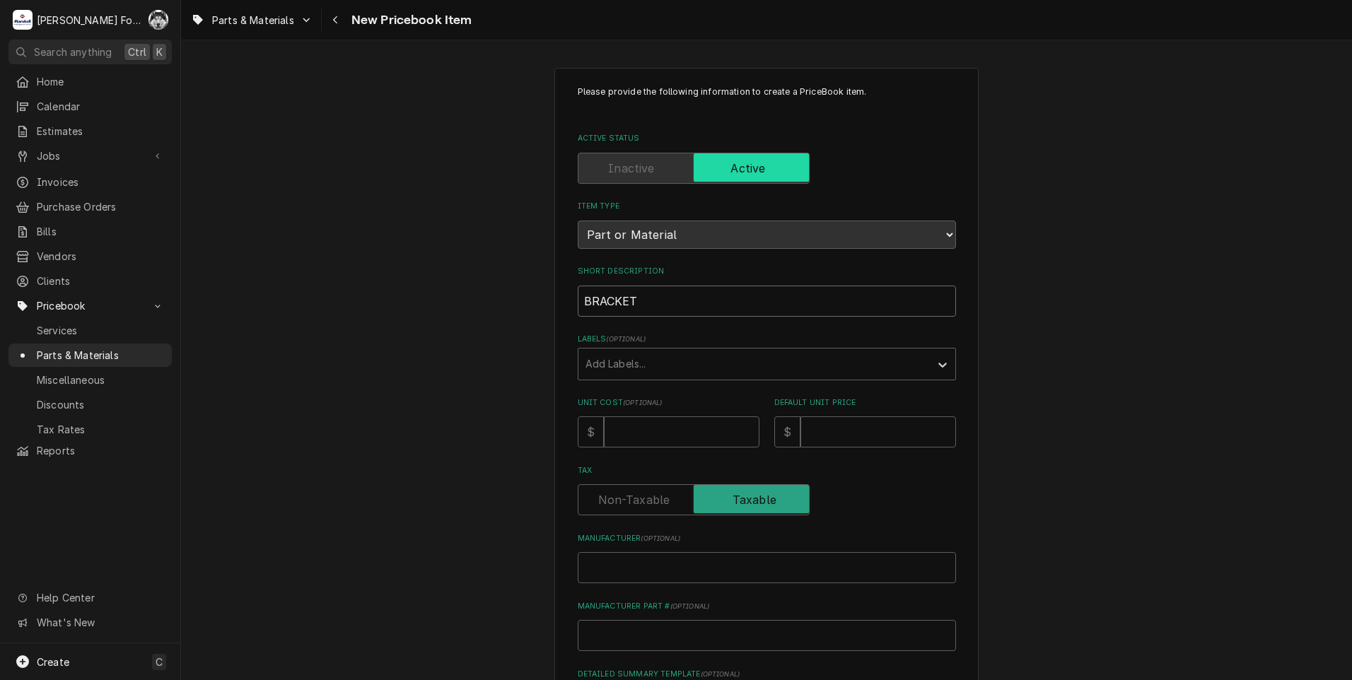
type textarea "x"
type input "BRACKET,"
type textarea "x"
type input "BRACKET, S"
type textarea "x"
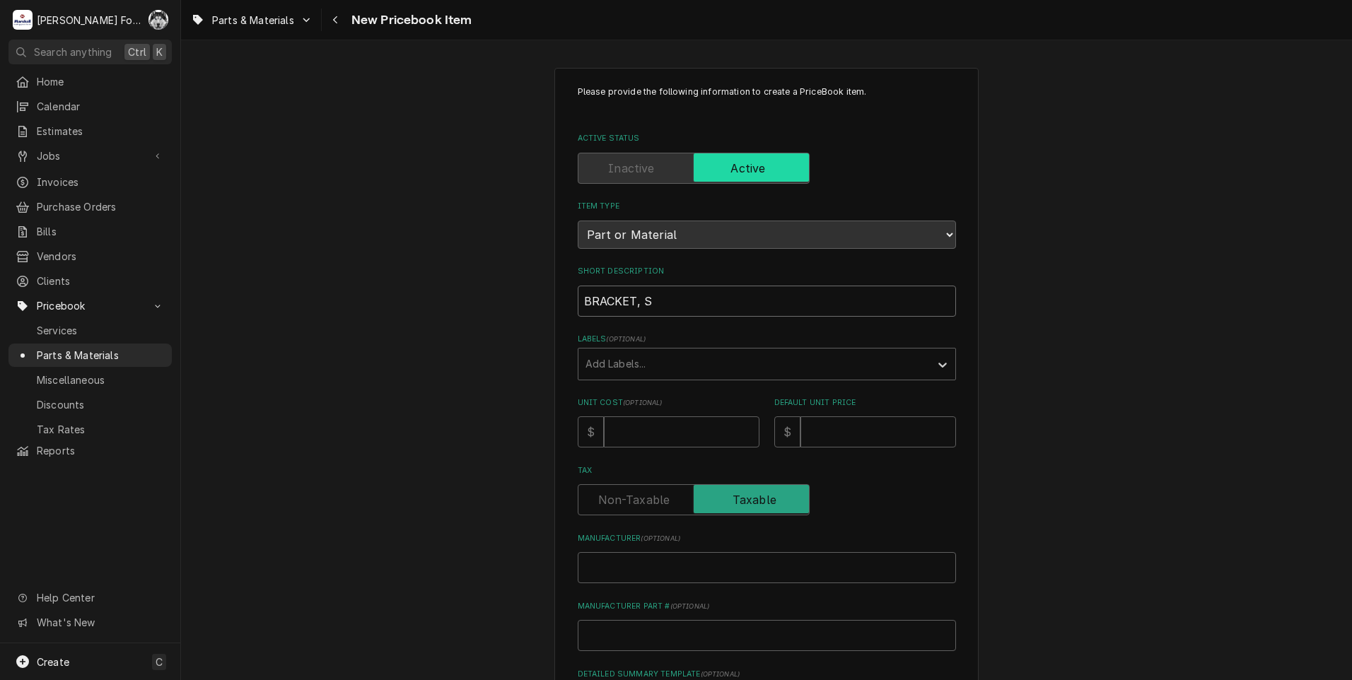
type input "BRACKET, SU"
type textarea "x"
type input "BRACKET, SUP"
type textarea "x"
type input "BRACKET, SUPP"
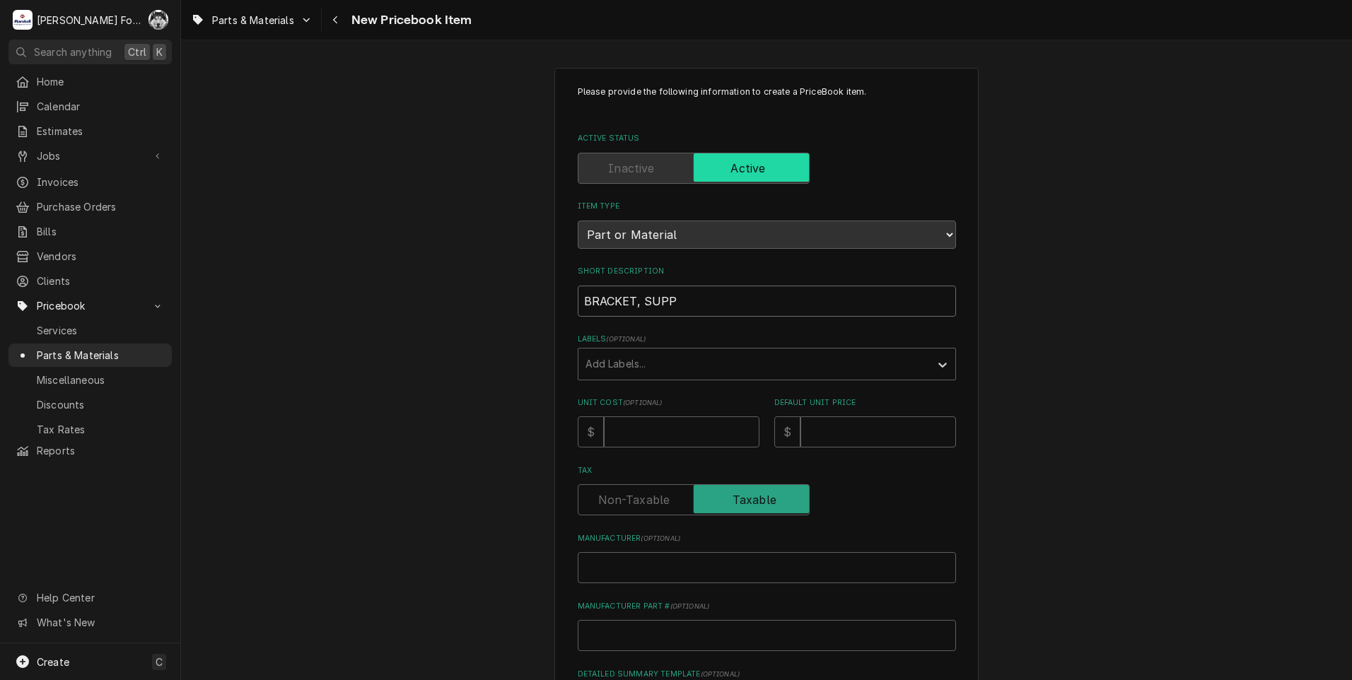
type textarea "x"
type input "BRACKET, SUPPO"
type textarea "x"
type input "BRACKET, SUPPOR"
type textarea "x"
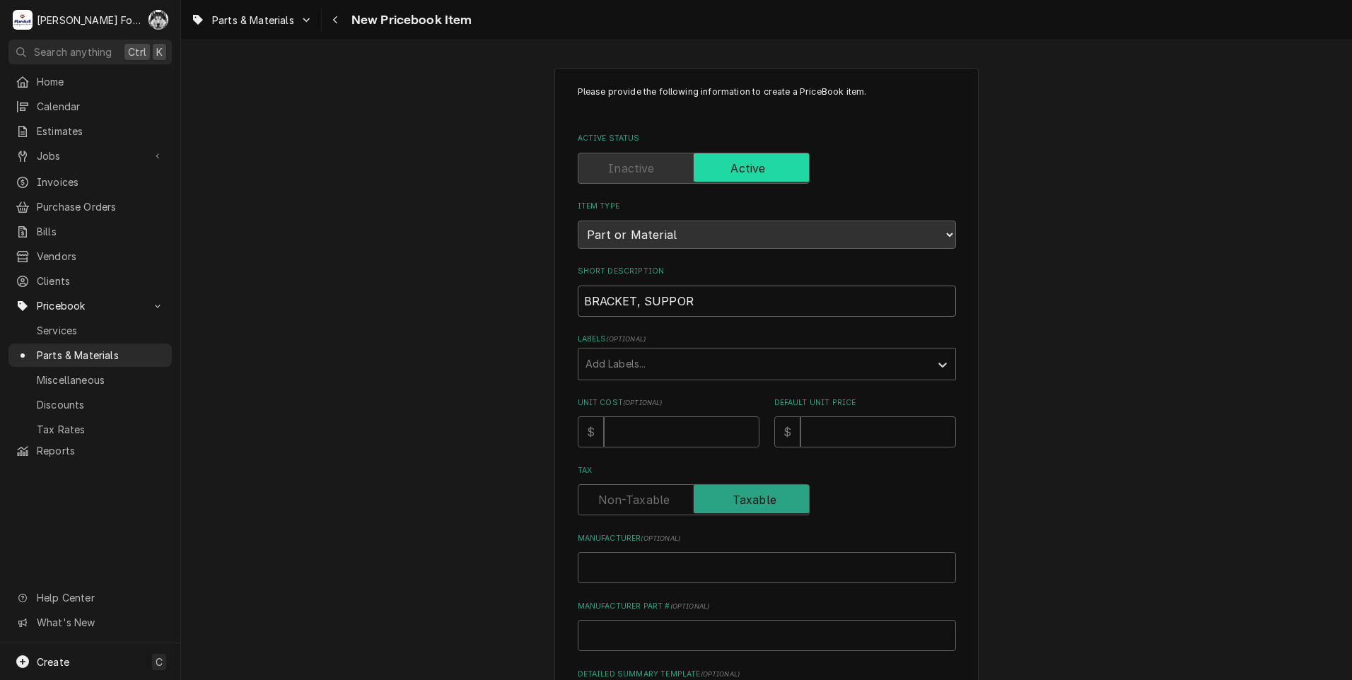
type input "BRACKET, SUPPORT"
type textarea "x"
type input "BRACKET, SUPPORT"
type textarea "x"
type input "BRACKET, SUPPORT ("
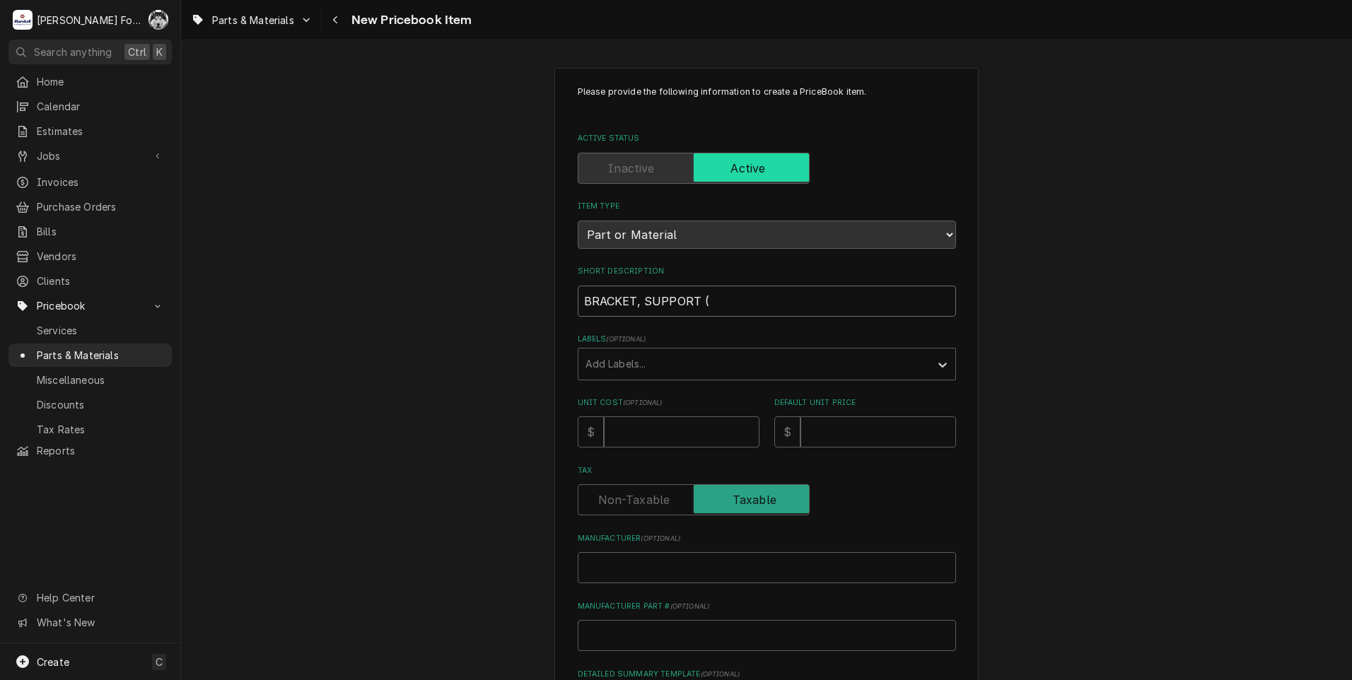
type textarea "x"
type input "BRACKET, SUPPORT (A"
type textarea "x"
type input "BRACKET, SUPPORT (AM"
type textarea "x"
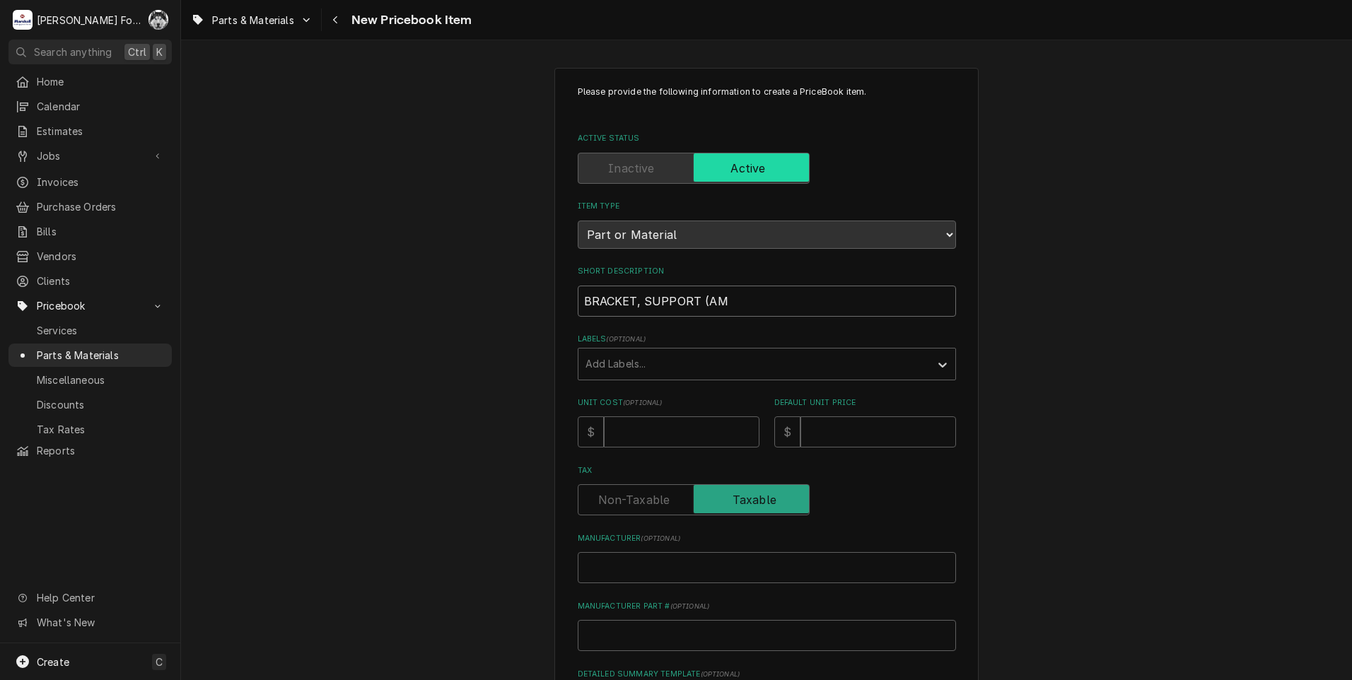
type input "BRACKET, SUPPORT (AME"
type textarea "x"
type input "BRACKET, SUPPORT (AMER"
type textarea "x"
type input "BRACKET, SUPPORT (AMERI"
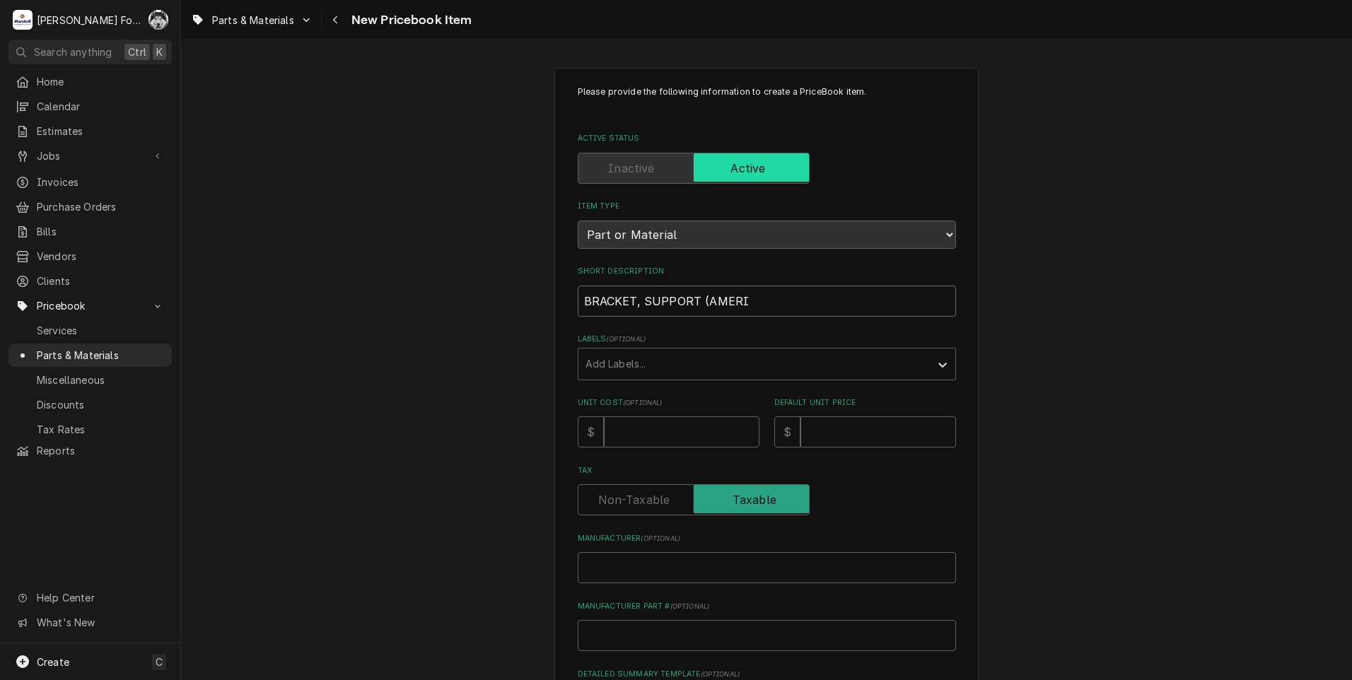
type textarea "x"
type input "BRACKET, SUPPORT (AMERIC"
type textarea "x"
type input "BRACKET, SUPPORT (AMERICA"
type textarea "x"
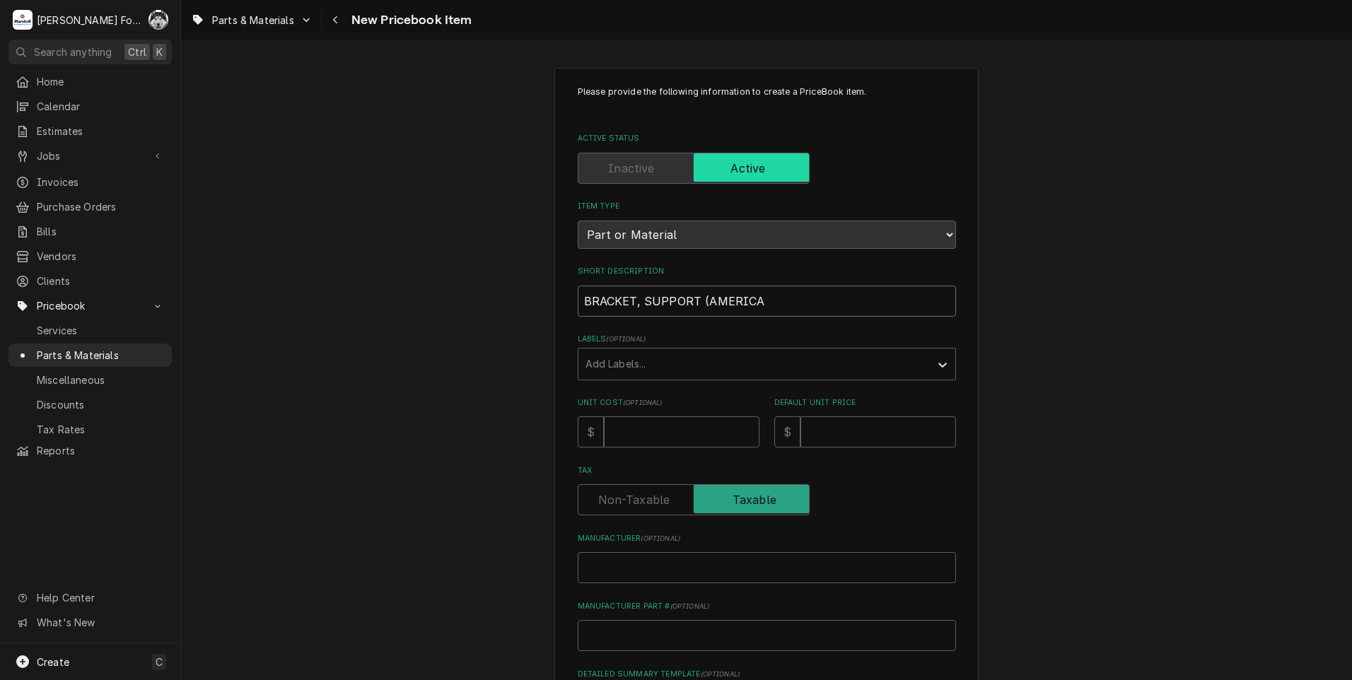
type input "BRACKET, SUPPORT (AMERICAN"
type textarea "x"
type input "BRACKET, SUPPORT (AMERICAN)"
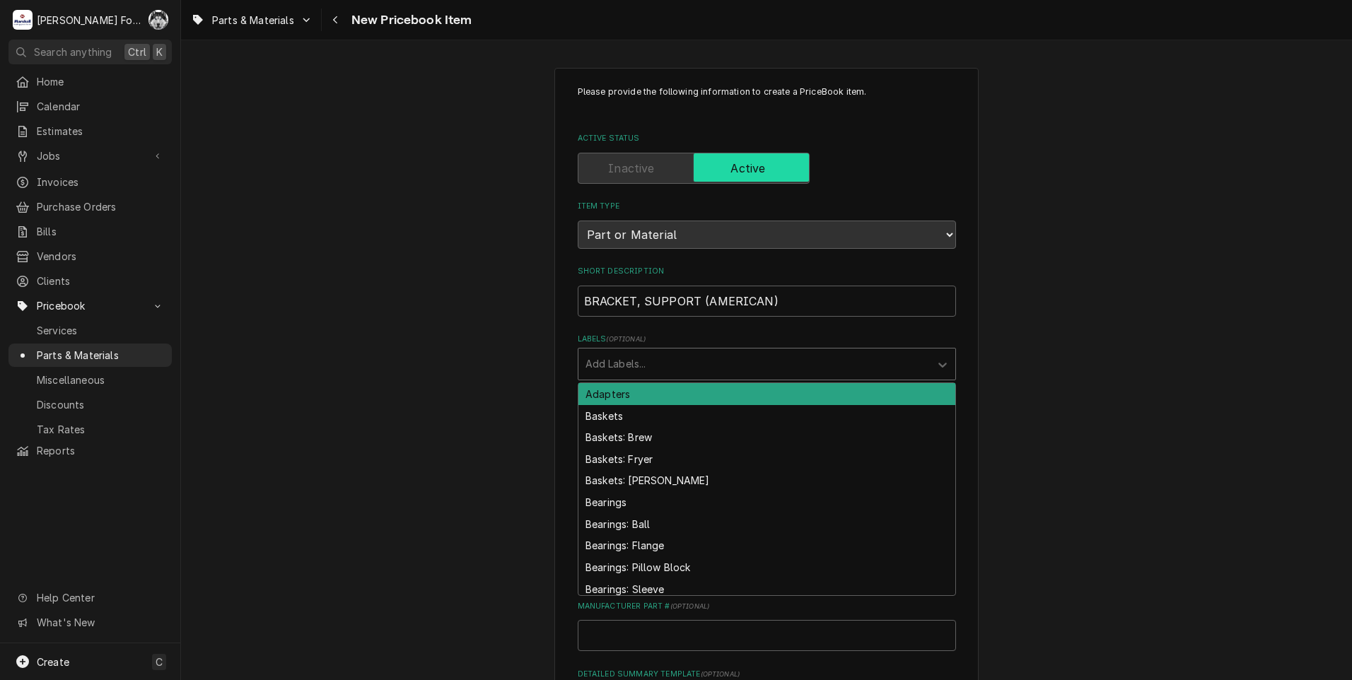
click at [666, 371] on div "Labels" at bounding box center [753, 363] width 337 height 25
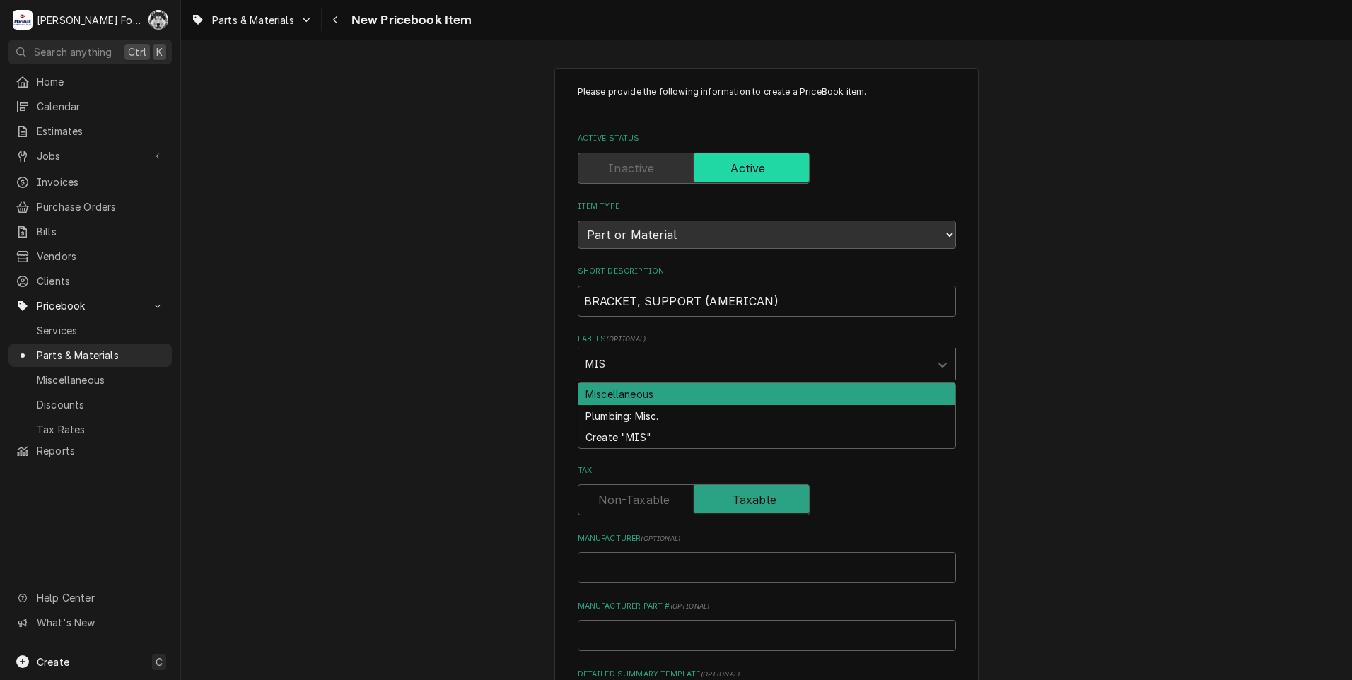
type input "MISC"
type textarea "x"
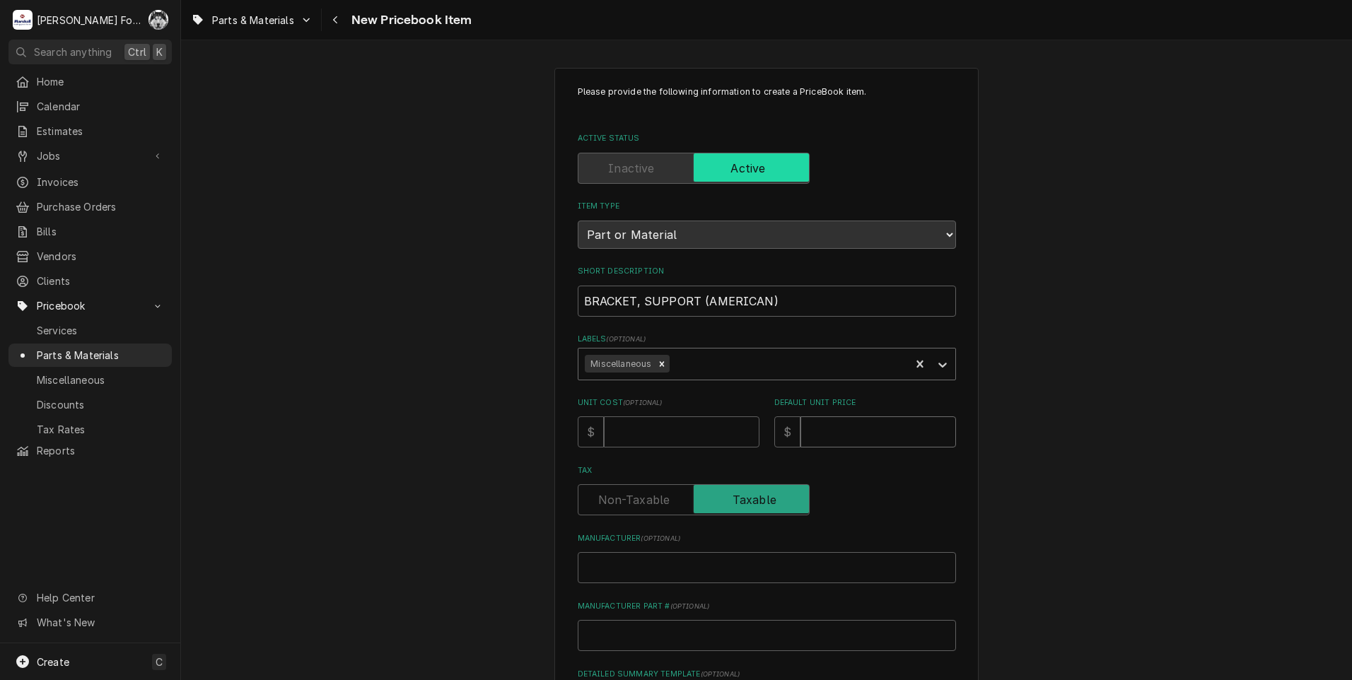
type textarea "x"
type input "1"
type textarea "x"
type input "14"
type textarea "x"
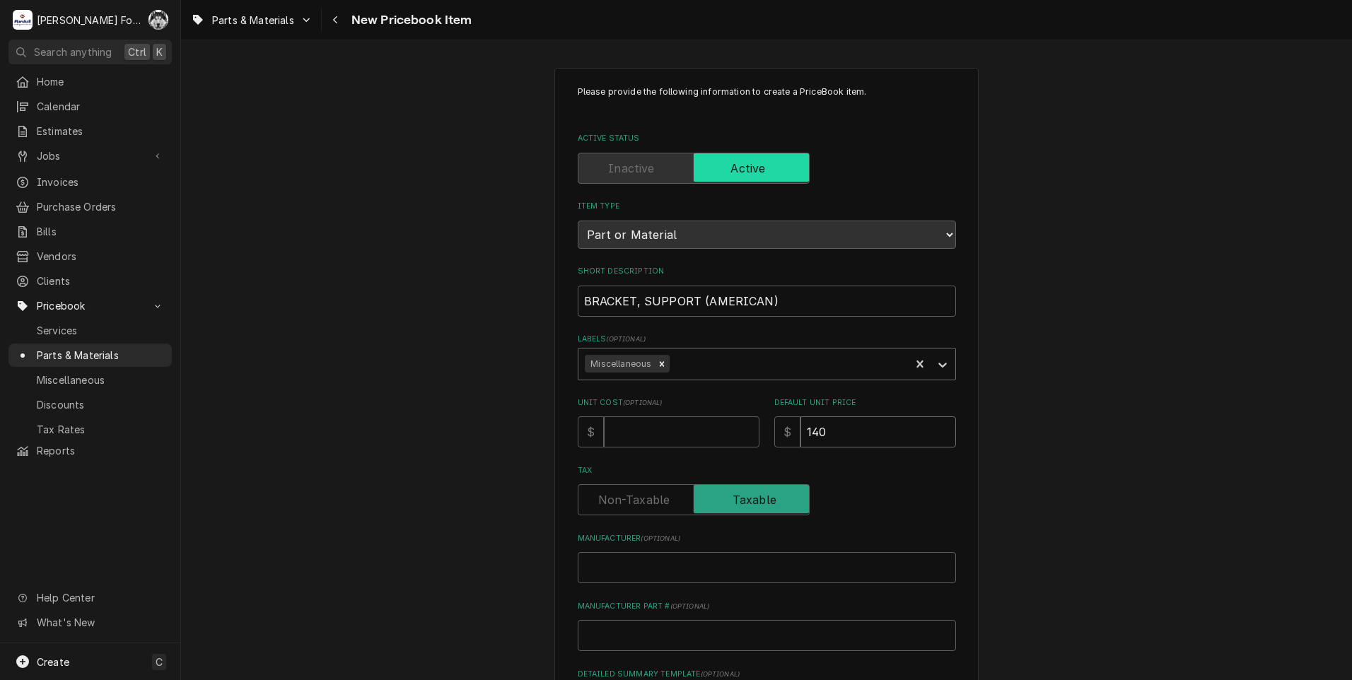
type input "140"
type textarea "x"
type input "A"
type textarea "x"
type input "AM"
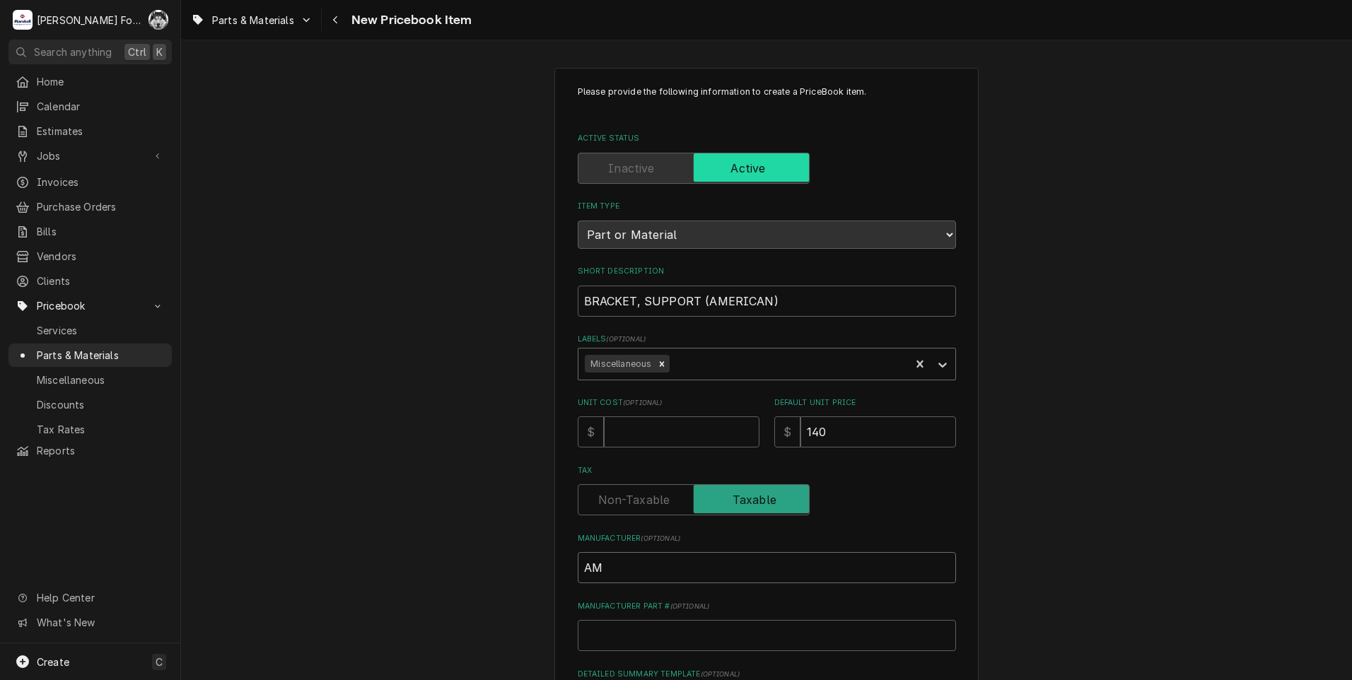
type textarea "x"
type input "AME"
type textarea "x"
type input "AMER"
type textarea "x"
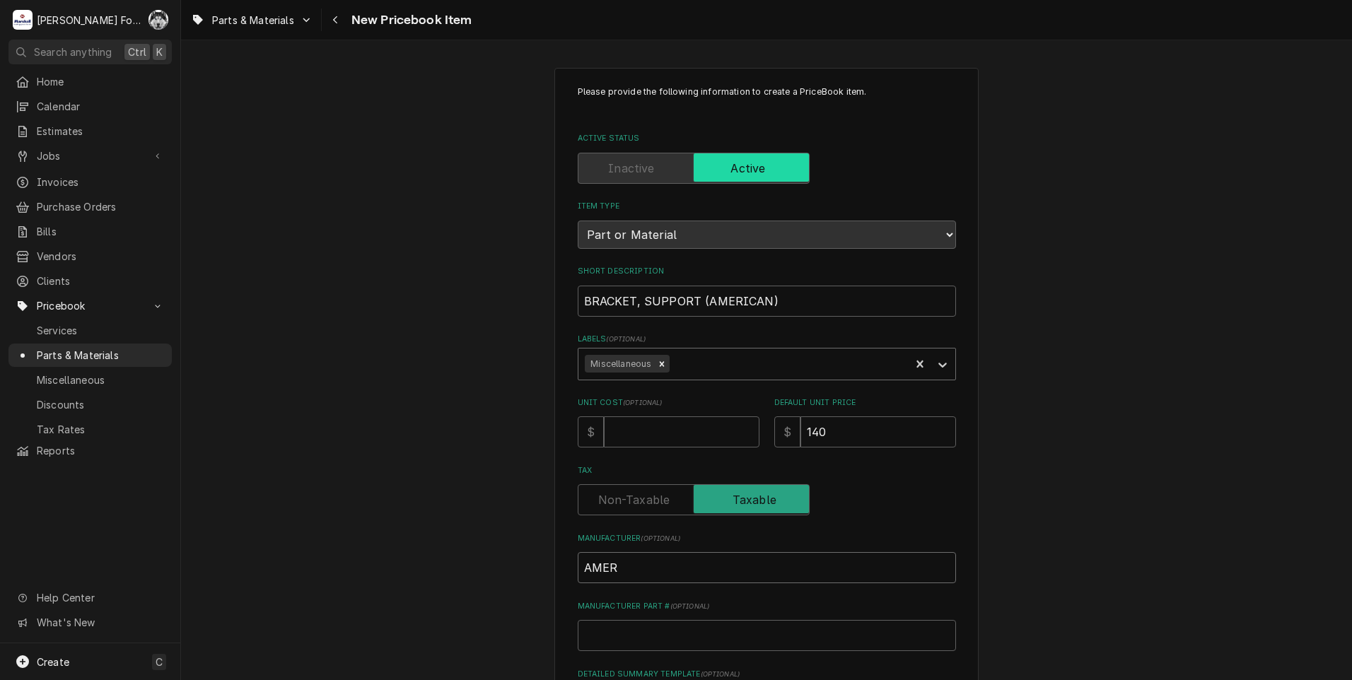
type input "AMERI"
type textarea "x"
type input "AMERIC"
type textarea "x"
type input "AMERICA"
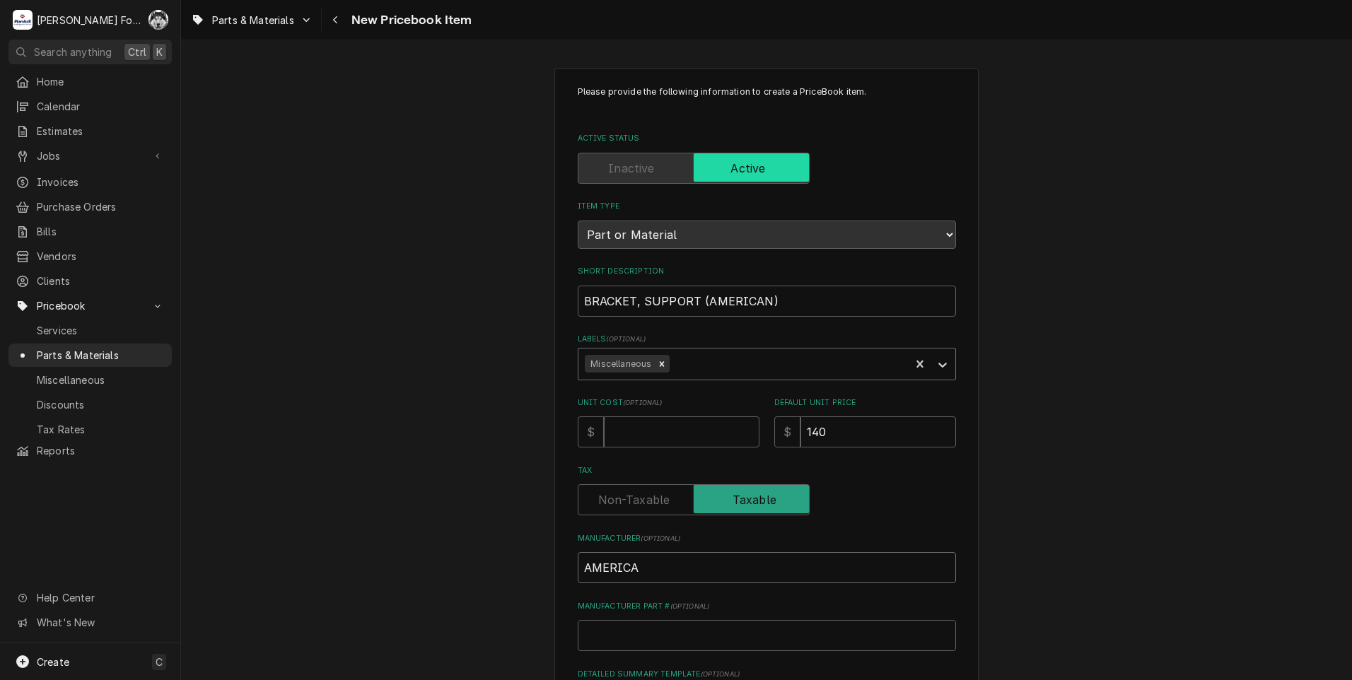
type textarea "x"
type input "AMERICAN"
type textarea "x"
type input "AMERICAN"
type textarea "x"
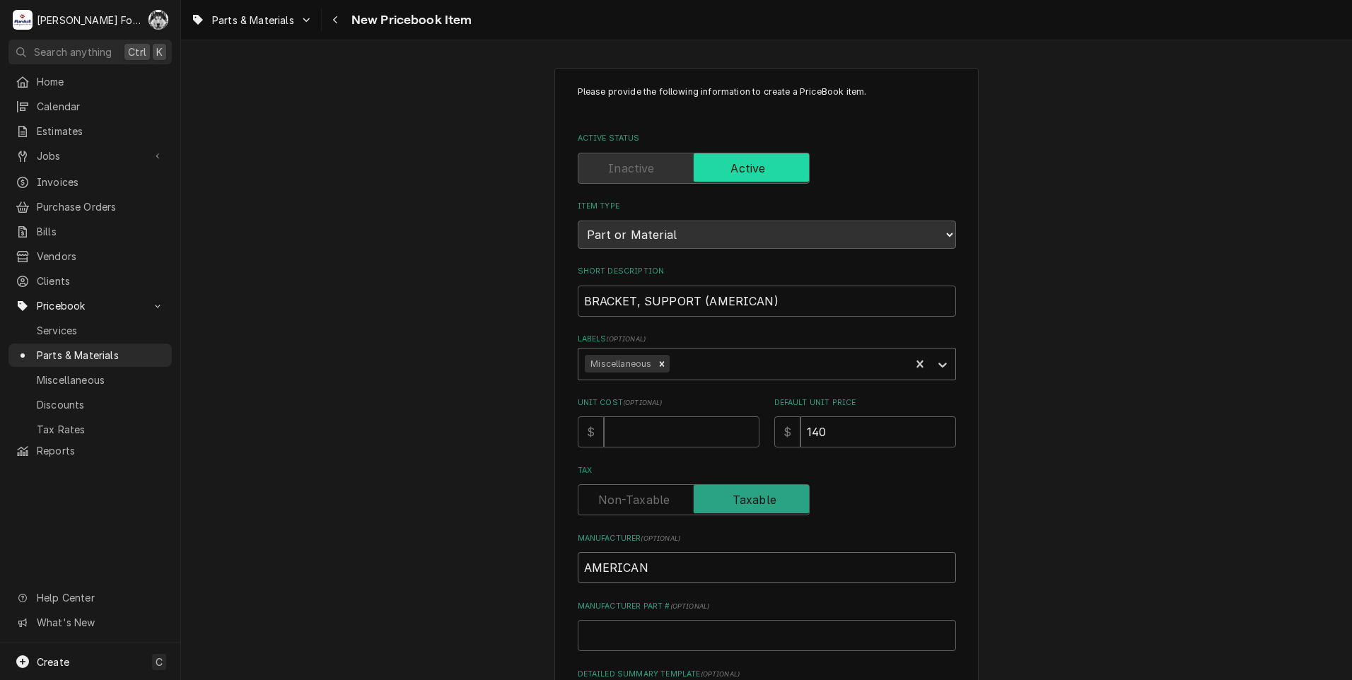
type input "AMERICAN R"
type textarea "x"
type input "AMERICAN RA"
type textarea "x"
type input "AMERICAN RAN"
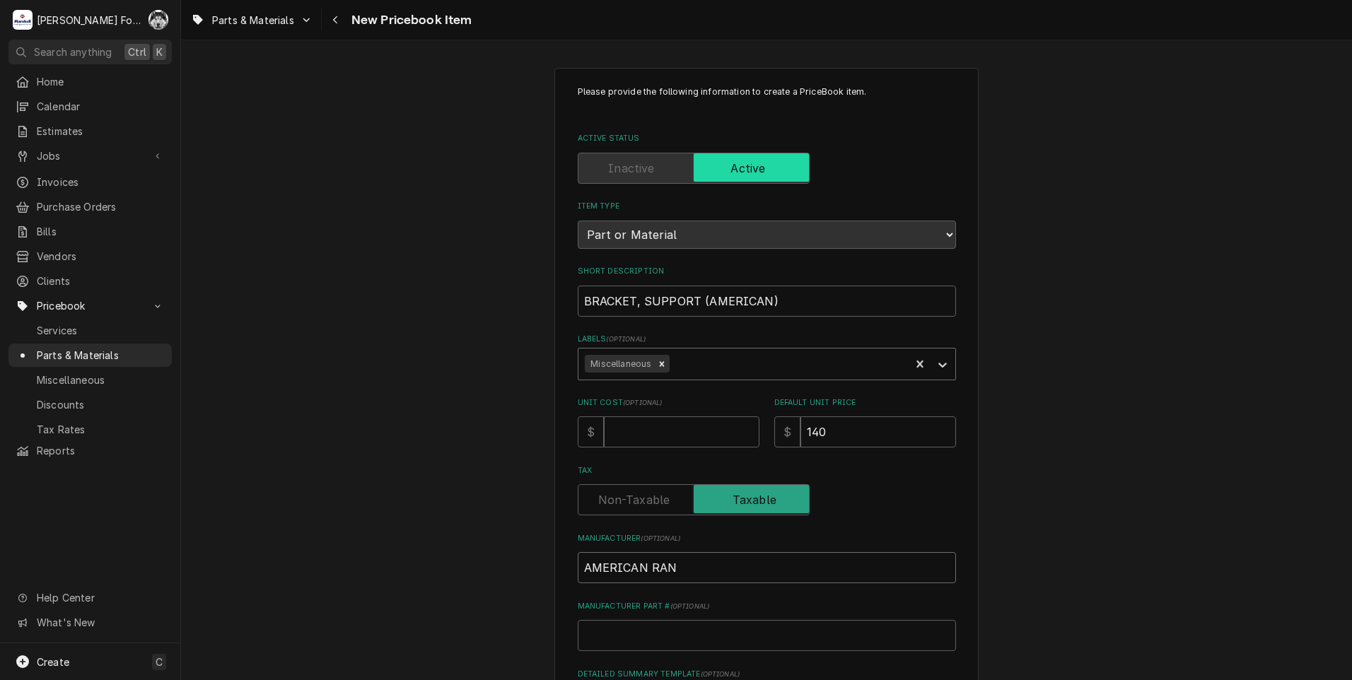
type textarea "x"
type input "AMERICAN RANG"
type textarea "x"
type input "AMERICAN RANGE"
type textarea "x"
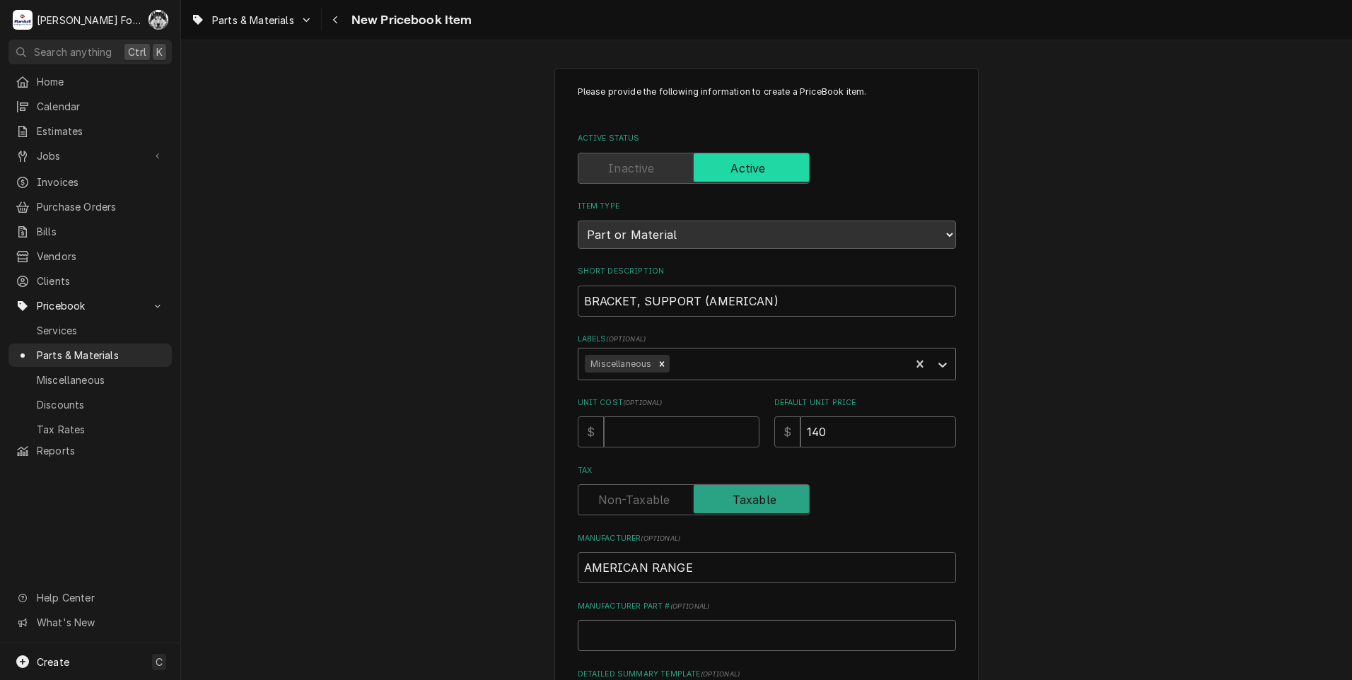
type input "A"
type textarea "x"
type input "A4"
type textarea "x"
type input "A43"
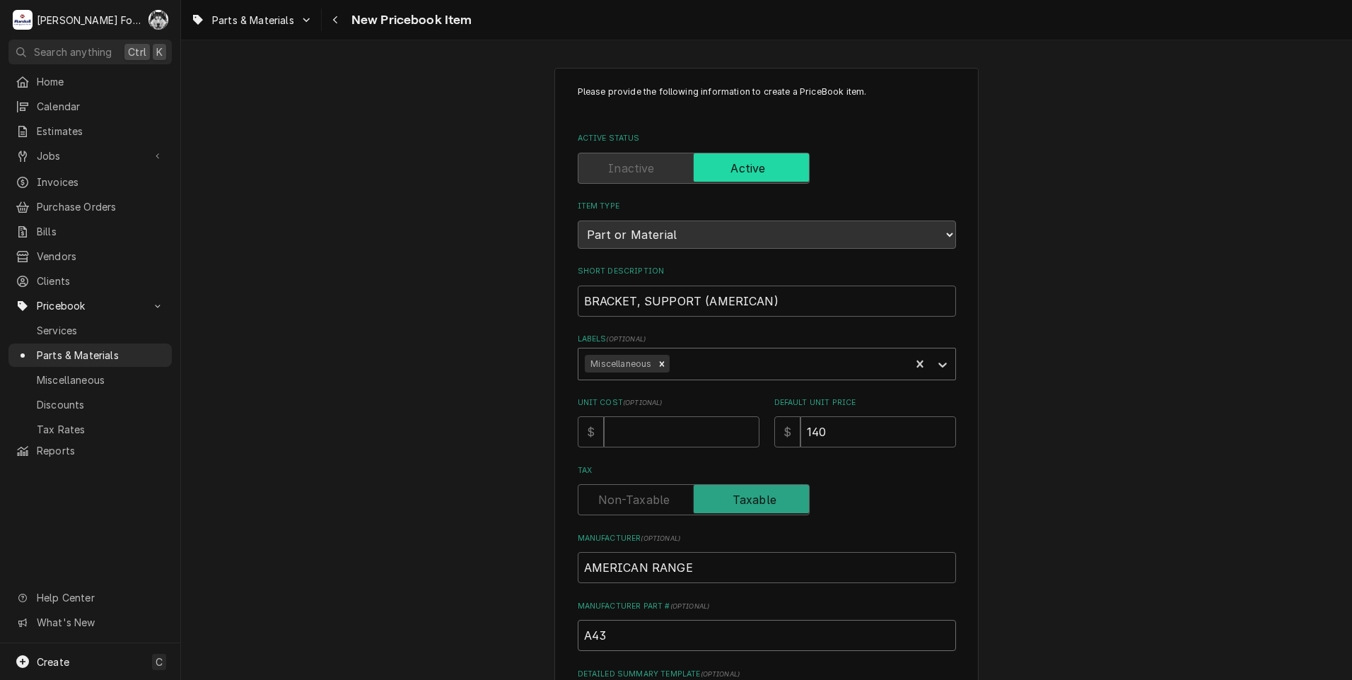
type textarea "x"
type input "A430"
type textarea "x"
type input "A4300"
type textarea "x"
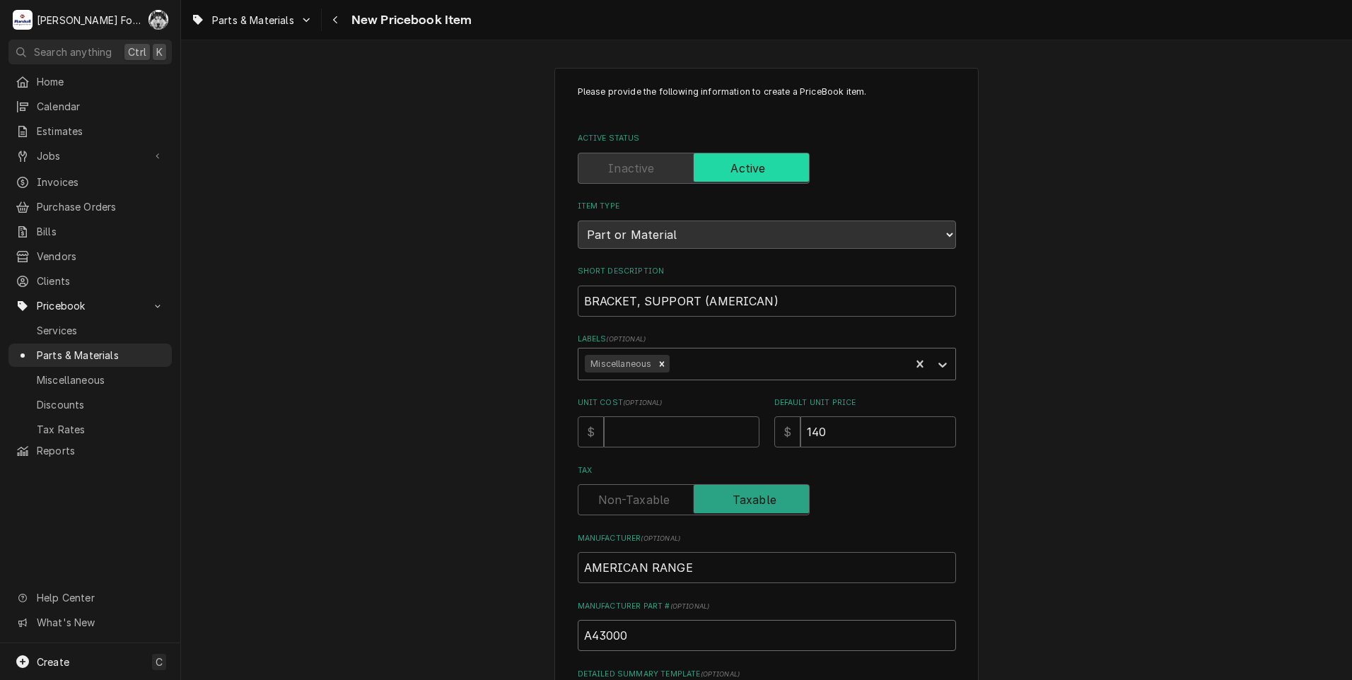
type input "A43000"
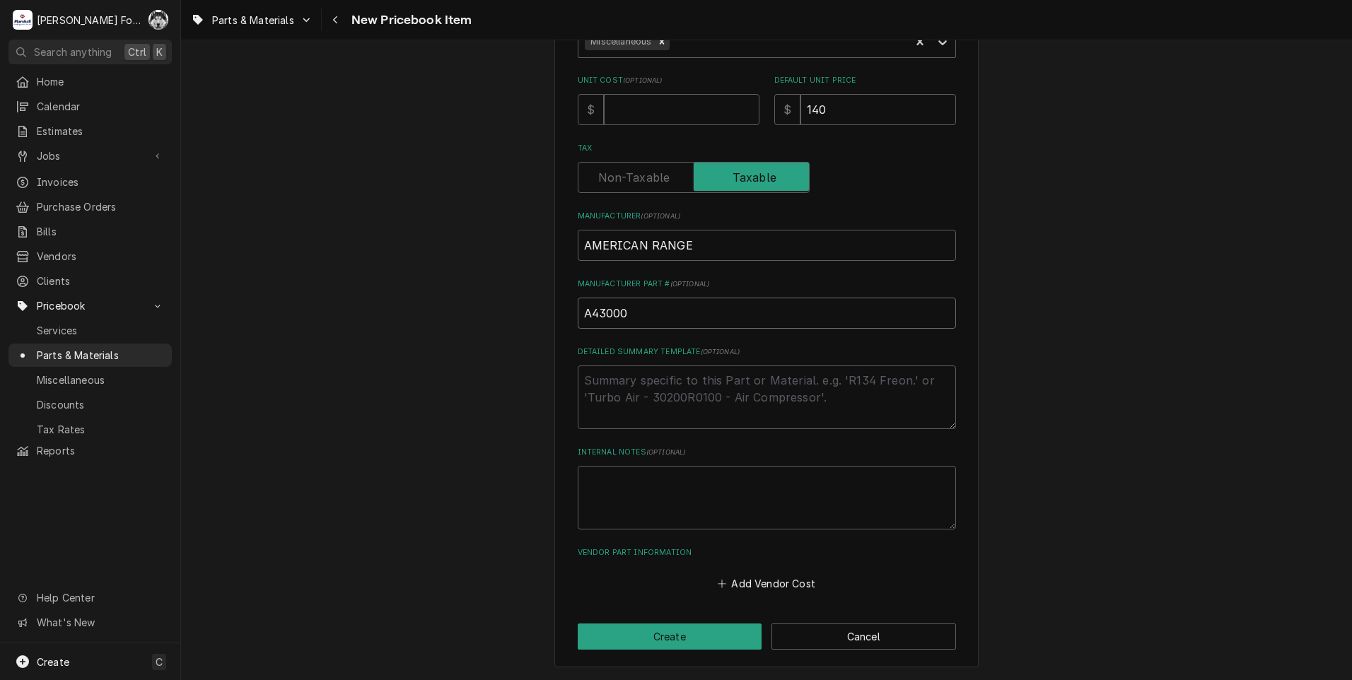
drag, startPoint x: 653, startPoint y: 323, endPoint x: 513, endPoint y: 340, distance: 141.0
click at [513, 340] on div "Please provide the following information to create a PriceBook item. Active Sta…" at bounding box center [766, 207] width 1171 height 948
type textarea "x"
type input "A"
type textarea "x"
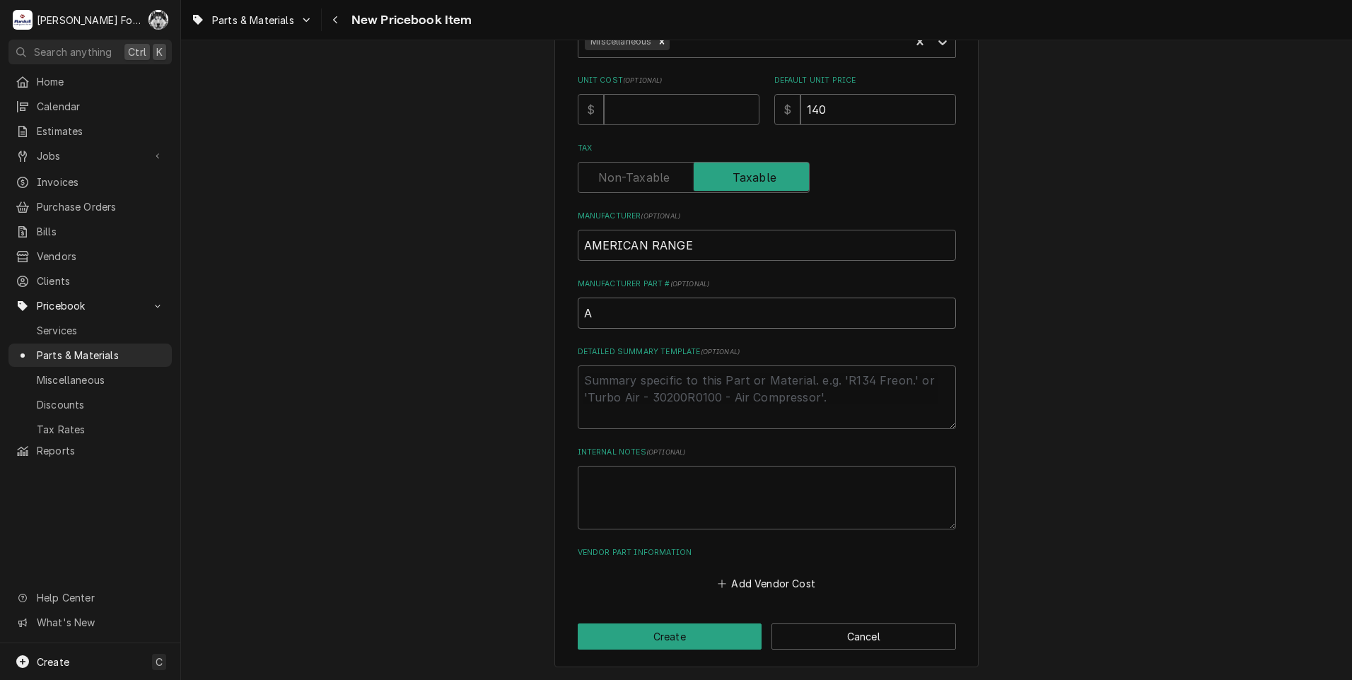
type input "A9"
type textarea "x"
type input "A99"
type textarea "x"
type input "A993"
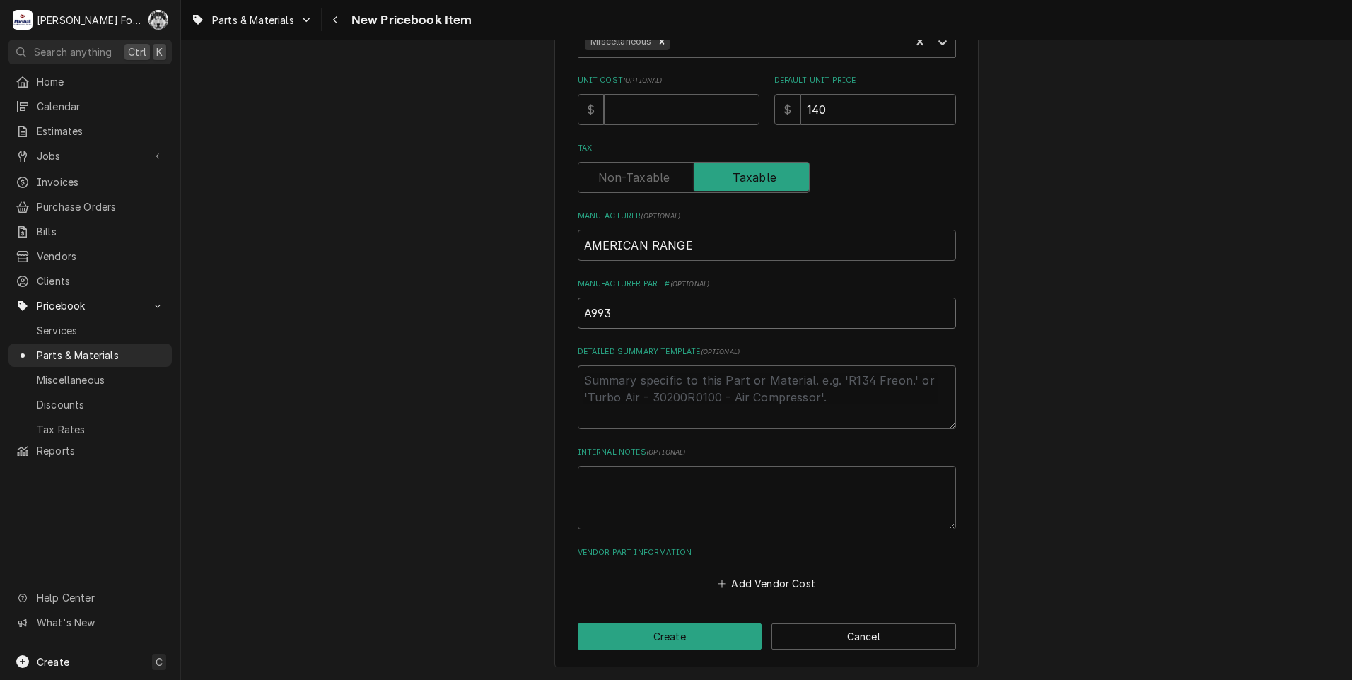
type textarea "x"
type input "A9934"
type textarea "x"
type input "A99341"
click at [679, 638] on button "Create" at bounding box center [670, 637] width 185 height 26
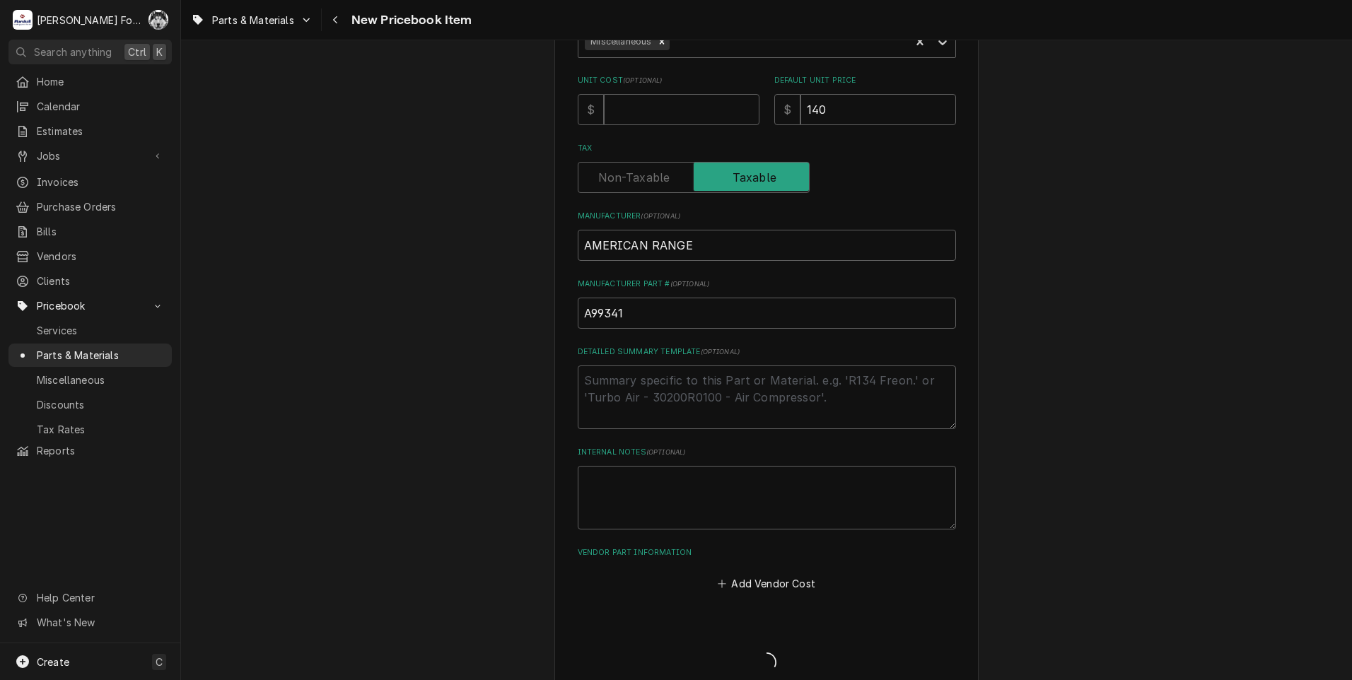
type textarea "x"
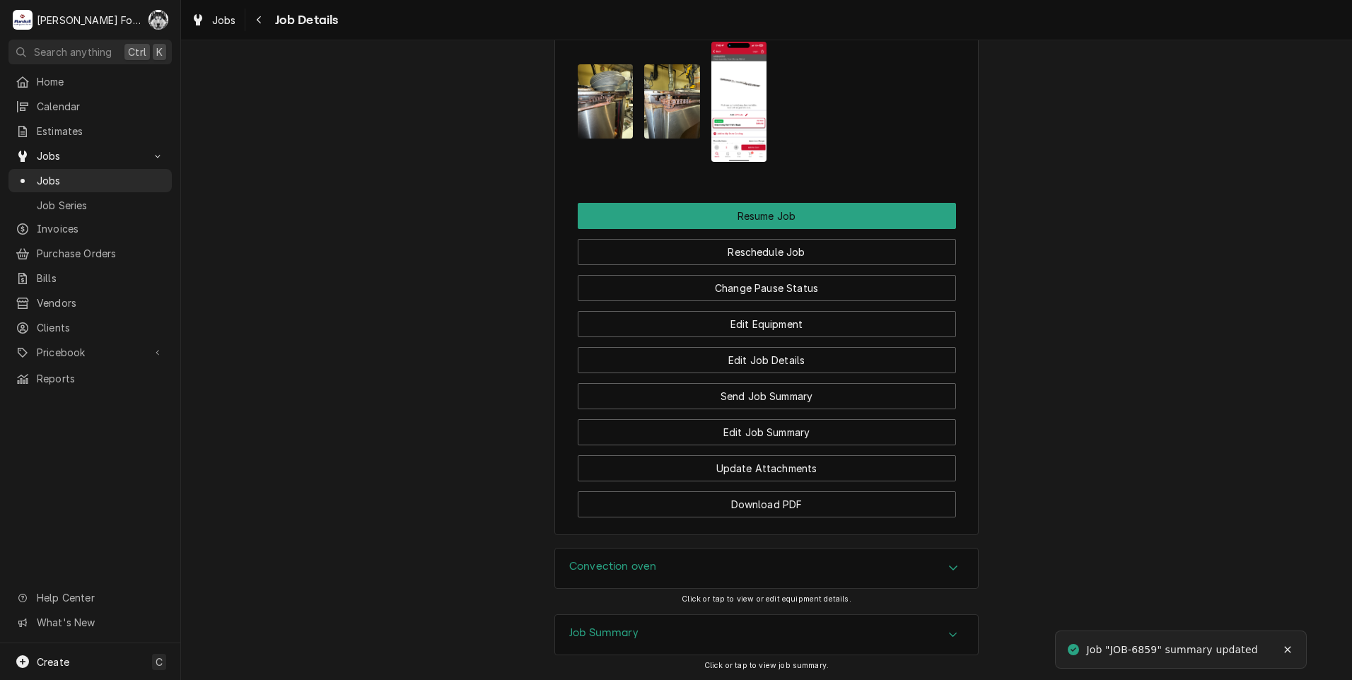
scroll to position [1980, 0]
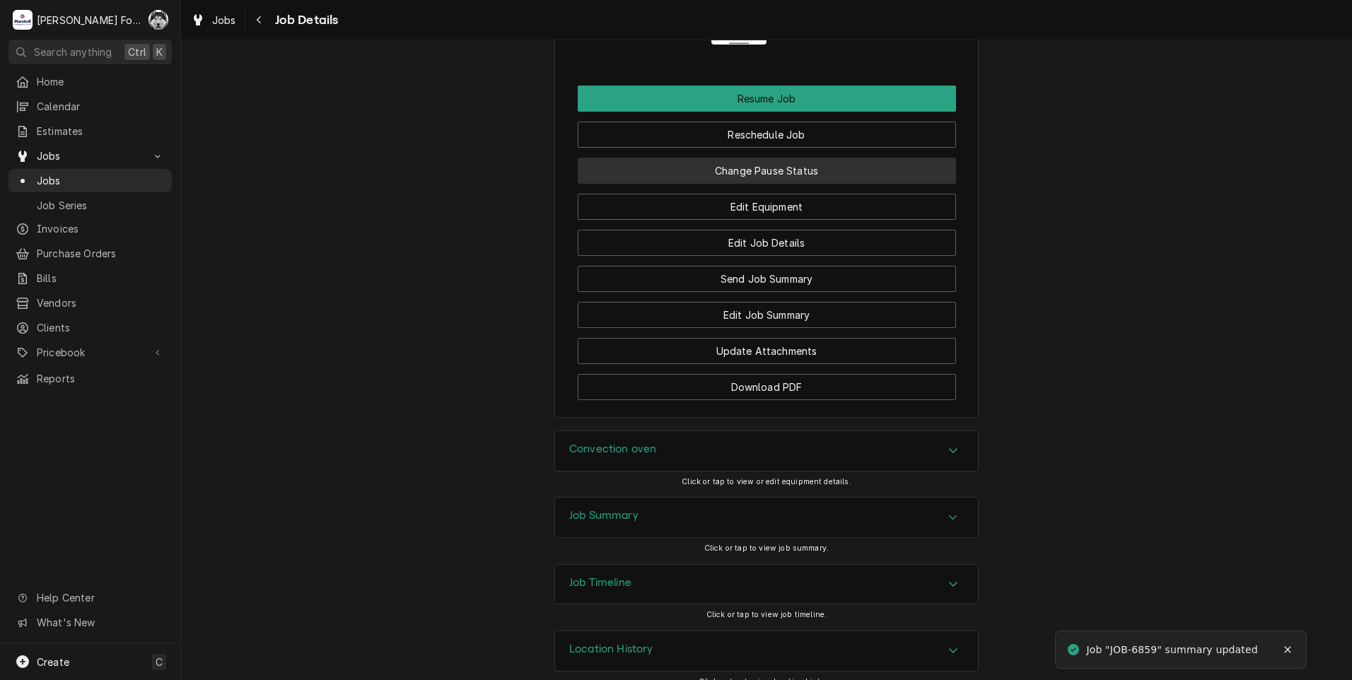
click at [742, 167] on button "Change Pause Status" at bounding box center [767, 171] width 378 height 26
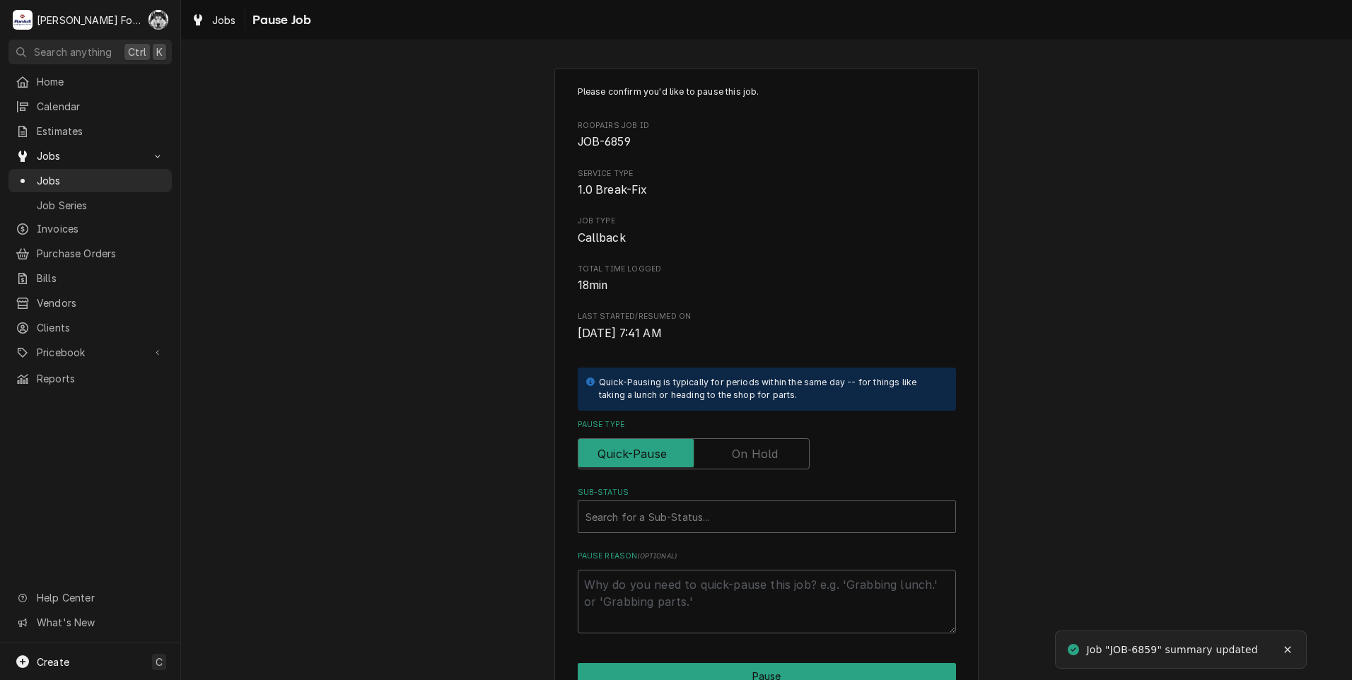
drag, startPoint x: 750, startPoint y: 448, endPoint x: 728, endPoint y: 482, distance: 40.0
click at [749, 448] on label "Pause Type" at bounding box center [694, 453] width 232 height 31
click at [749, 448] on input "Pause Type" at bounding box center [693, 453] width 219 height 31
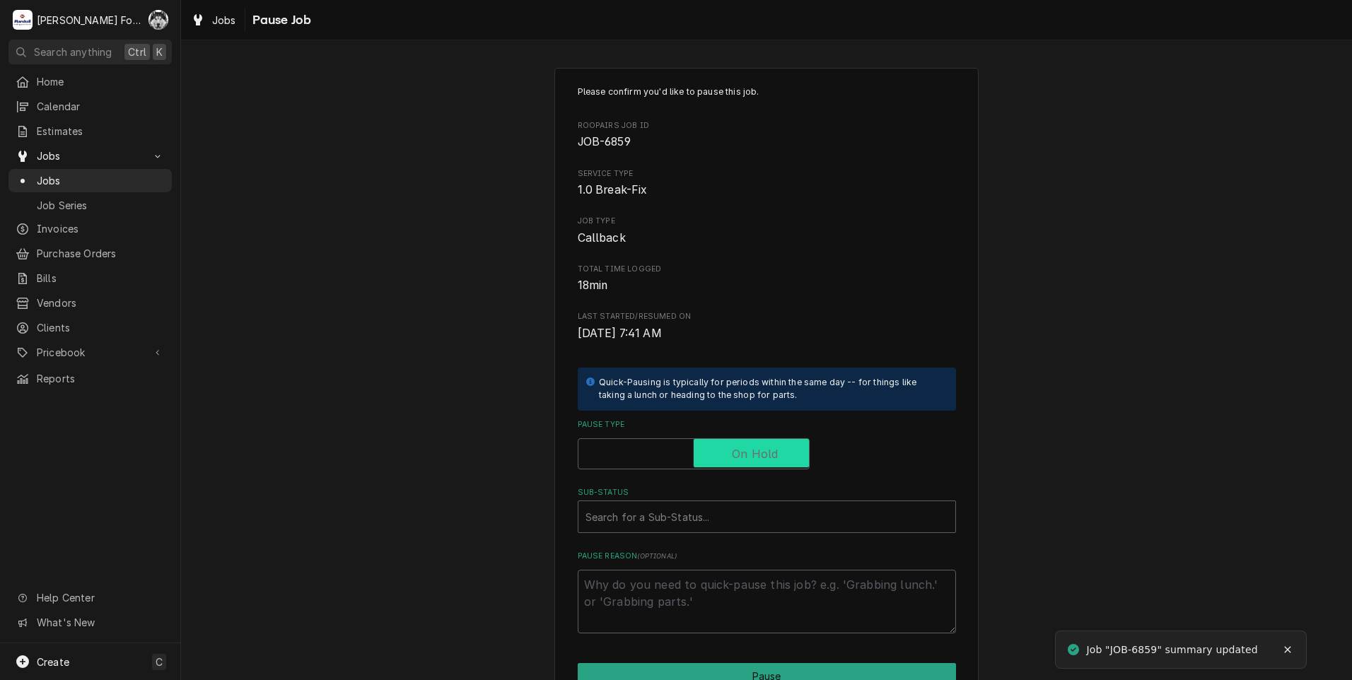
checkbox input "true"
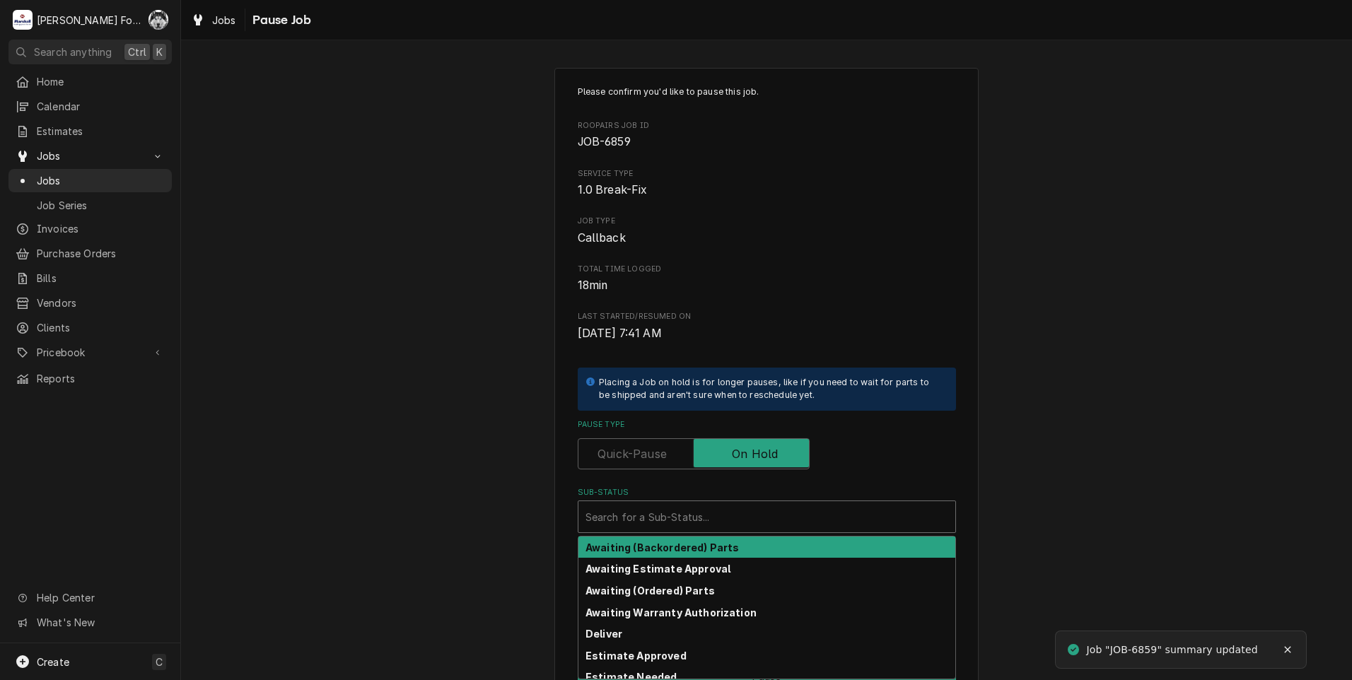
click at [700, 520] on div "Sub-Status" at bounding box center [766, 516] width 363 height 25
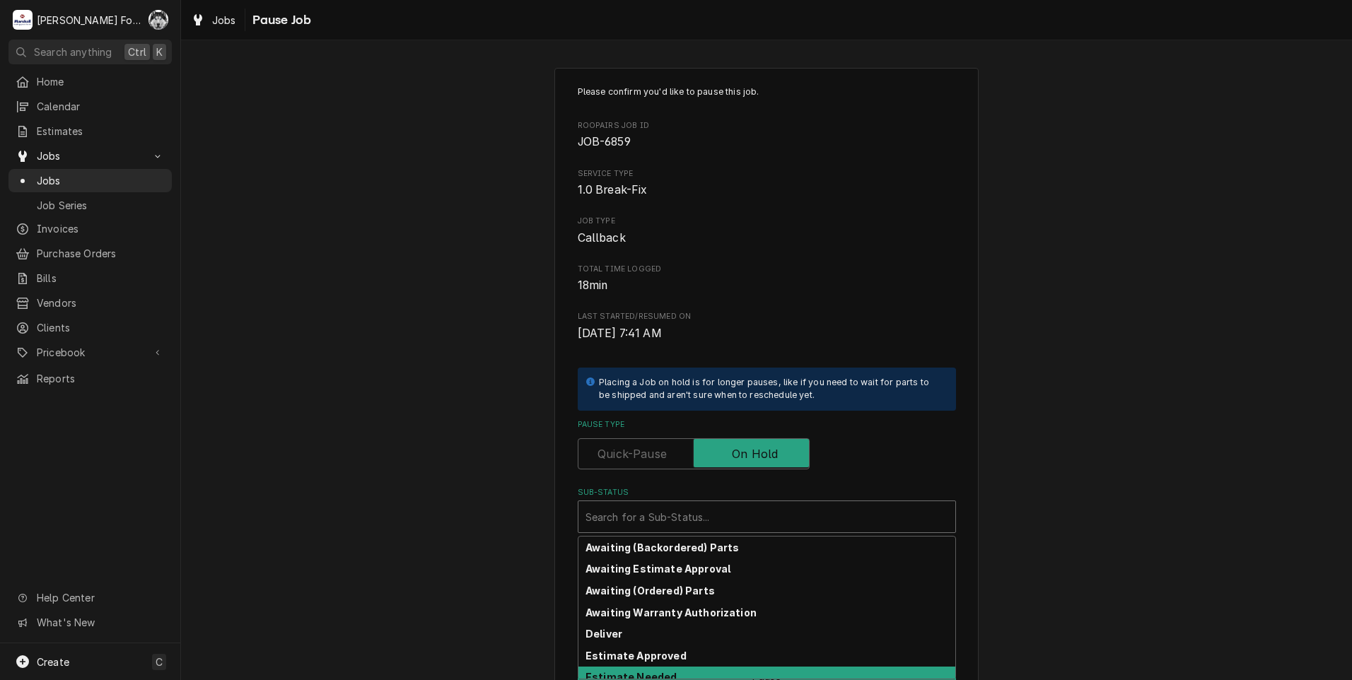
click at [652, 676] on strong "Estimate Needed" at bounding box center [630, 677] width 91 height 12
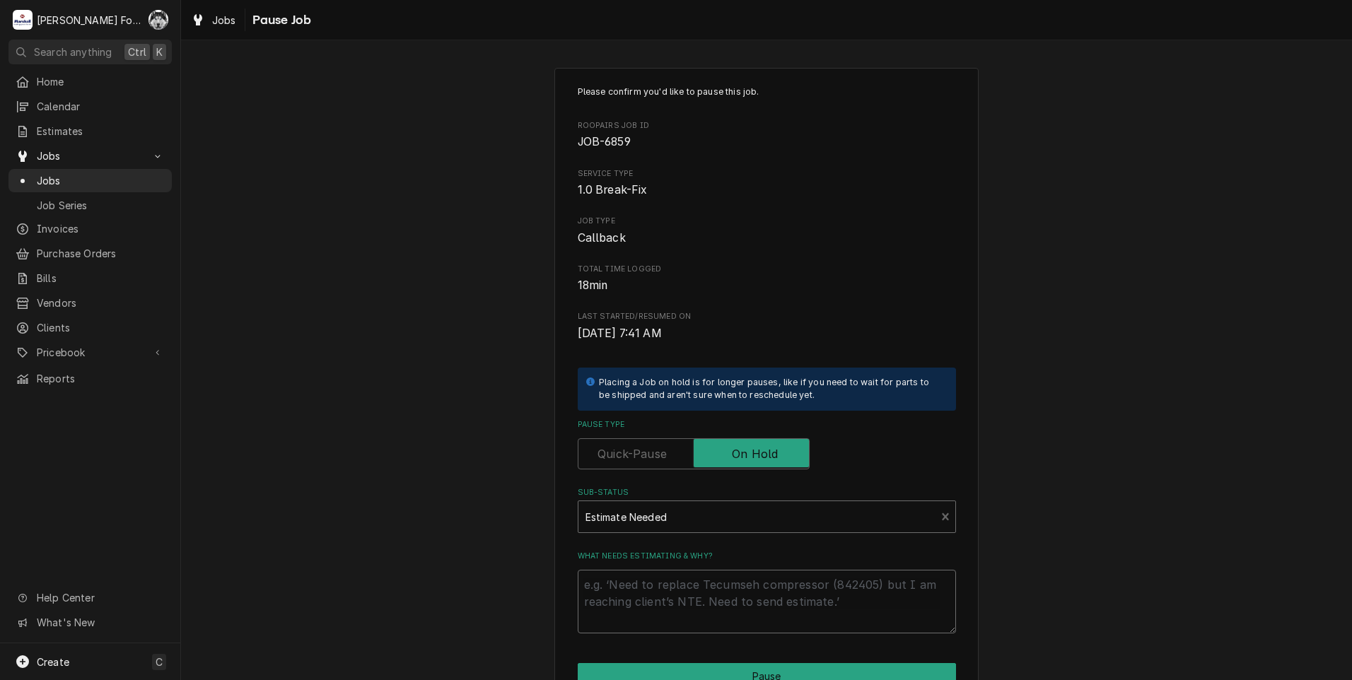
click at [645, 583] on textarea "What needs estimating & why?" at bounding box center [767, 602] width 378 height 64
type textarea "x"
type textarea "P"
type textarea "x"
type textarea "PA"
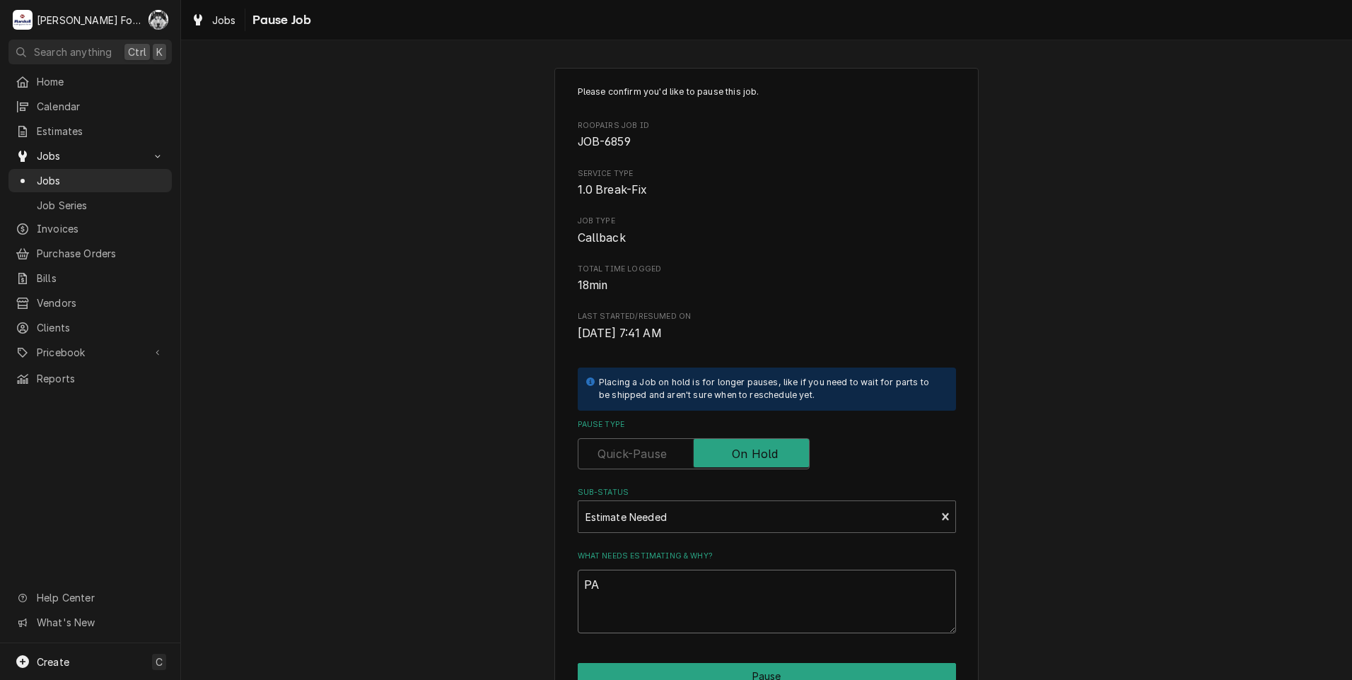
type textarea "x"
type textarea "PAR"
type textarea "x"
type textarea "PART"
type textarea "x"
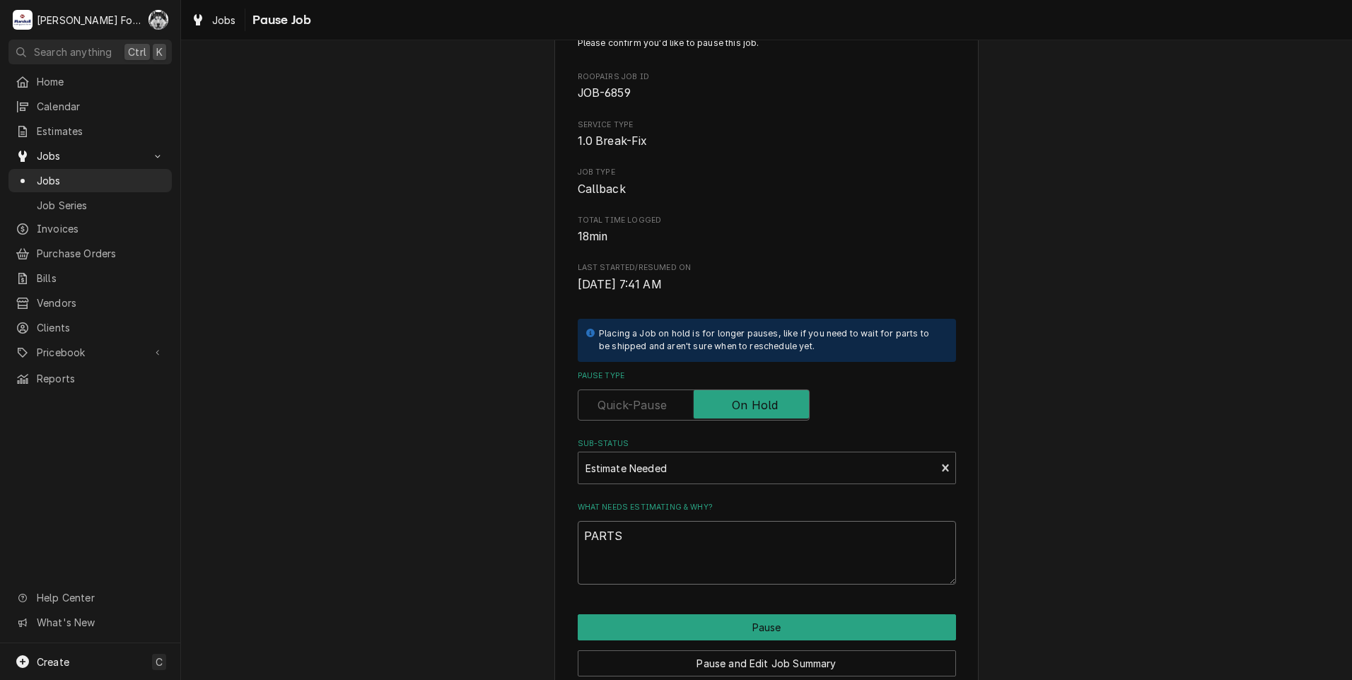
scroll to position [71, 0]
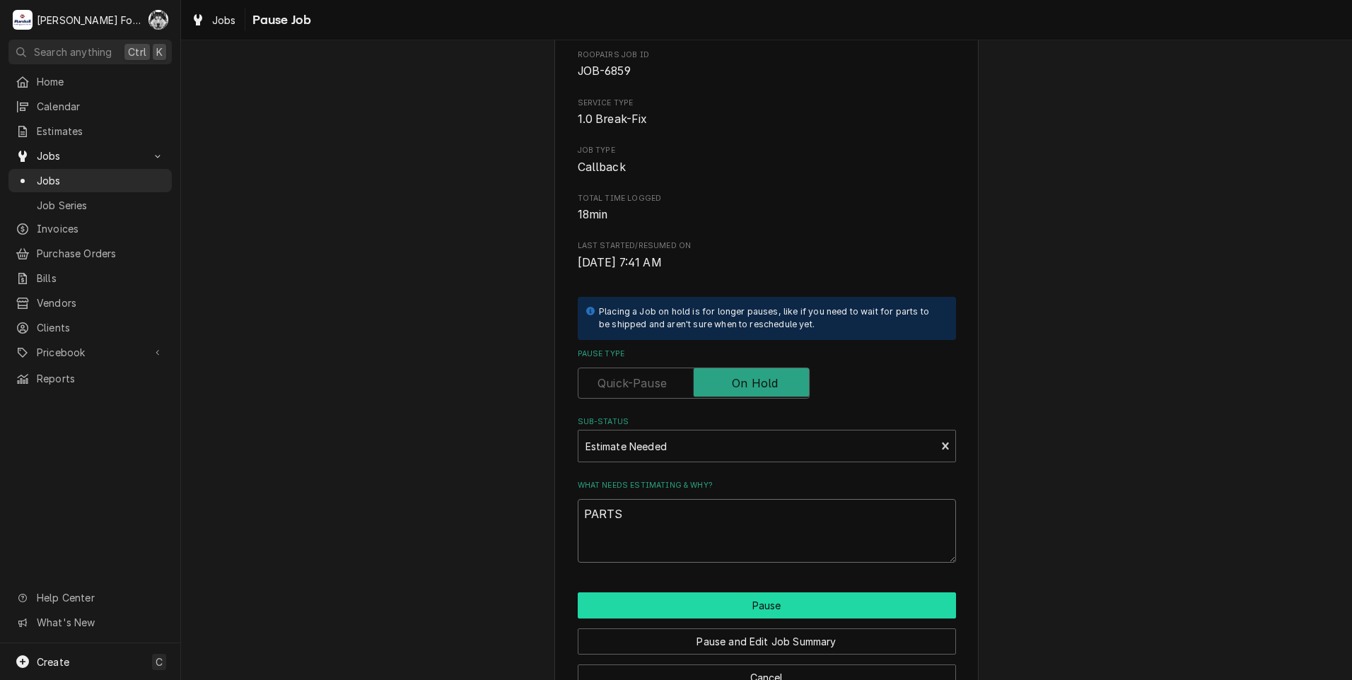
type textarea "PARTS"
click at [684, 612] on button "Pause" at bounding box center [767, 606] width 378 height 26
type textarea "x"
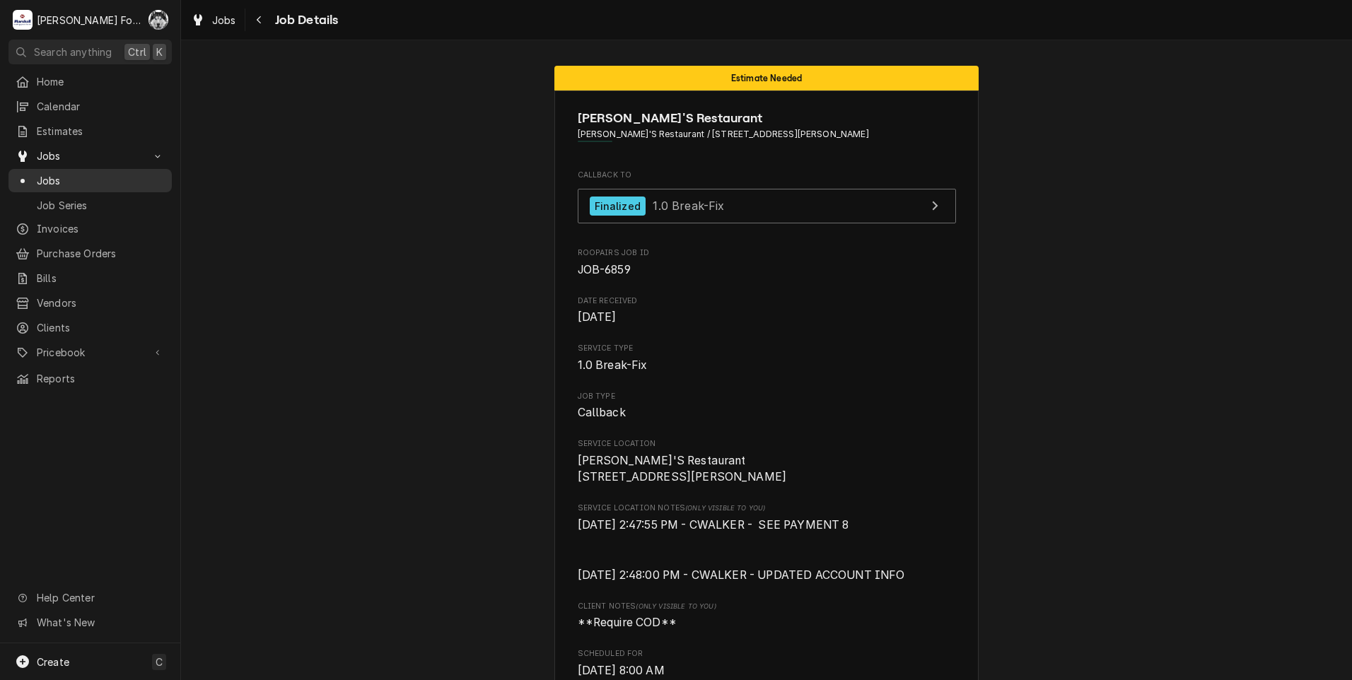
click at [49, 175] on span "Jobs" at bounding box center [101, 180] width 128 height 15
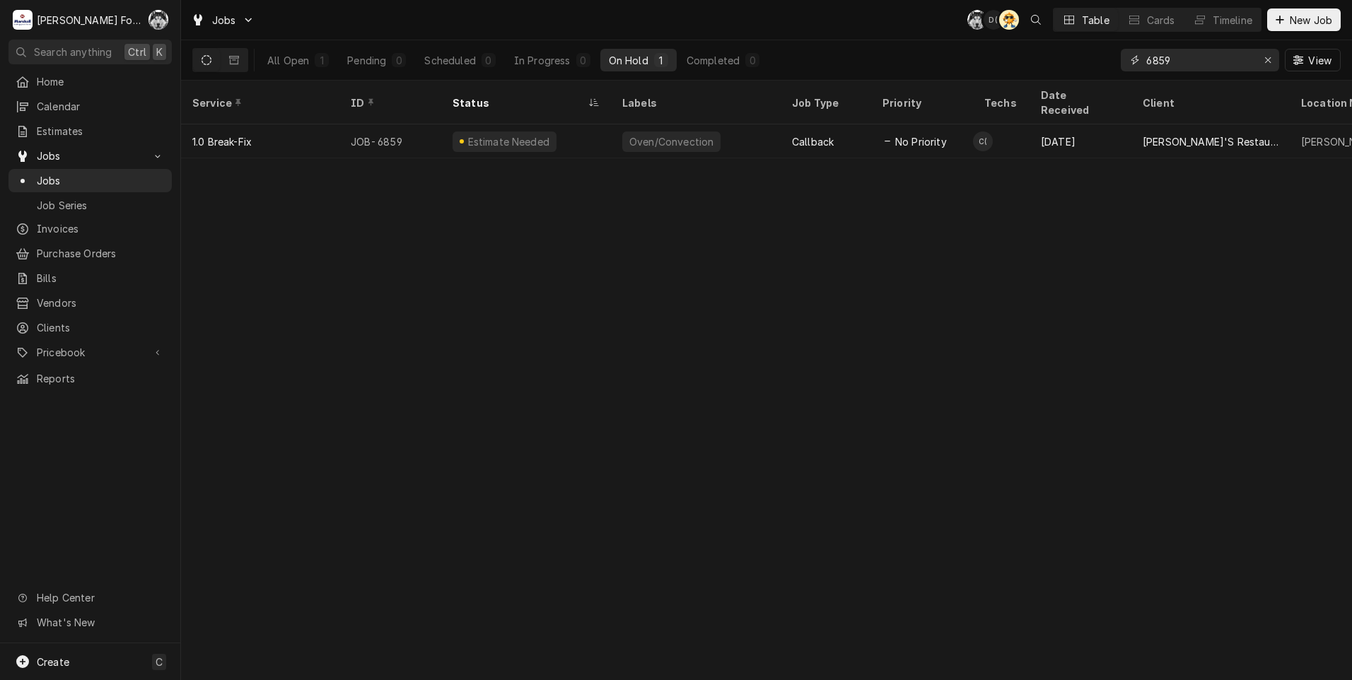
drag, startPoint x: 1182, startPoint y: 60, endPoint x: 1057, endPoint y: 76, distance: 126.1
click at [1061, 76] on div "All Open 1 Pending 0 Scheduled 0 In Progress 0 On Hold 1 Completed 0 6859 View" at bounding box center [766, 60] width 1148 height 40
type input "6874"
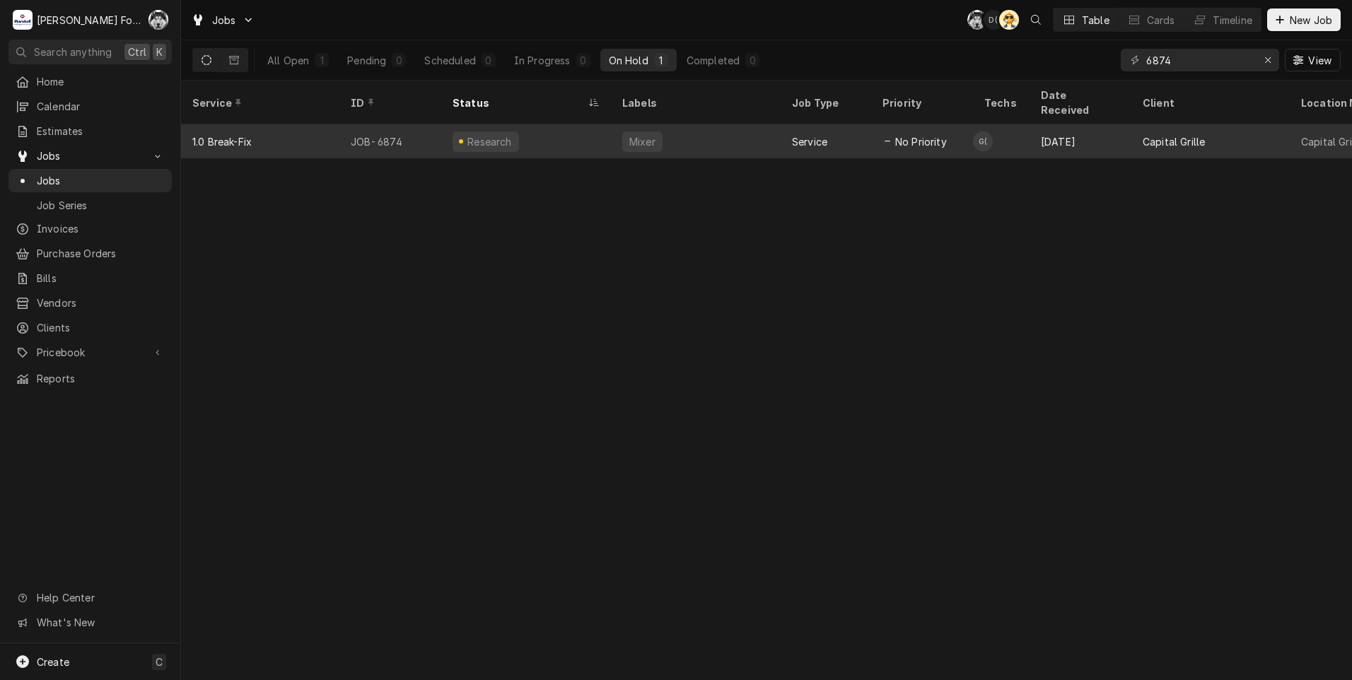
click at [585, 124] on div "Research" at bounding box center [526, 141] width 170 height 34
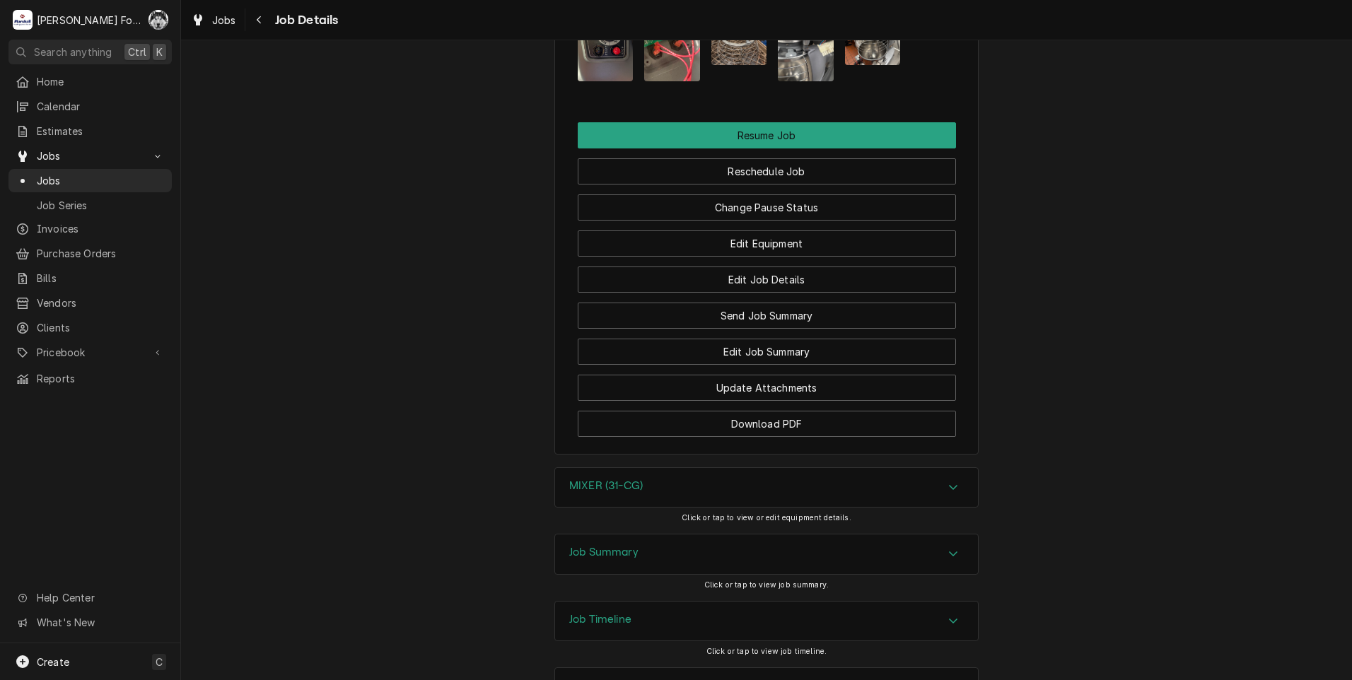
scroll to position [2280, 0]
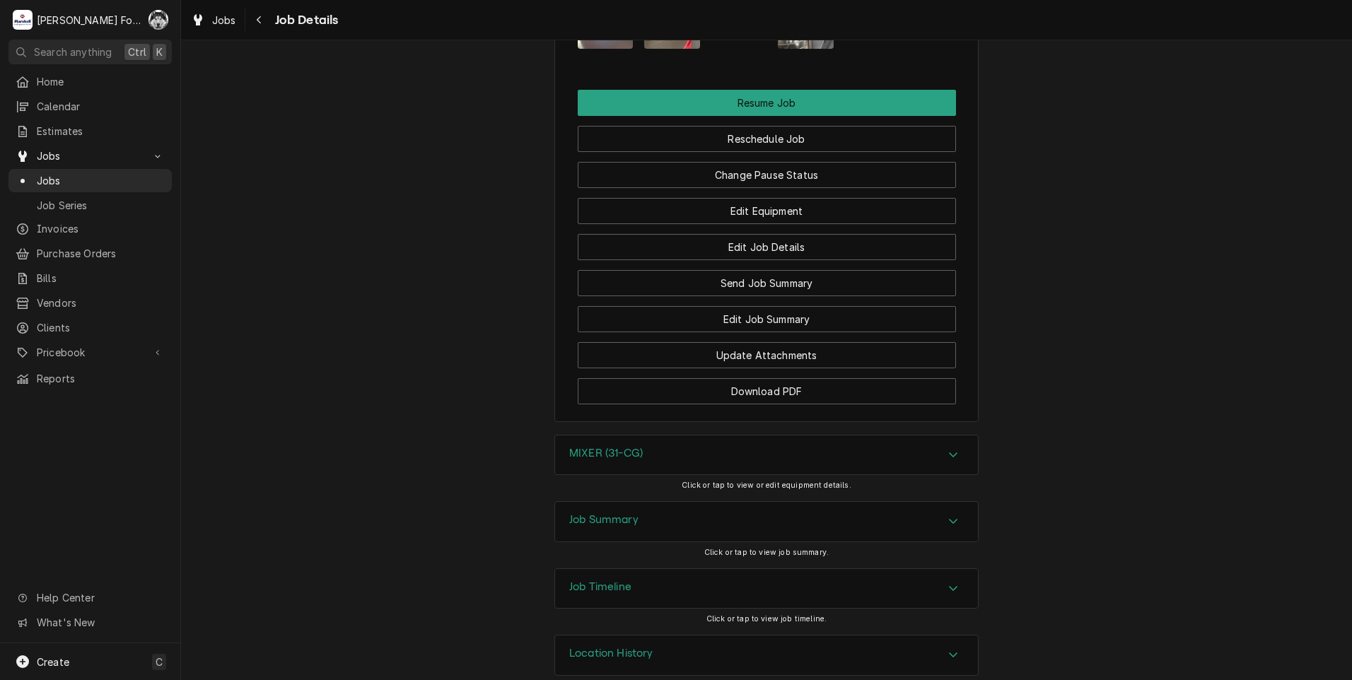
click at [686, 502] on div "Job Summary" at bounding box center [766, 522] width 423 height 40
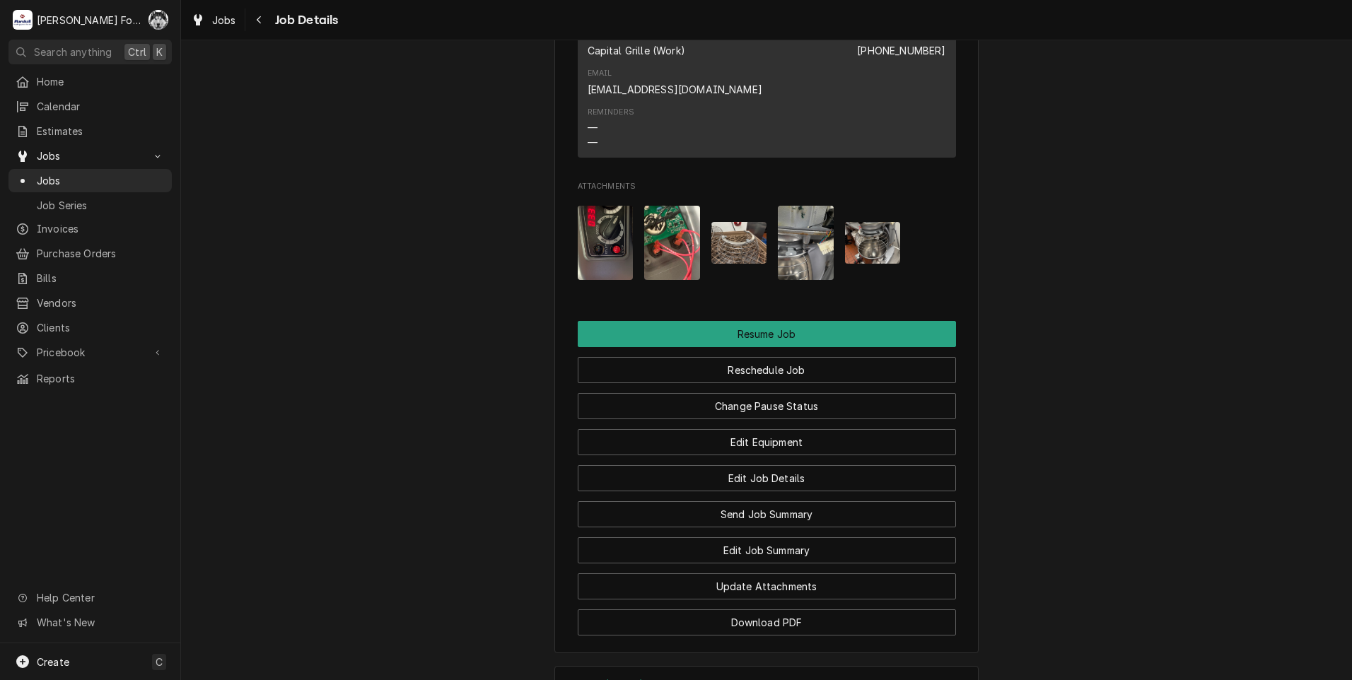
scroll to position [2174, 0]
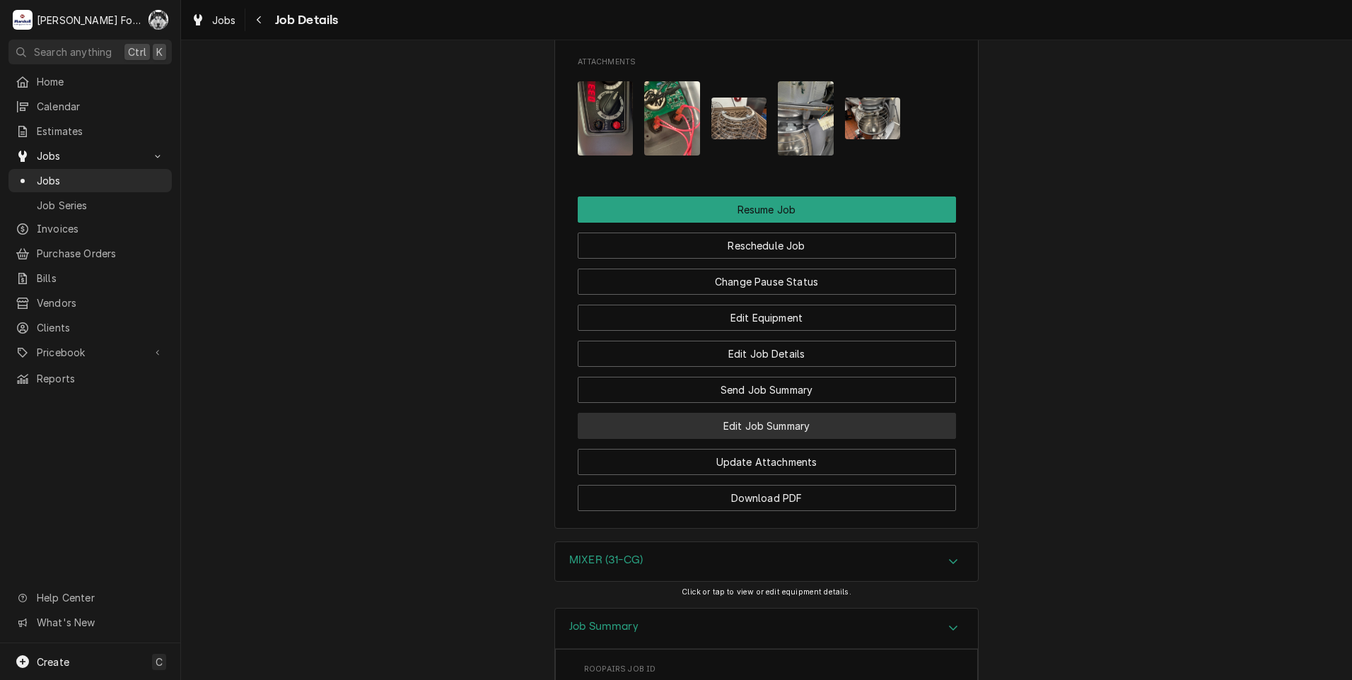
click at [757, 413] on button "Edit Job Summary" at bounding box center [767, 426] width 378 height 26
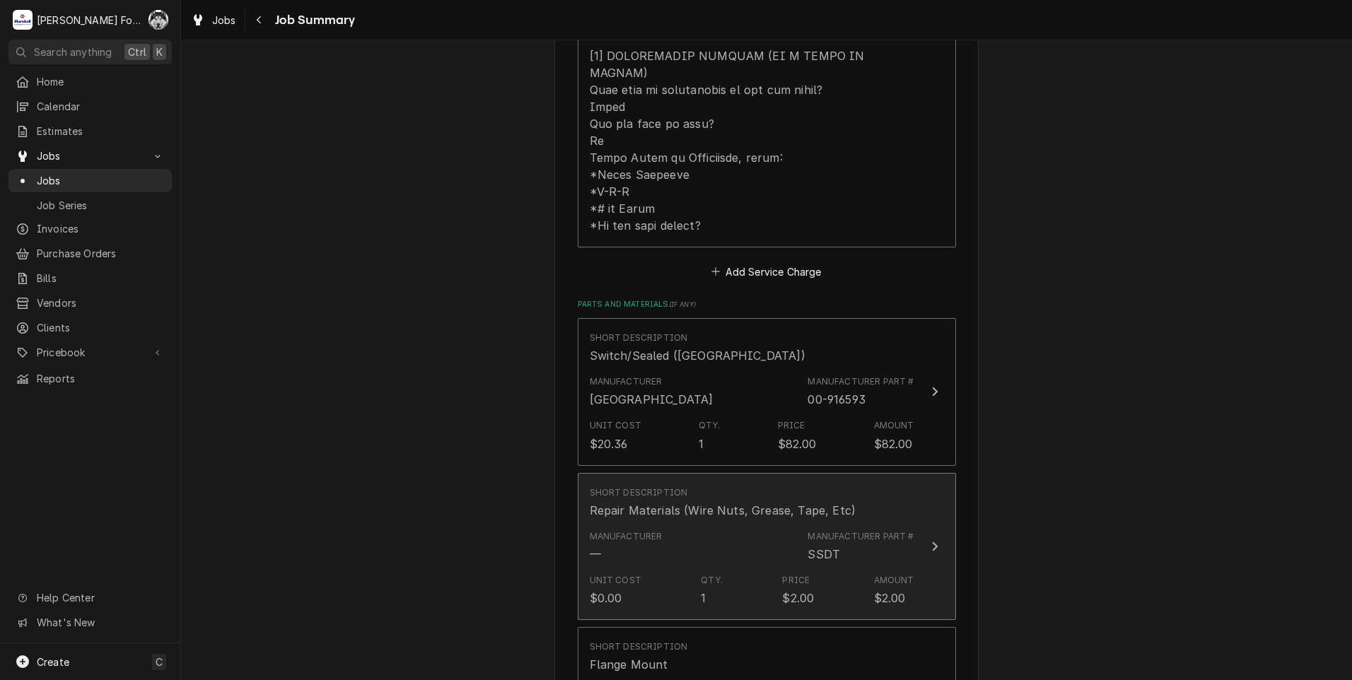
scroll to position [919, 0]
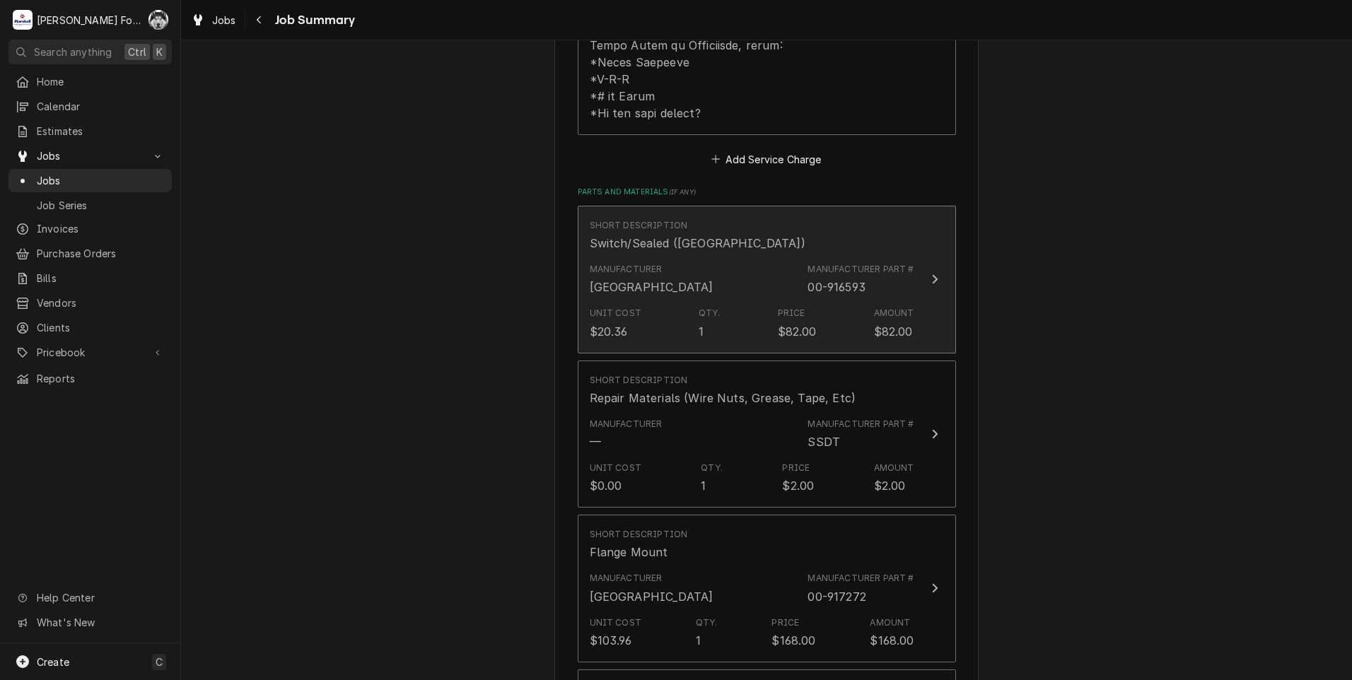
click at [749, 257] on div "Manufacturer [GEOGRAPHIC_DATA] Manufacturer Part # 00-916593" at bounding box center [752, 279] width 325 height 44
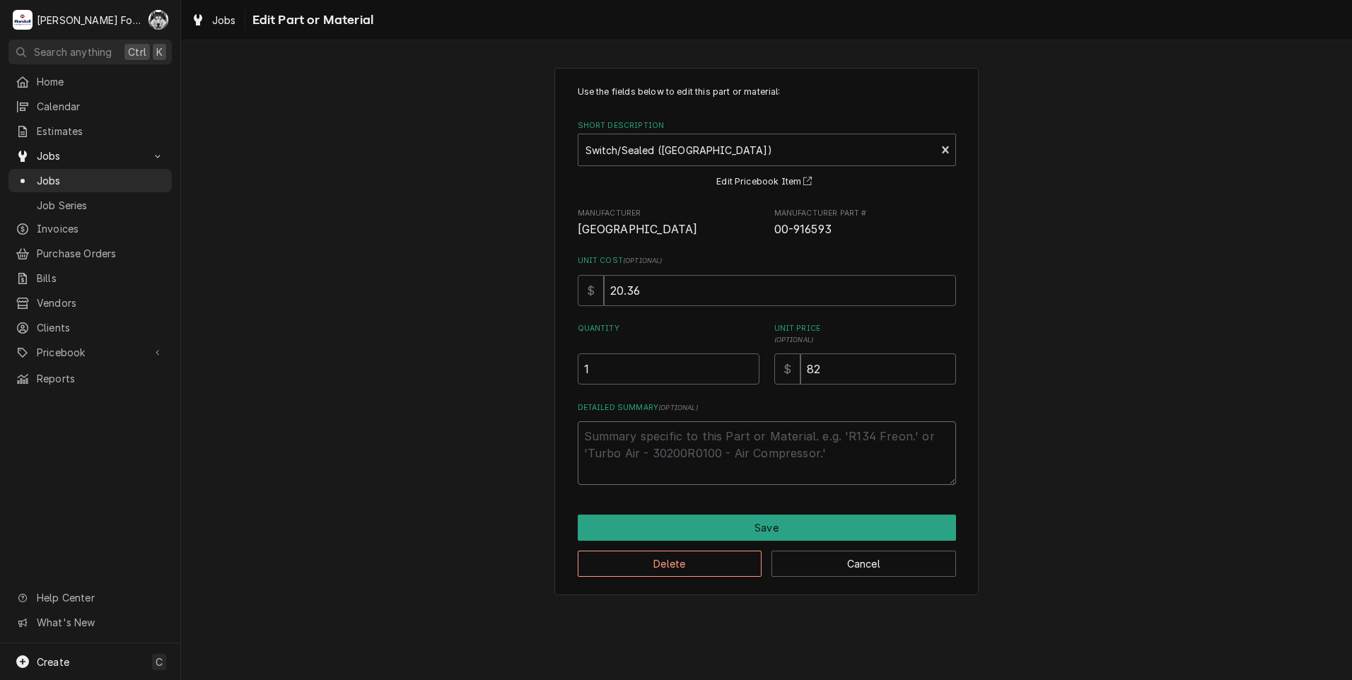
click at [696, 448] on textarea "Detailed Summary ( optional )" at bounding box center [767, 453] width 378 height 64
type textarea "x"
type textarea "P"
type textarea "x"
type textarea "PA"
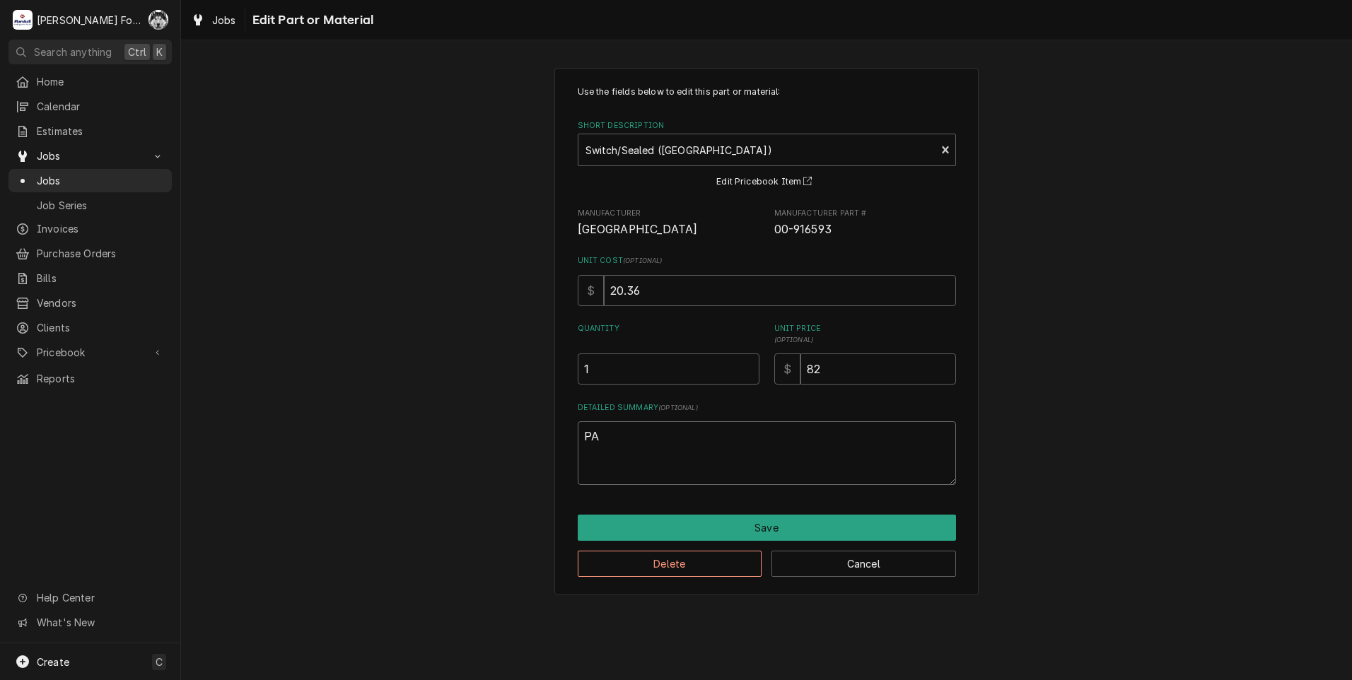
type textarea "x"
type textarea "PAS"
type textarea "x"
type textarea "PA"
type textarea "x"
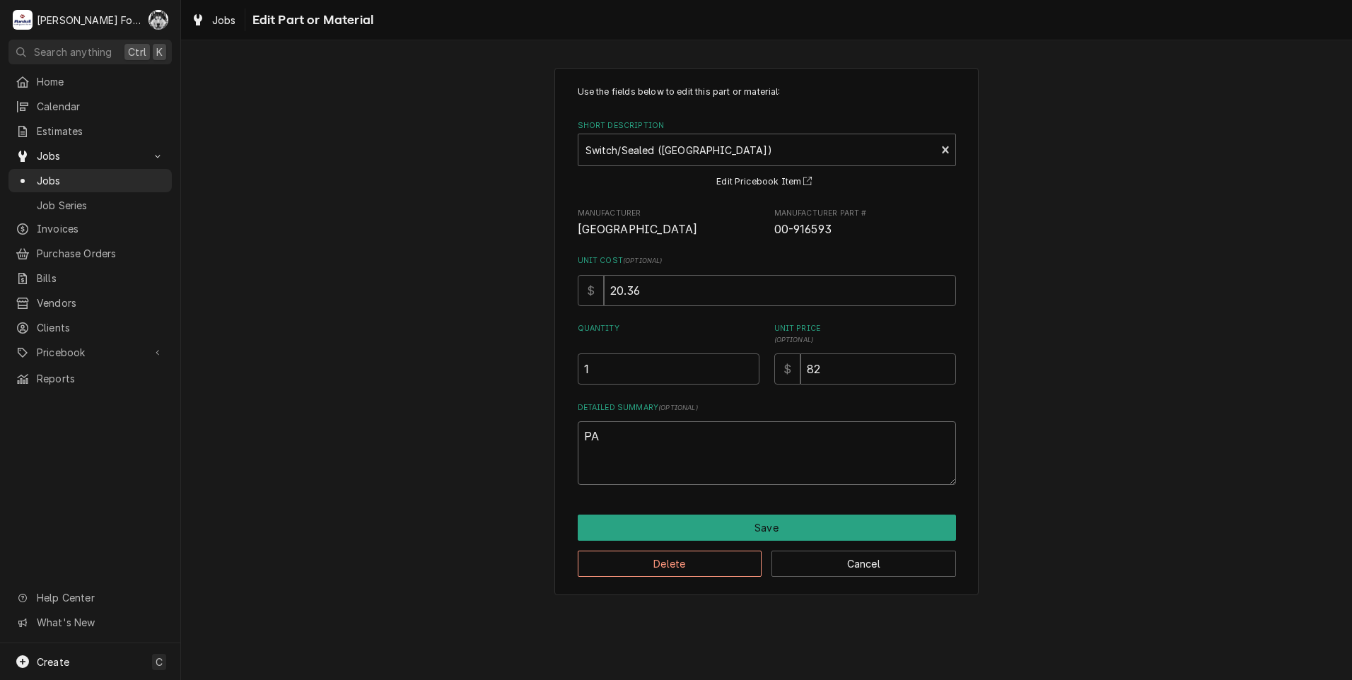
type textarea "PAR"
type textarea "x"
type textarea "PART"
type textarea "x"
type textarea "PART"
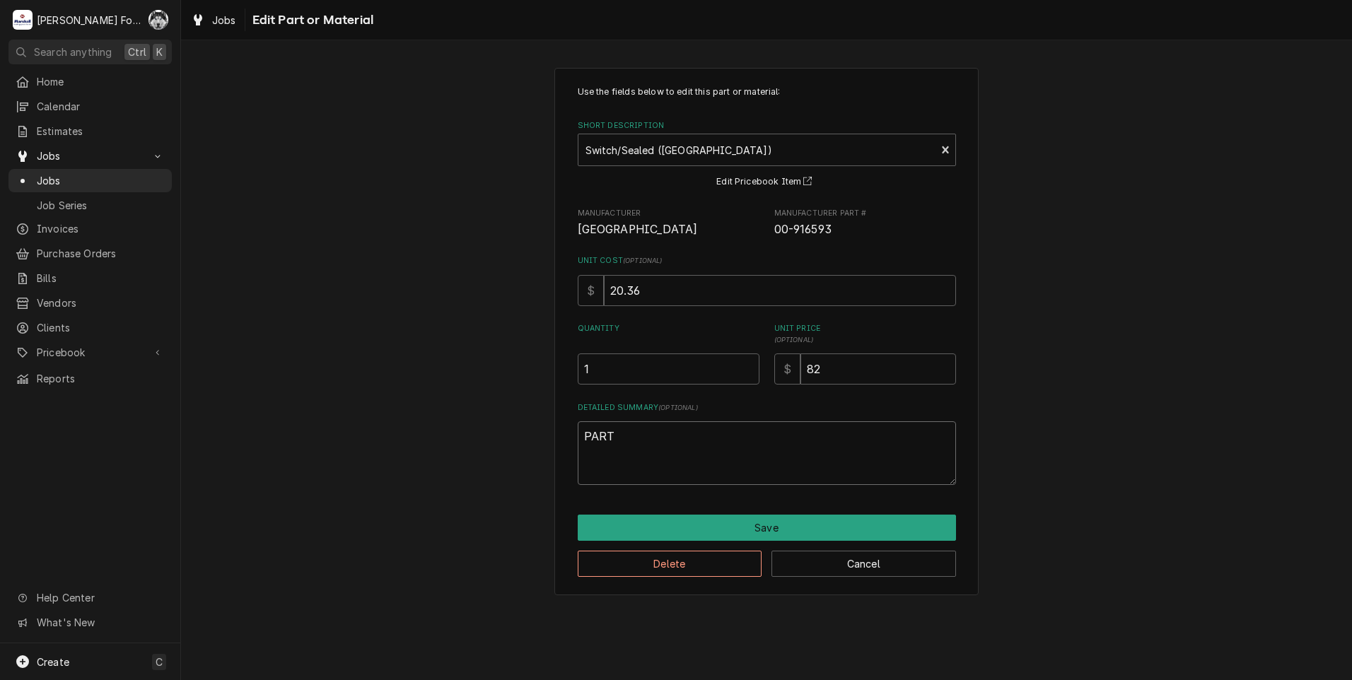
type textarea "x"
type textarea "PART O"
type textarea "x"
type textarea "PART OR"
type textarea "x"
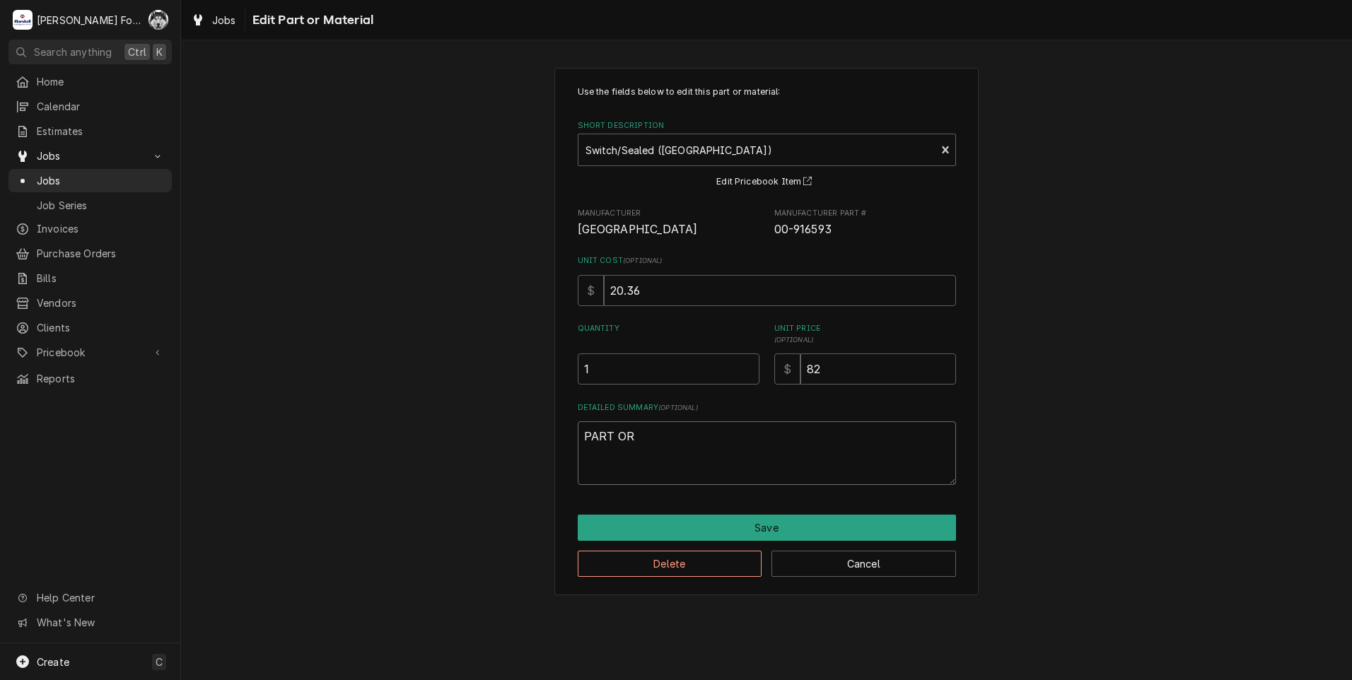
type textarea "PART ORD"
type textarea "x"
type textarea "PART ORDE"
type textarea "x"
type textarea "PART ORDER"
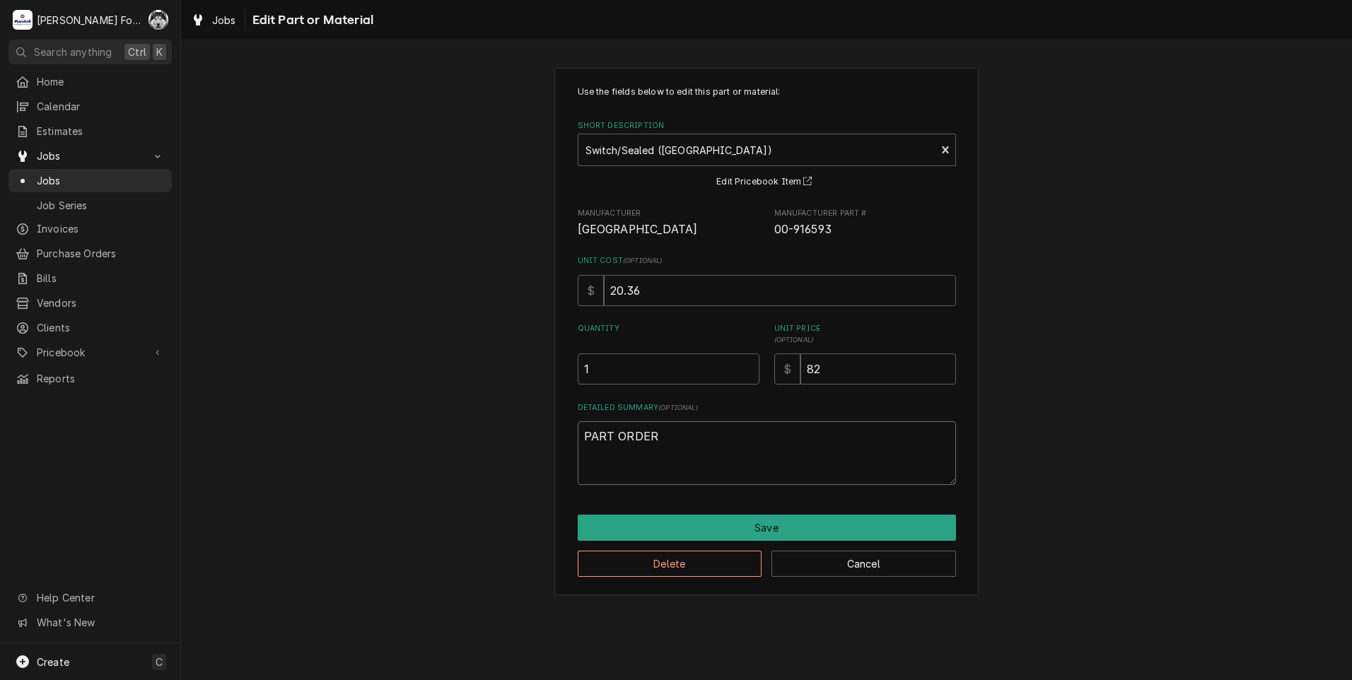
type textarea "x"
type textarea "PART ORDERE"
type textarea "x"
type textarea "PART ORDERED"
type textarea "x"
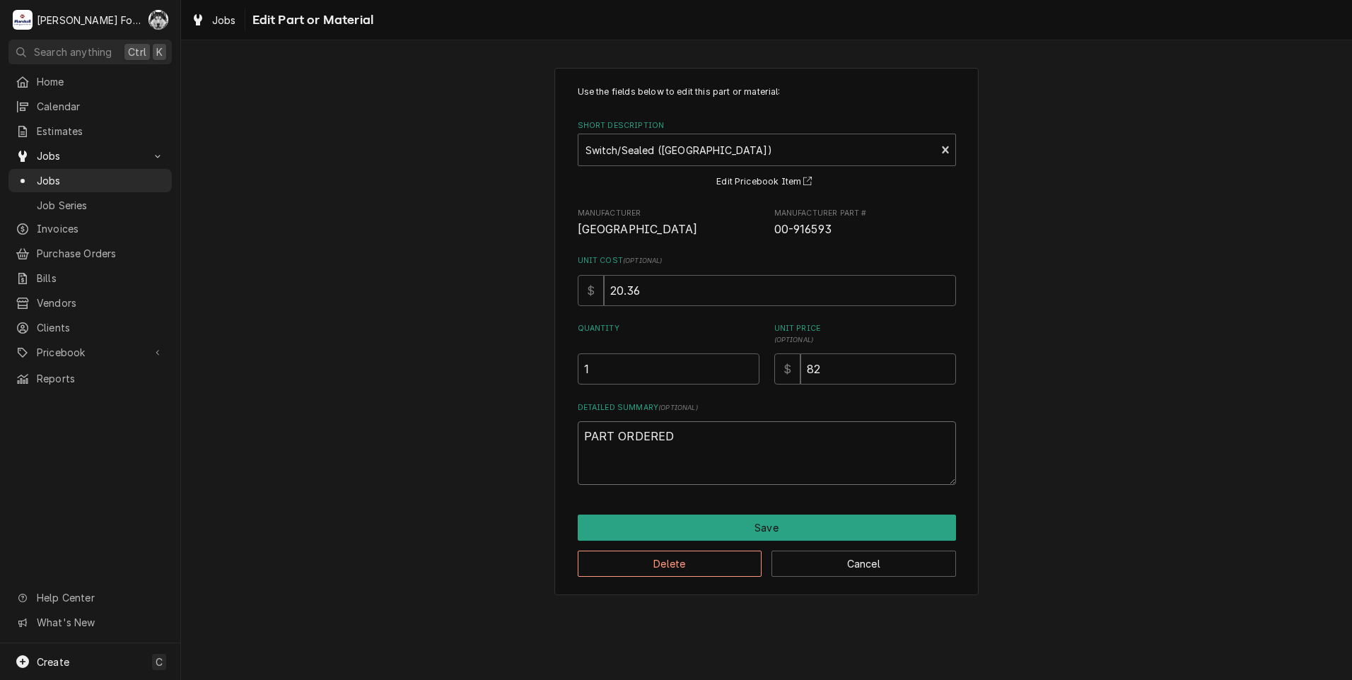
type textarea "PART ORDERED"
type textarea "x"
type textarea "PART ORDERED N"
type textarea "x"
type textarea "PART ORDERED ND"
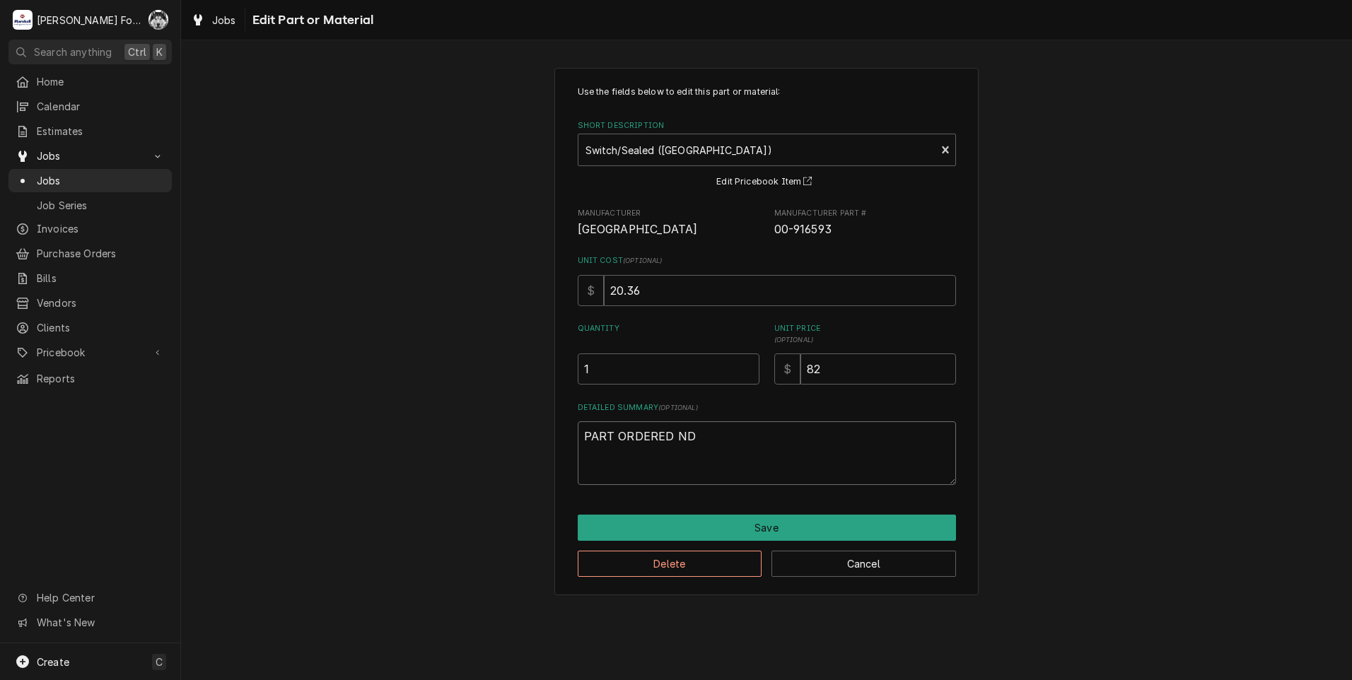
type textarea "x"
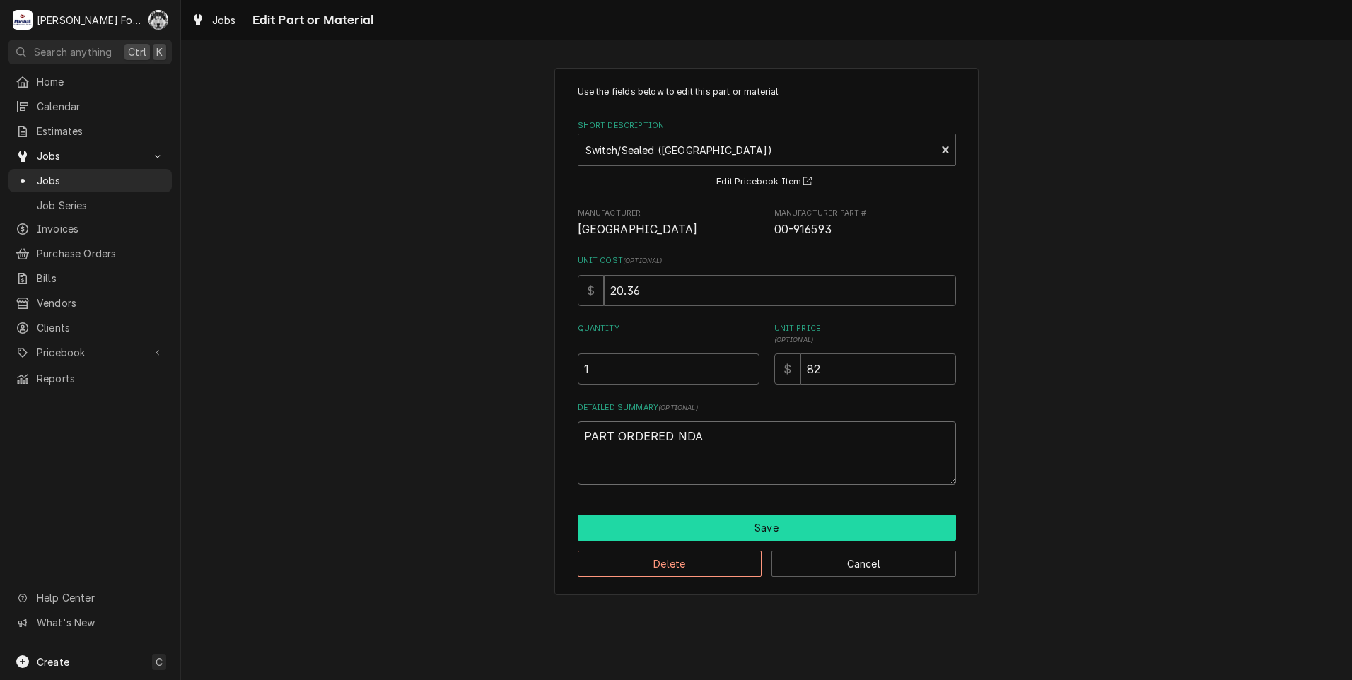
type textarea "PART ORDERED NDA"
click at [751, 527] on button "Save" at bounding box center [767, 528] width 378 height 26
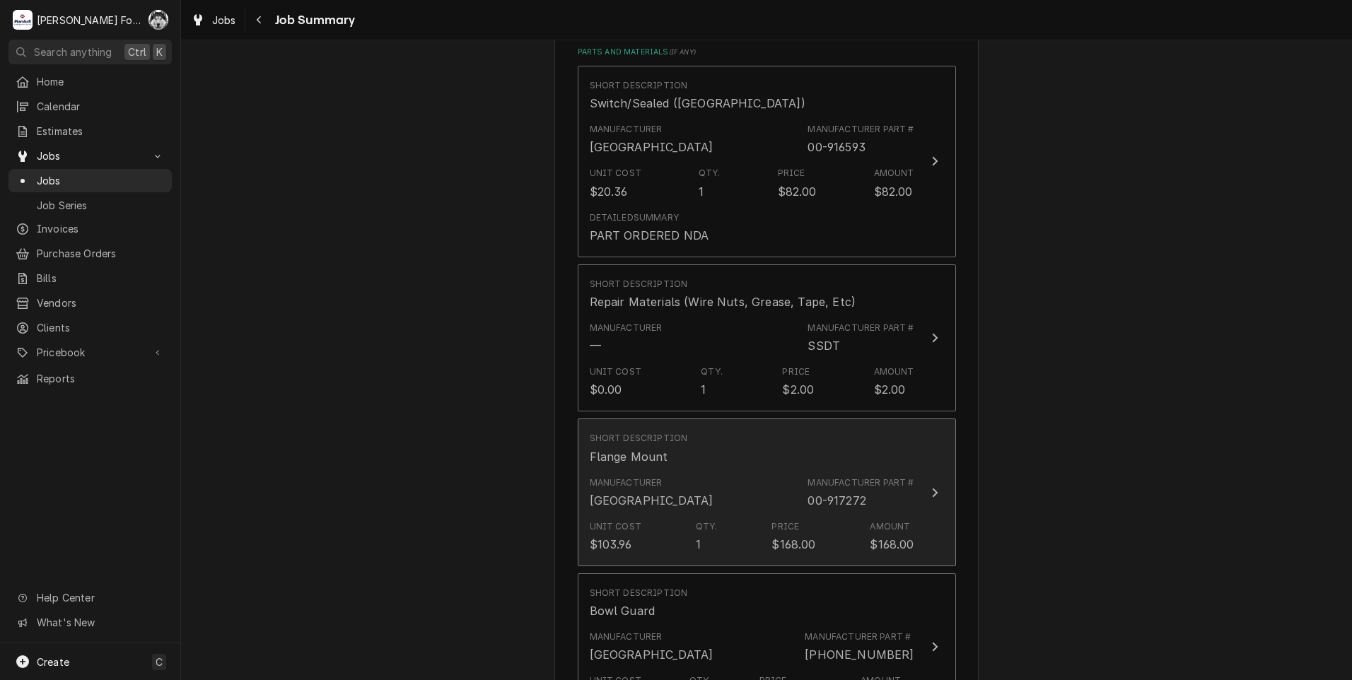
scroll to position [1061, 0]
click at [680, 470] on div "Manufacturer Hobart Manufacturer Part # 00-917272" at bounding box center [752, 492] width 325 height 44
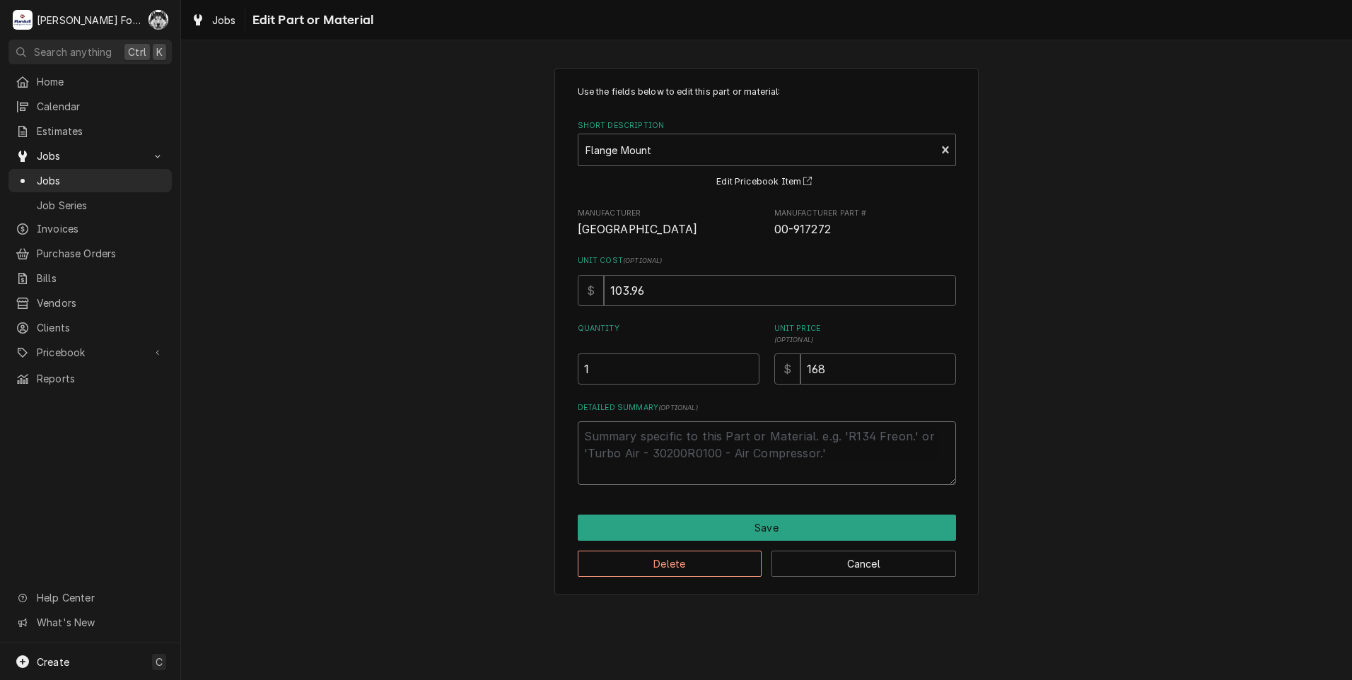
click at [653, 441] on textarea "Detailed Summary ( optional )" at bounding box center [767, 453] width 378 height 64
type textarea "x"
type textarea "E"
type textarea "x"
type textarea "ES"
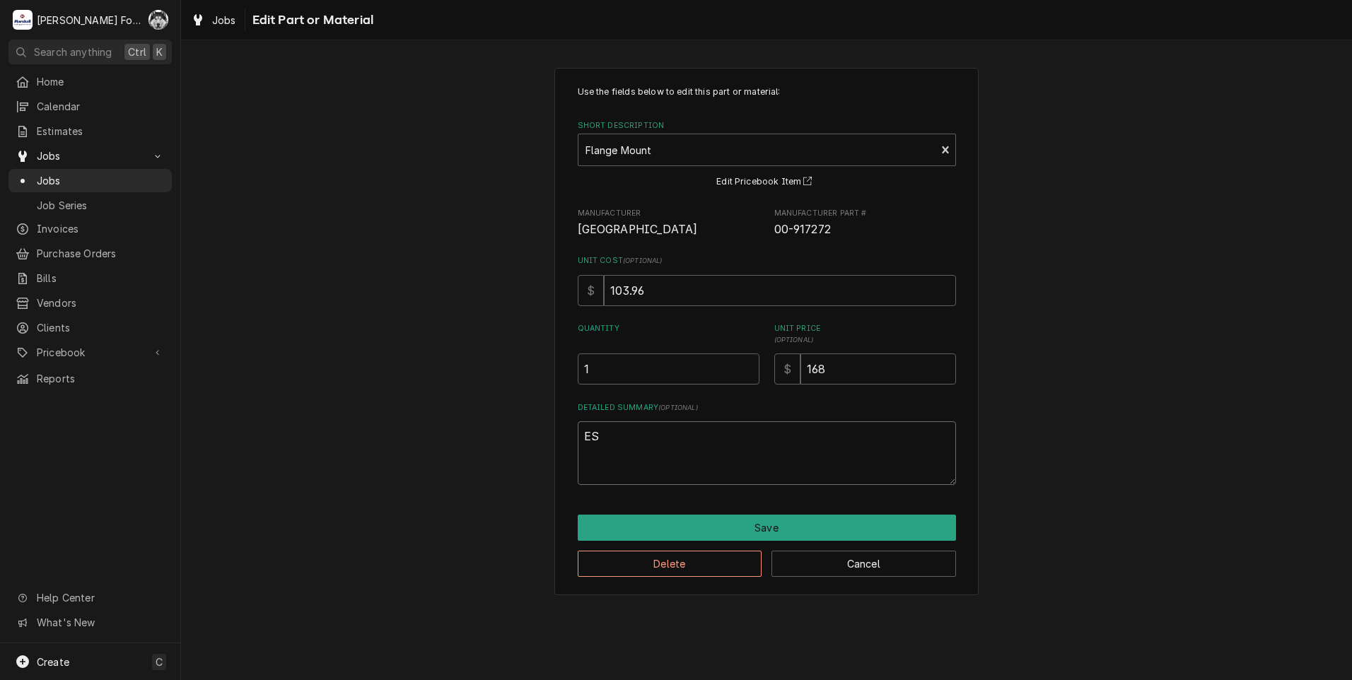
type textarea "x"
type textarea "EST"
type textarea "x"
type textarea "ESTI"
type textarea "x"
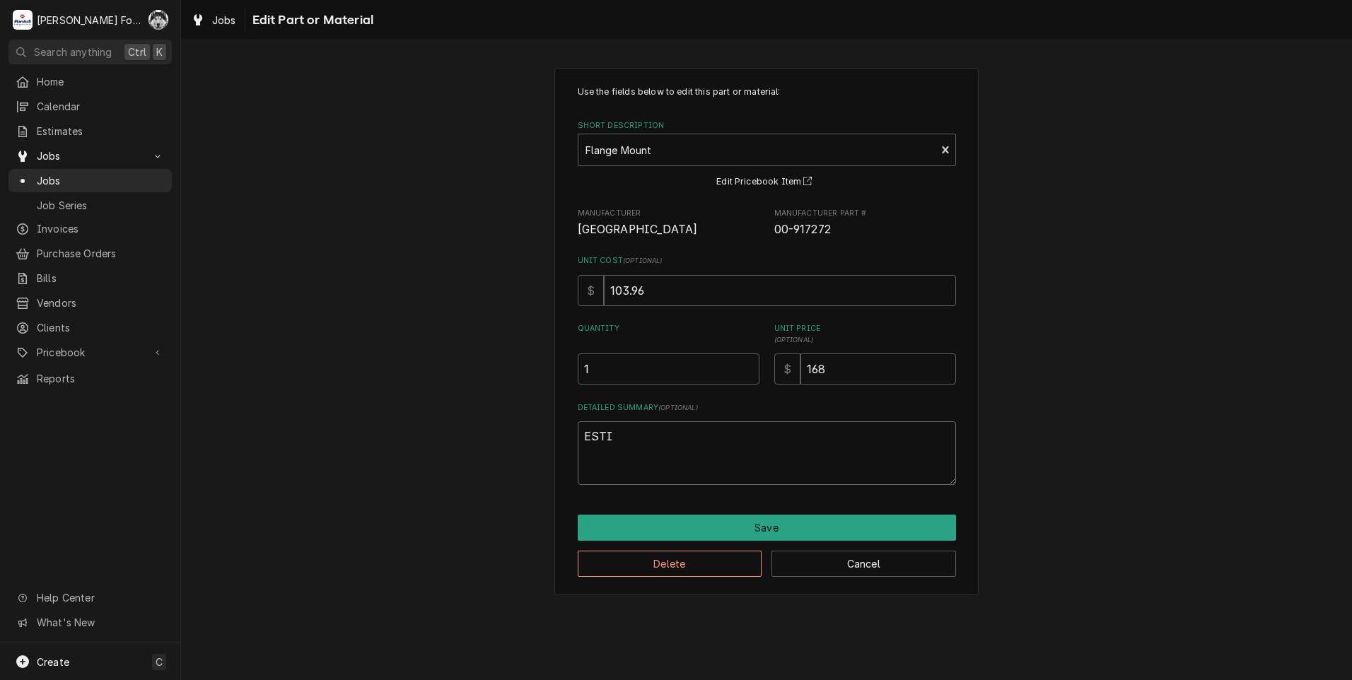
type textarea "ESTIM"
type textarea "x"
type textarea "ESTIMA"
type textarea "x"
type textarea "ESTIMAT"
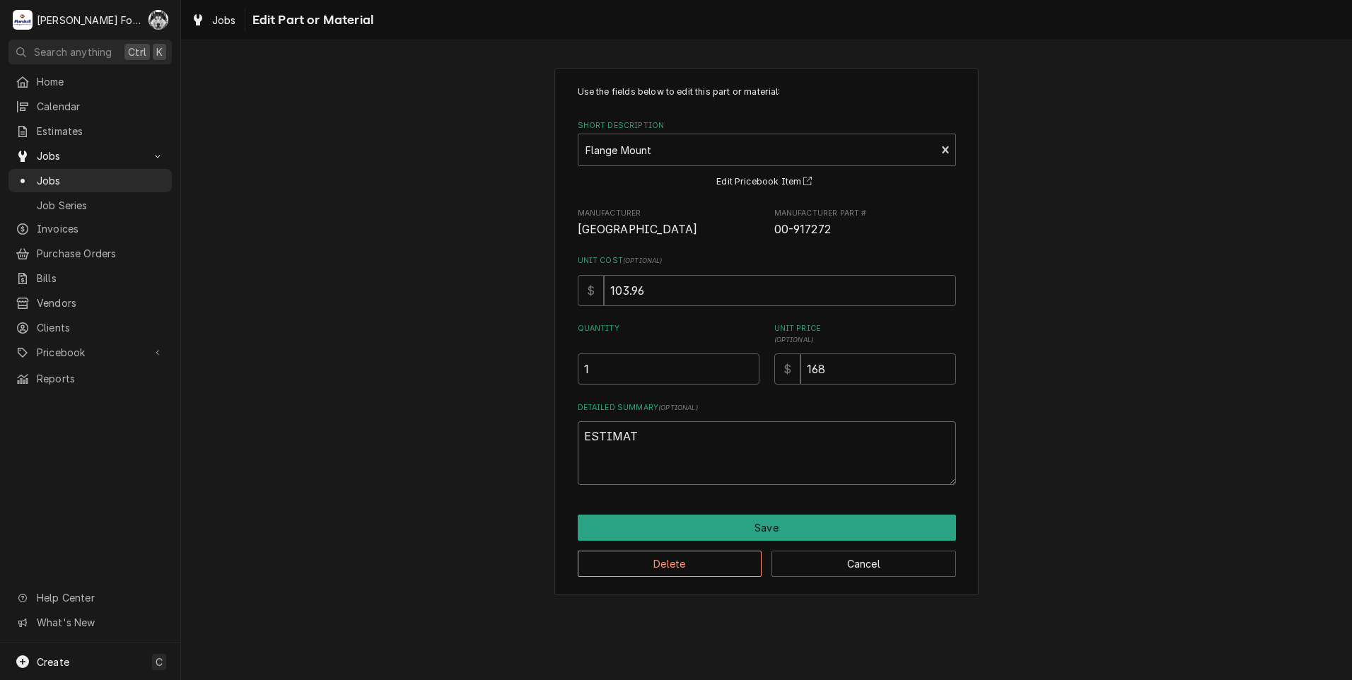
type textarea "x"
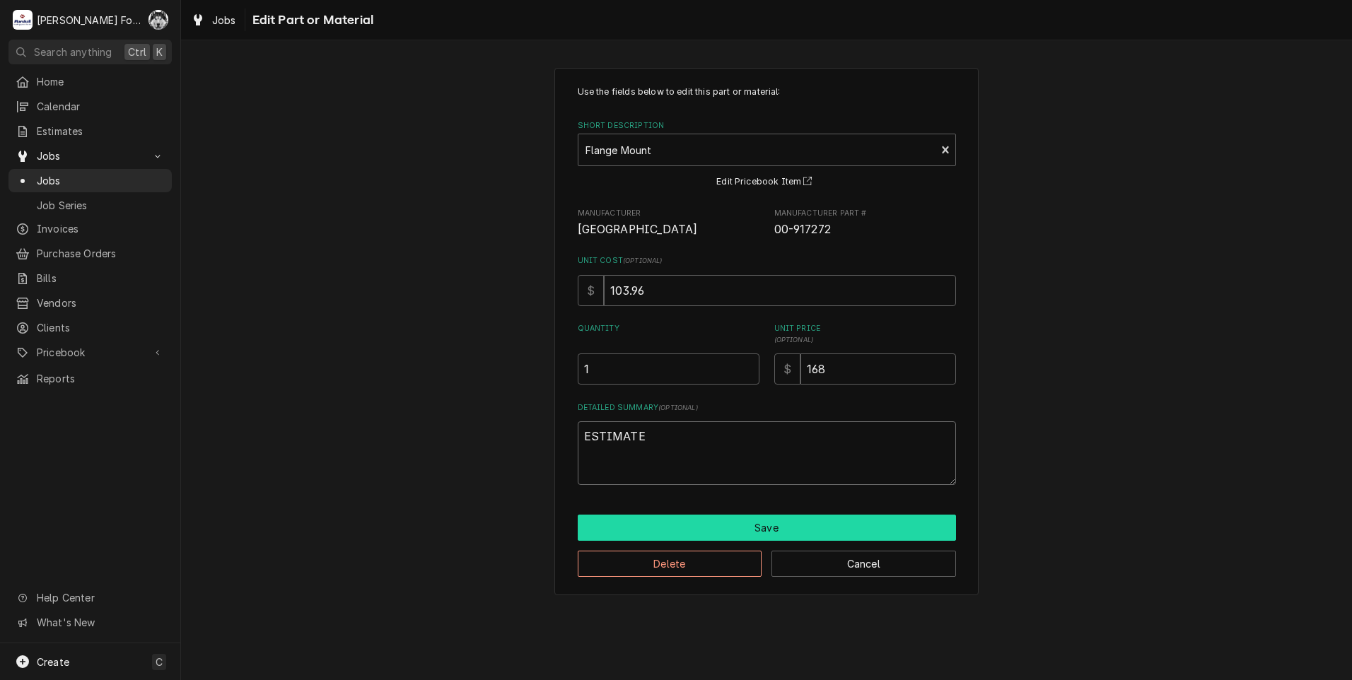
type textarea "ESTIMATE"
click at [668, 530] on button "Save" at bounding box center [767, 528] width 378 height 26
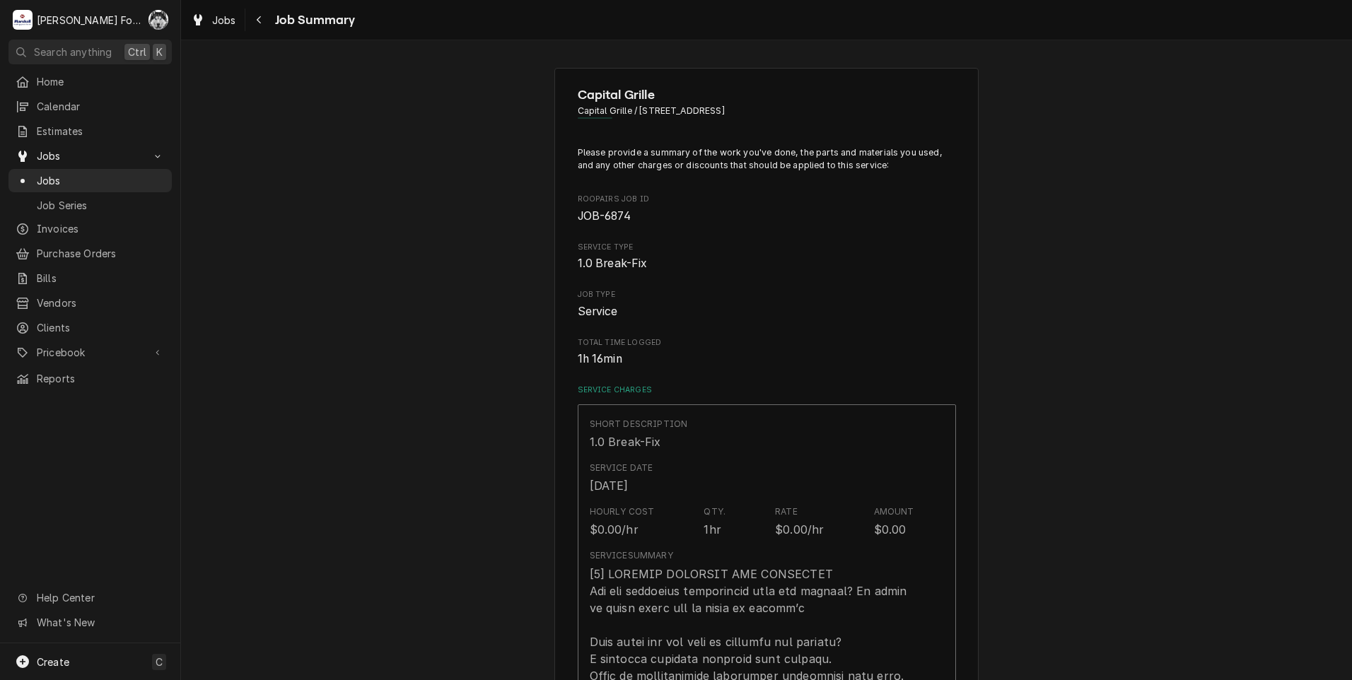
scroll to position [1061, 0]
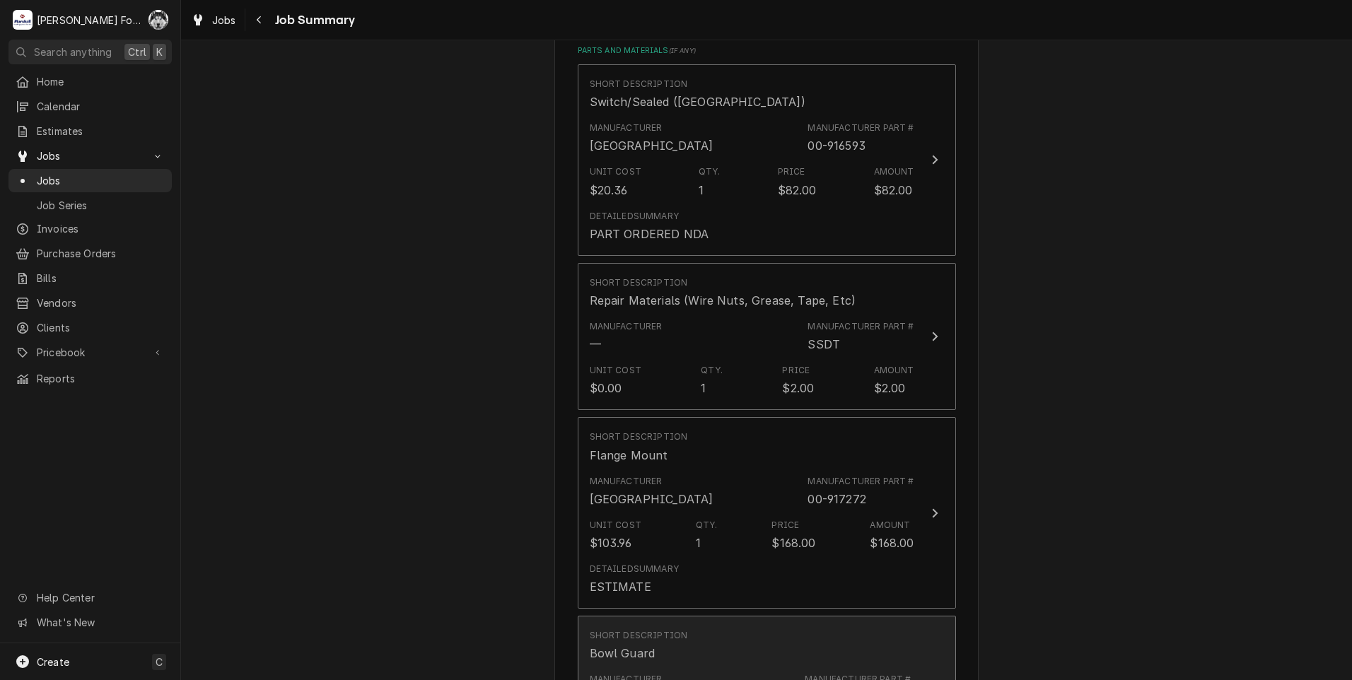
click at [728, 624] on div "Short Description Bowl Guard" at bounding box center [752, 646] width 325 height 44
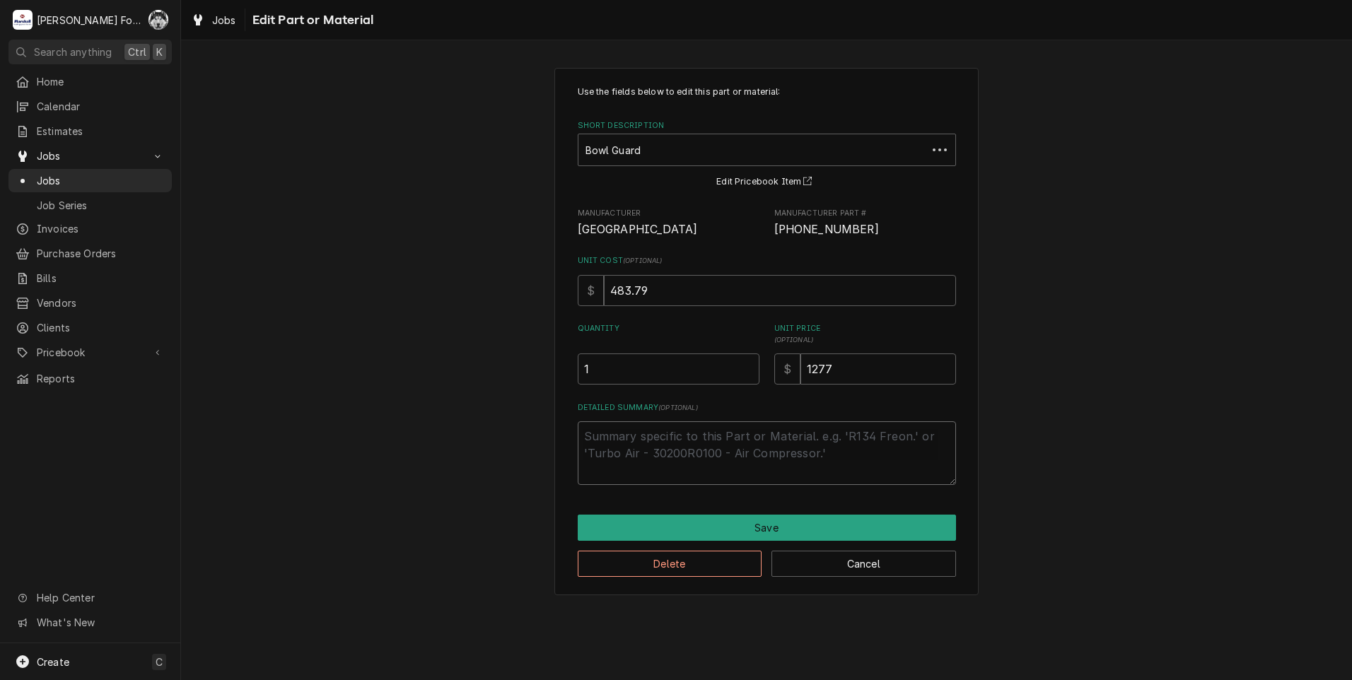
click at [653, 437] on textarea "Detailed Summary ( optional )" at bounding box center [767, 453] width 378 height 64
type textarea "x"
type textarea "E"
type textarea "x"
type textarea "ES"
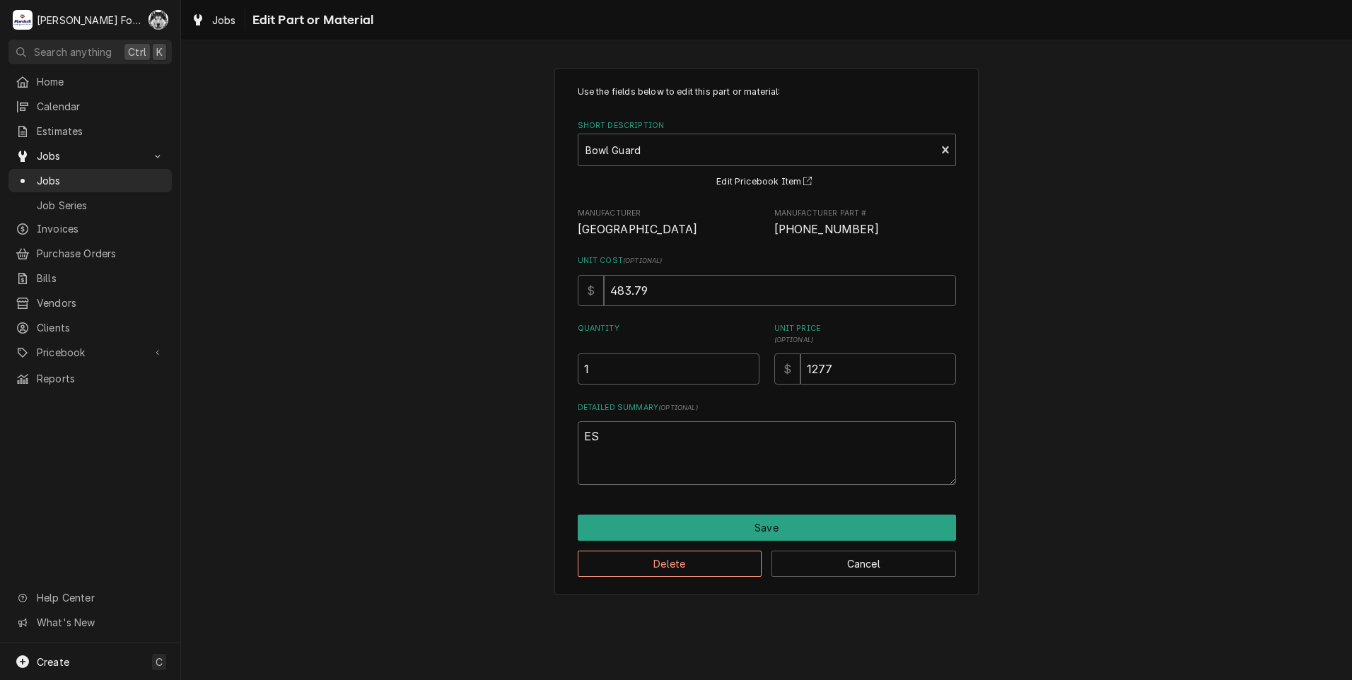
type textarea "x"
type textarea "EST"
type textarea "x"
type textarea "ESTI"
type textarea "x"
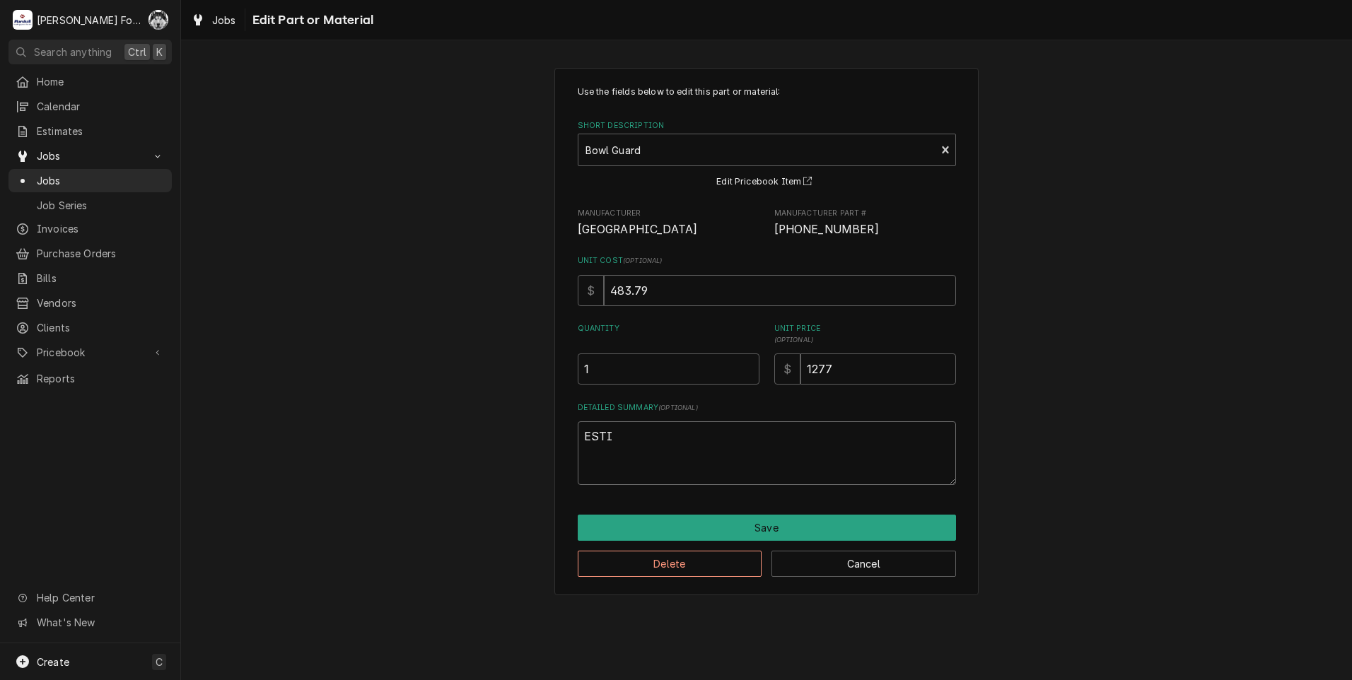
type textarea "ESTIM"
type textarea "x"
type textarea "ESTIMA"
type textarea "x"
type textarea "ESTIMAT"
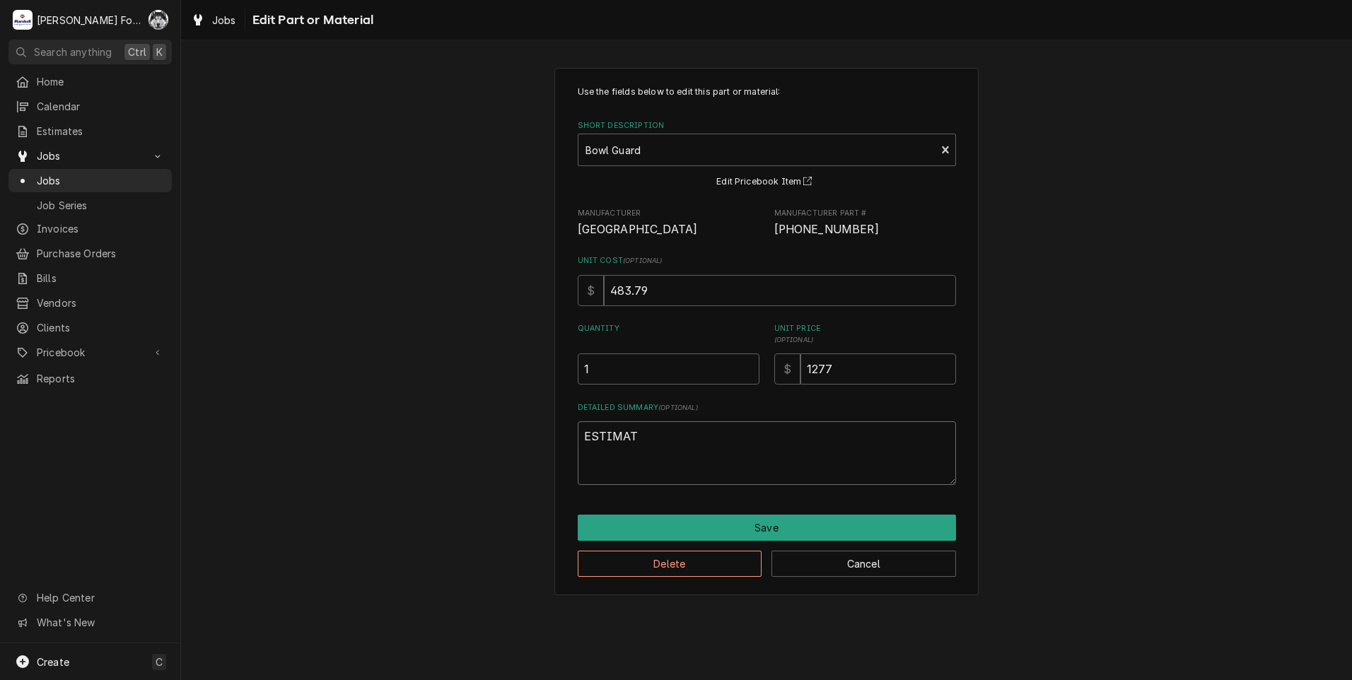
type textarea "x"
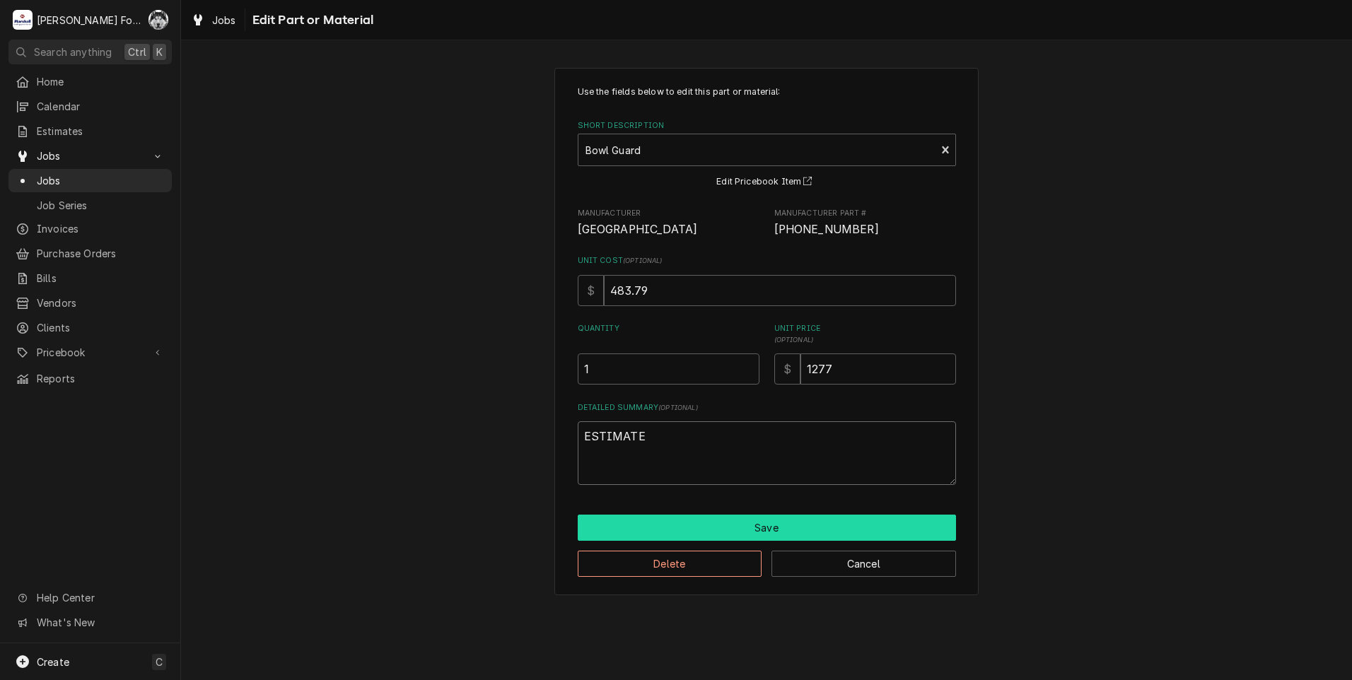
type textarea "ESTIMATE"
click at [707, 527] on button "Save" at bounding box center [767, 528] width 378 height 26
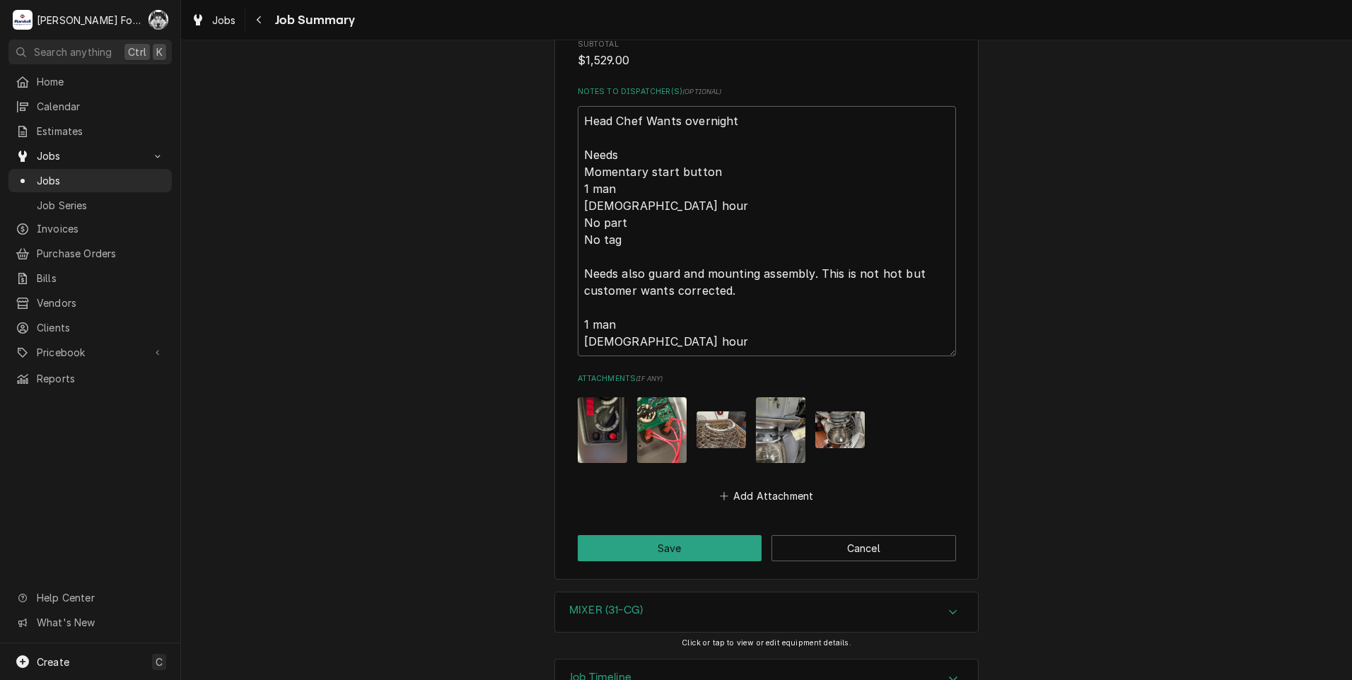
scroll to position [2020, 0]
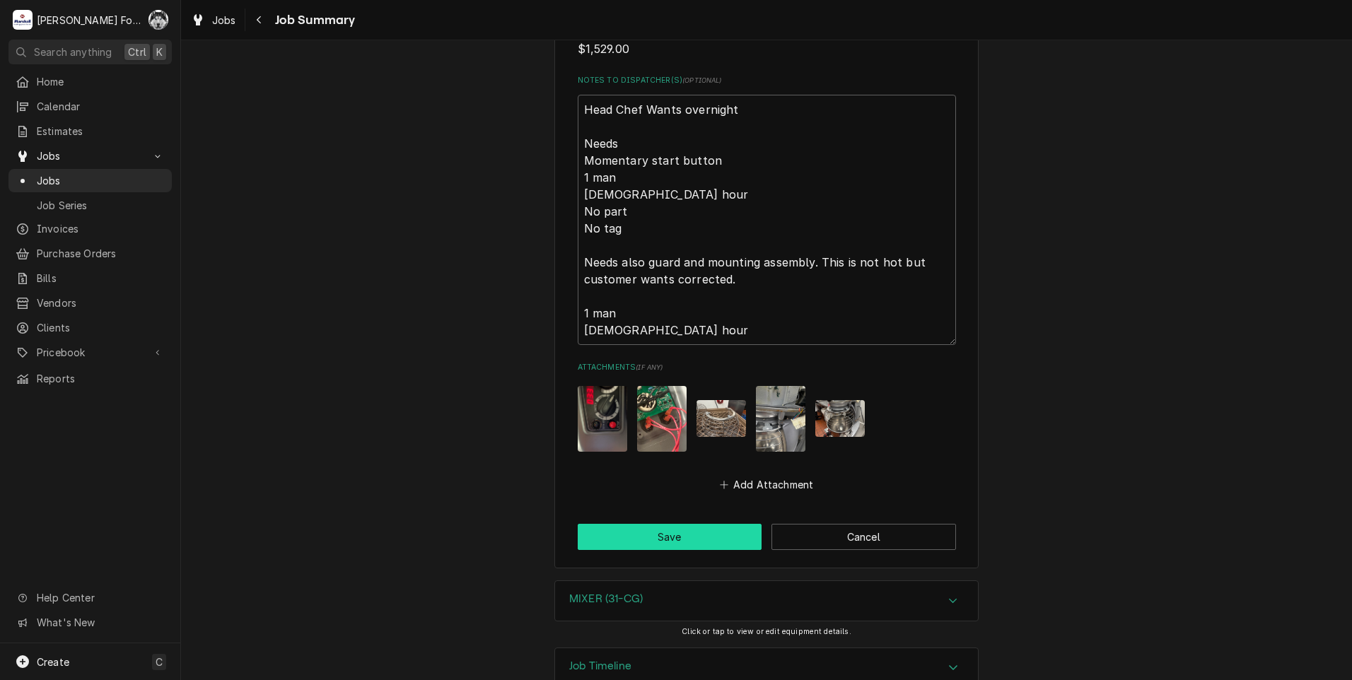
click at [668, 524] on button "Save" at bounding box center [670, 537] width 185 height 26
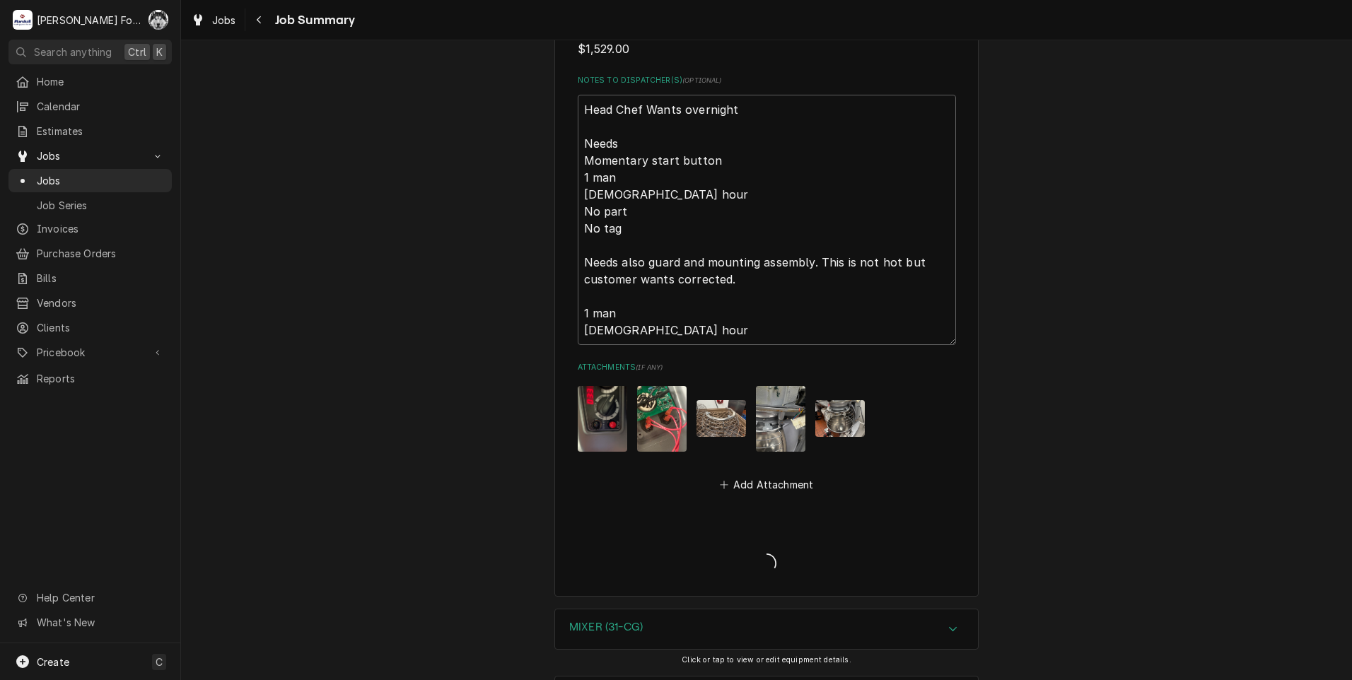
type textarea "x"
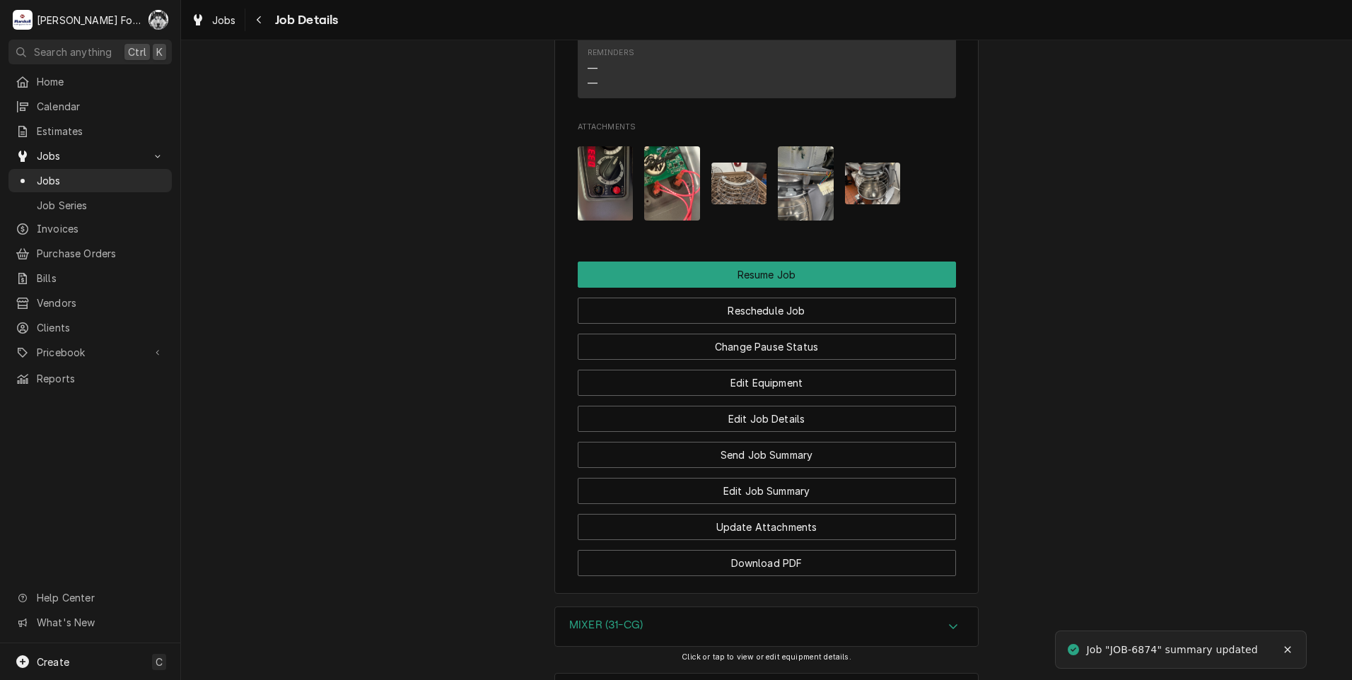
scroll to position [2192, 0]
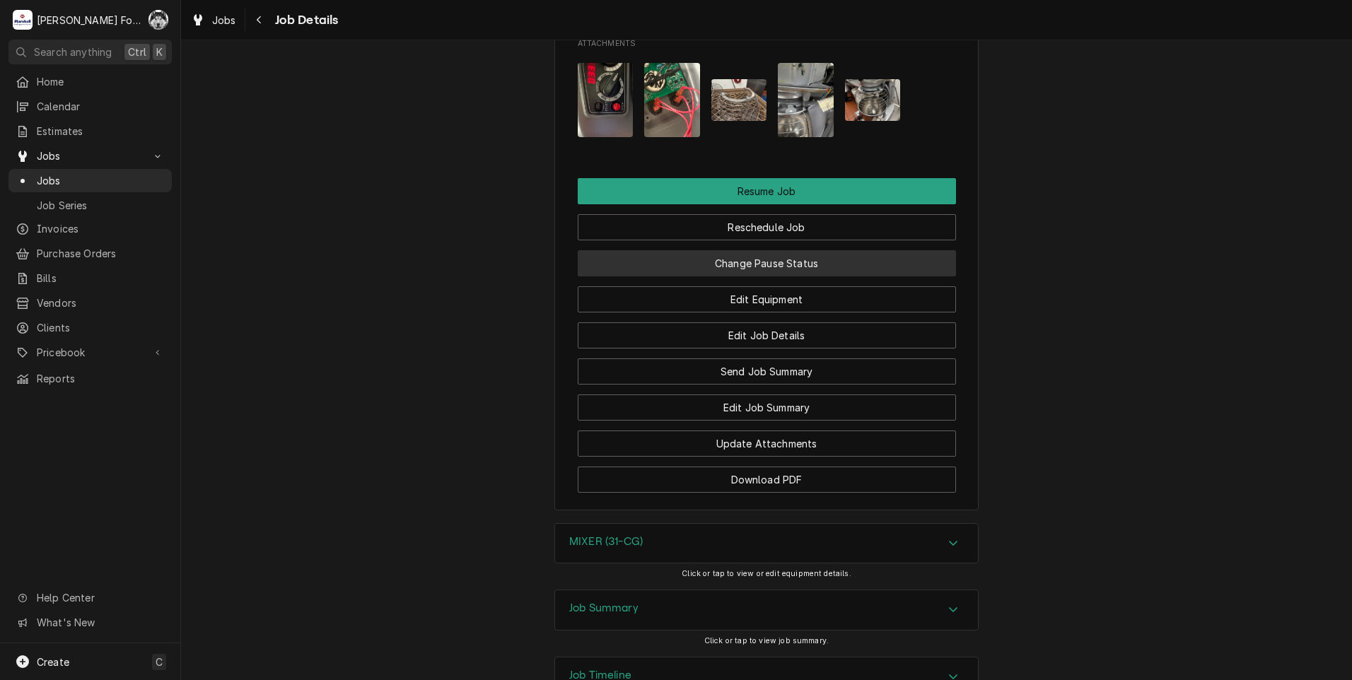
click at [754, 250] on button "Change Pause Status" at bounding box center [767, 263] width 378 height 26
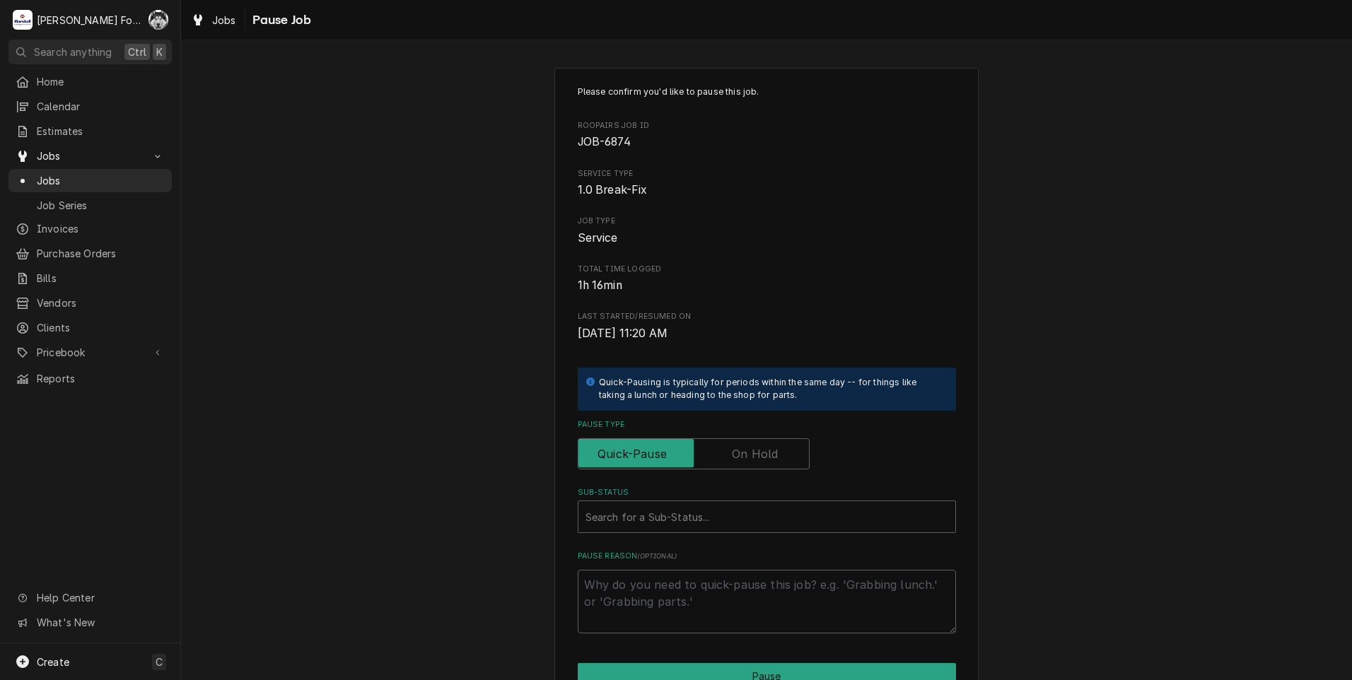
click at [733, 455] on label "Pause Type" at bounding box center [694, 453] width 232 height 31
click at [733, 455] on input "Pause Type" at bounding box center [693, 453] width 219 height 31
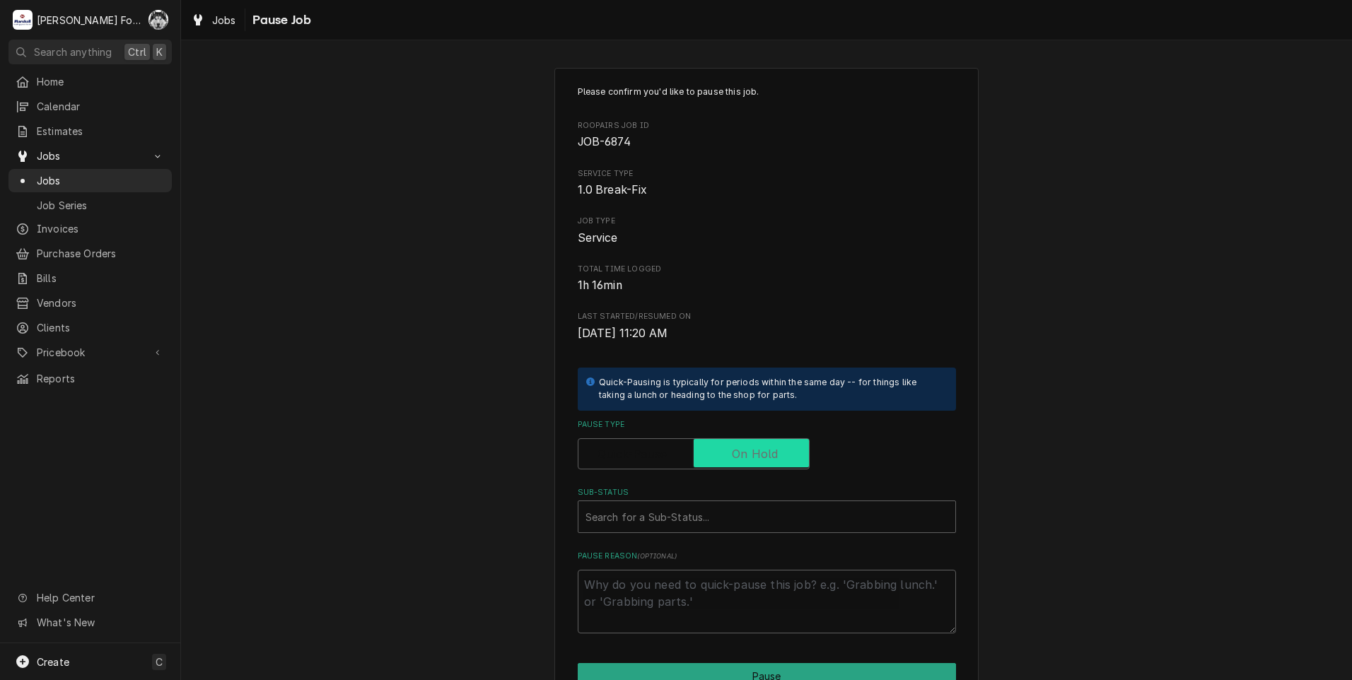
checkbox input "true"
click at [700, 514] on div "Sub-Status" at bounding box center [766, 516] width 363 height 25
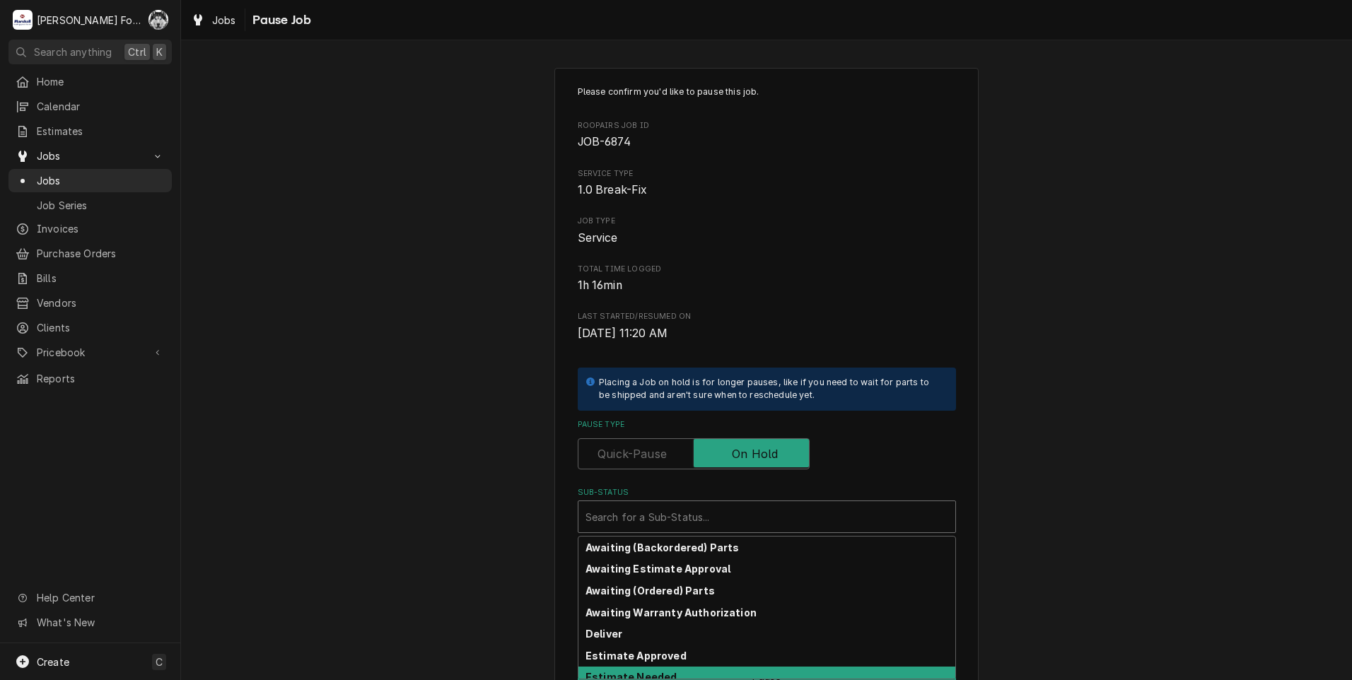
click at [664, 672] on strong "Estimate Needed" at bounding box center [630, 677] width 91 height 12
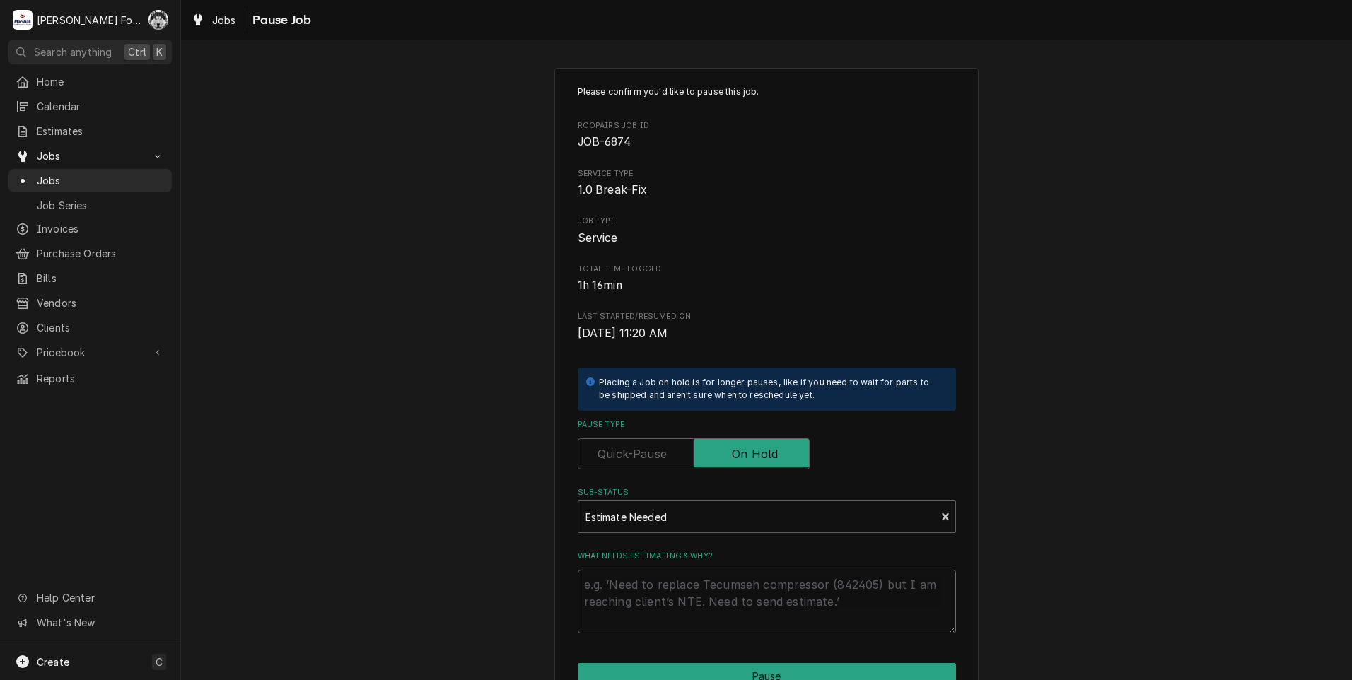
click at [672, 594] on textarea "What needs estimating & why?" at bounding box center [767, 602] width 378 height 64
type textarea "x"
type textarea "P"
type textarea "x"
type textarea "PA"
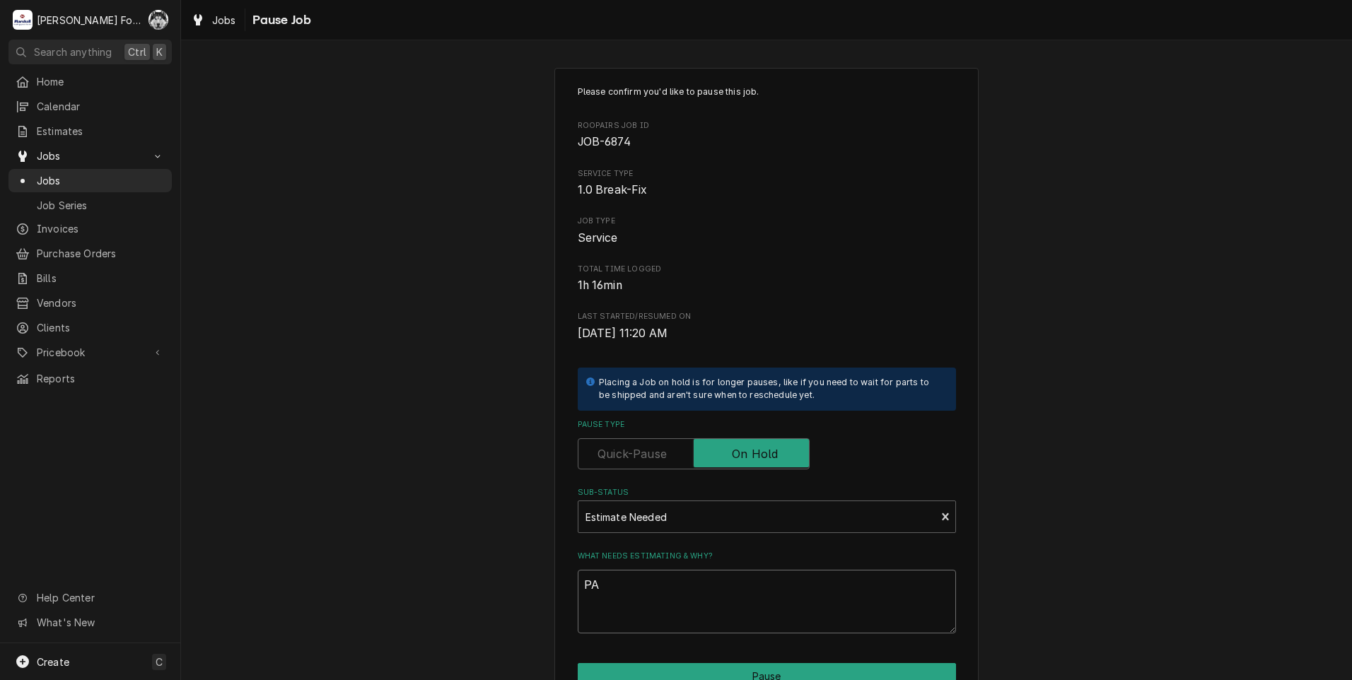
type textarea "x"
type textarea "PAR"
type textarea "x"
type textarea "PART"
type textarea "x"
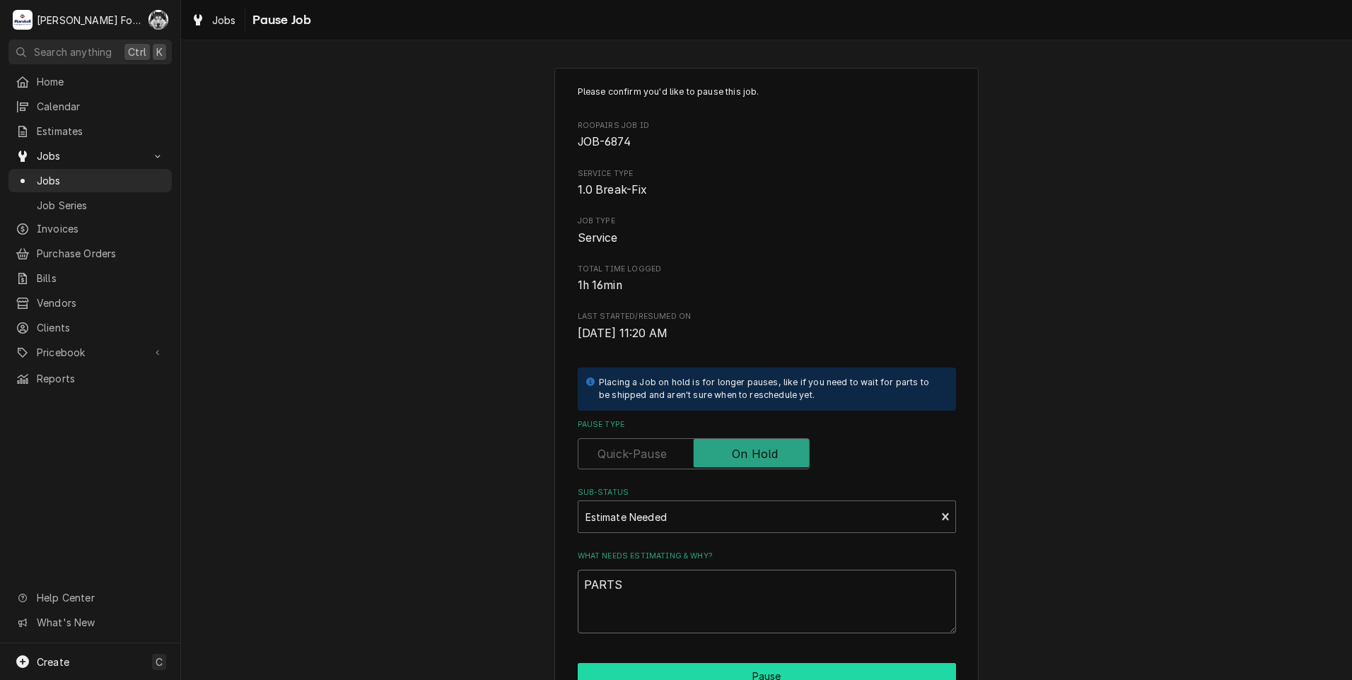
type textarea "PARTS"
click at [685, 669] on button "Pause" at bounding box center [767, 676] width 378 height 26
type textarea "x"
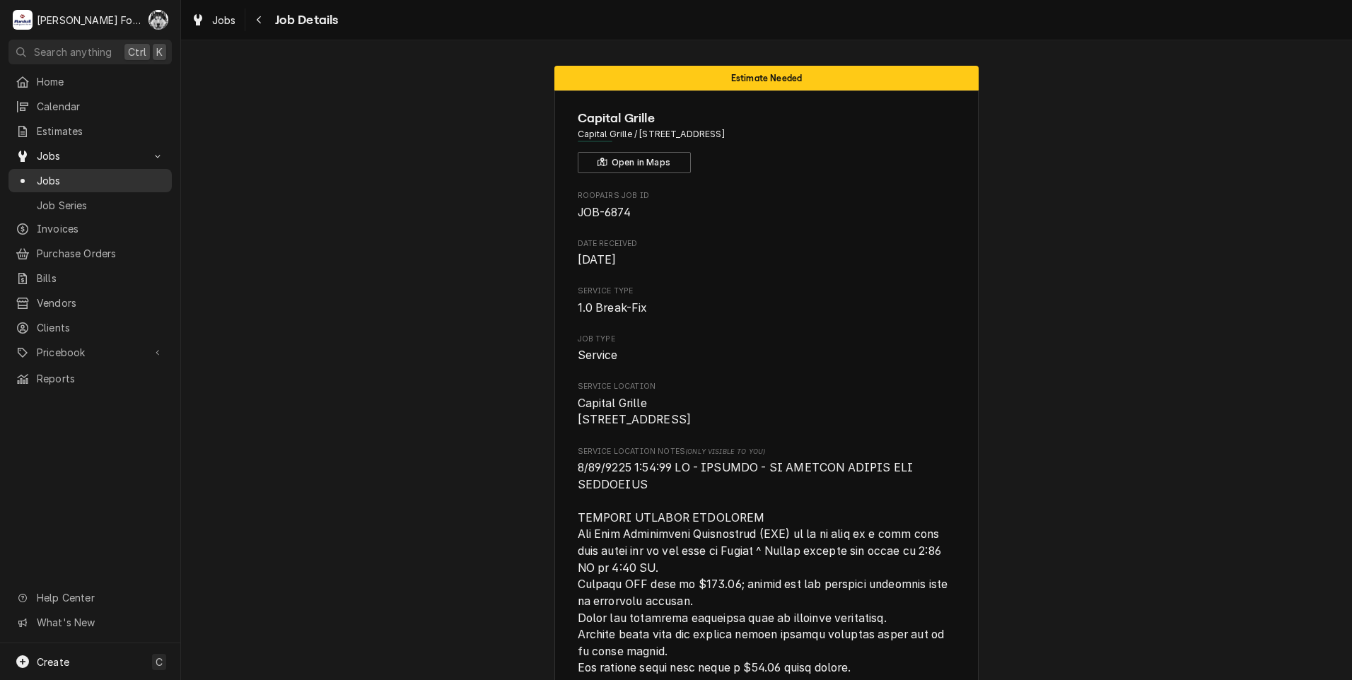
click at [56, 175] on span "Jobs" at bounding box center [101, 180] width 128 height 15
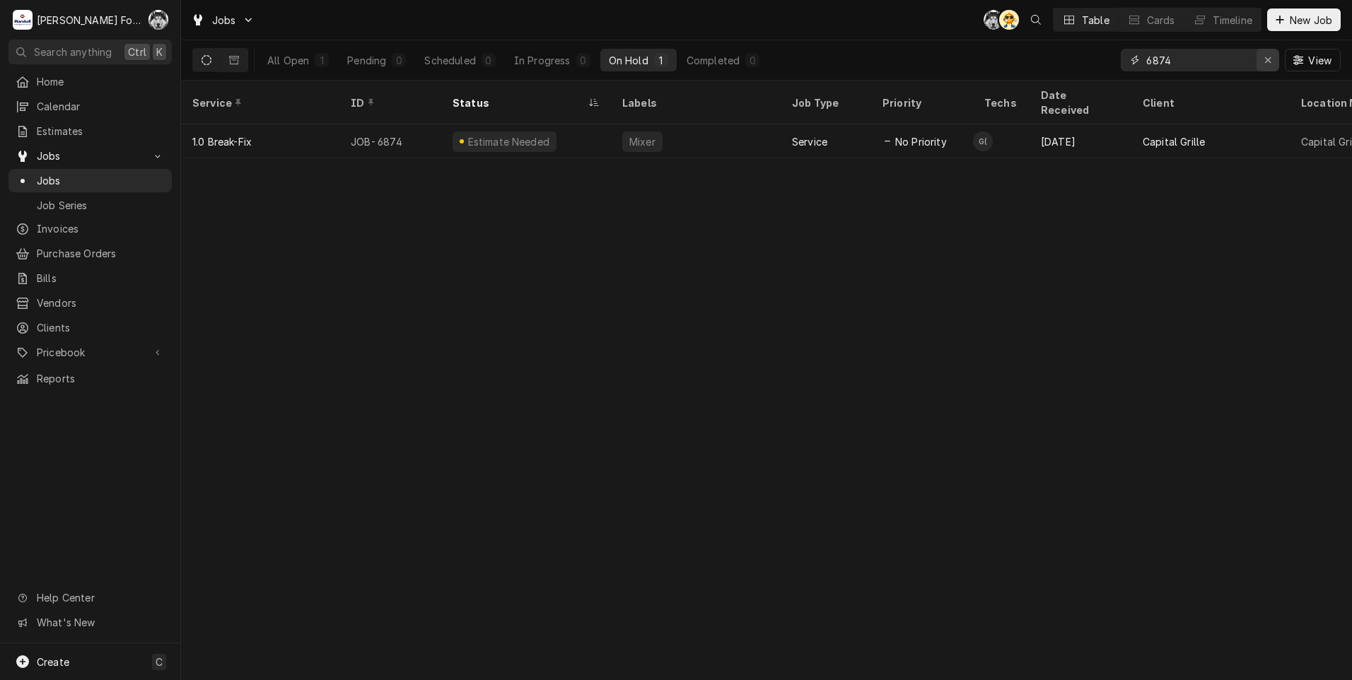
click at [1264, 57] on icon "Erase input" at bounding box center [1268, 60] width 8 height 10
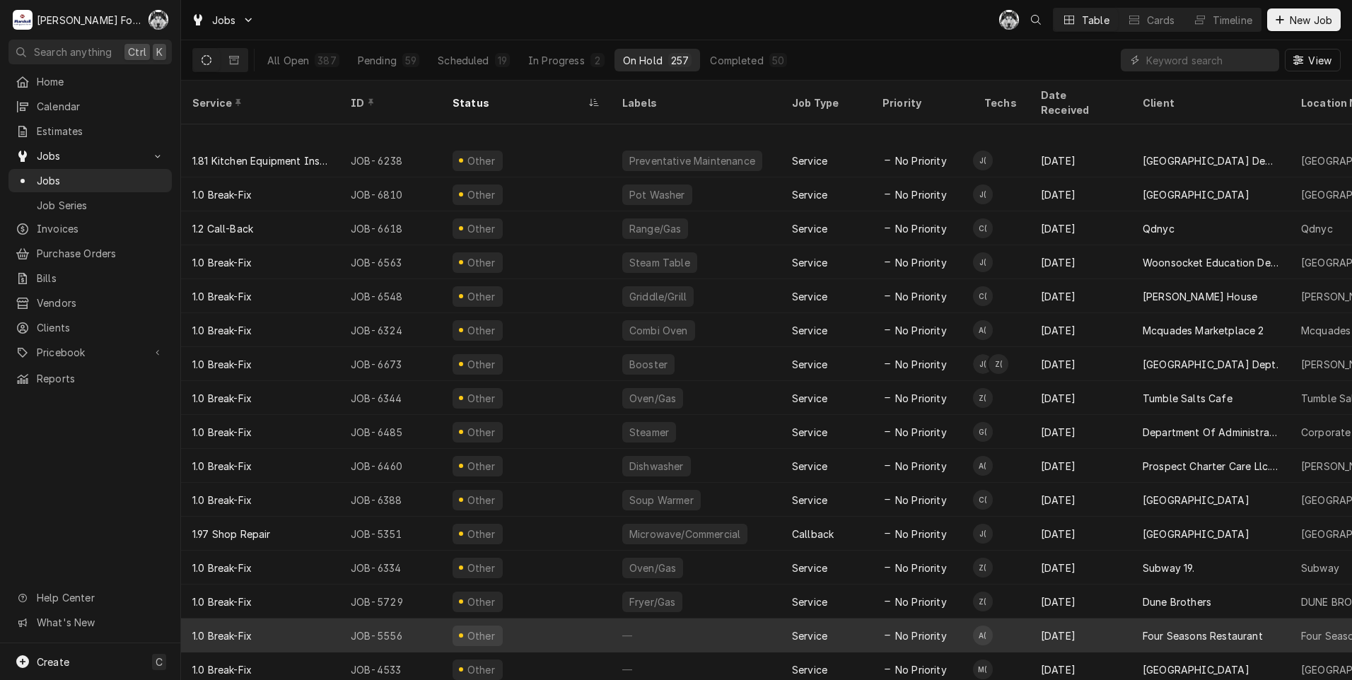
scroll to position [4054, 0]
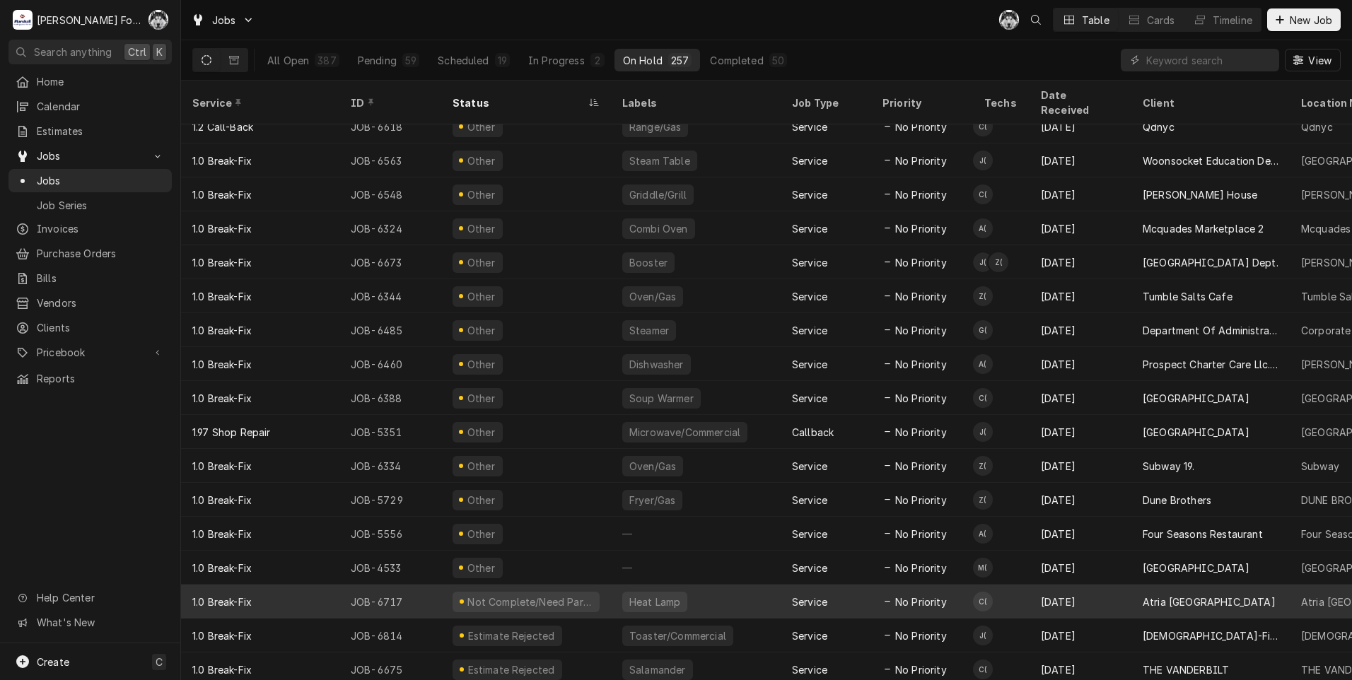
click at [516, 595] on div "Not Complete/Need Parts" at bounding box center [530, 602] width 128 height 15
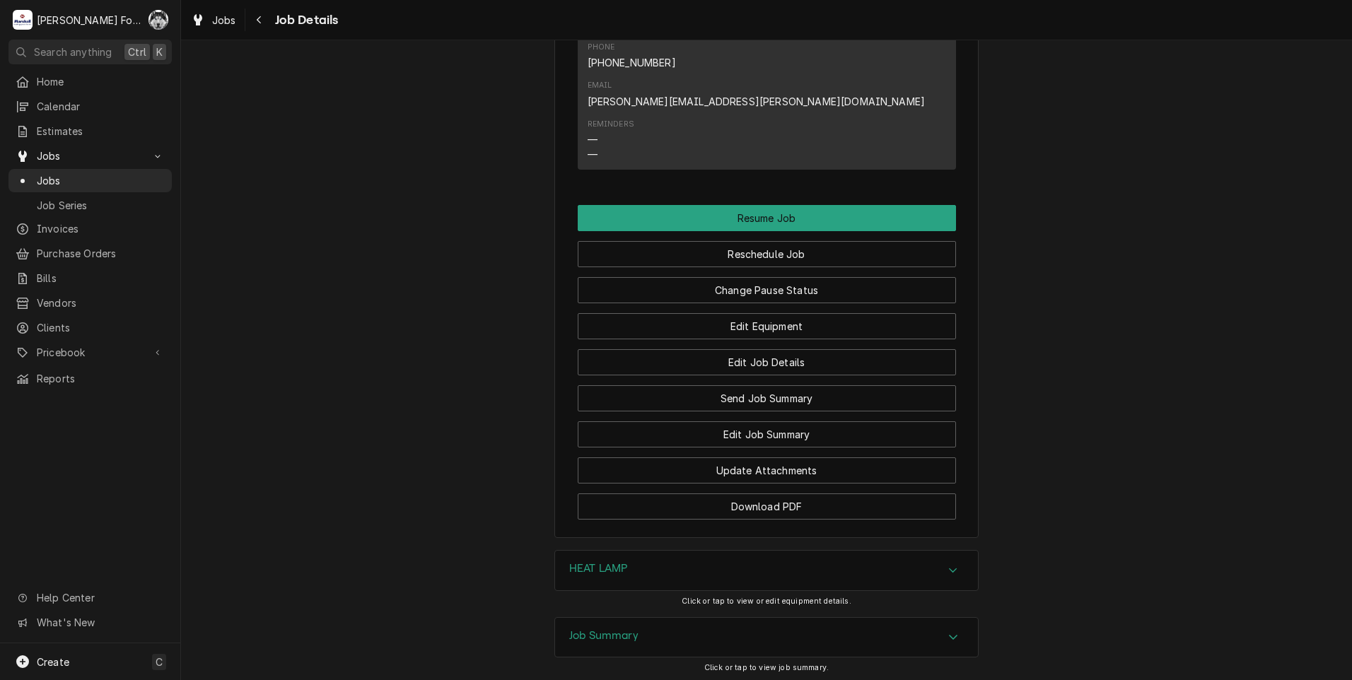
click at [628, 551] on div "HEAT LAMP" at bounding box center [766, 571] width 423 height 40
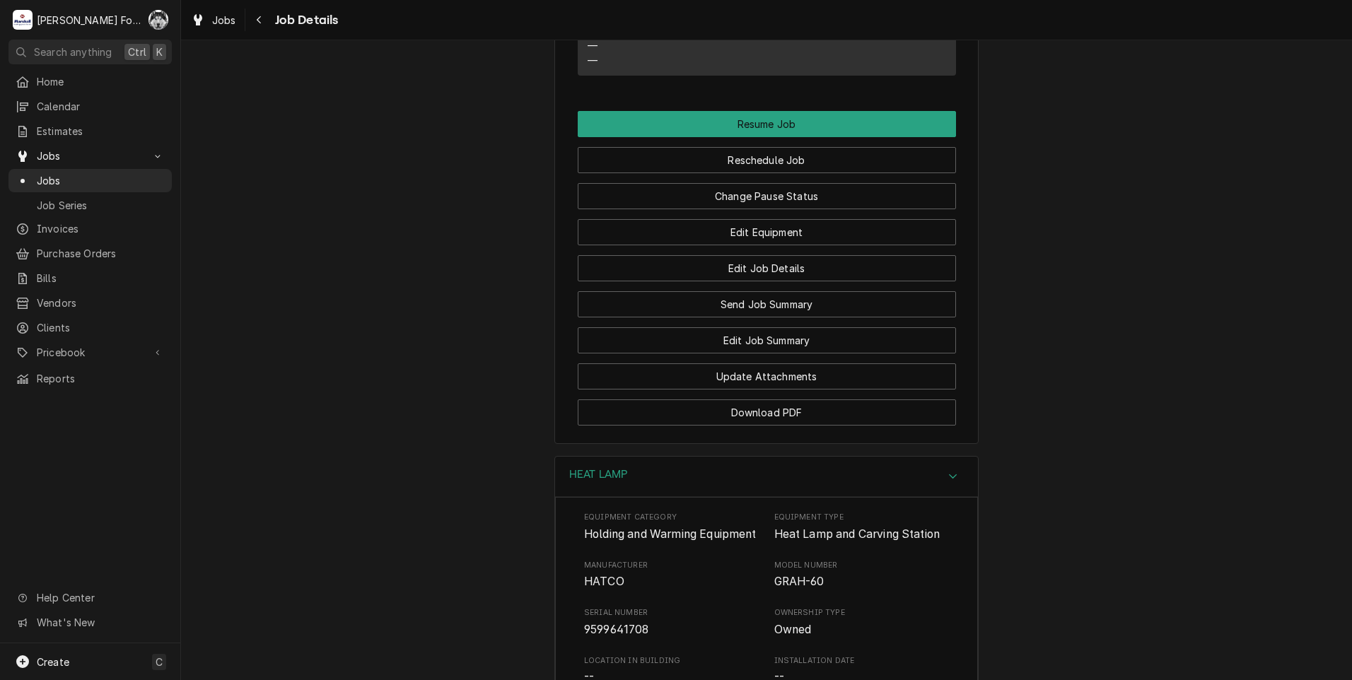
scroll to position [2061, 0]
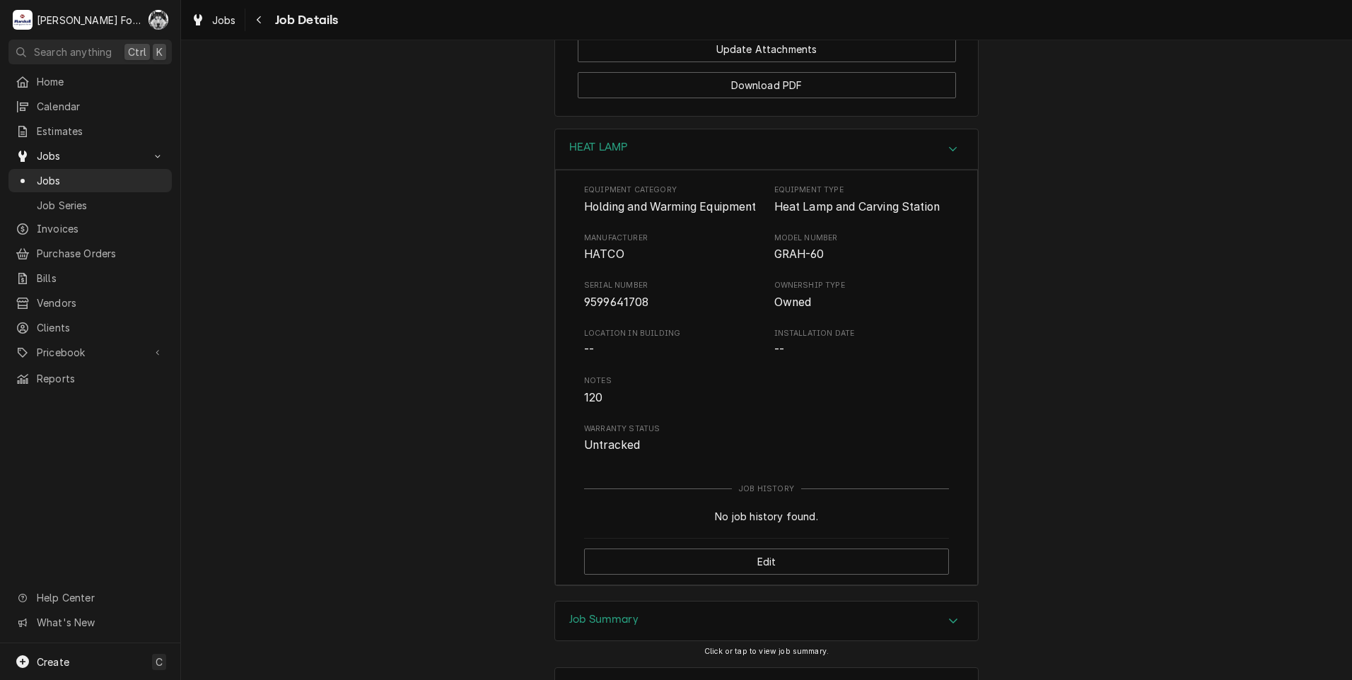
click at [614, 467] on div "HEAT LAMP Equipment Category Holding and Warming Equipment Equipment Type Heat …" at bounding box center [766, 365] width 424 height 472
click at [585, 602] on div "Job Summary" at bounding box center [766, 622] width 423 height 40
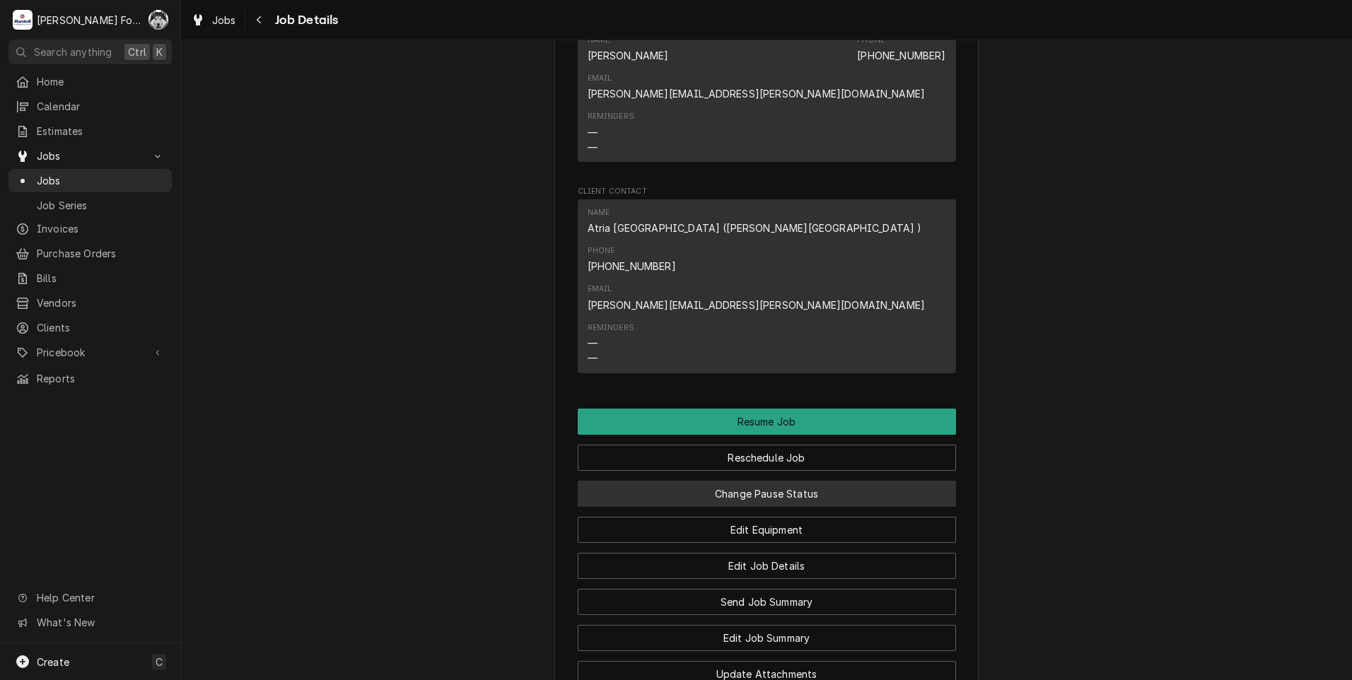
scroll to position [1428, 0]
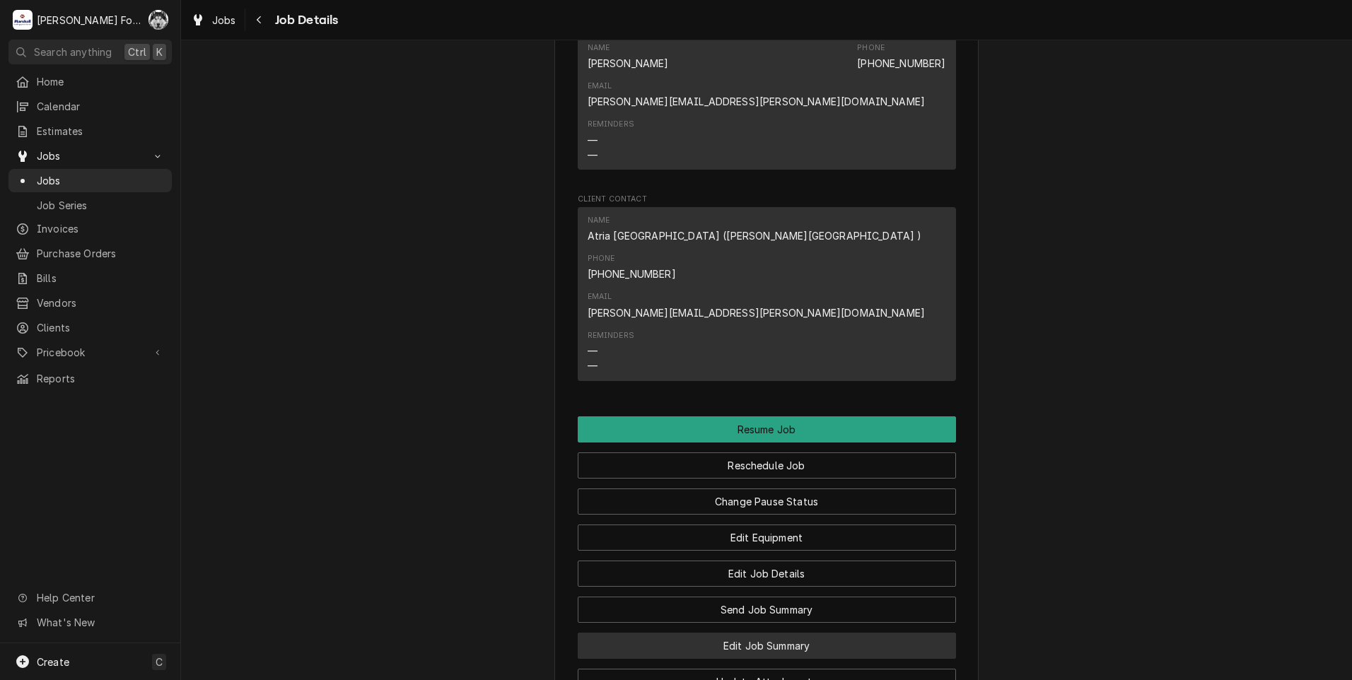
click at [767, 633] on button "Edit Job Summary" at bounding box center [767, 646] width 378 height 26
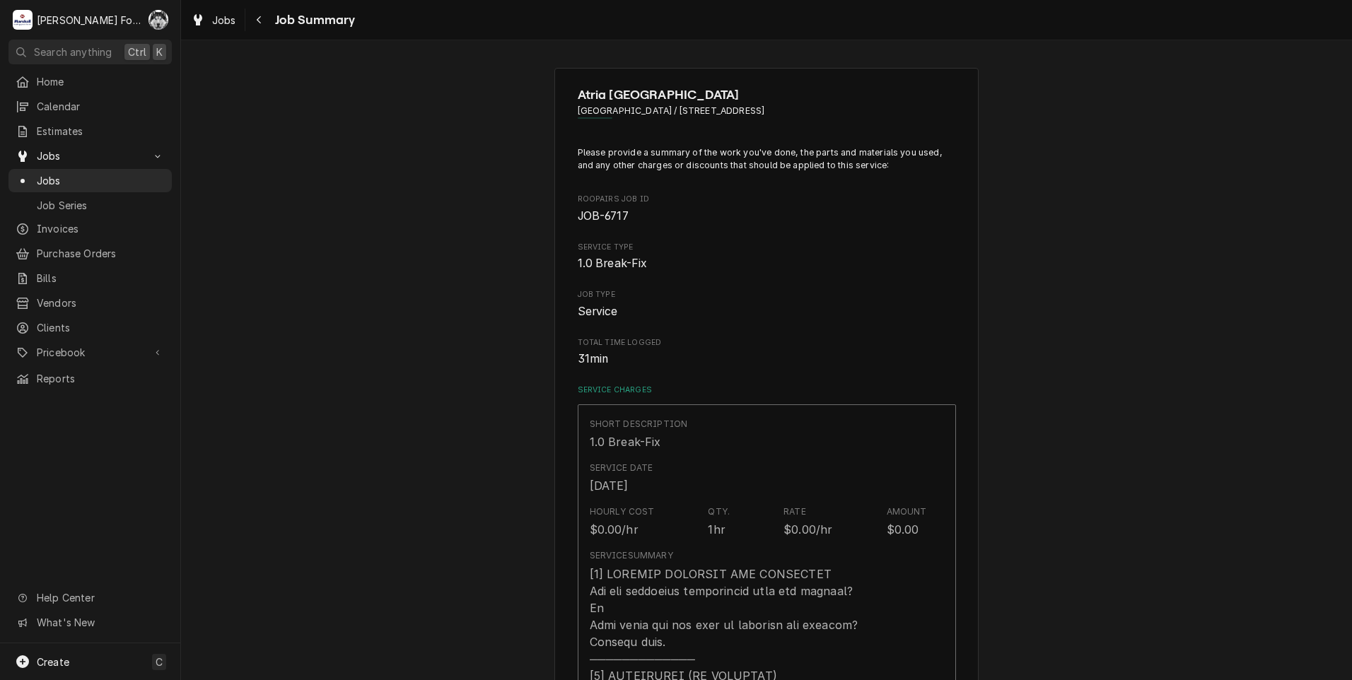
type textarea "x"
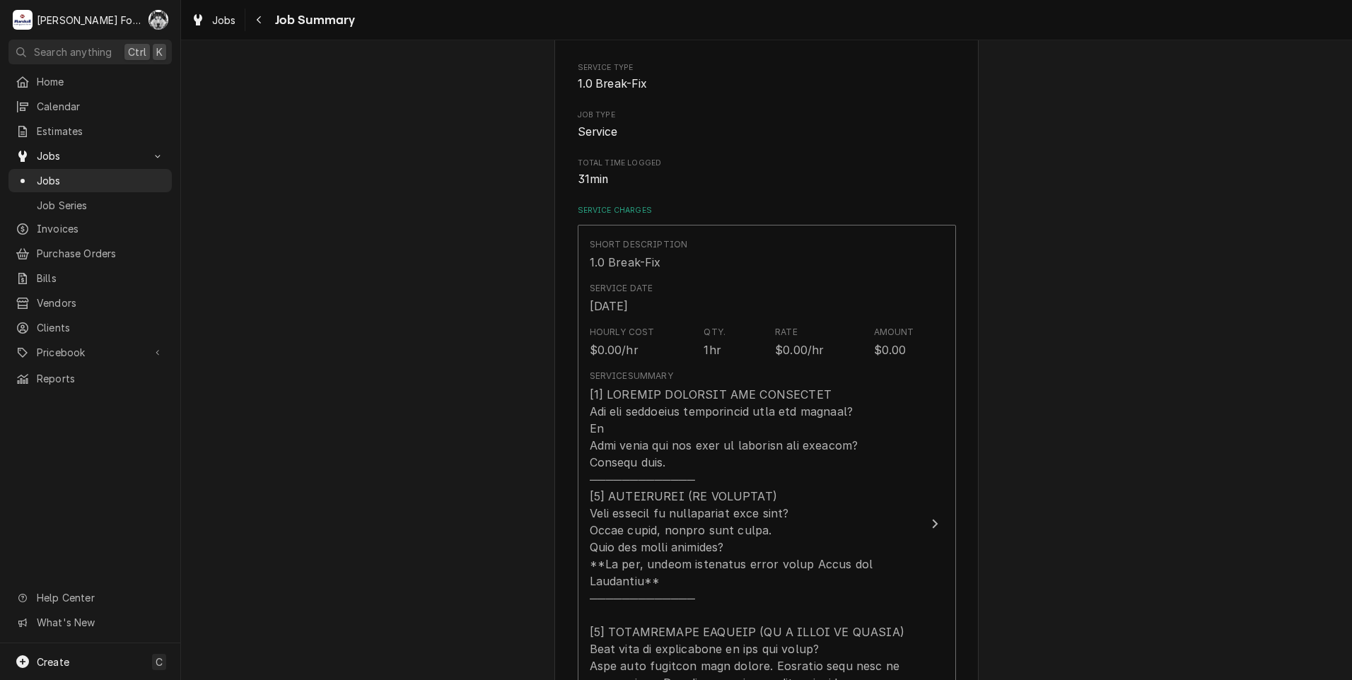
scroll to position [707, 0]
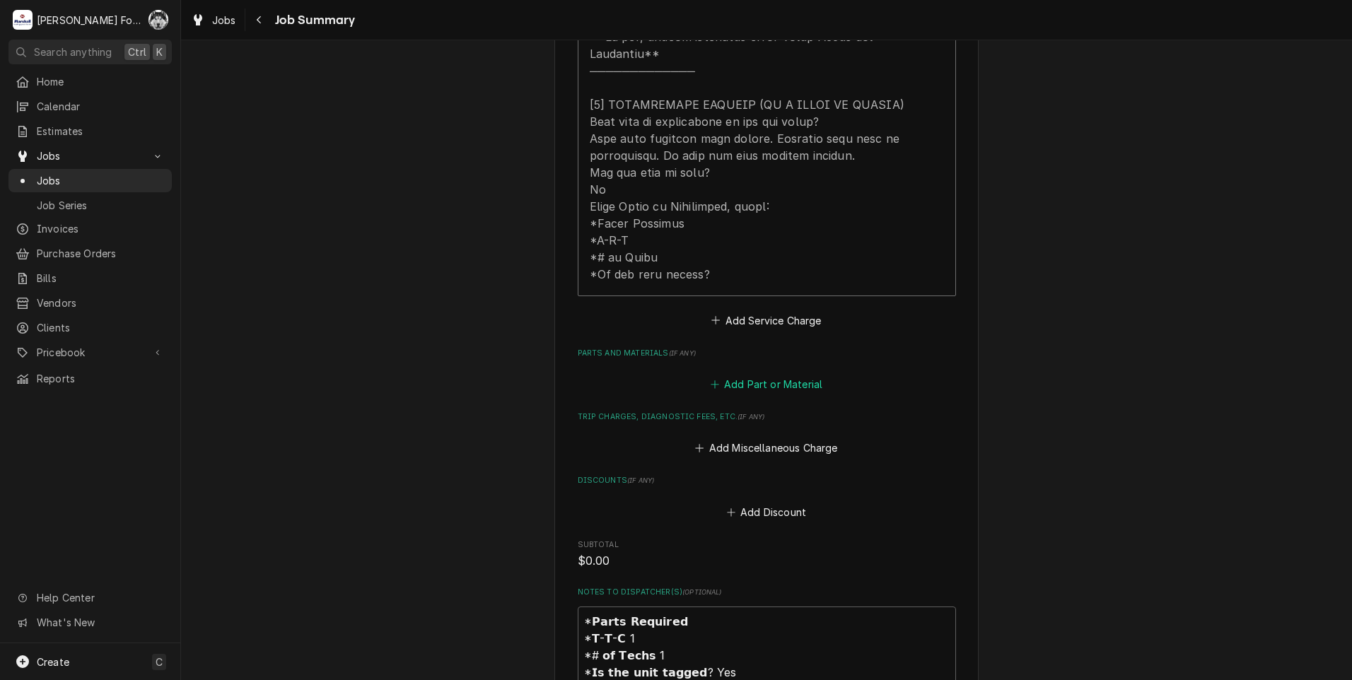
click at [785, 375] on button "Add Part or Material" at bounding box center [766, 385] width 117 height 20
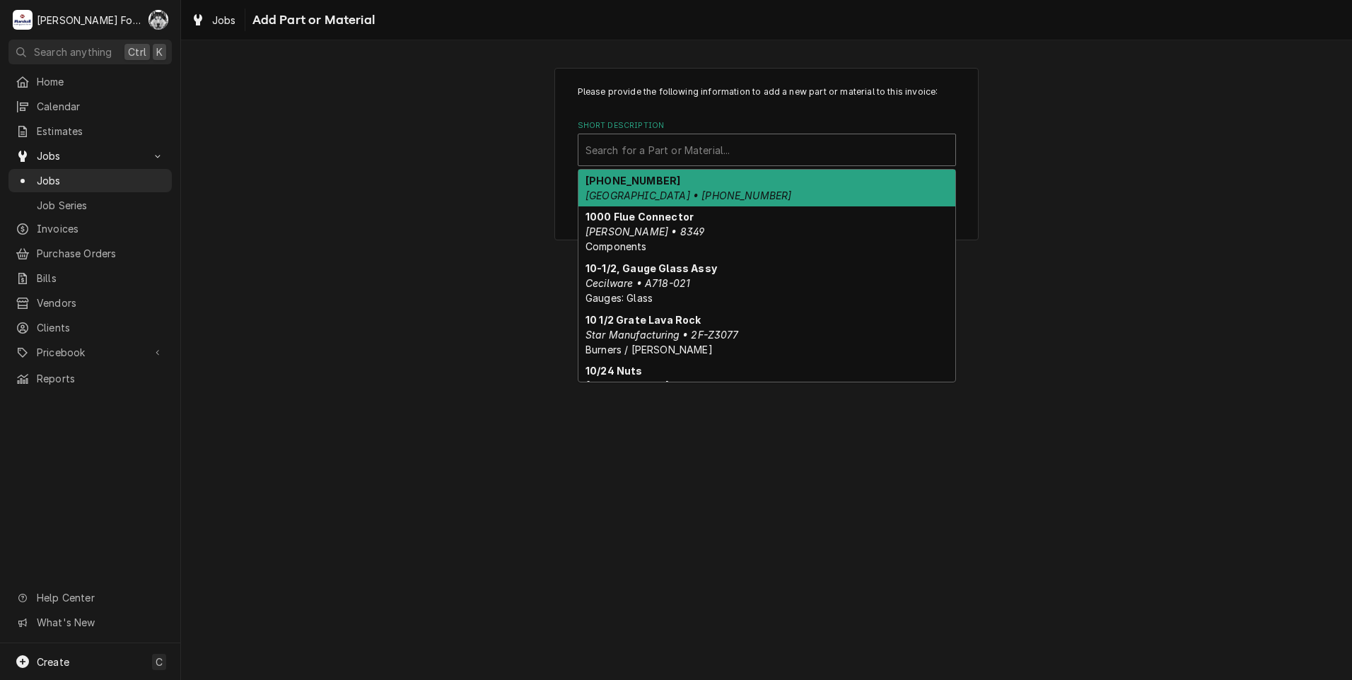
click at [690, 144] on div "Short Description" at bounding box center [766, 149] width 363 height 25
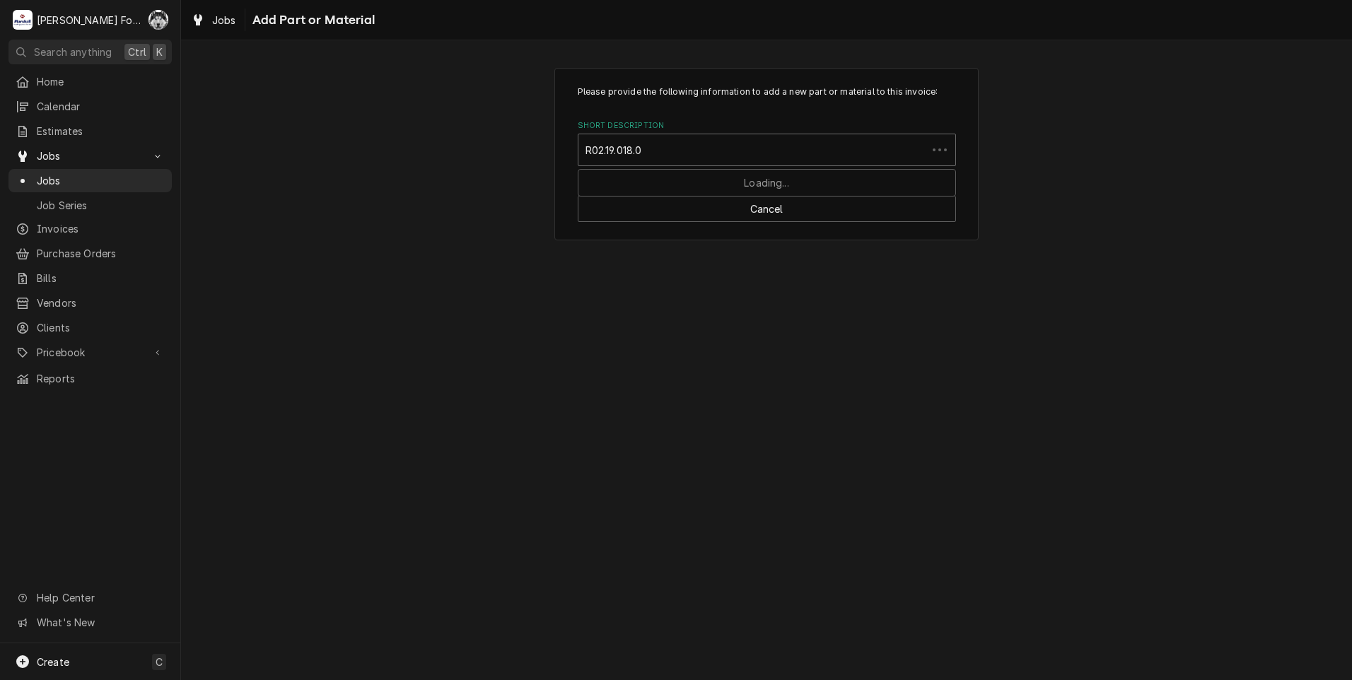
type input "R02.19.018.00"
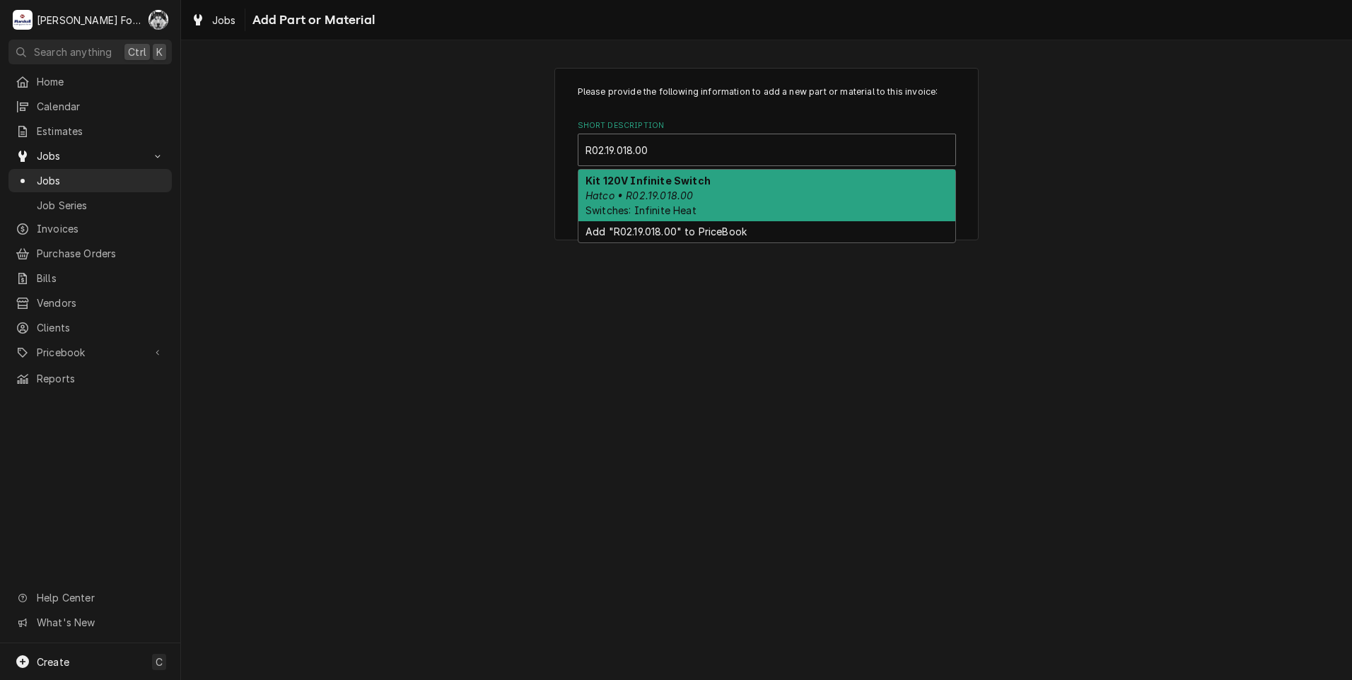
click at [687, 206] on span "Switches: Infinite Heat" at bounding box center [640, 210] width 111 height 12
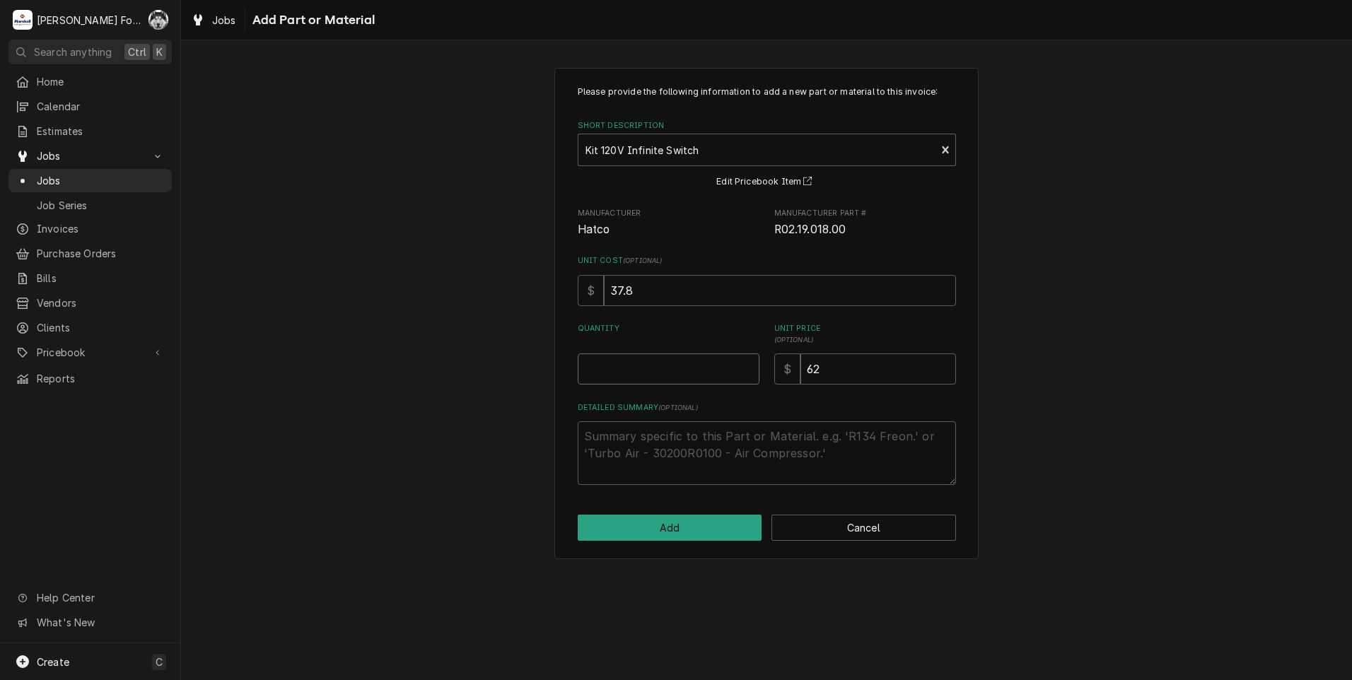
type textarea "x"
type input "0.5"
click at [747, 363] on input "0.5" at bounding box center [669, 369] width 182 height 31
type textarea "x"
type input "1"
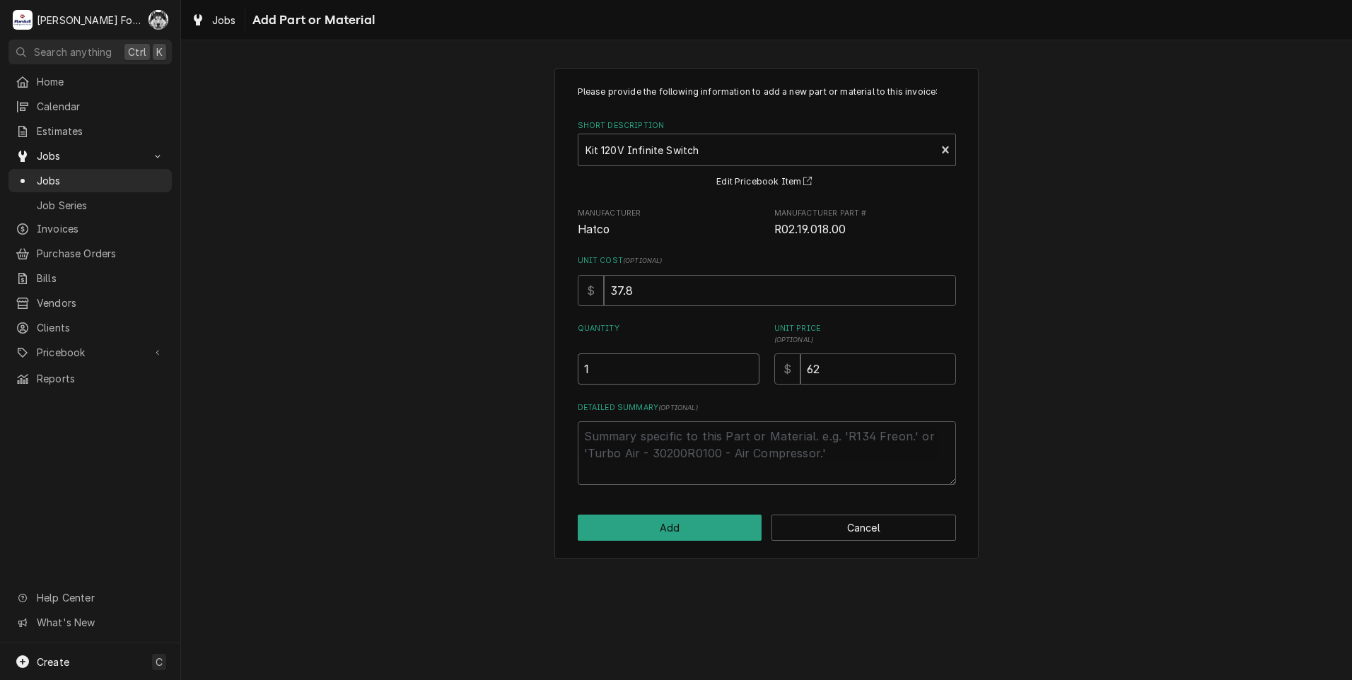
click at [747, 363] on input "1" at bounding box center [669, 369] width 182 height 31
click at [660, 525] on button "Add" at bounding box center [670, 528] width 185 height 26
type textarea "x"
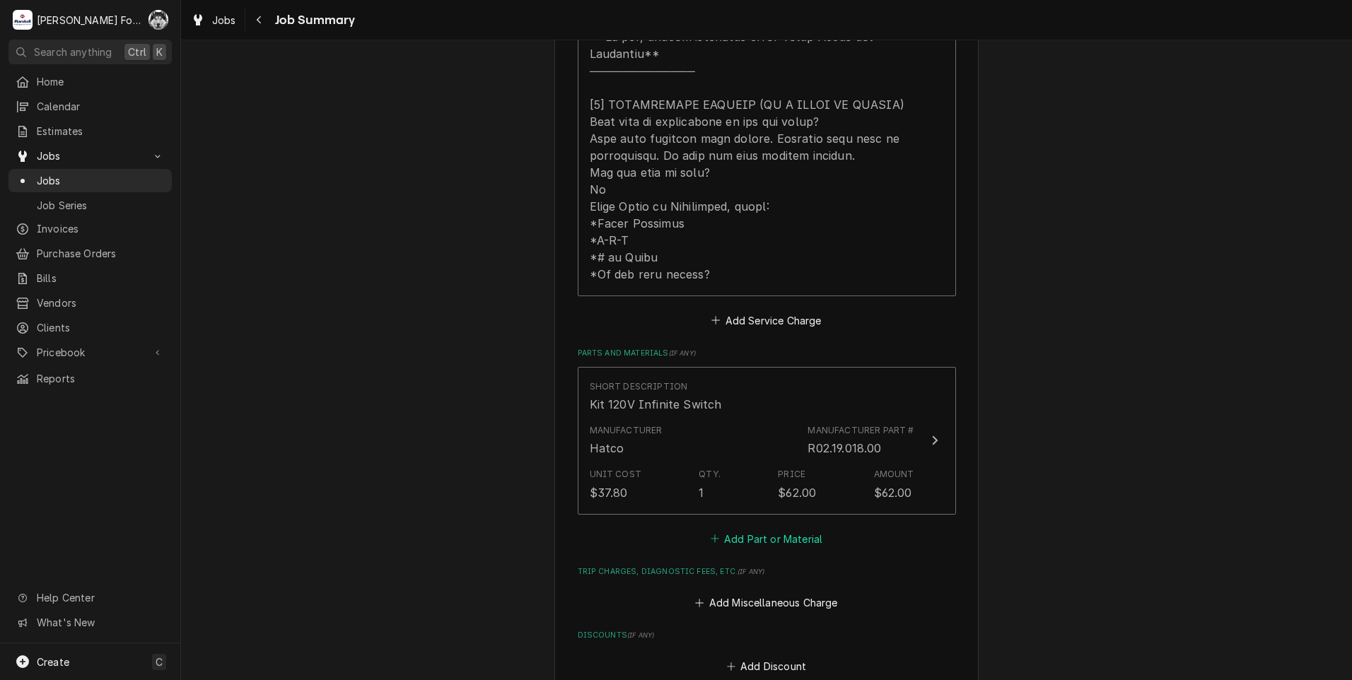
click at [741, 529] on button "Add Part or Material" at bounding box center [766, 539] width 117 height 20
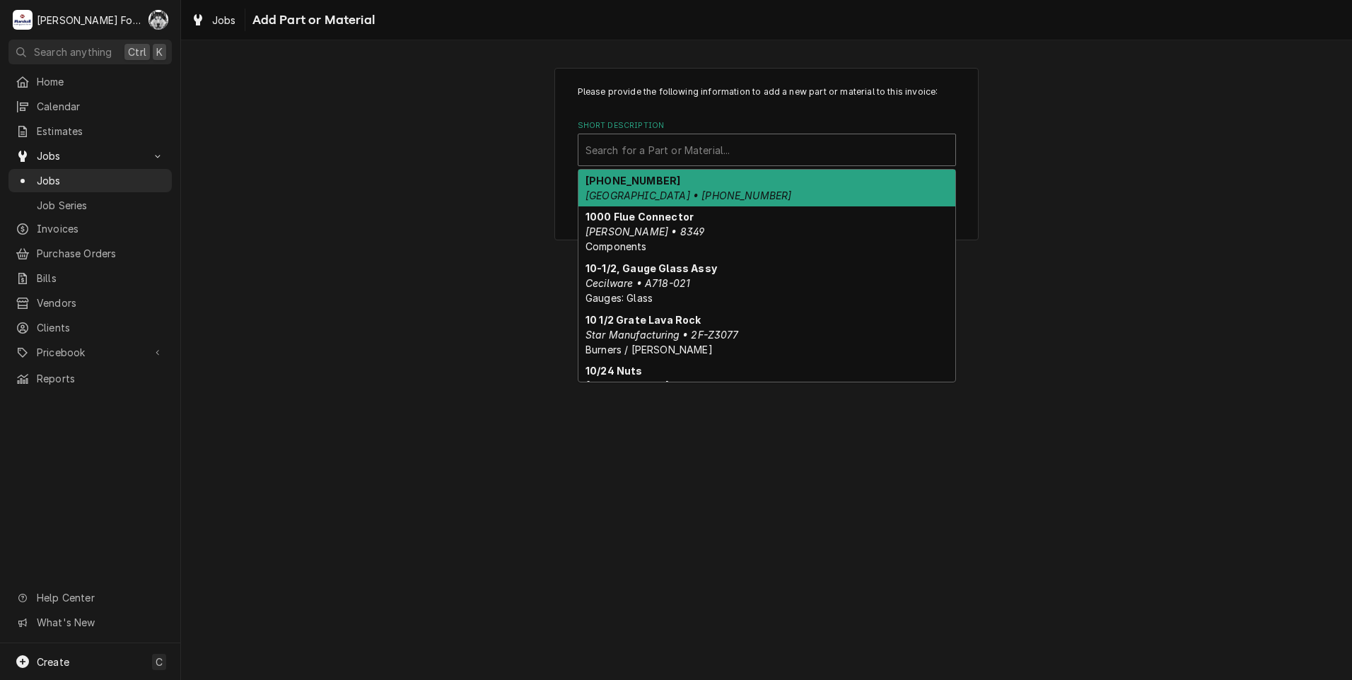
click at [726, 142] on div "Short Description" at bounding box center [766, 149] width 363 height 25
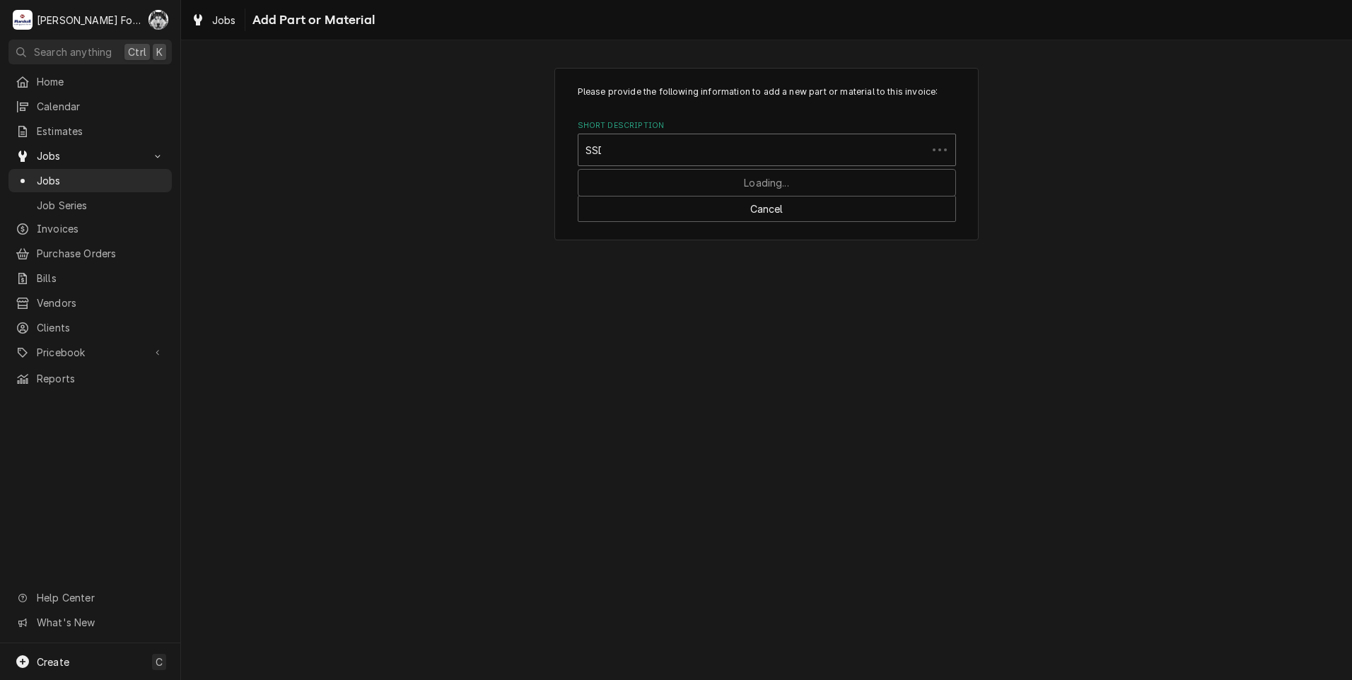
type input "SSDT"
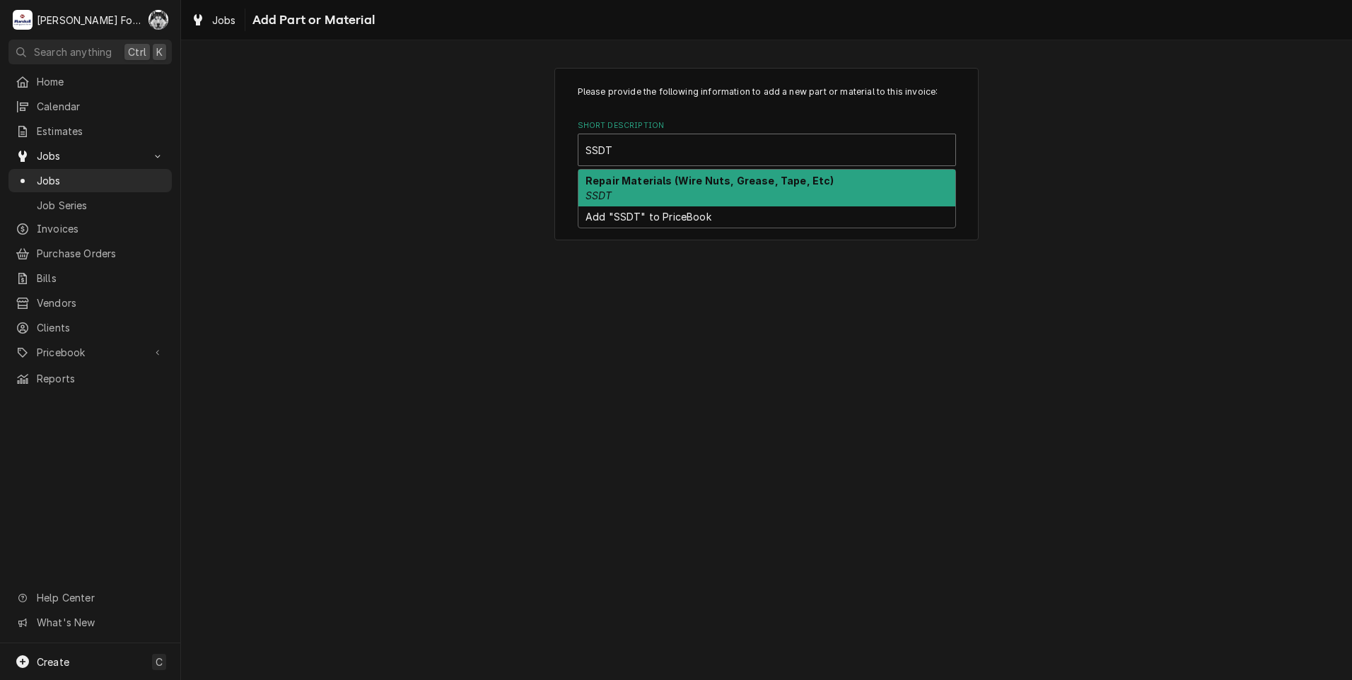
click at [625, 179] on strong "Repair Materials (Wire Nuts, Grease, Tape, Etc)" at bounding box center [709, 181] width 249 height 12
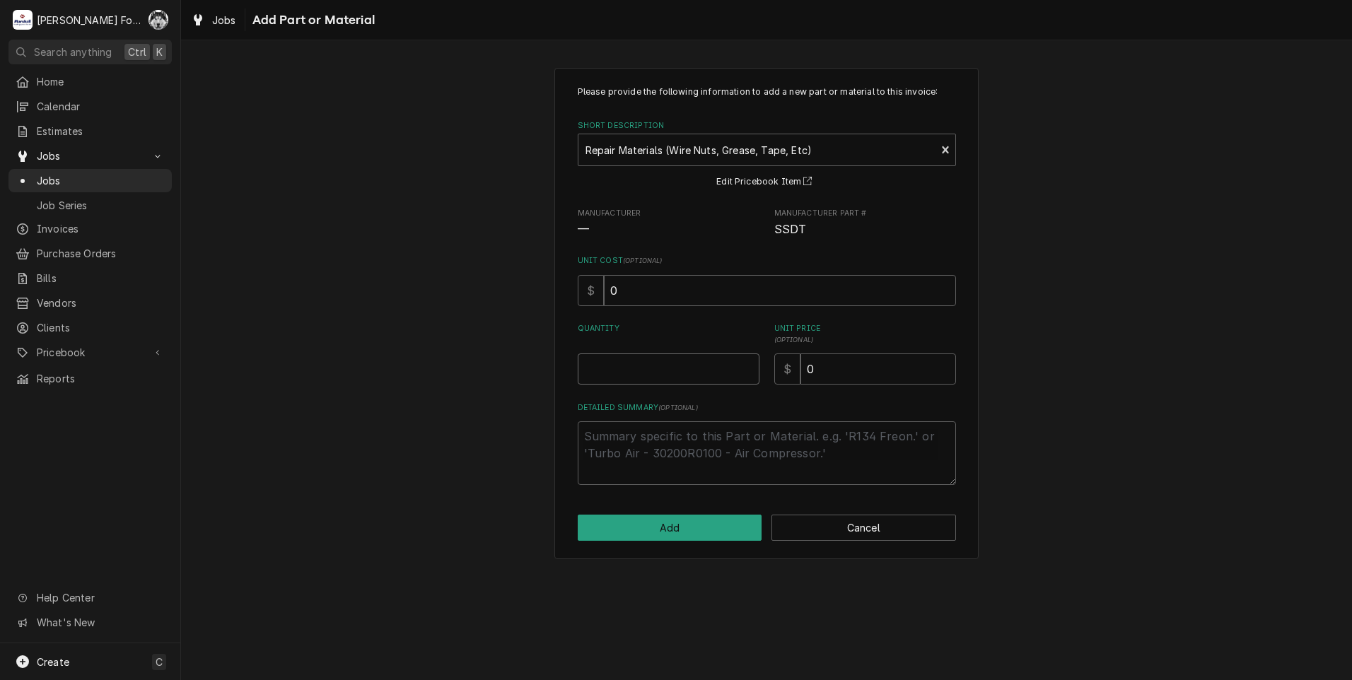
type textarea "x"
type input "0.5"
click at [744, 366] on input "0.5" at bounding box center [669, 369] width 182 height 31
type textarea "x"
type input "1"
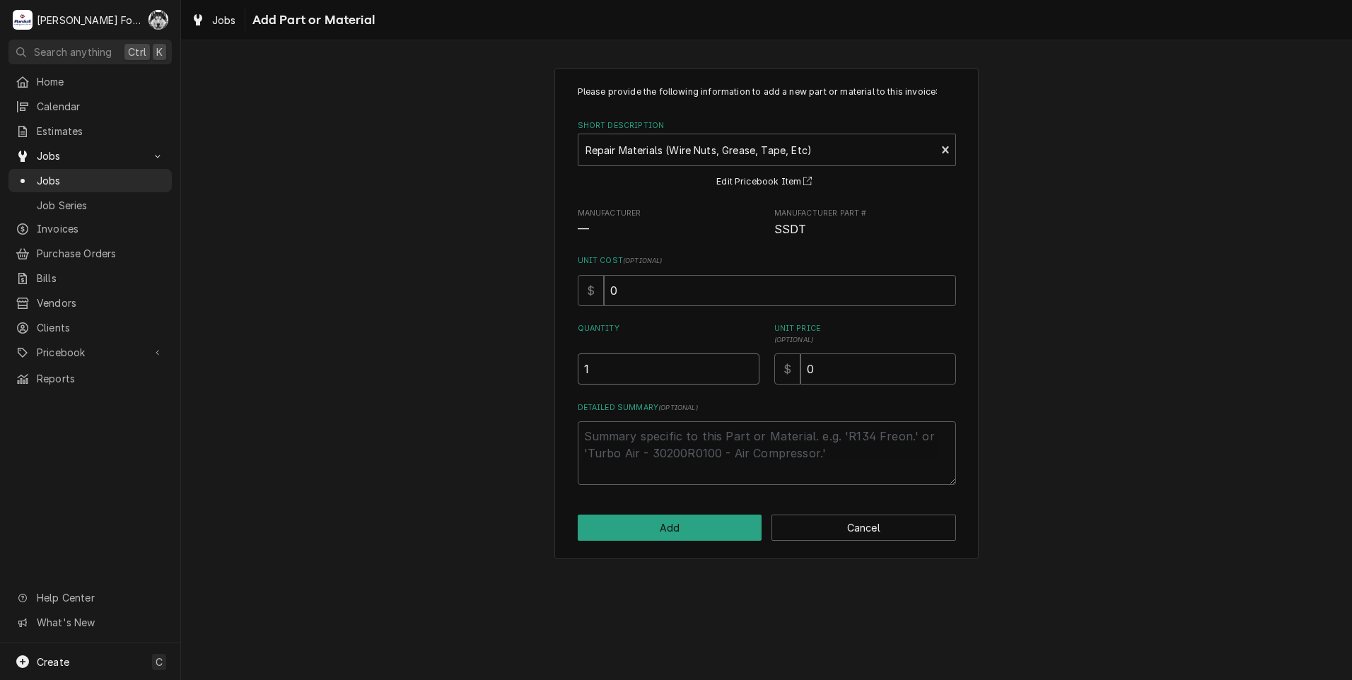
click at [744, 366] on input "1" at bounding box center [669, 369] width 182 height 31
drag, startPoint x: 825, startPoint y: 366, endPoint x: 731, endPoint y: 383, distance: 94.9
click at [731, 383] on div "Quantity 1 Unit Price ( optional ) $ 0" at bounding box center [767, 354] width 378 height 62
type textarea "x"
type input "2"
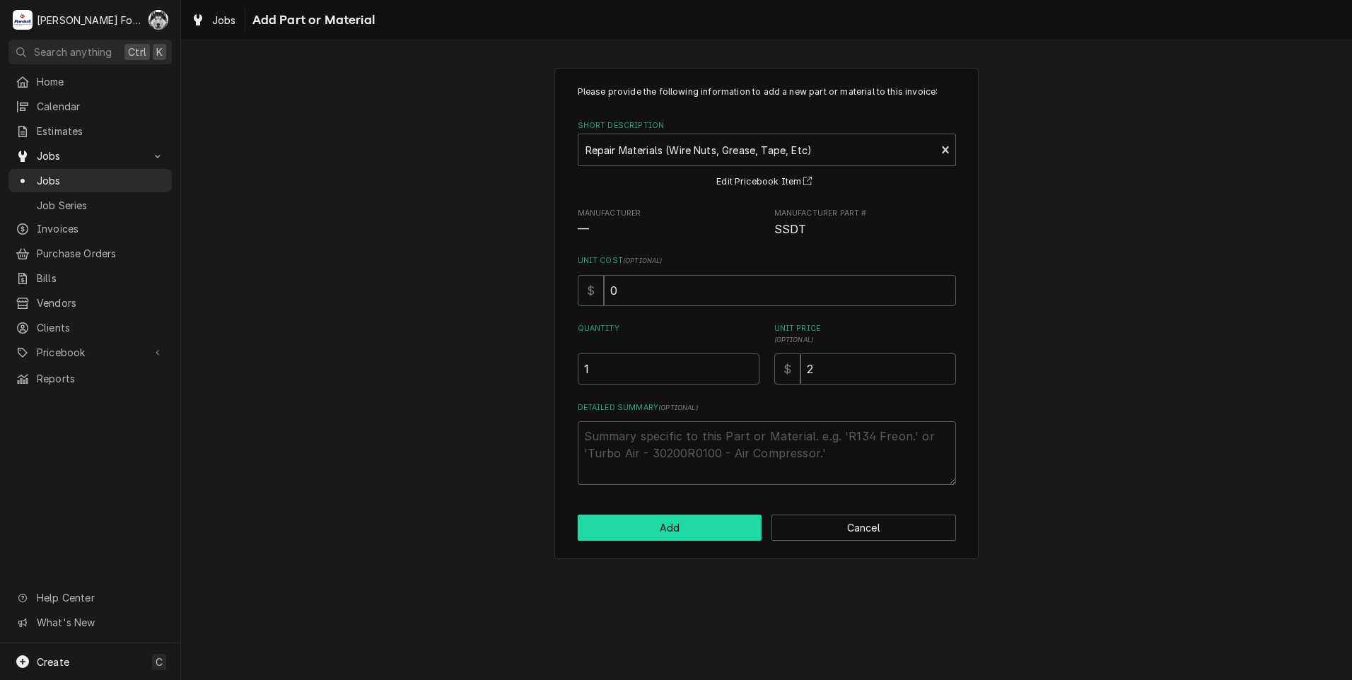
click at [668, 532] on button "Add" at bounding box center [670, 528] width 185 height 26
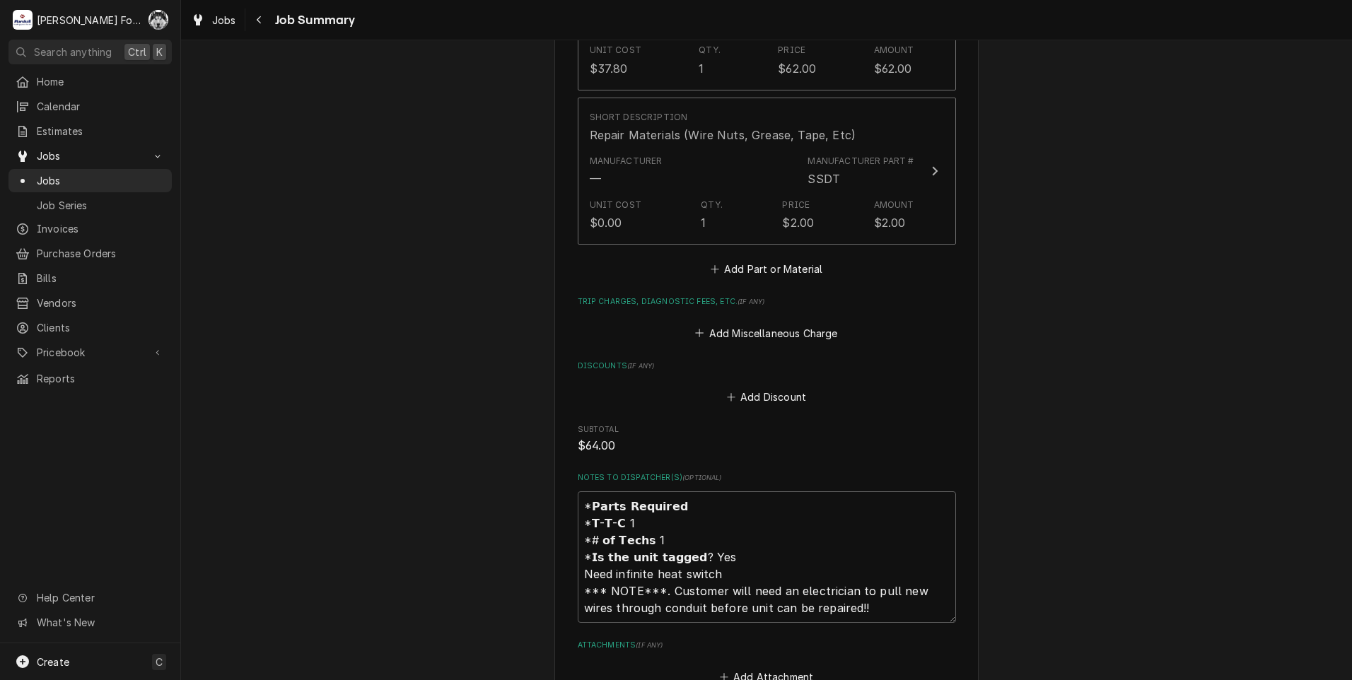
scroll to position [1341, 0]
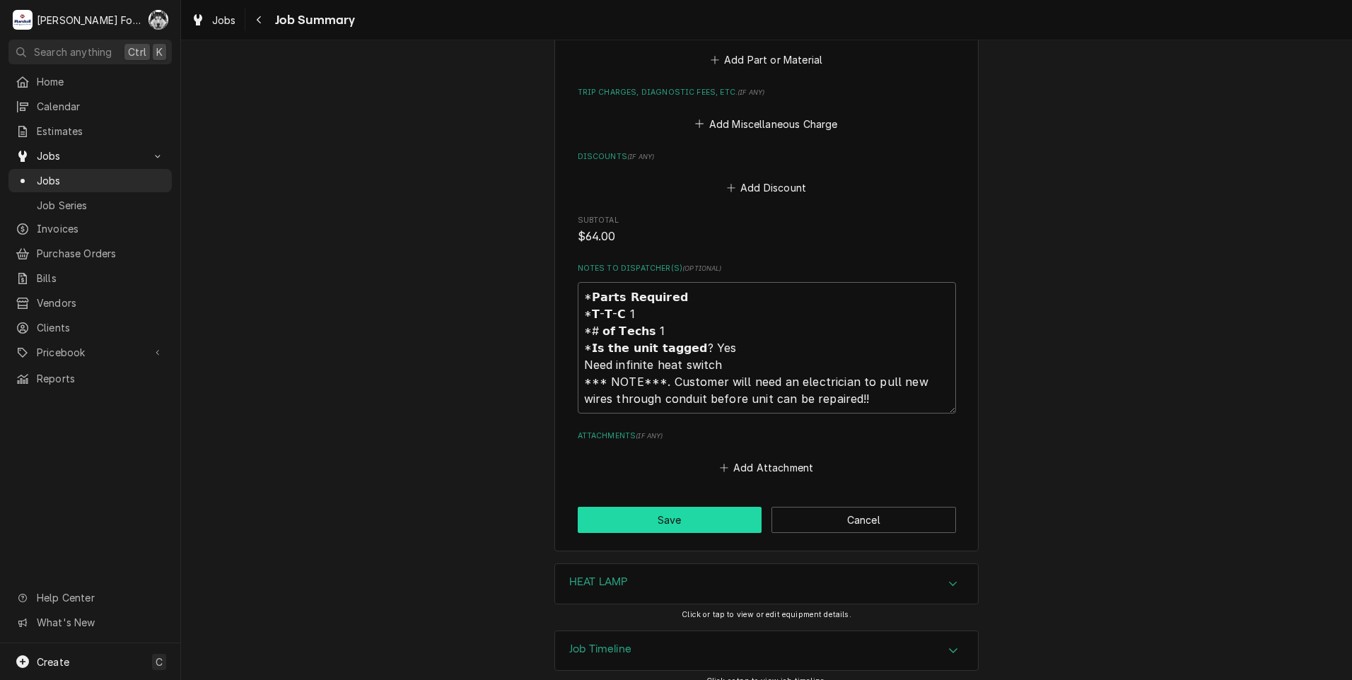
click at [658, 507] on button "Save" at bounding box center [670, 520] width 185 height 26
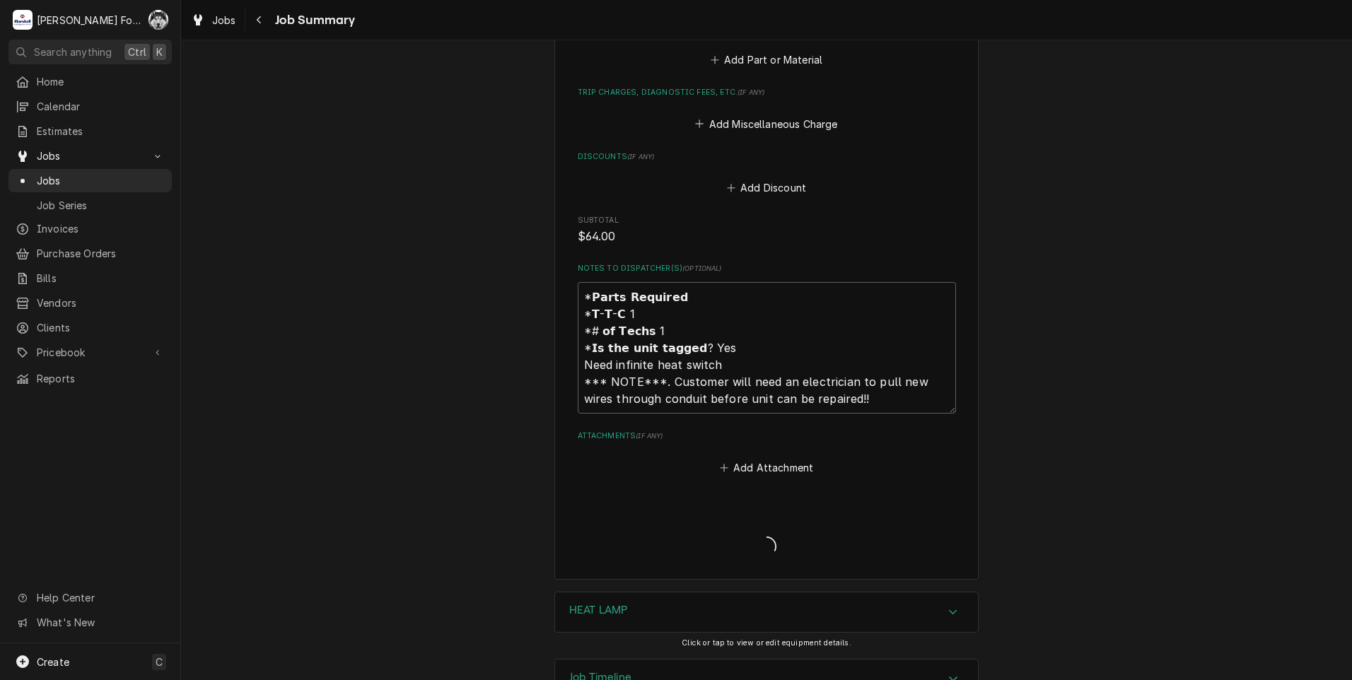
type textarea "x"
